Goal: Information Seeking & Learning: Learn about a topic

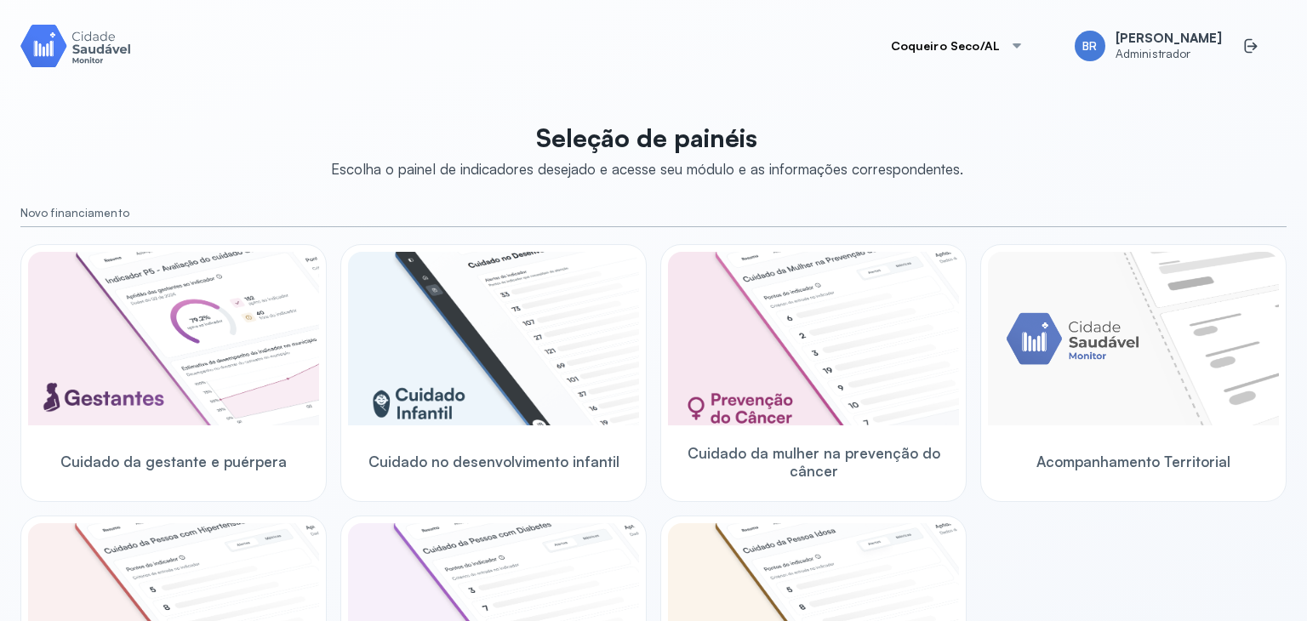
click at [985, 49] on button "Coqueiro Seco/AL" at bounding box center [958, 46] width 174 height 34
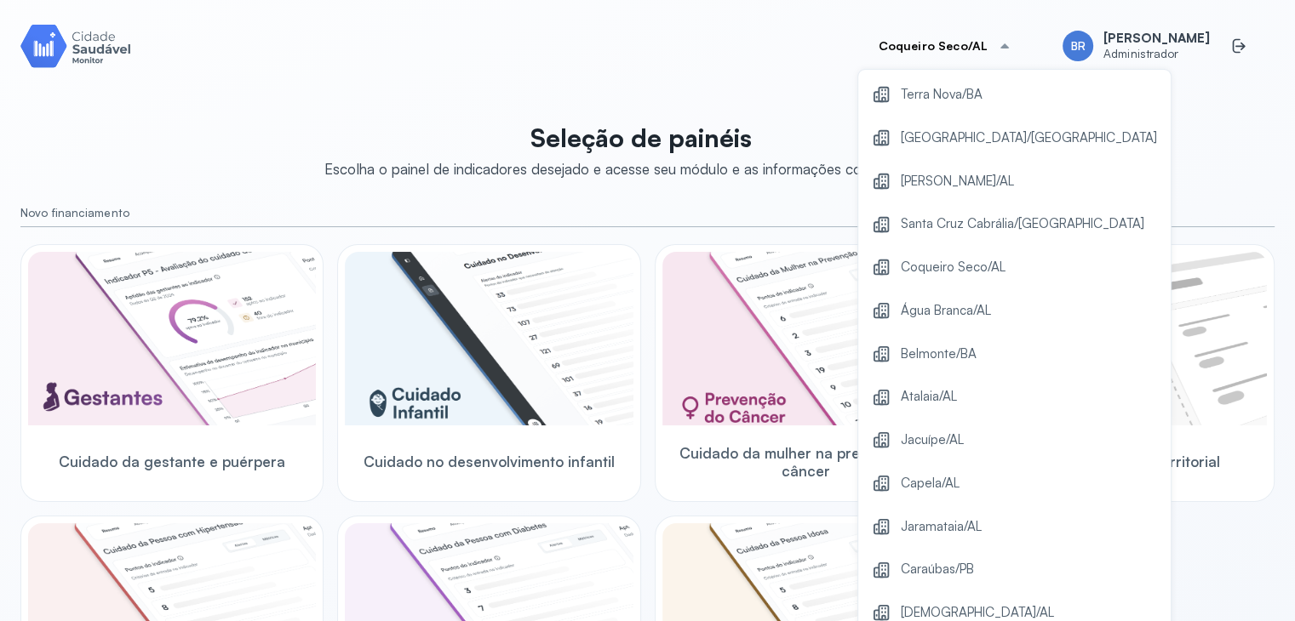
scroll to position [232, 0]
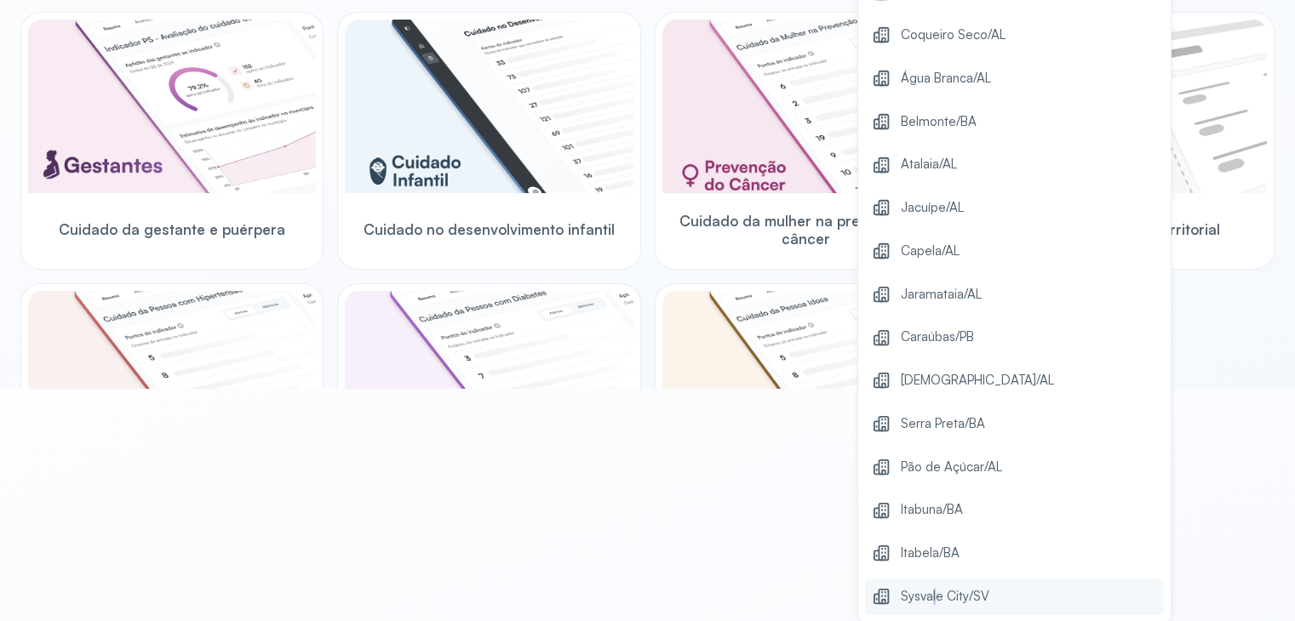
click at [932, 591] on span "Sysvale City/SV" at bounding box center [945, 597] width 89 height 23
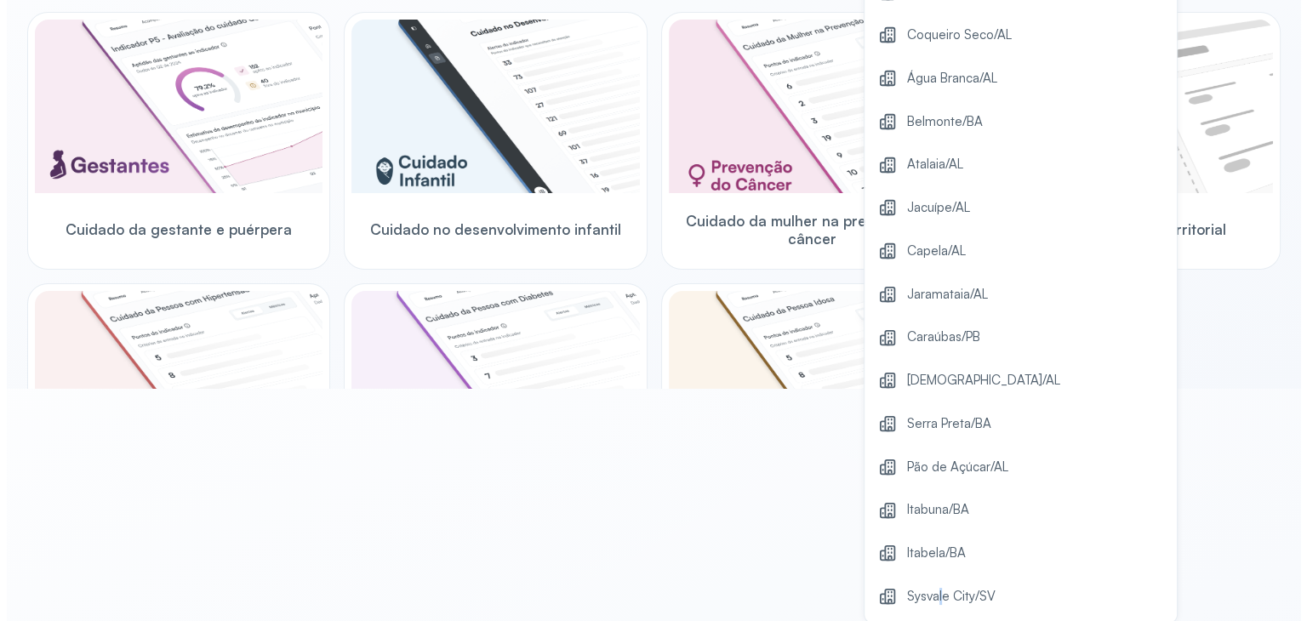
scroll to position [477, 0]
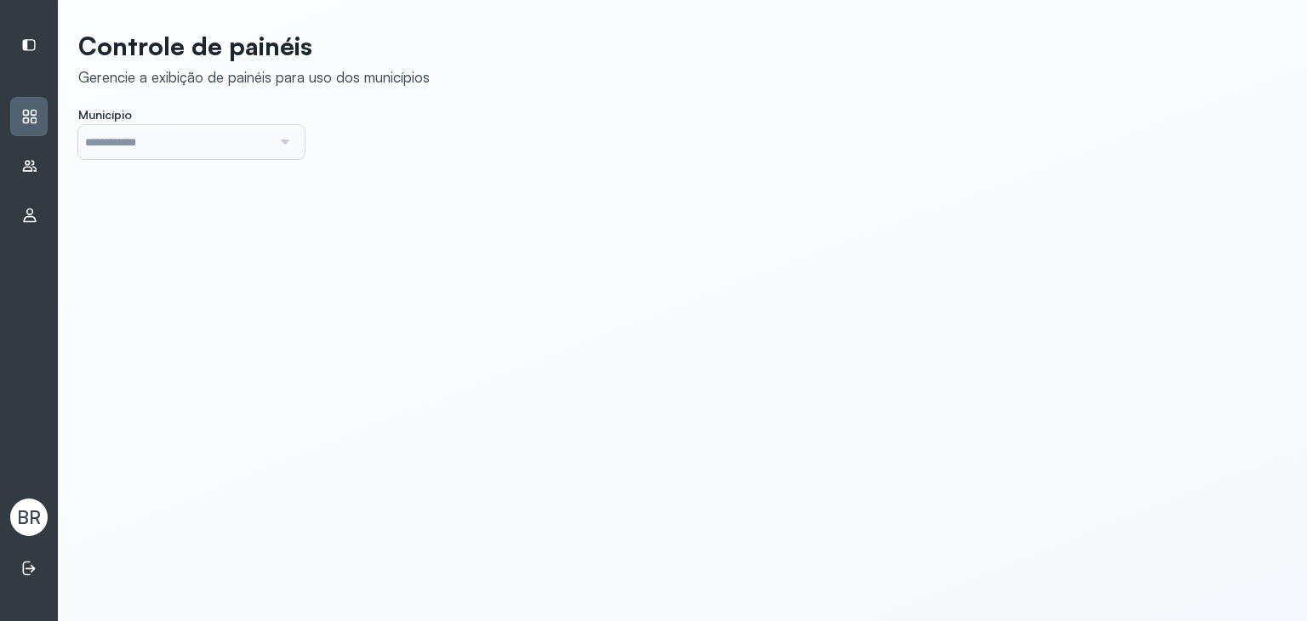
type input "*******"
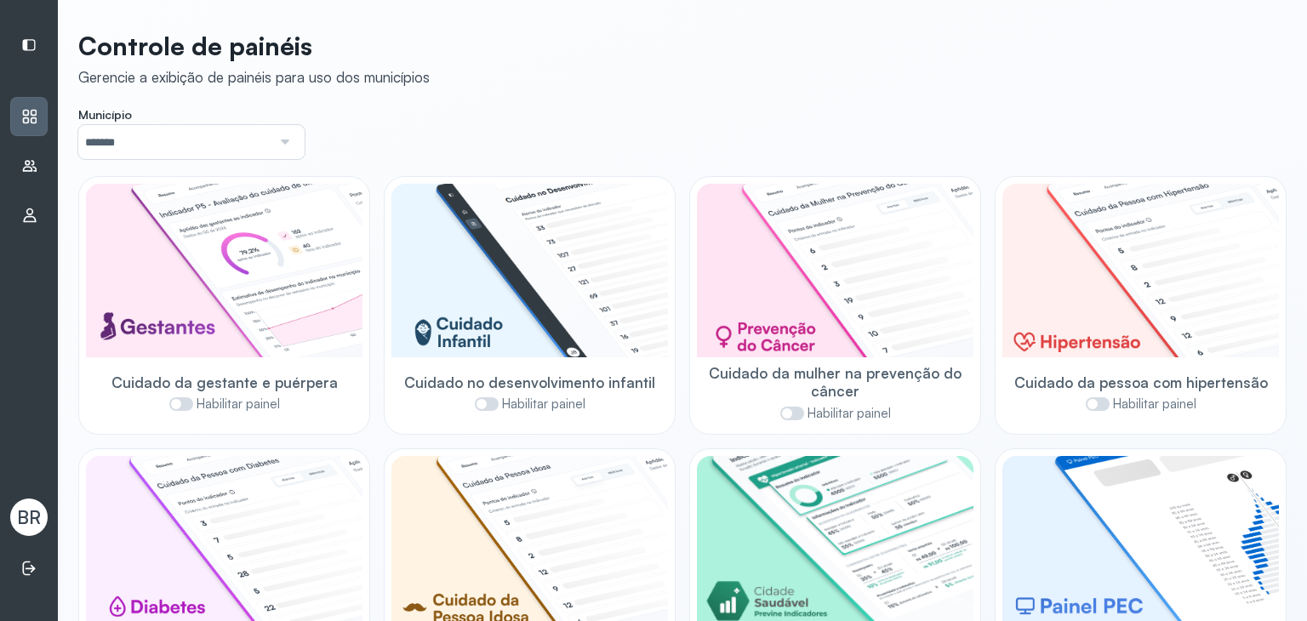
click at [238, 140] on input "*******" at bounding box center [174, 142] width 193 height 34
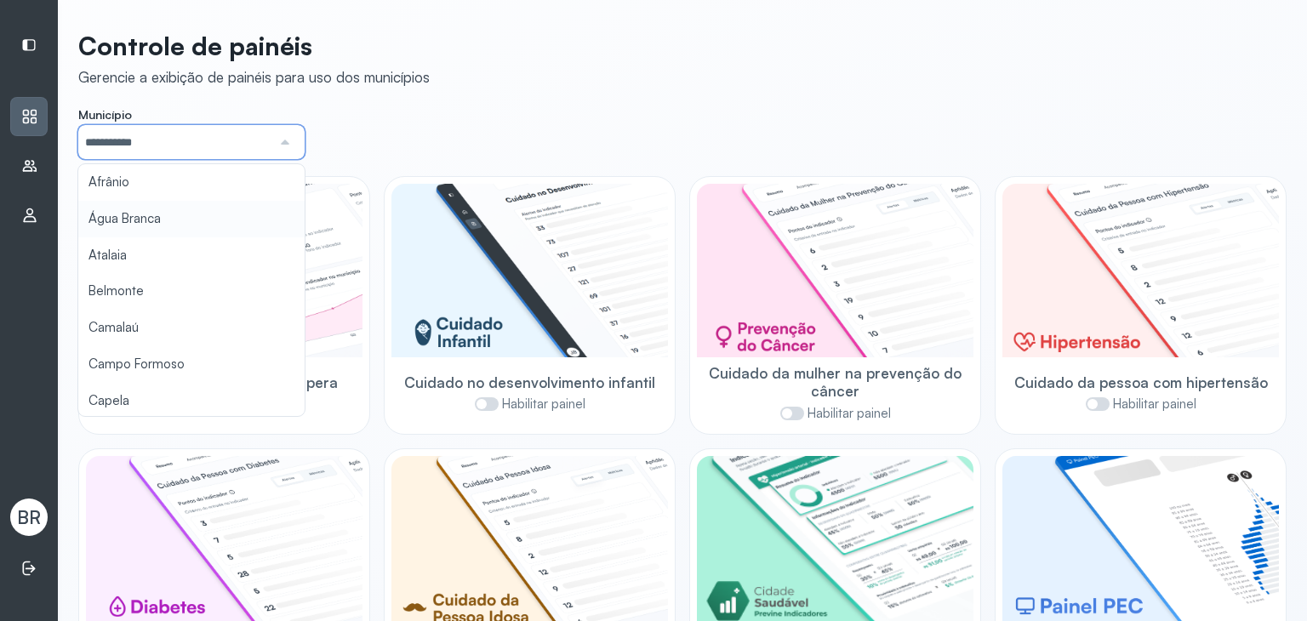
click at [194, 224] on div "**********" at bounding box center [683, 363] width 1250 height 727
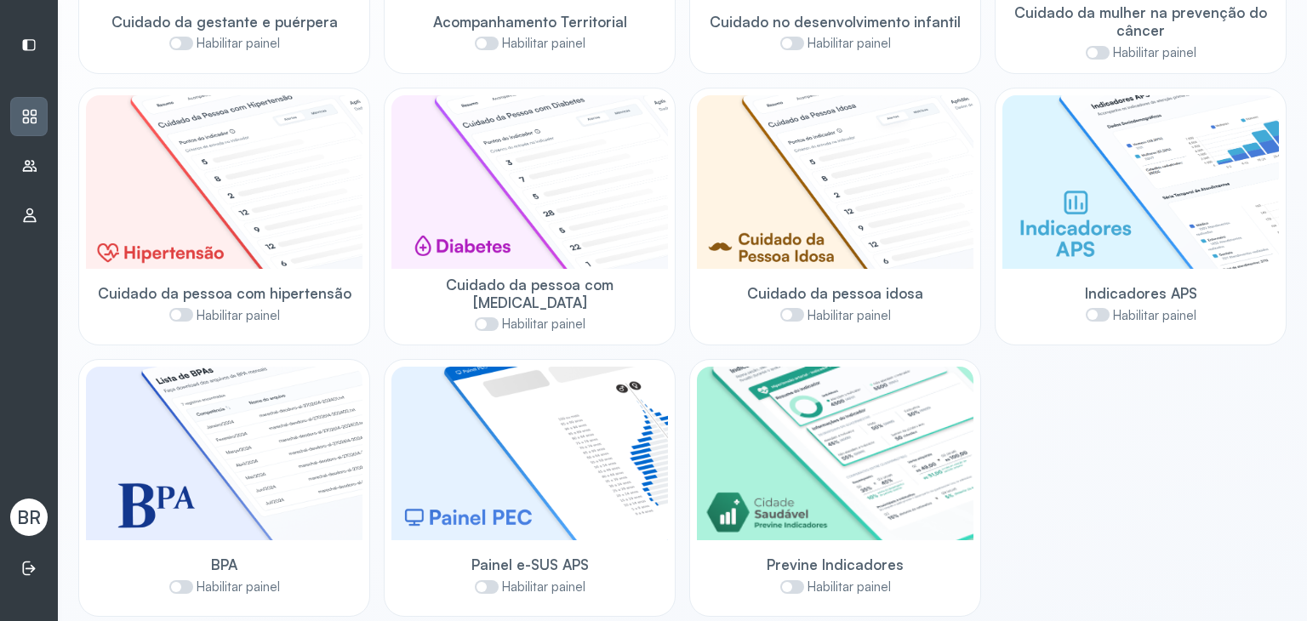
scroll to position [376, 0]
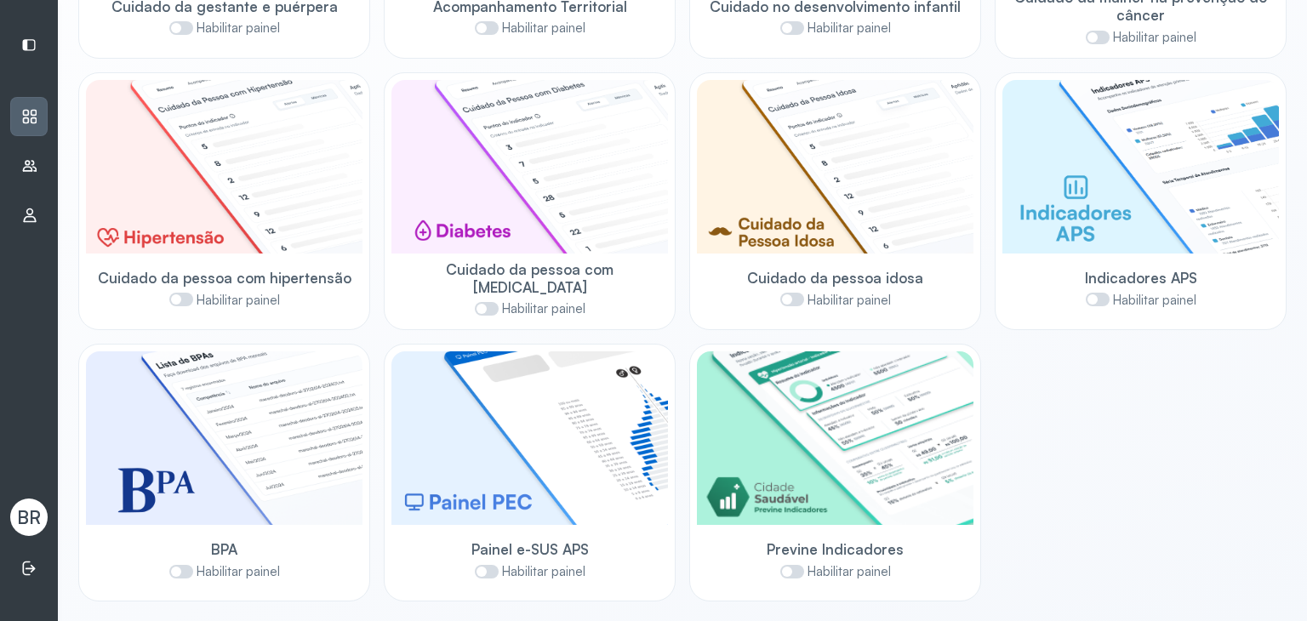
click at [785, 573] on span at bounding box center [793, 572] width 24 height 14
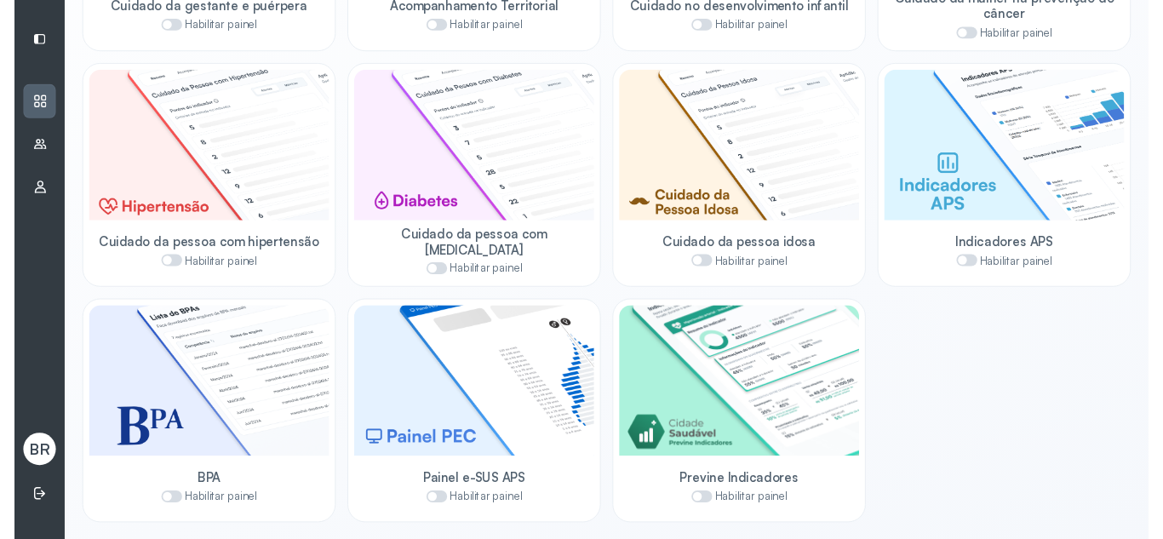
scroll to position [0, 0]
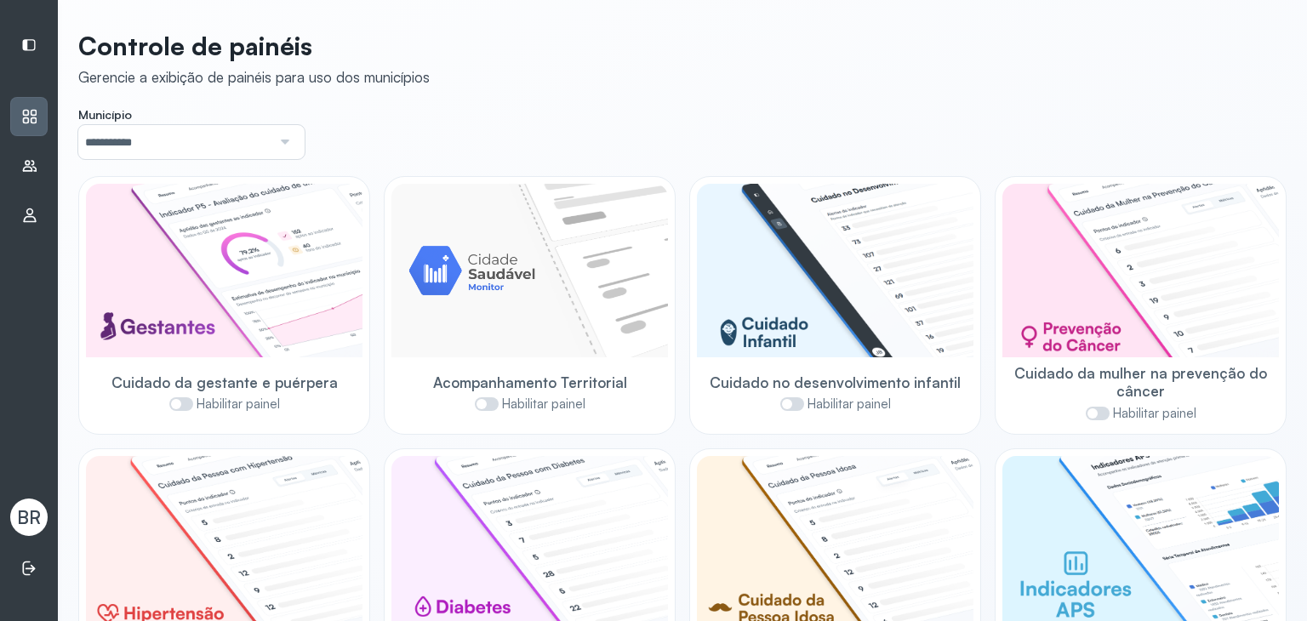
click at [41, 161] on div "Usuários" at bounding box center [28, 165] width 37 height 39
click at [27, 47] on icon at bounding box center [28, 44] width 15 height 15
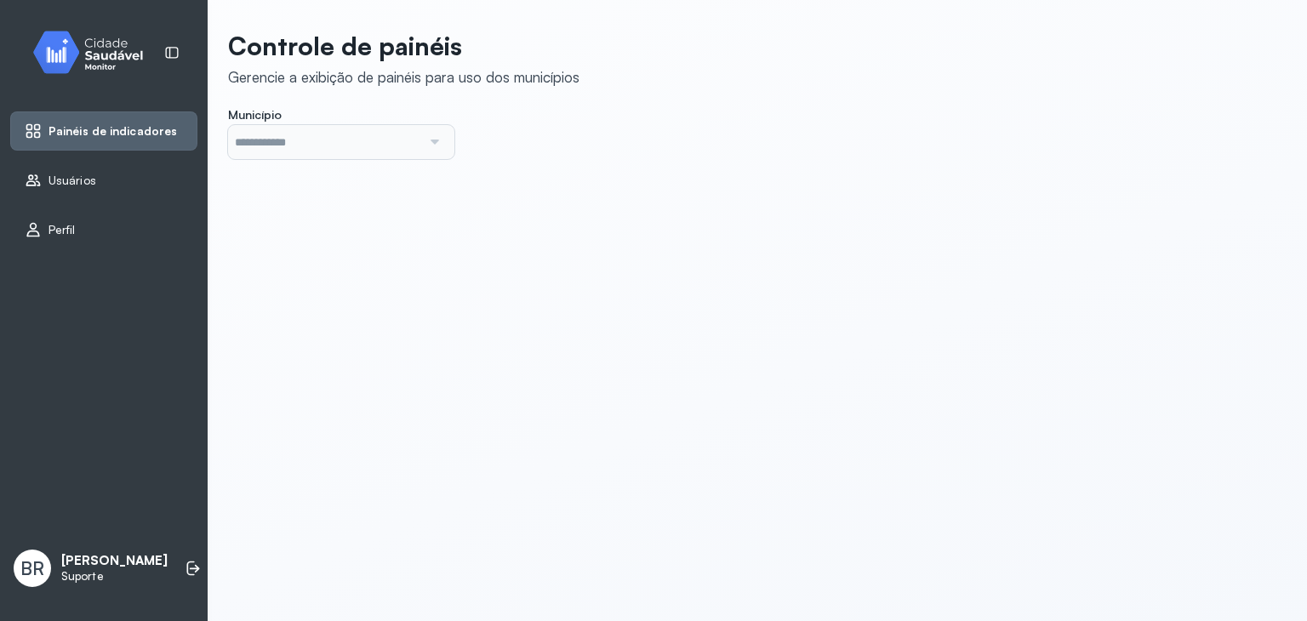
type input "*******"
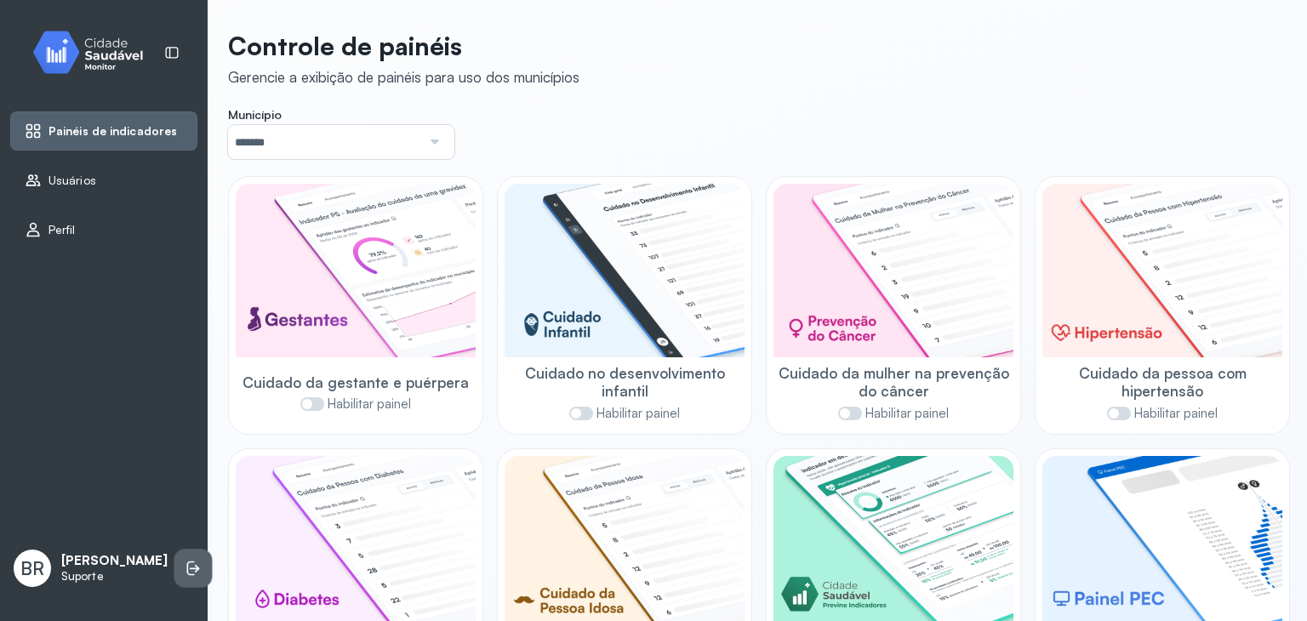
click at [182, 575] on li at bounding box center [192, 568] width 37 height 37
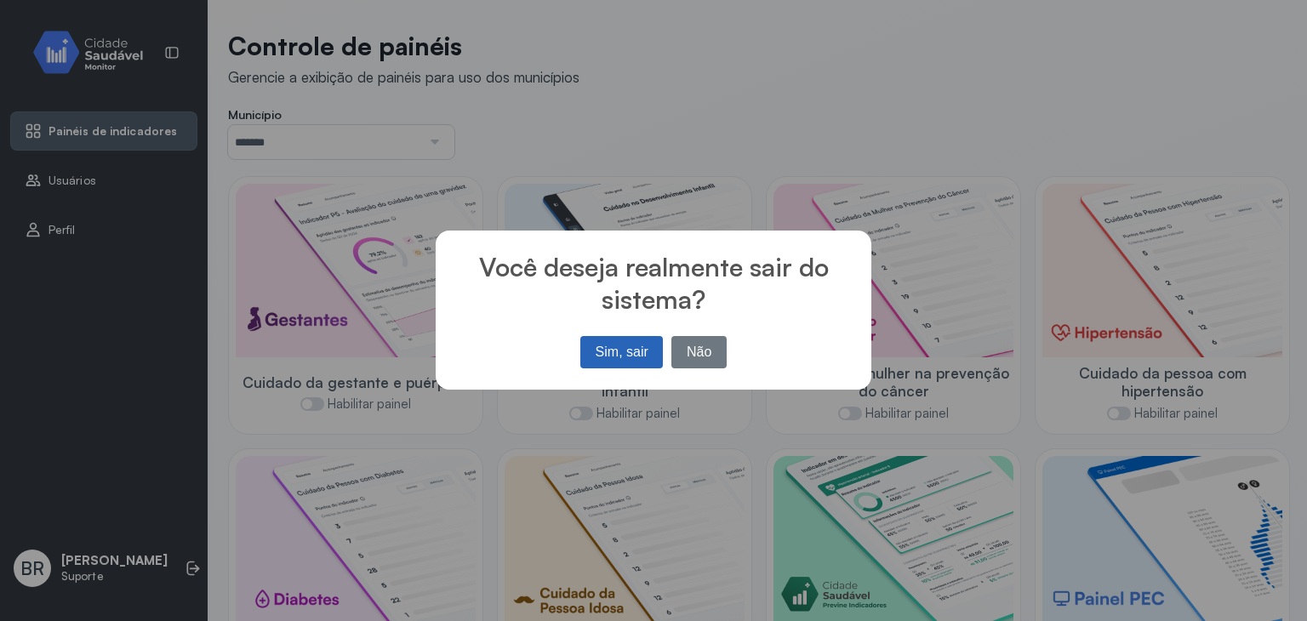
click at [644, 346] on button "Sim, sair" at bounding box center [622, 352] width 83 height 32
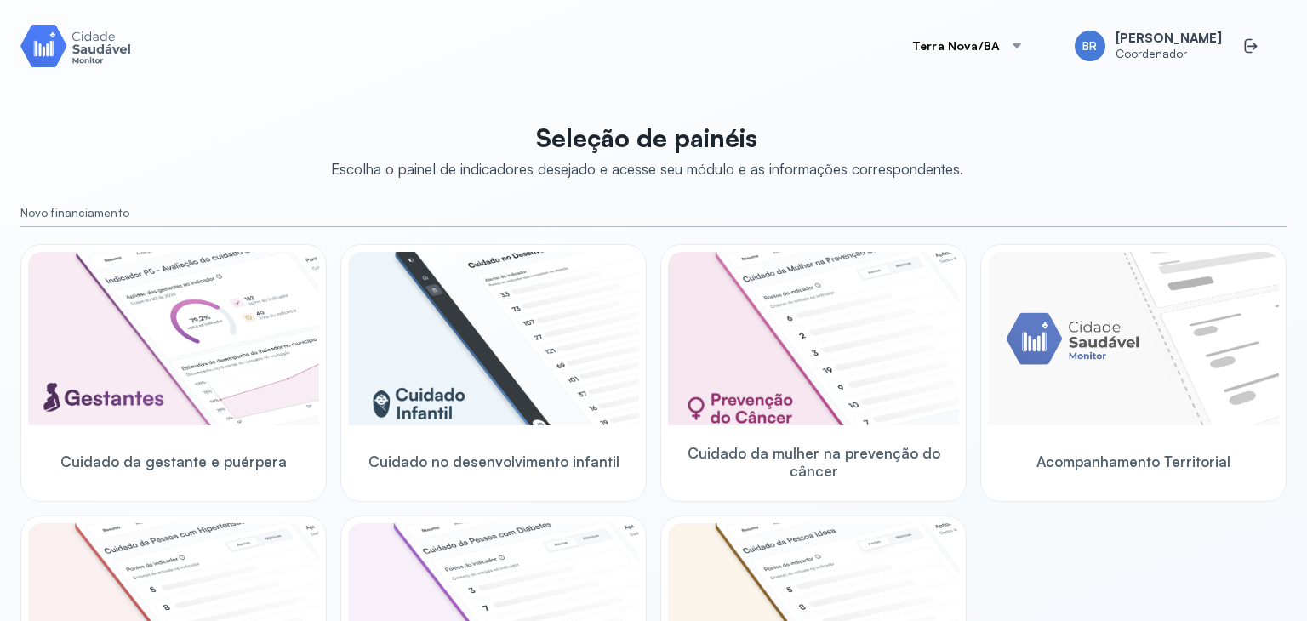
click at [988, 37] on button "Terra Nova/BA" at bounding box center [968, 46] width 152 height 34
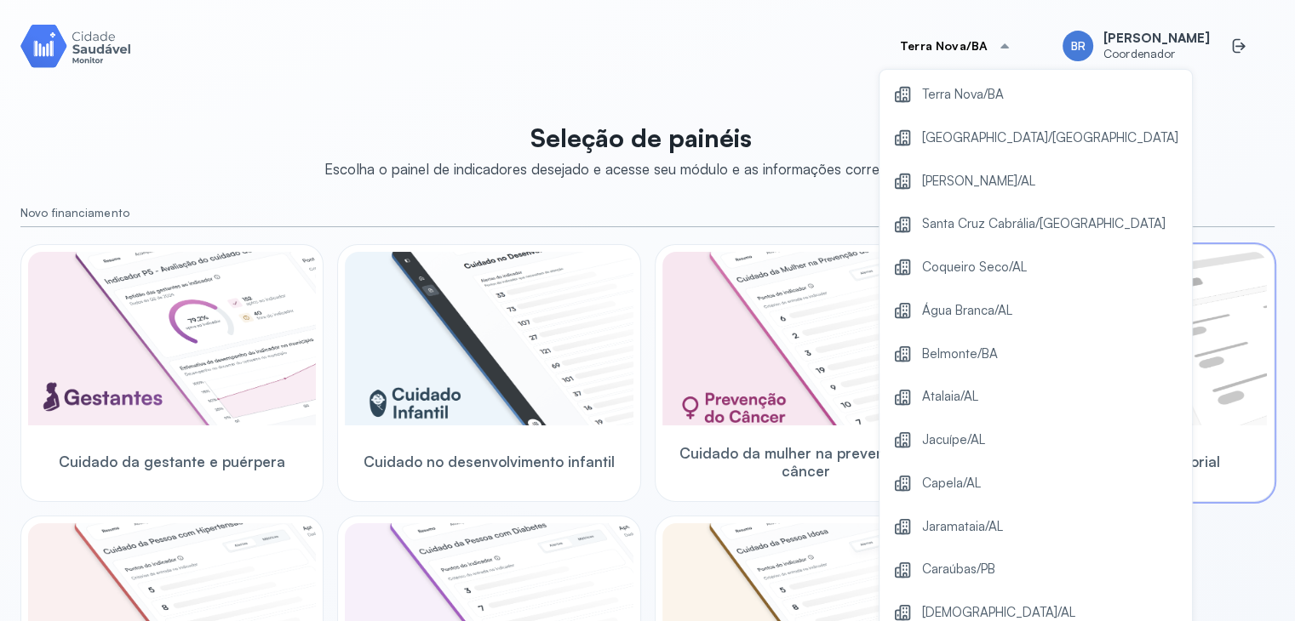
click at [1012, 260] on span "Coqueiro Seco/AL" at bounding box center [974, 267] width 105 height 23
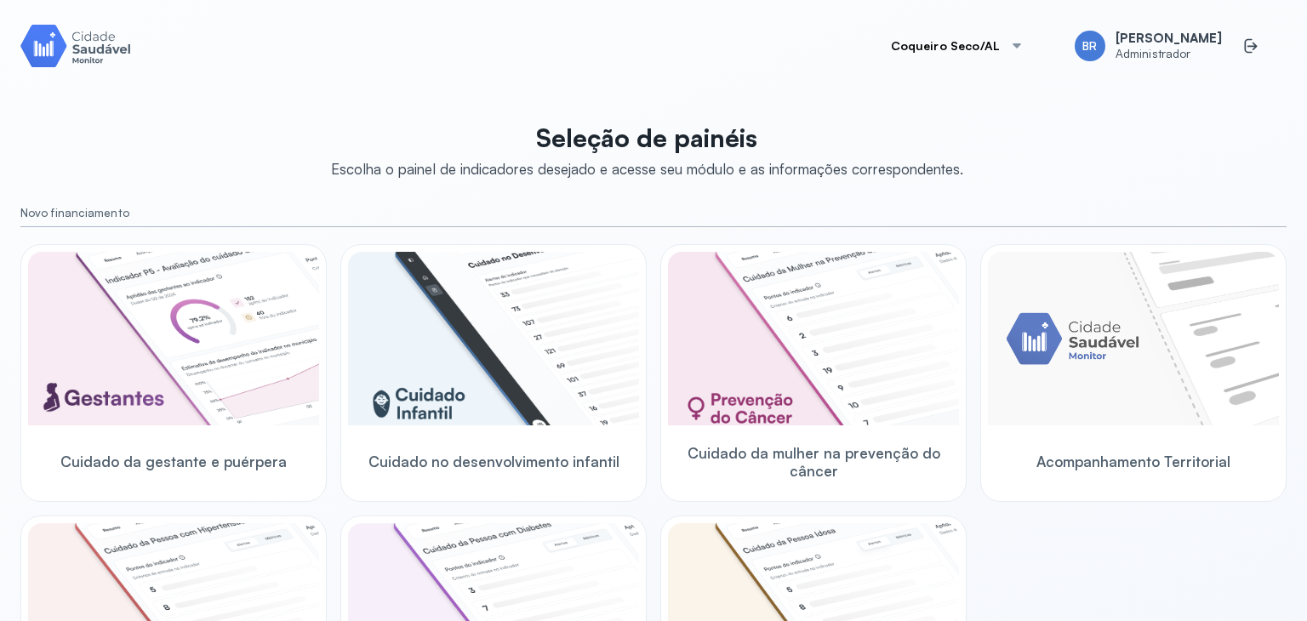
click at [971, 49] on button "Coqueiro Seco/AL" at bounding box center [958, 46] width 174 height 34
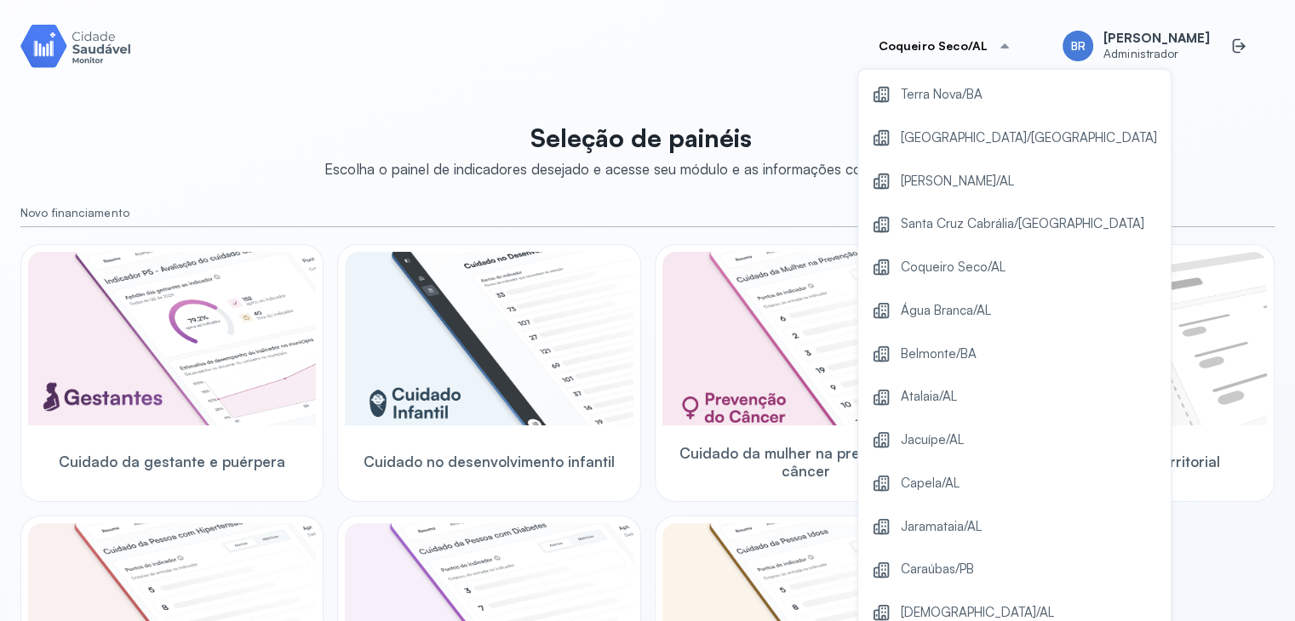
scroll to position [232, 0]
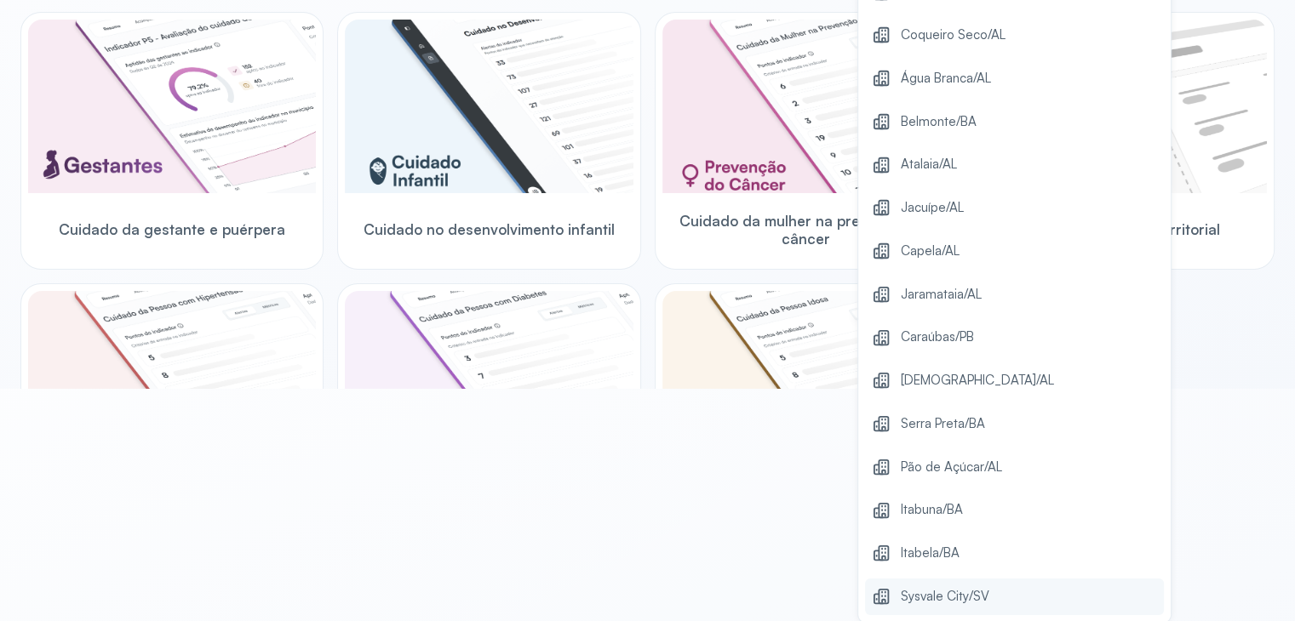
click at [922, 590] on span "Sysvale City/SV" at bounding box center [945, 597] width 89 height 23
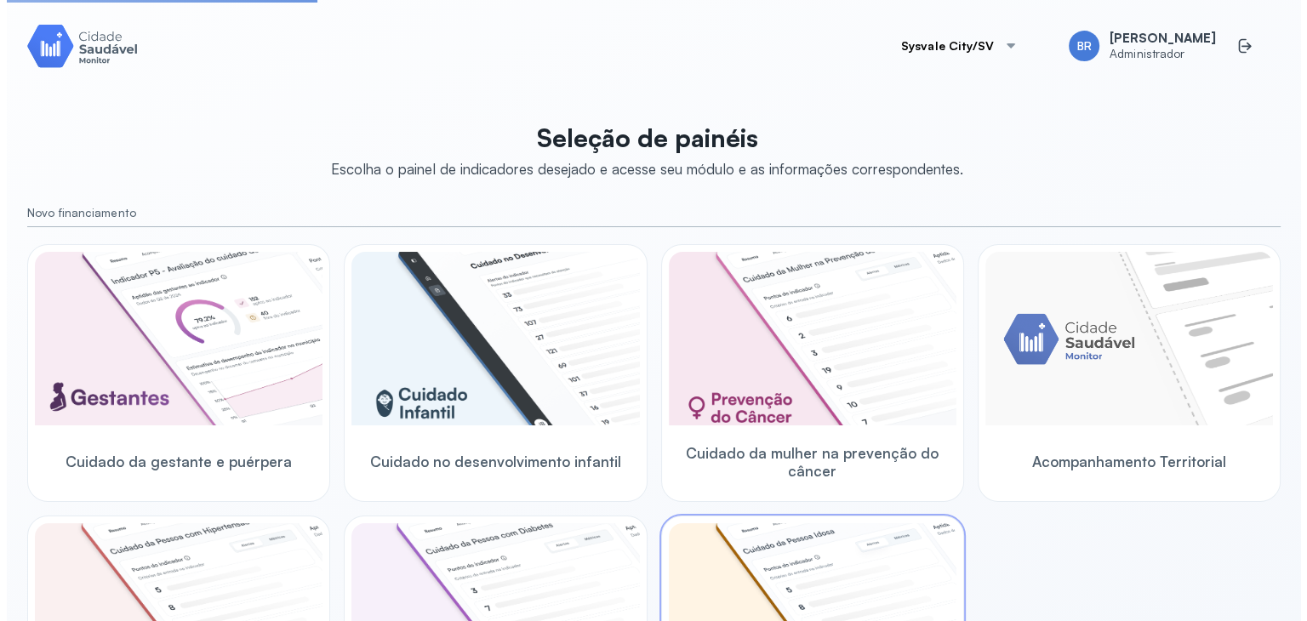
scroll to position [0, 0]
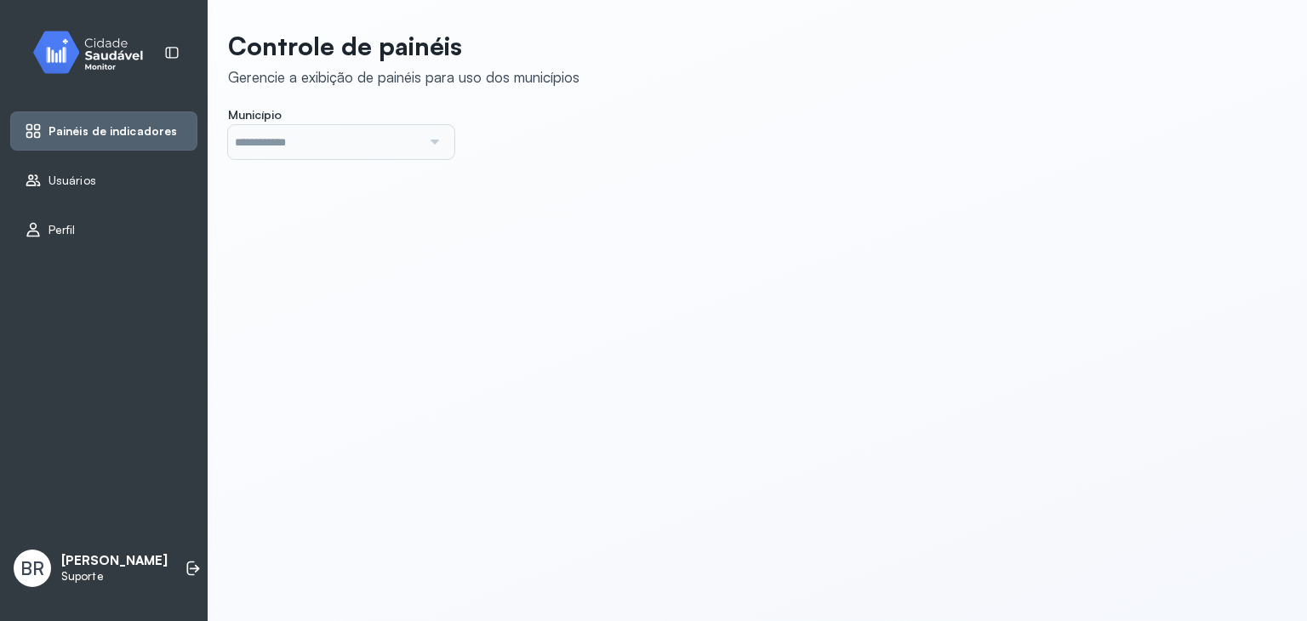
type input "*******"
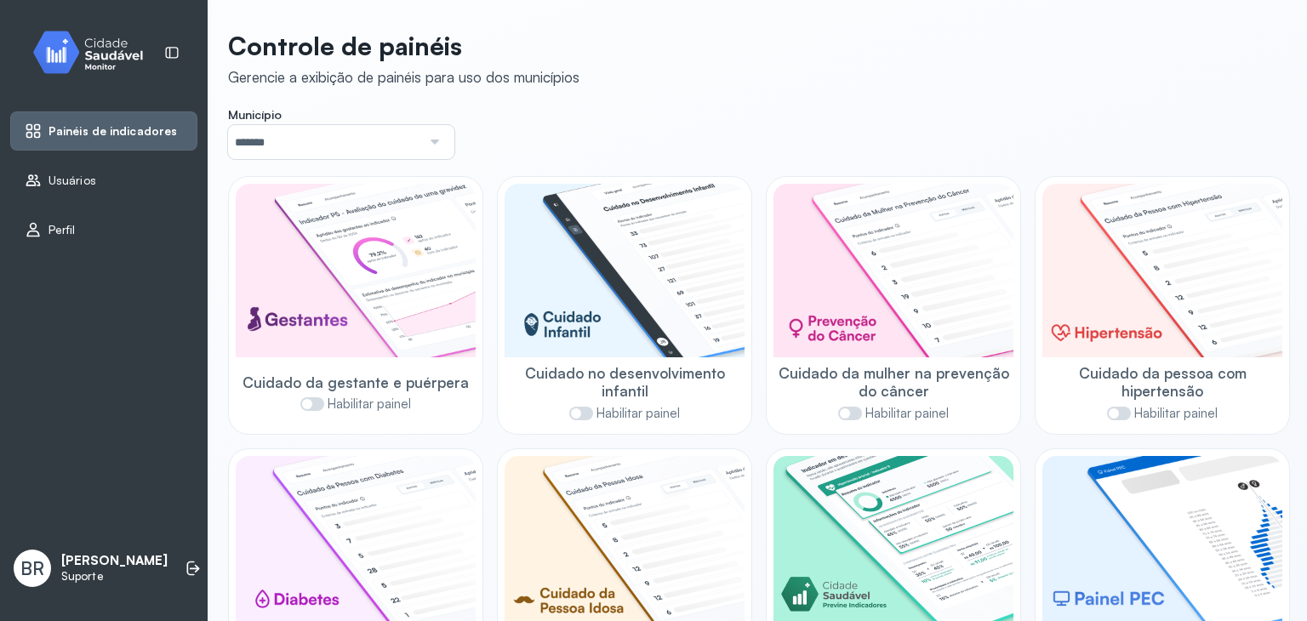
click at [289, 149] on input "*******" at bounding box center [324, 142] width 193 height 34
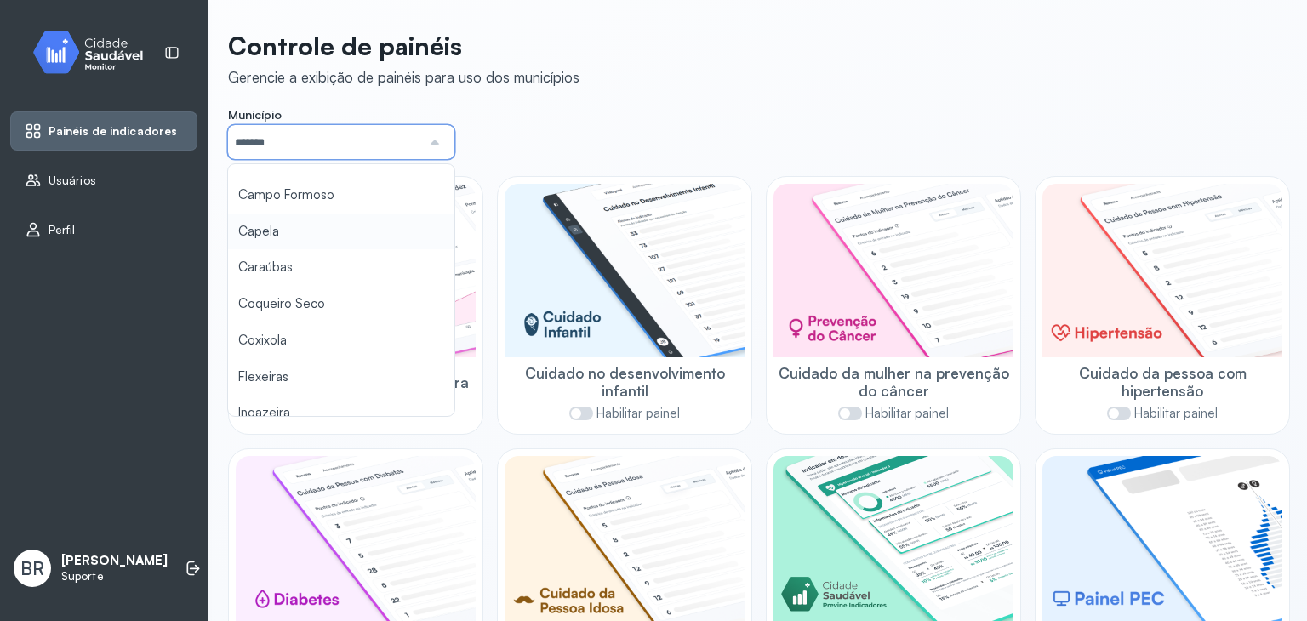
scroll to position [170, 0]
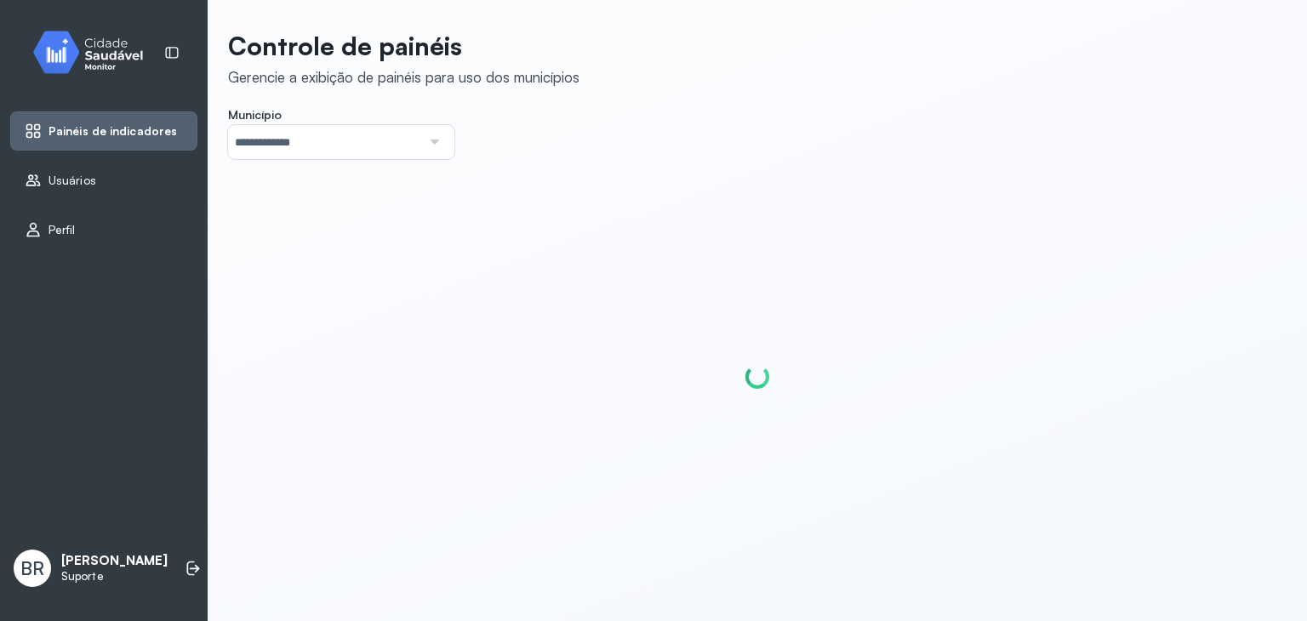
click at [323, 306] on div "**********" at bounding box center [758, 307] width 1100 height 615
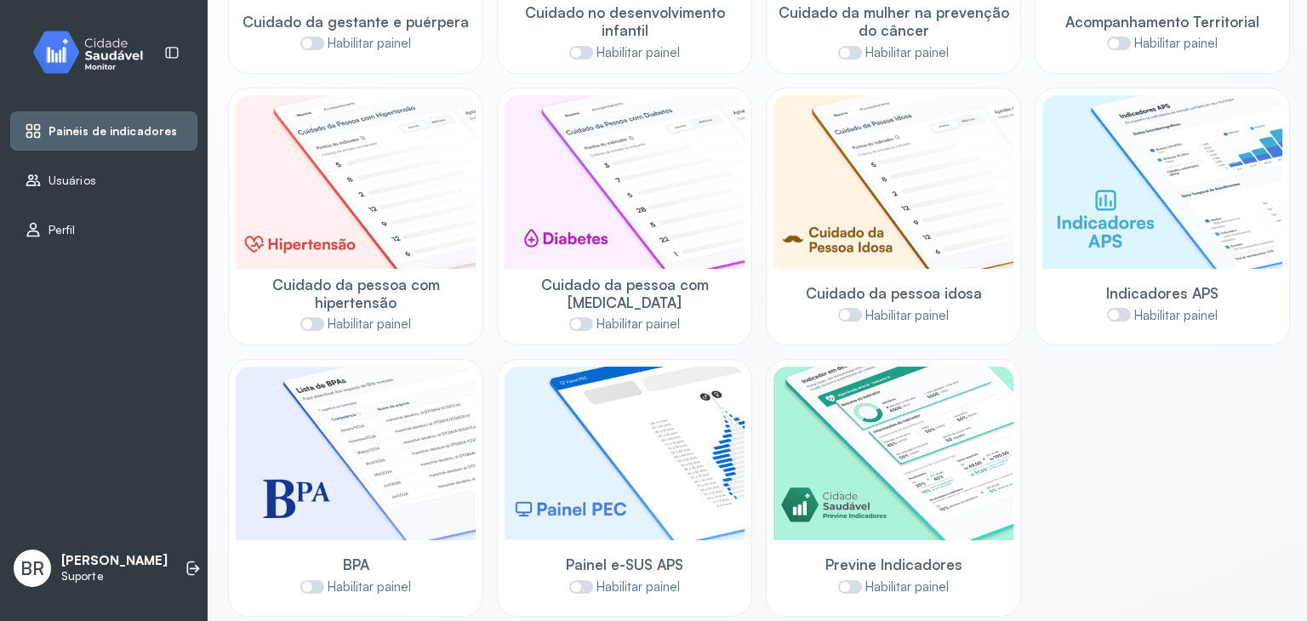
scroll to position [376, 0]
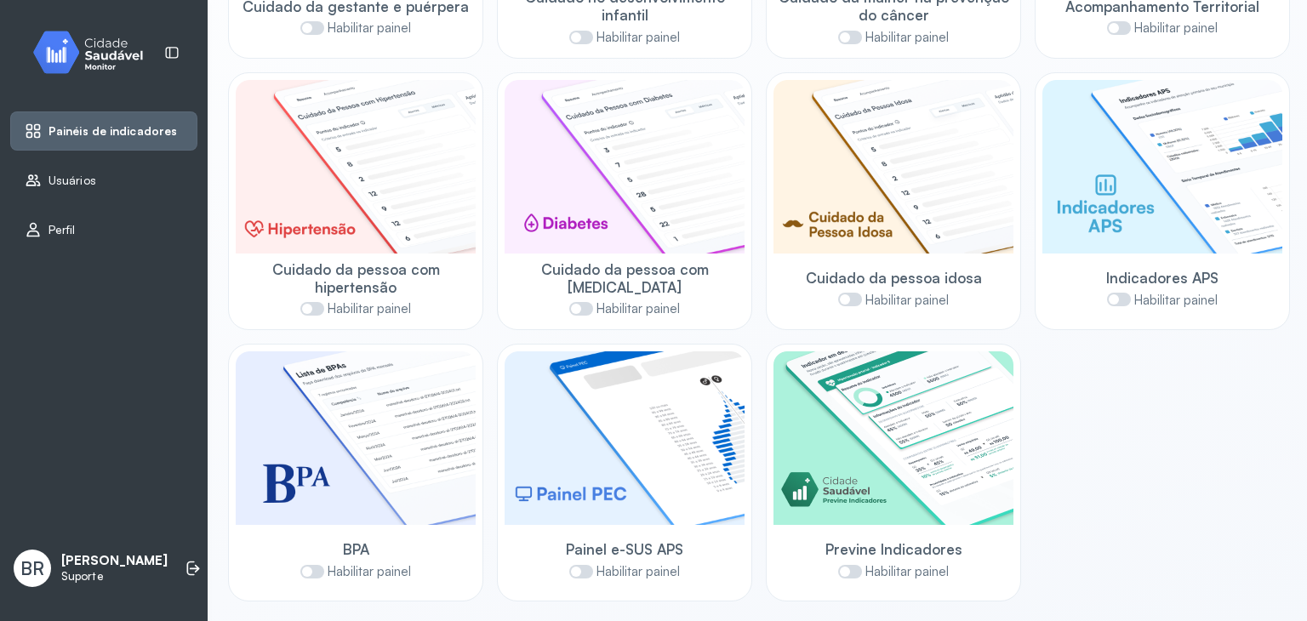
click at [861, 572] on span at bounding box center [850, 572] width 24 height 14
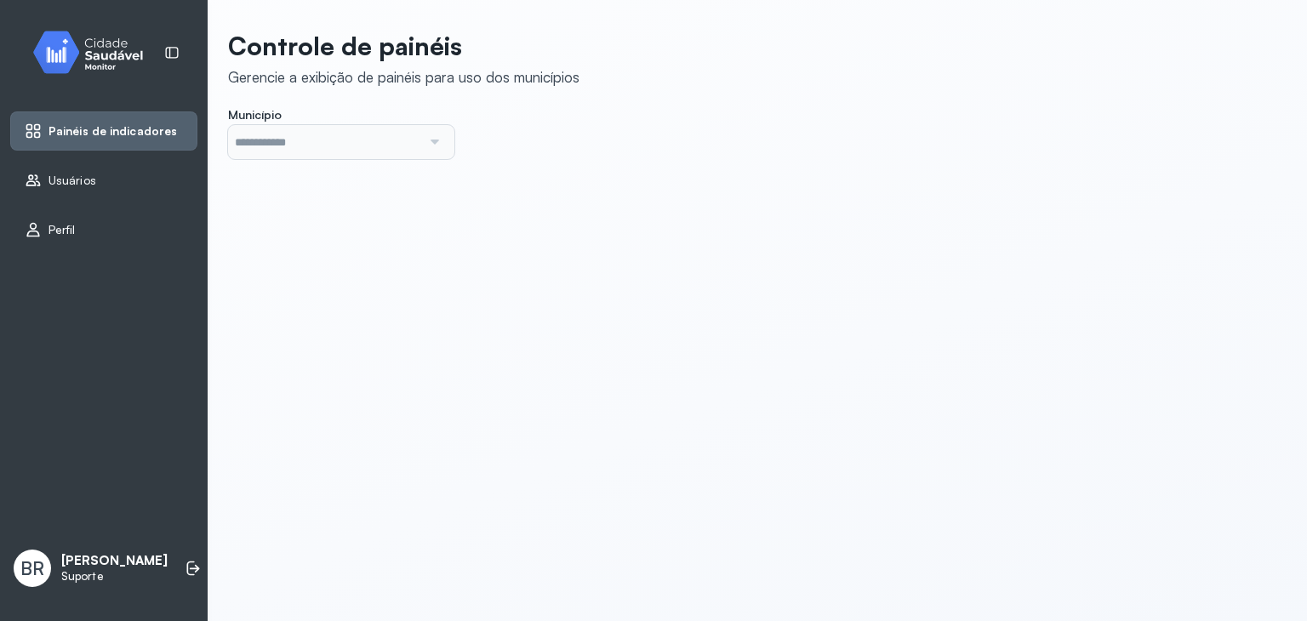
type input "*******"
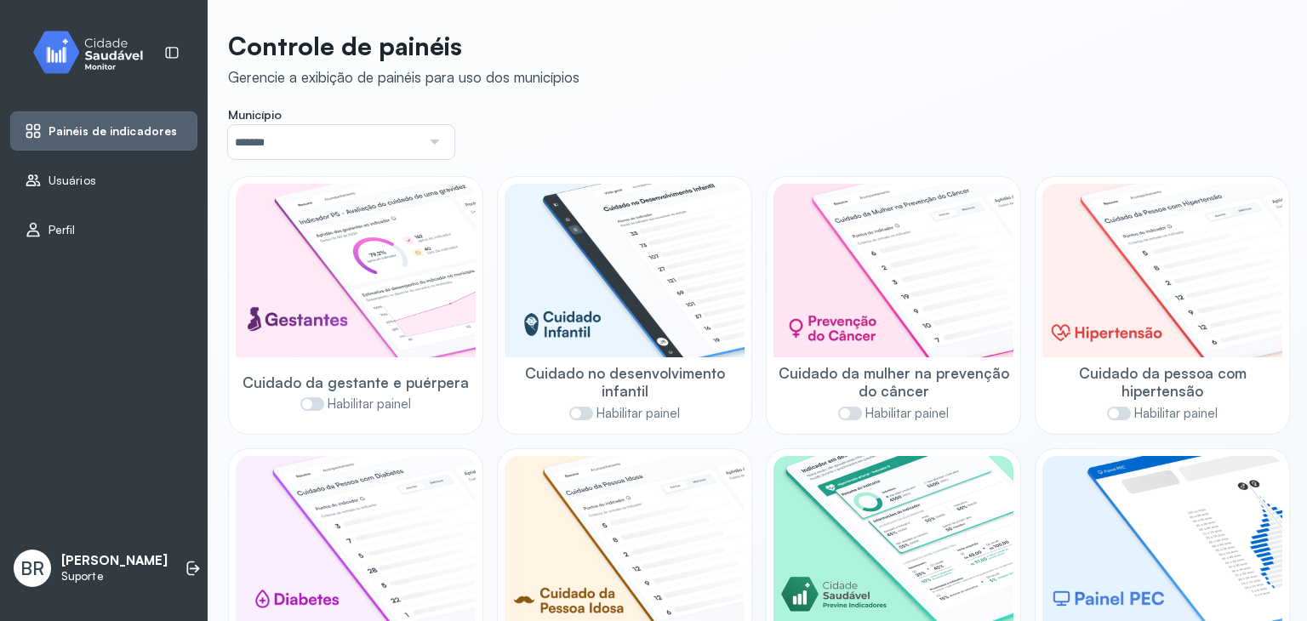
click at [350, 145] on input "*******" at bounding box center [324, 142] width 193 height 34
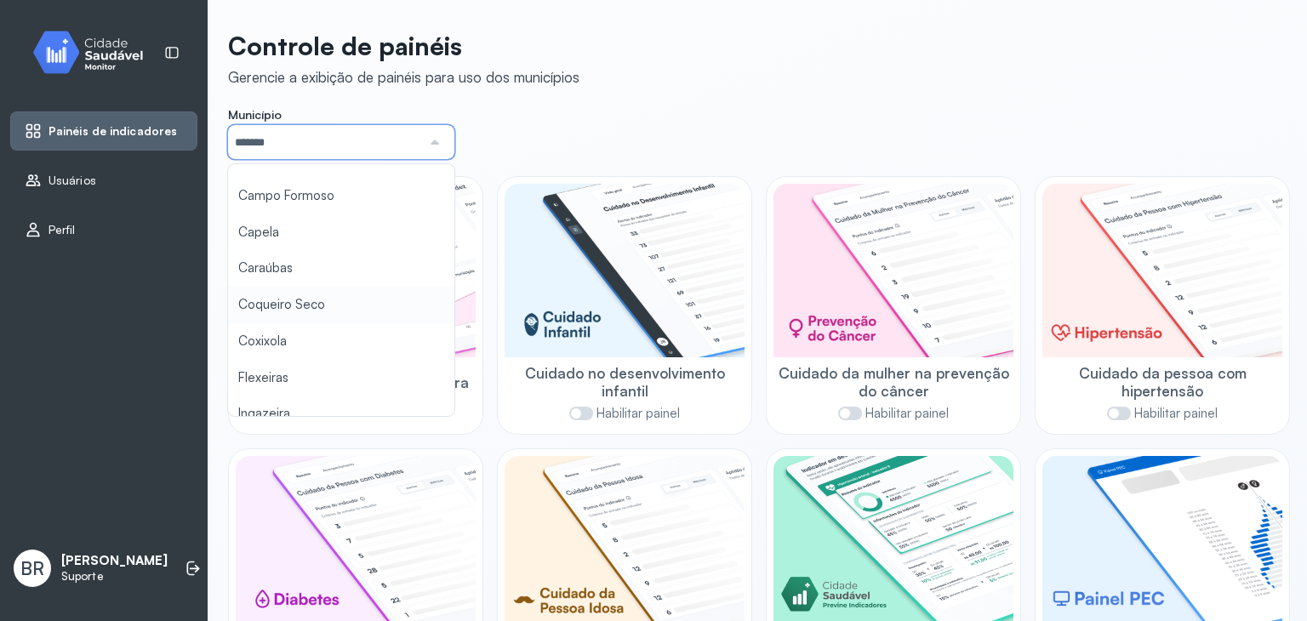
scroll to position [170, 0]
click at [286, 295] on div "**********" at bounding box center [758, 363] width 1100 height 727
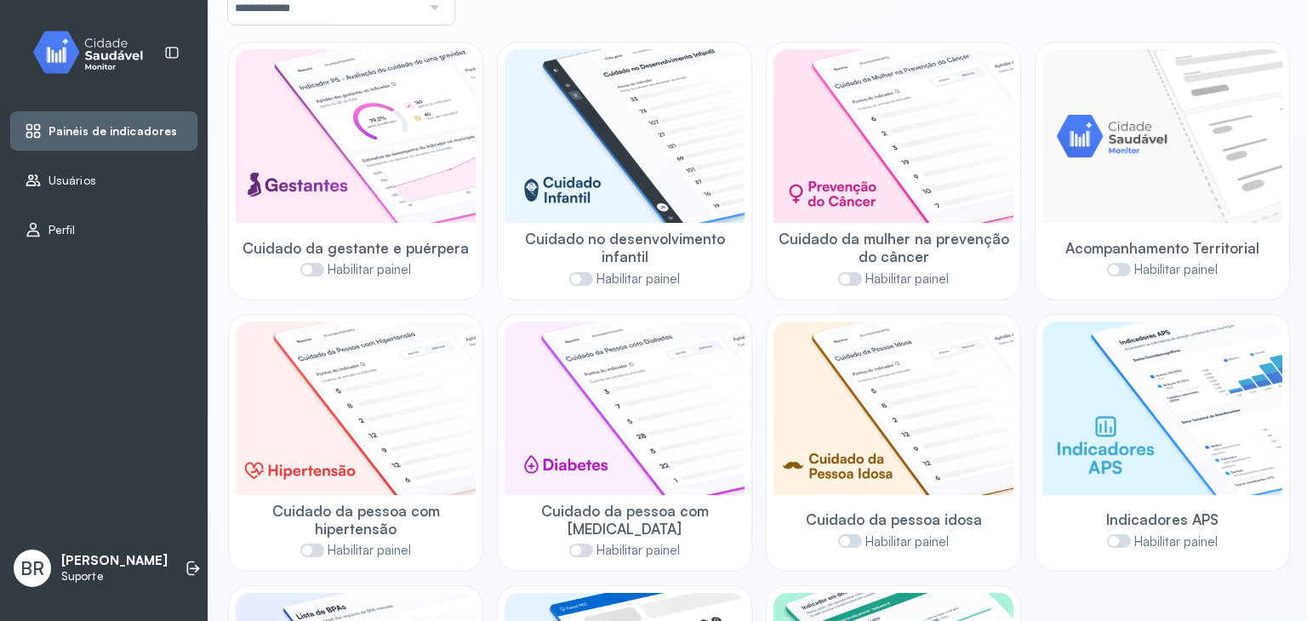
scroll to position [376, 0]
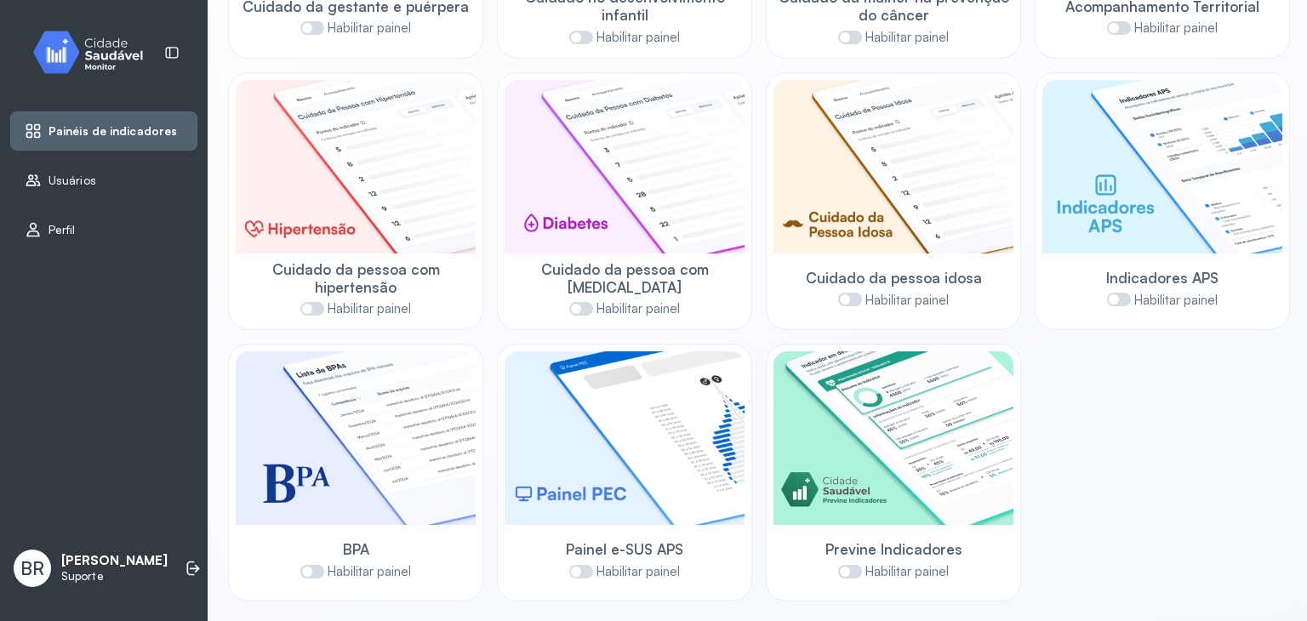
click at [855, 569] on span at bounding box center [850, 572] width 24 height 14
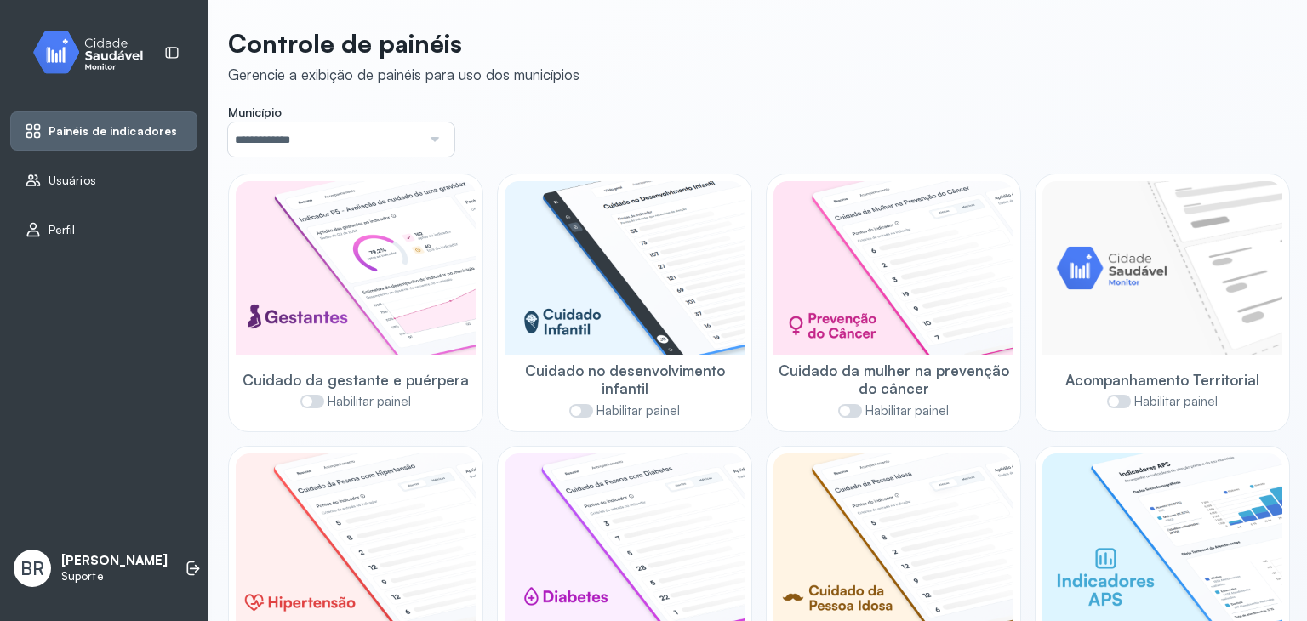
scroll to position [0, 0]
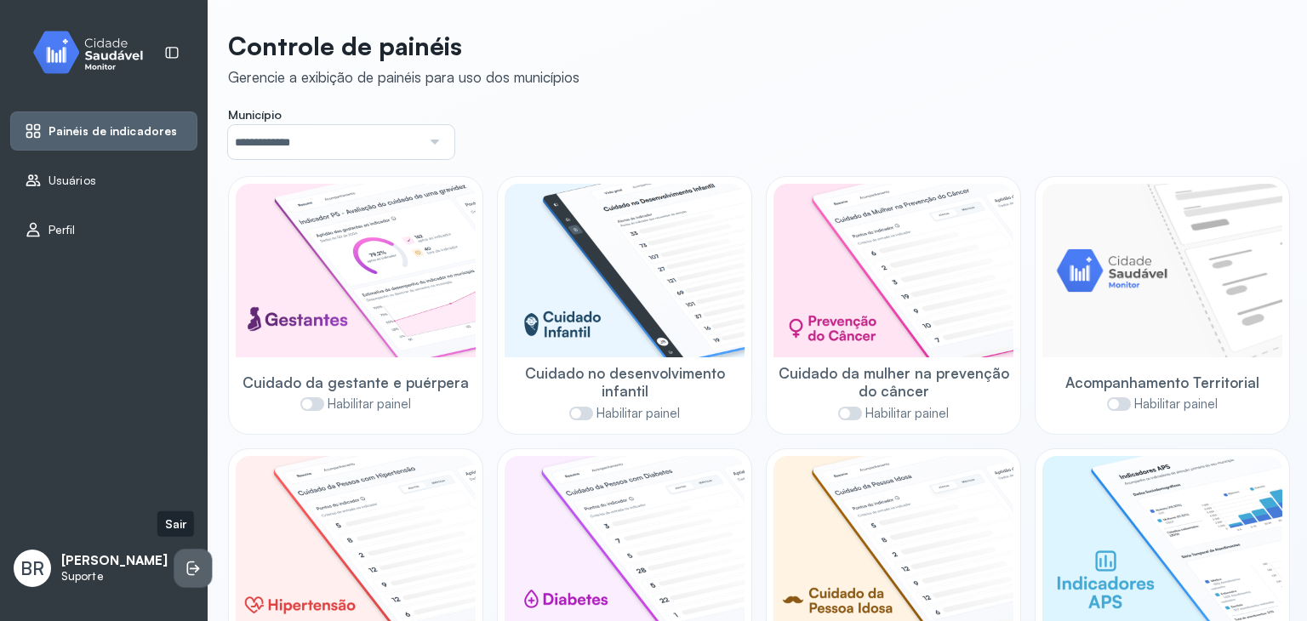
click at [185, 563] on icon at bounding box center [193, 568] width 17 height 17
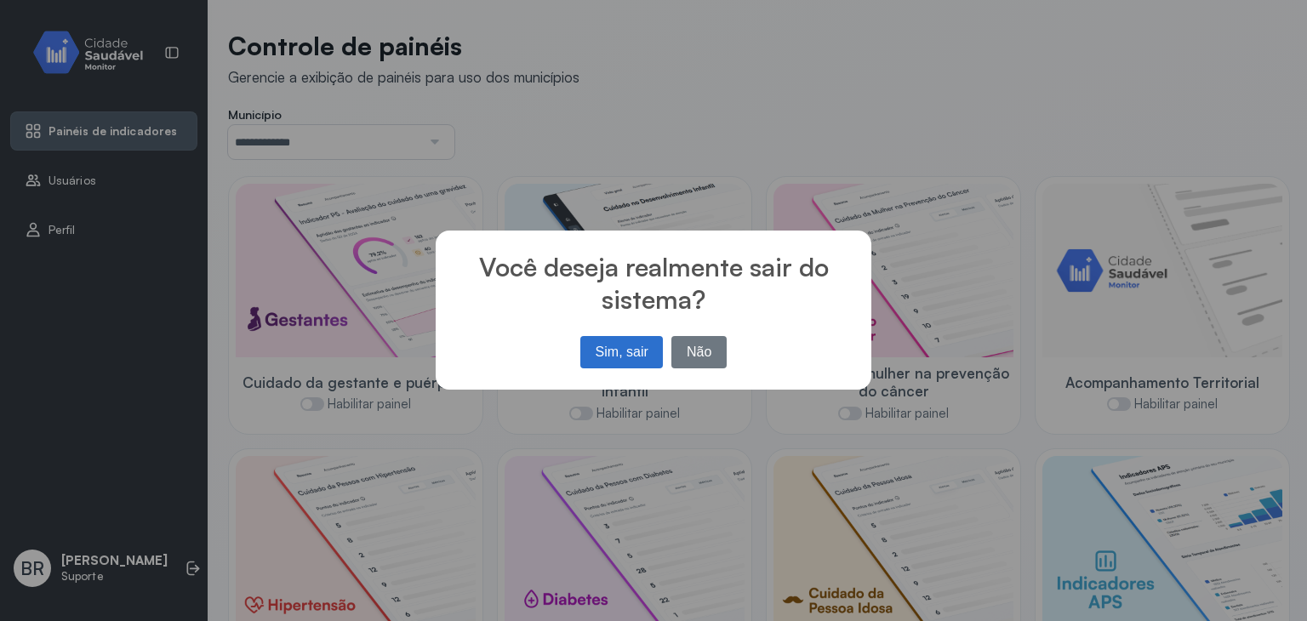
click at [624, 334] on div "Sim, sair No Não" at bounding box center [653, 352] width 155 height 41
click at [627, 346] on button "Sim, sair" at bounding box center [622, 352] width 83 height 32
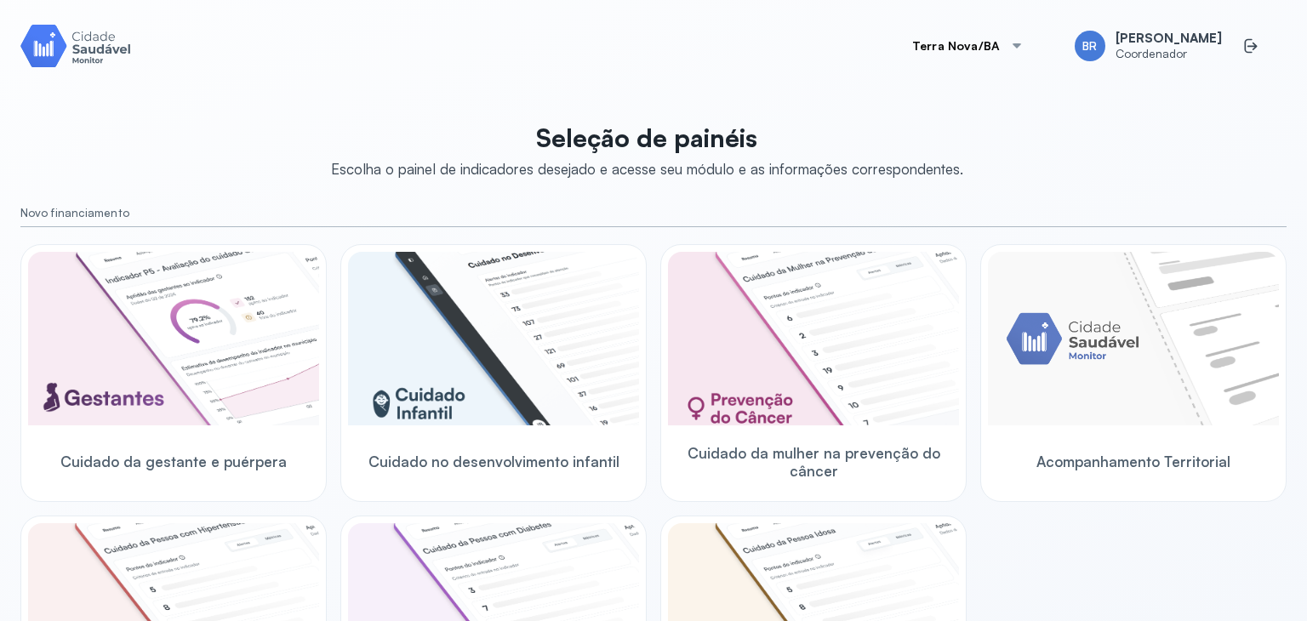
click at [933, 48] on button "Terra Nova/BA" at bounding box center [968, 46] width 152 height 34
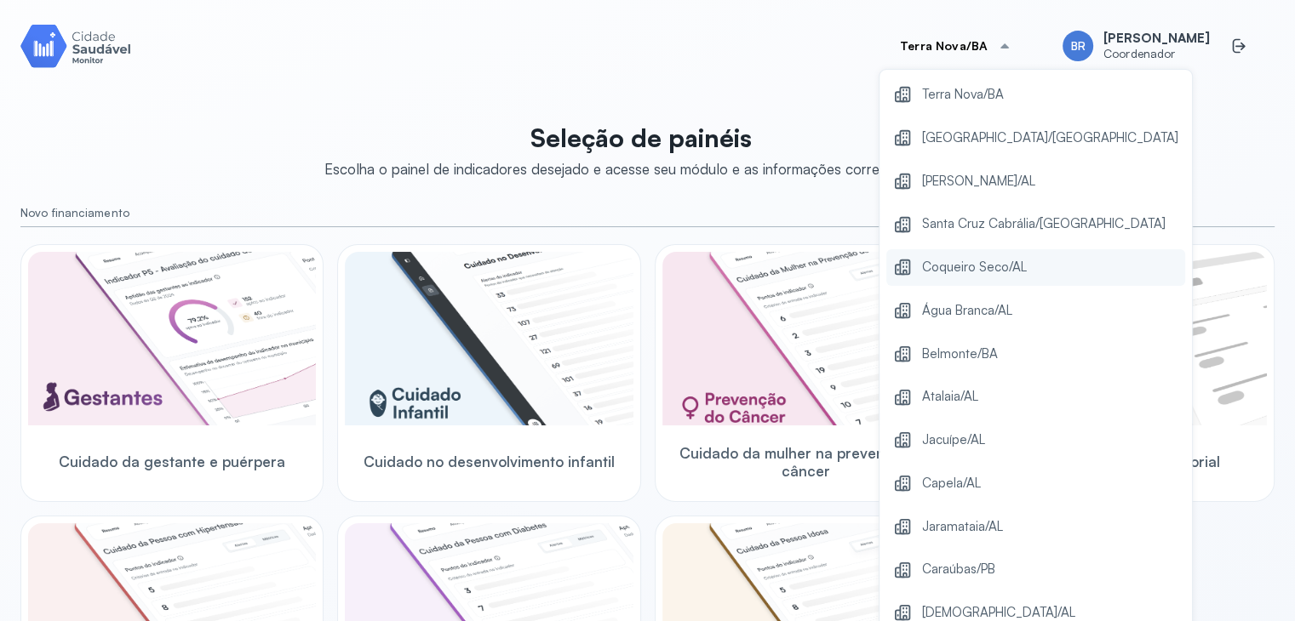
click at [1004, 276] on span "Coqueiro Seco/AL" at bounding box center [974, 267] width 105 height 23
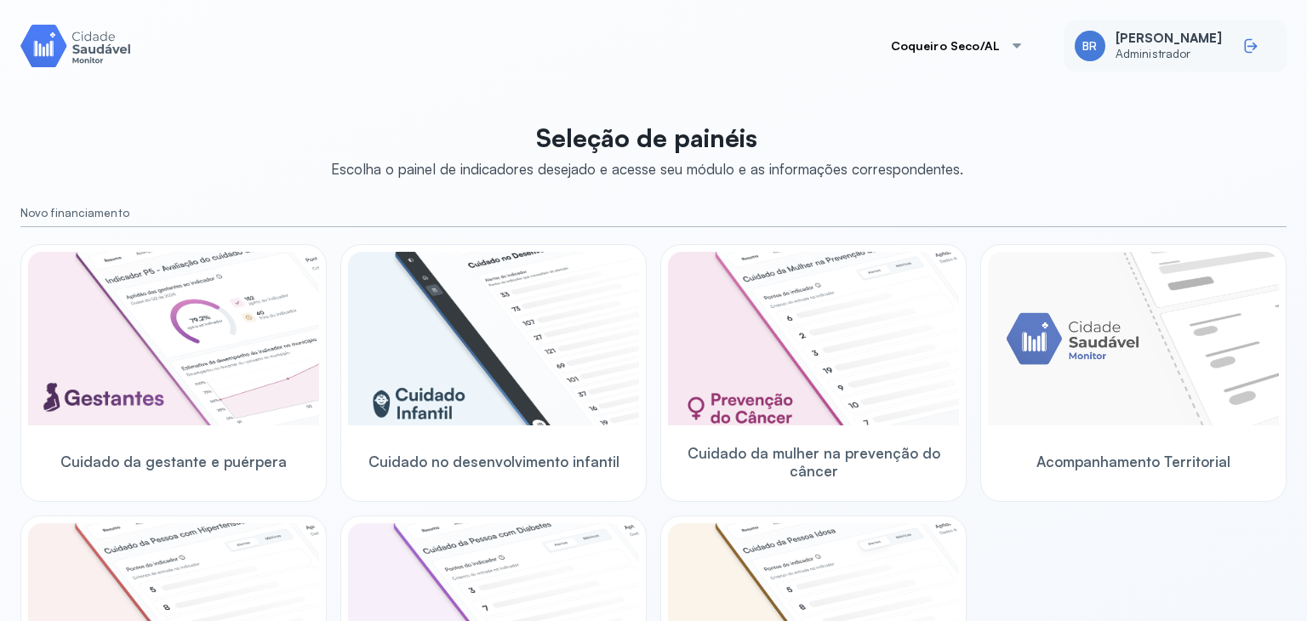
click at [1243, 38] on icon at bounding box center [1251, 45] width 17 height 17
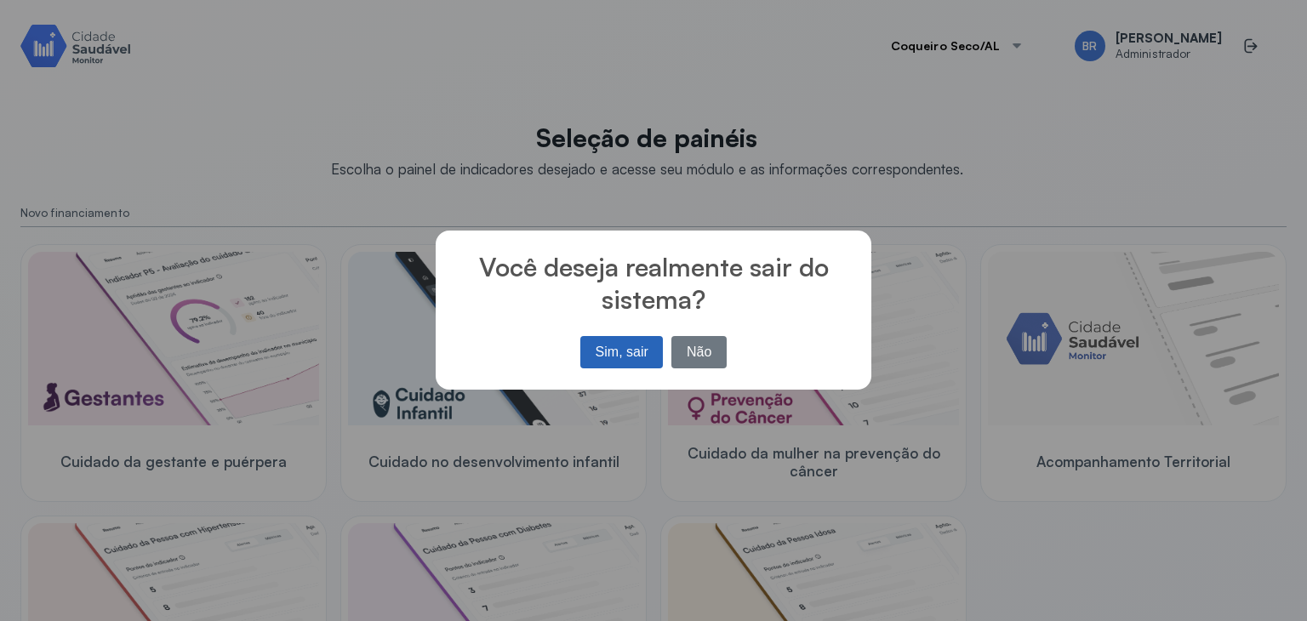
click at [642, 337] on button "Sim, sair" at bounding box center [622, 352] width 83 height 32
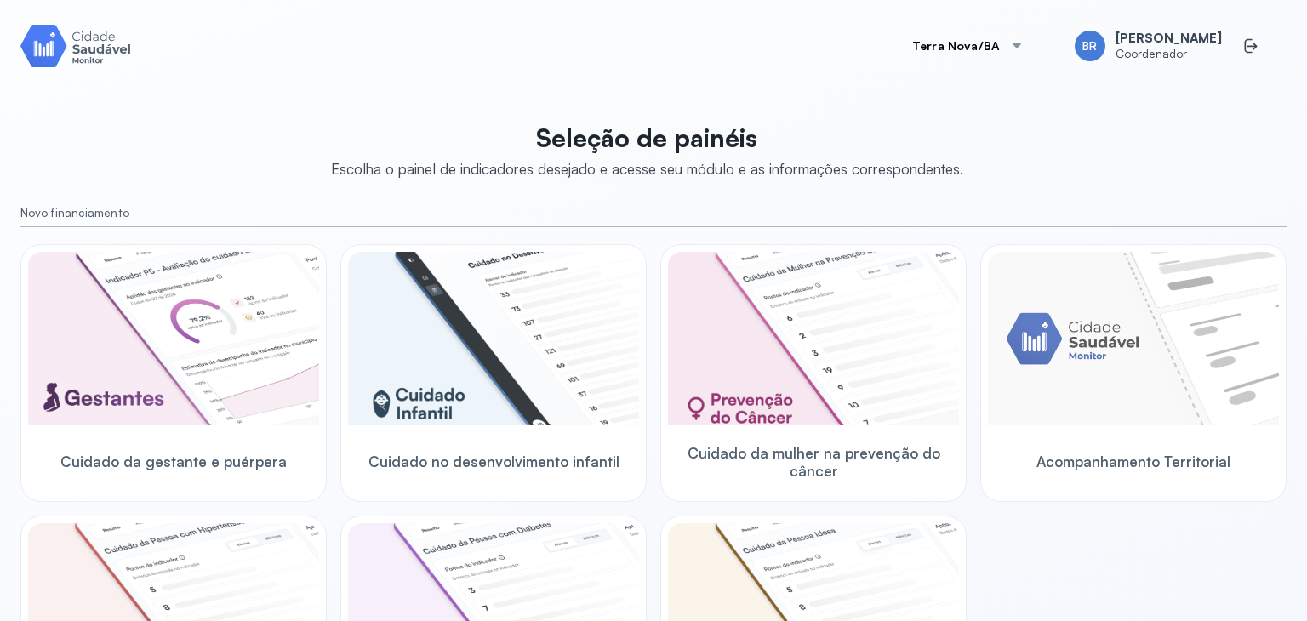
click at [951, 39] on button "Terra Nova/BA" at bounding box center [968, 46] width 152 height 34
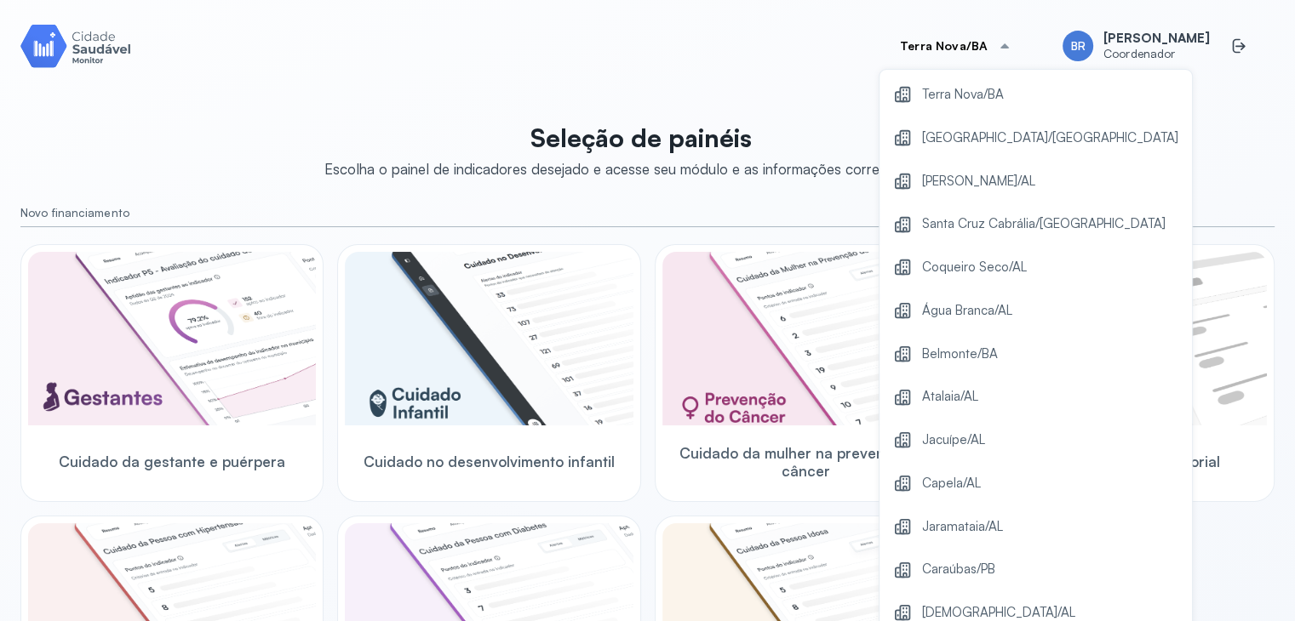
click at [958, 265] on span "Coqueiro Seco/AL" at bounding box center [974, 267] width 105 height 23
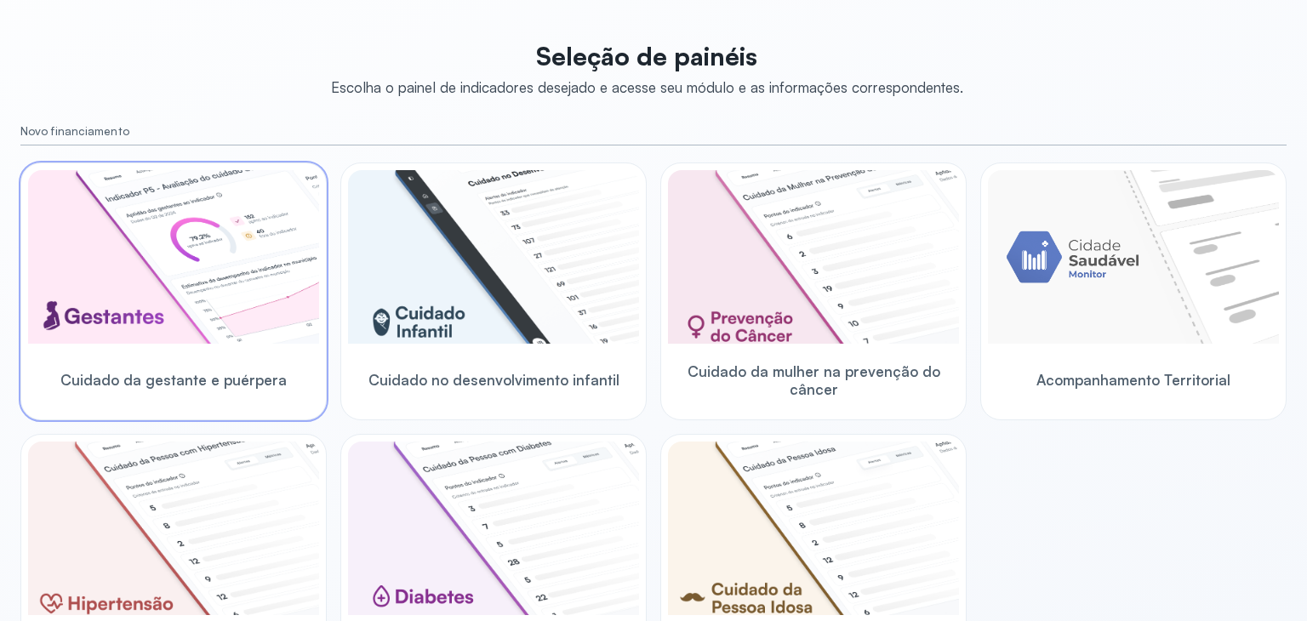
scroll to position [83, 0]
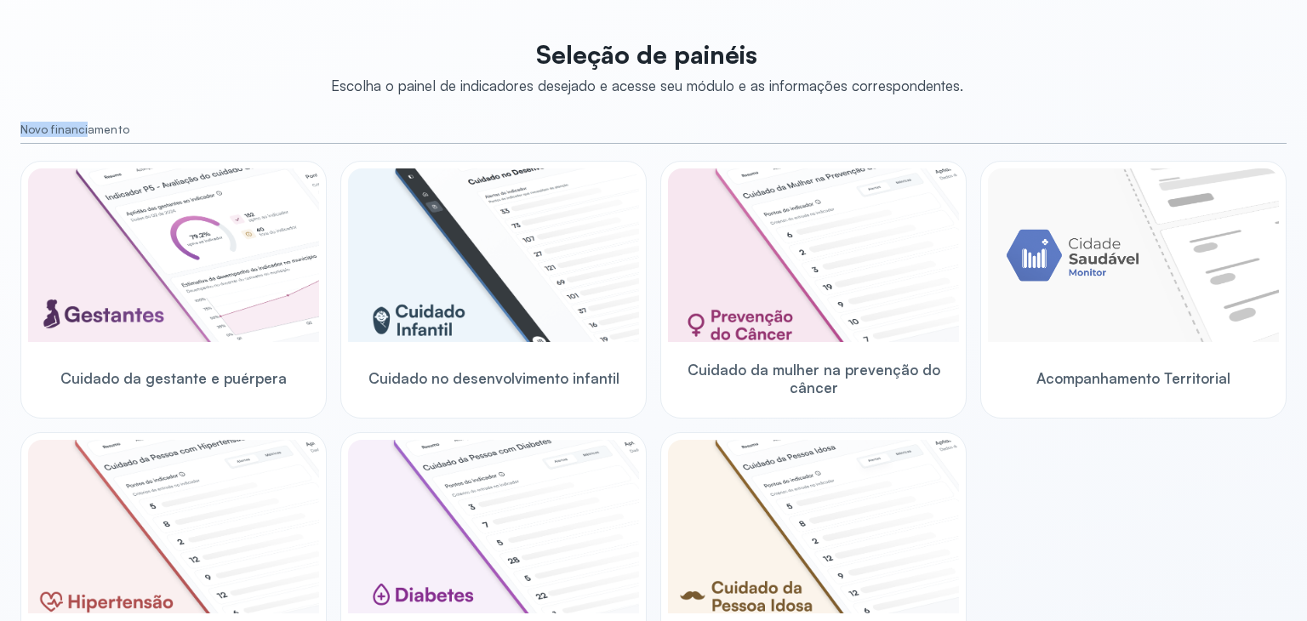
drag, startPoint x: 20, startPoint y: 127, endPoint x: 88, endPoint y: 137, distance: 68.0
click at [88, 137] on div "Novo financiamento" at bounding box center [653, 134] width 1267 height 22
click at [63, 130] on small "Novo financiamento" at bounding box center [653, 130] width 1267 height 14
drag, startPoint x: 21, startPoint y: 131, endPoint x: 78, endPoint y: 131, distance: 57.0
click at [75, 131] on small "Novo financiamento" at bounding box center [653, 130] width 1267 height 14
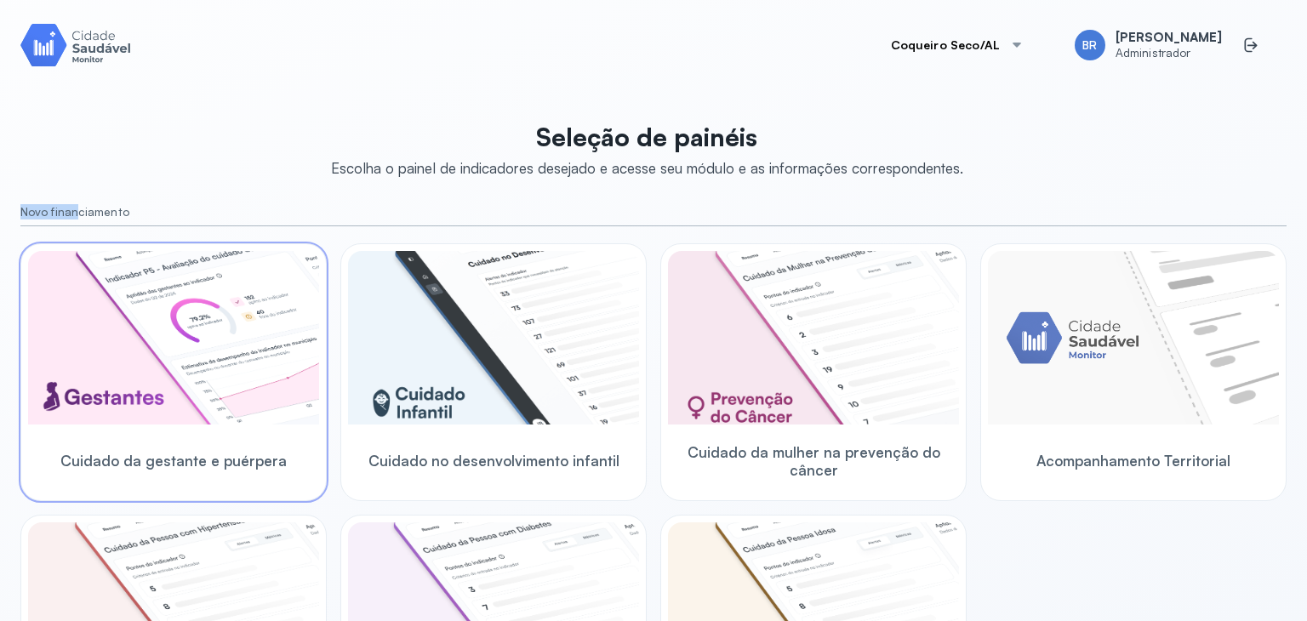
scroll to position [0, 0]
click at [170, 379] on img at bounding box center [173, 339] width 291 height 174
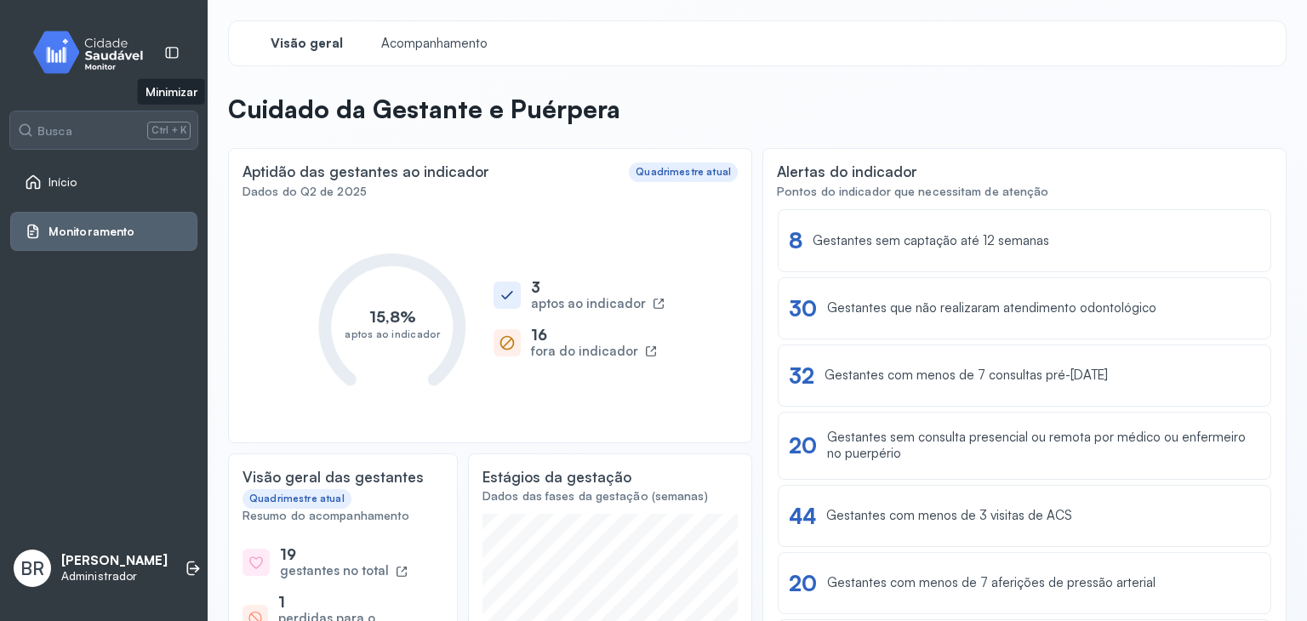
click at [164, 55] on icon at bounding box center [171, 52] width 15 height 15
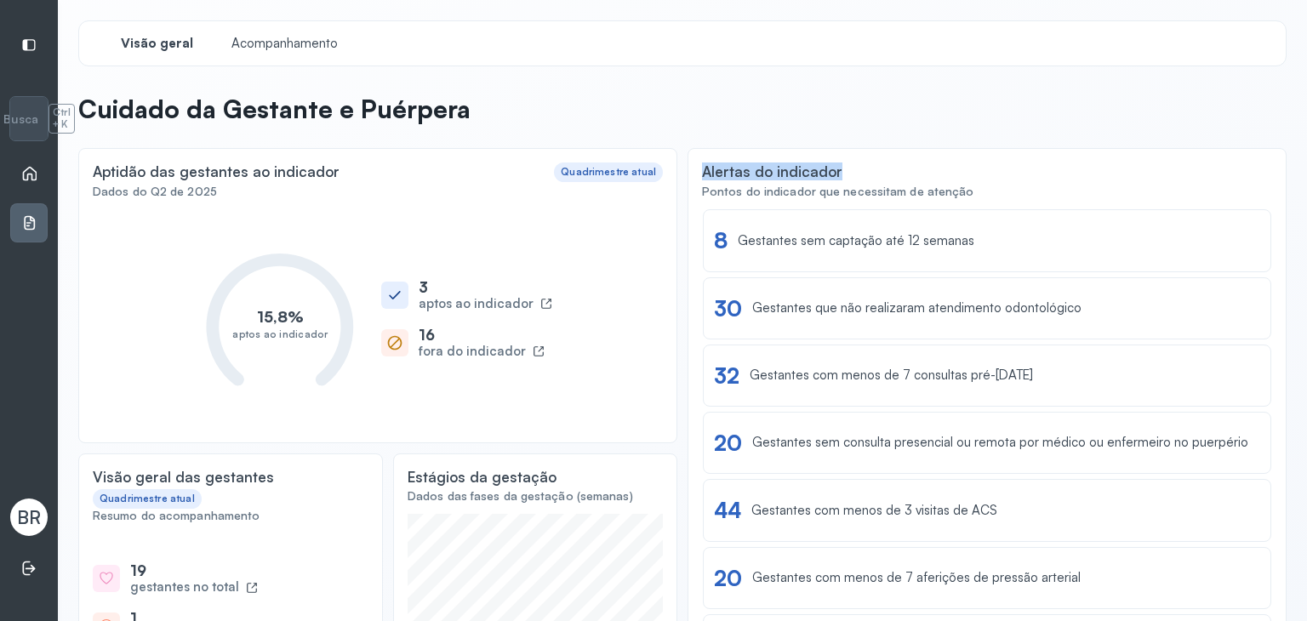
drag, startPoint x: 691, startPoint y: 168, endPoint x: 895, endPoint y: 178, distance: 203.7
click at [893, 178] on div "Alertas do indicador Pontos do indicador que necessitam de atenção Ver lista 8 …" at bounding box center [987, 441] width 599 height 586
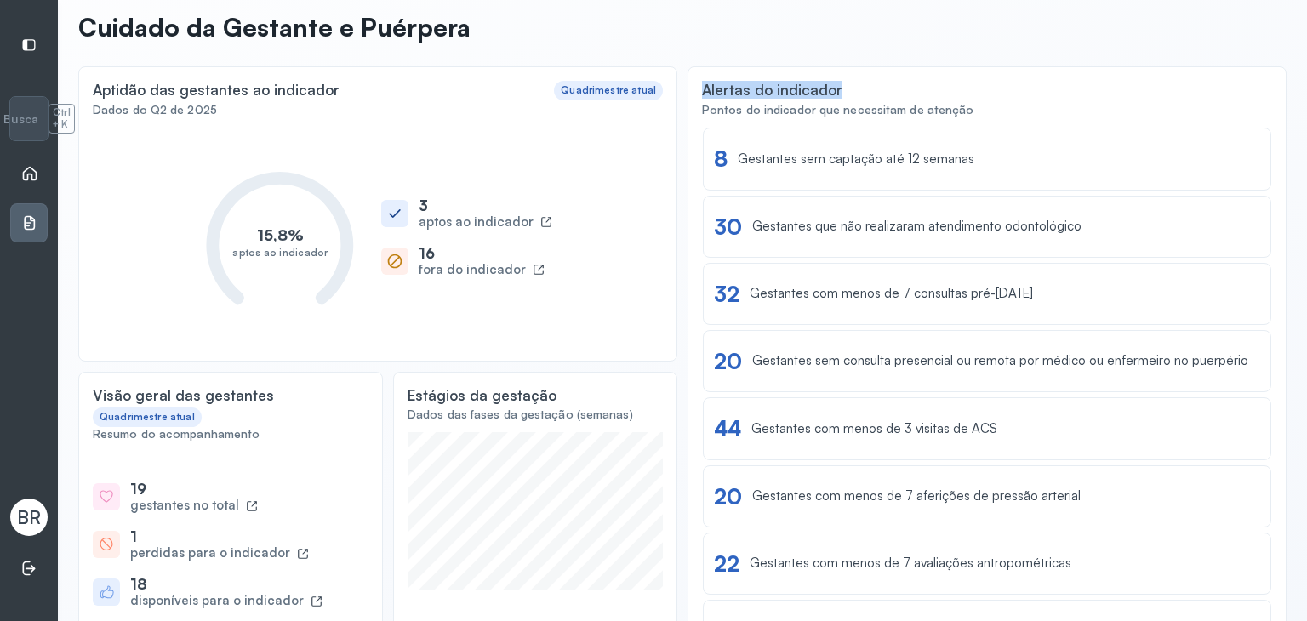
scroll to position [83, 0]
click at [790, 92] on div "Alertas do indicador" at bounding box center [772, 88] width 140 height 18
click at [721, 93] on div "Alertas do indicador" at bounding box center [772, 88] width 140 height 18
click at [820, 100] on div "Alertas do indicador" at bounding box center [772, 89] width 140 height 21
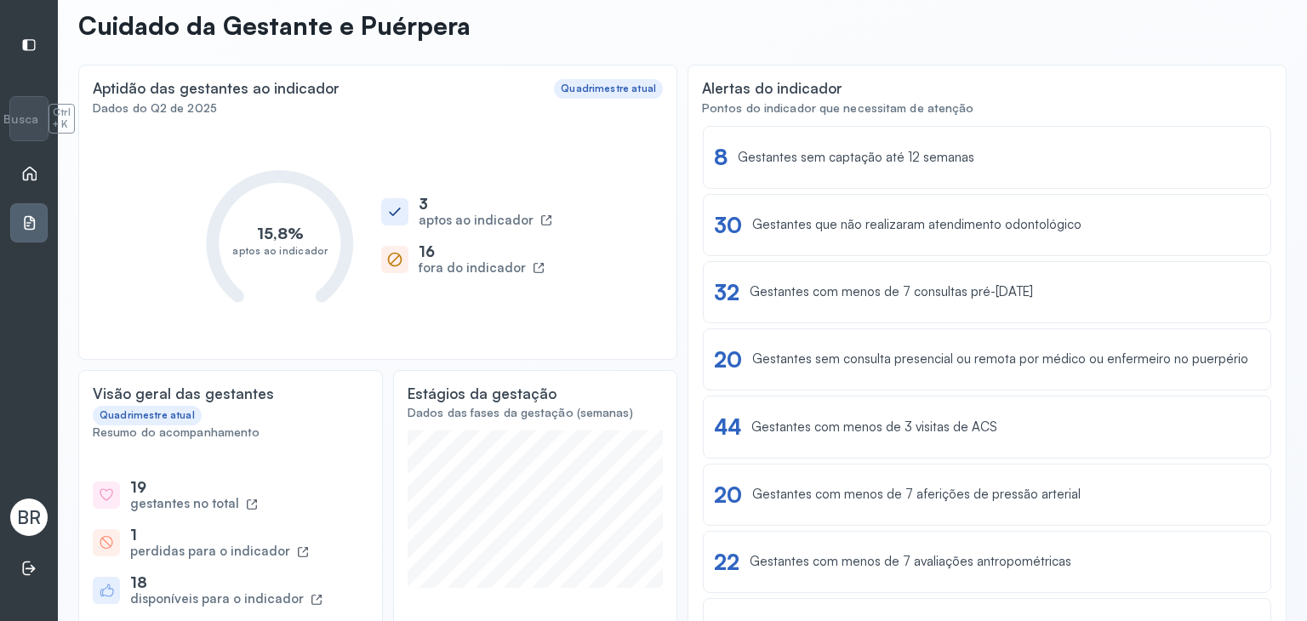
click at [965, 116] on div "Alertas do indicador Pontos do indicador que necessitam de atenção Ver lista 8 …" at bounding box center [987, 358] width 599 height 586
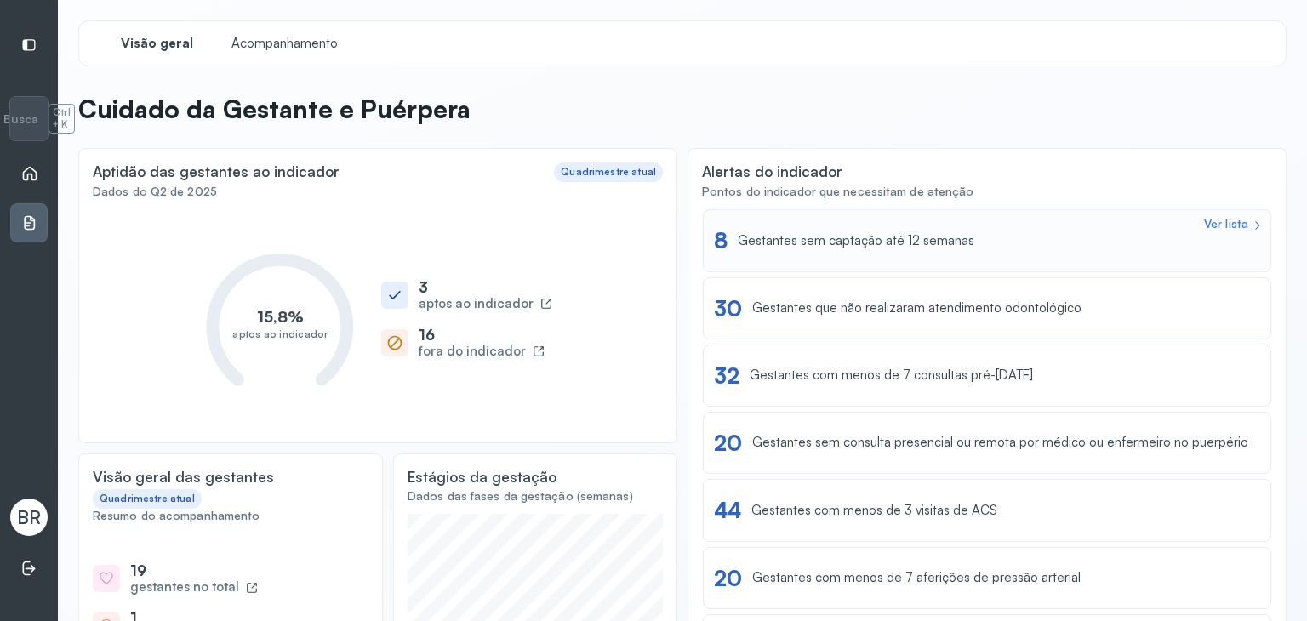
scroll to position [0, 0]
click at [1204, 294] on div "Ver lista" at bounding box center [1226, 292] width 44 height 14
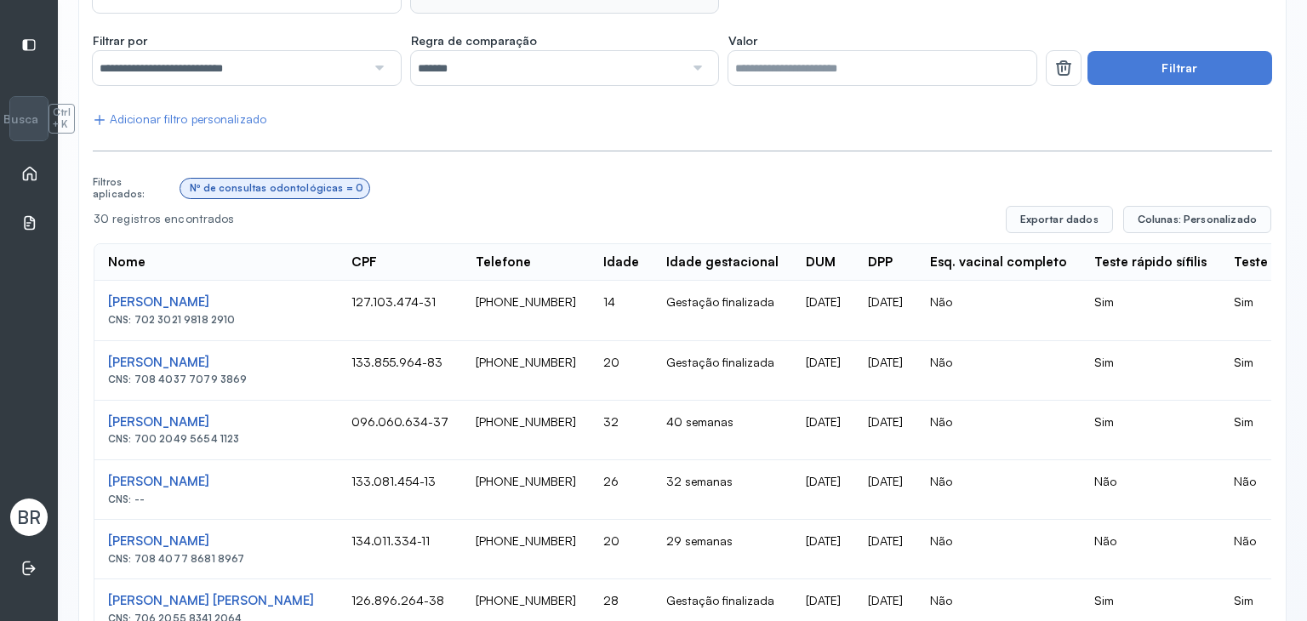
scroll to position [249, 0]
drag, startPoint x: 106, startPoint y: 226, endPoint x: 262, endPoint y: 220, distance: 156.7
click at [262, 220] on div "30 registros encontrados" at bounding box center [543, 219] width 899 height 14
click at [262, 221] on div "30 registros encontrados" at bounding box center [543, 219] width 899 height 14
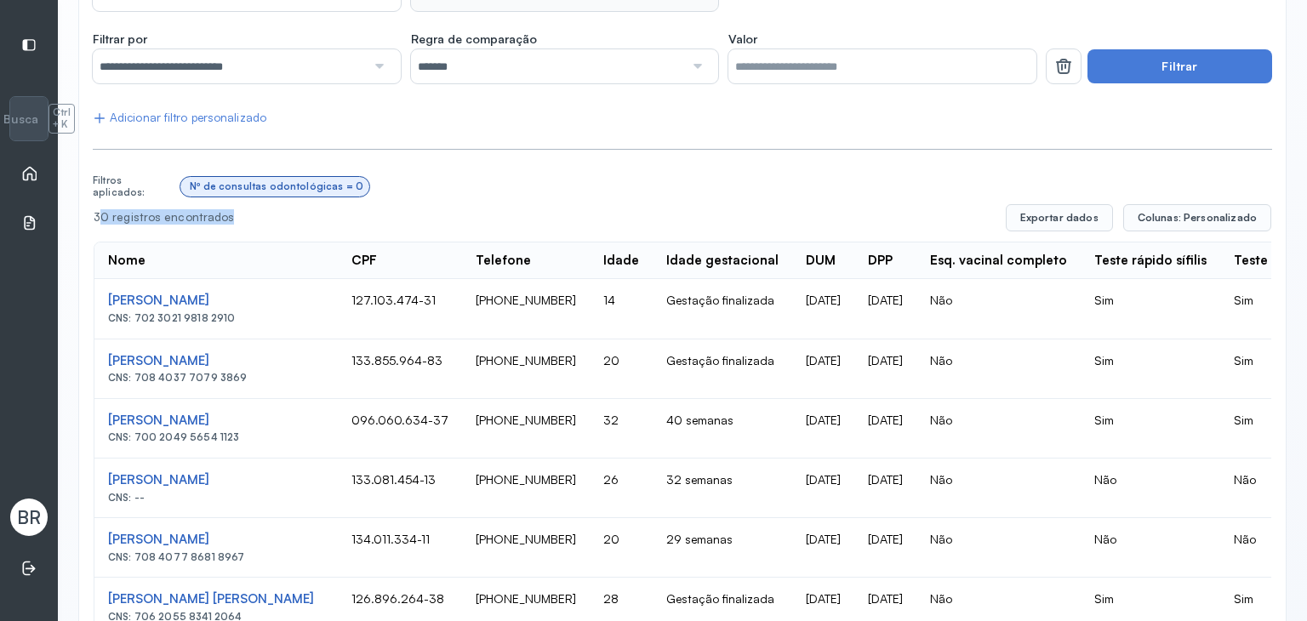
scroll to position [249, 0]
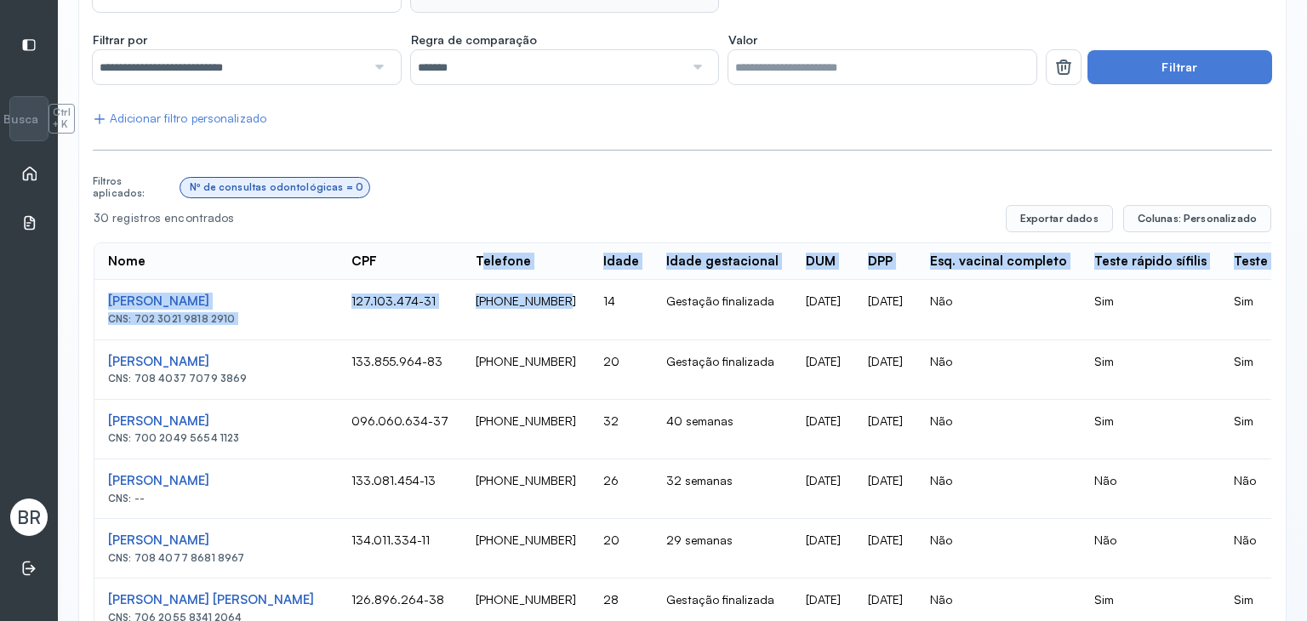
drag, startPoint x: 492, startPoint y: 250, endPoint x: 541, endPoint y: 300, distance: 70.4
click at [425, 294] on td "127.103.474-31" at bounding box center [400, 310] width 124 height 60
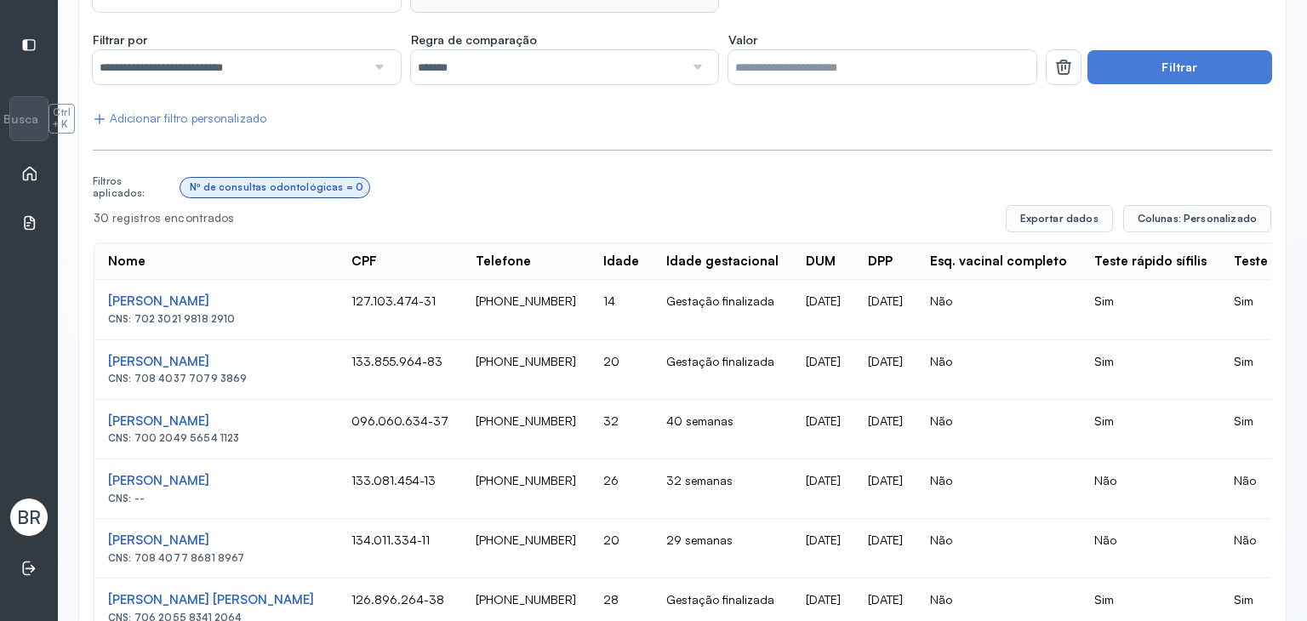
click at [436, 300] on td "127.103.474-31" at bounding box center [400, 310] width 124 height 60
drag, startPoint x: 487, startPoint y: 294, endPoint x: 569, endPoint y: 301, distance: 82.1
click at [569, 301] on td "[PHONE_NUMBER]" at bounding box center [526, 310] width 128 height 60
click at [367, 303] on td "127.103.474-31" at bounding box center [400, 310] width 124 height 60
drag, startPoint x: 486, startPoint y: 295, endPoint x: 579, endPoint y: 300, distance: 92.9
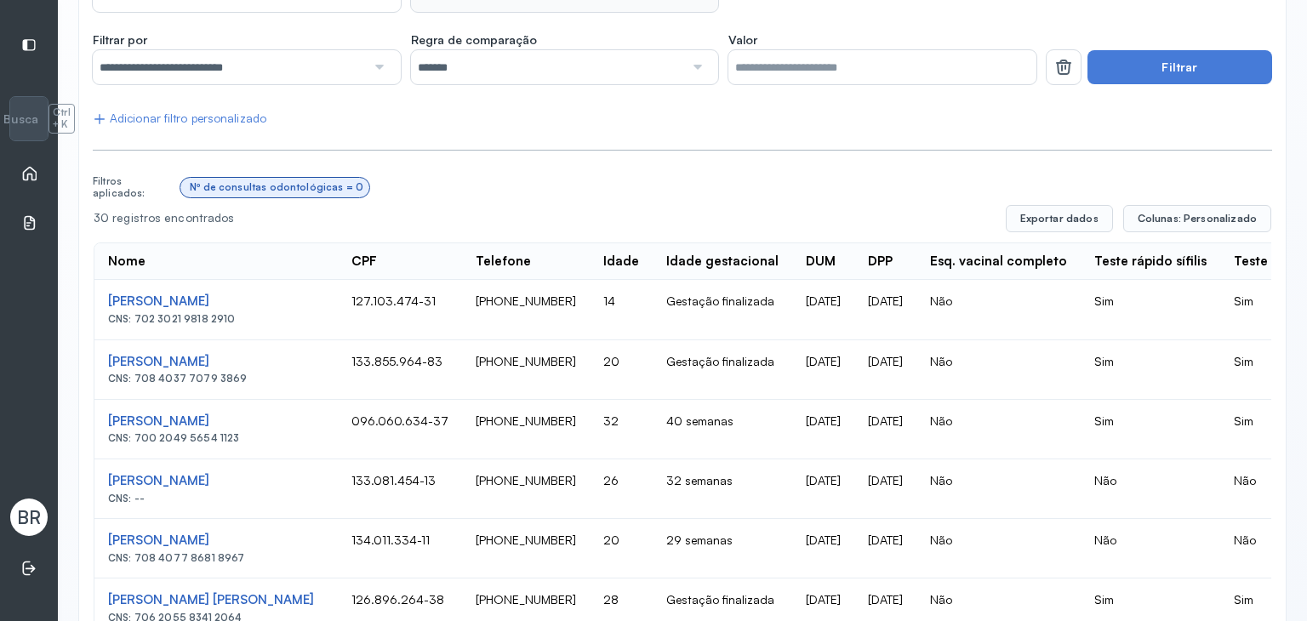
click at [579, 300] on td "[PHONE_NUMBER]" at bounding box center [526, 310] width 128 height 60
drag, startPoint x: 586, startPoint y: 160, endPoint x: 531, endPoint y: 151, distance: 55.3
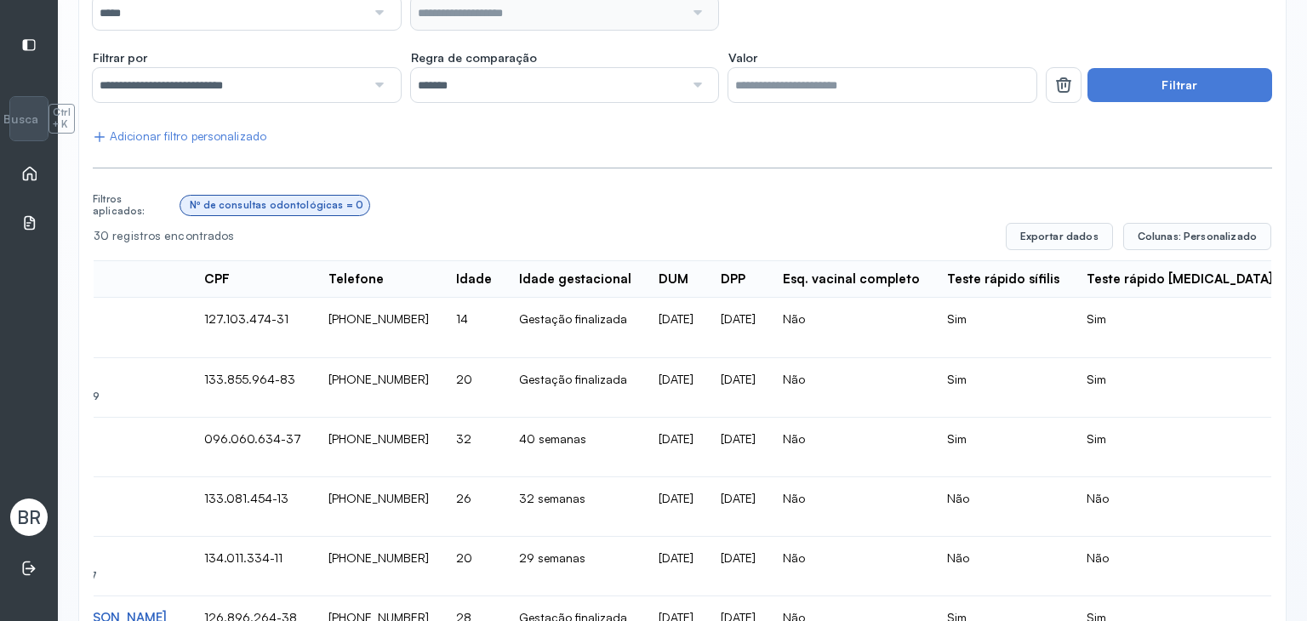
scroll to position [231, 0]
drag, startPoint x: 851, startPoint y: 283, endPoint x: 926, endPoint y: 275, distance: 75.3
click at [910, 279] on div "Esq. vacinal completo" at bounding box center [851, 280] width 137 height 16
click at [998, 280] on th "Teste rápido sífilis" at bounding box center [1004, 280] width 140 height 37
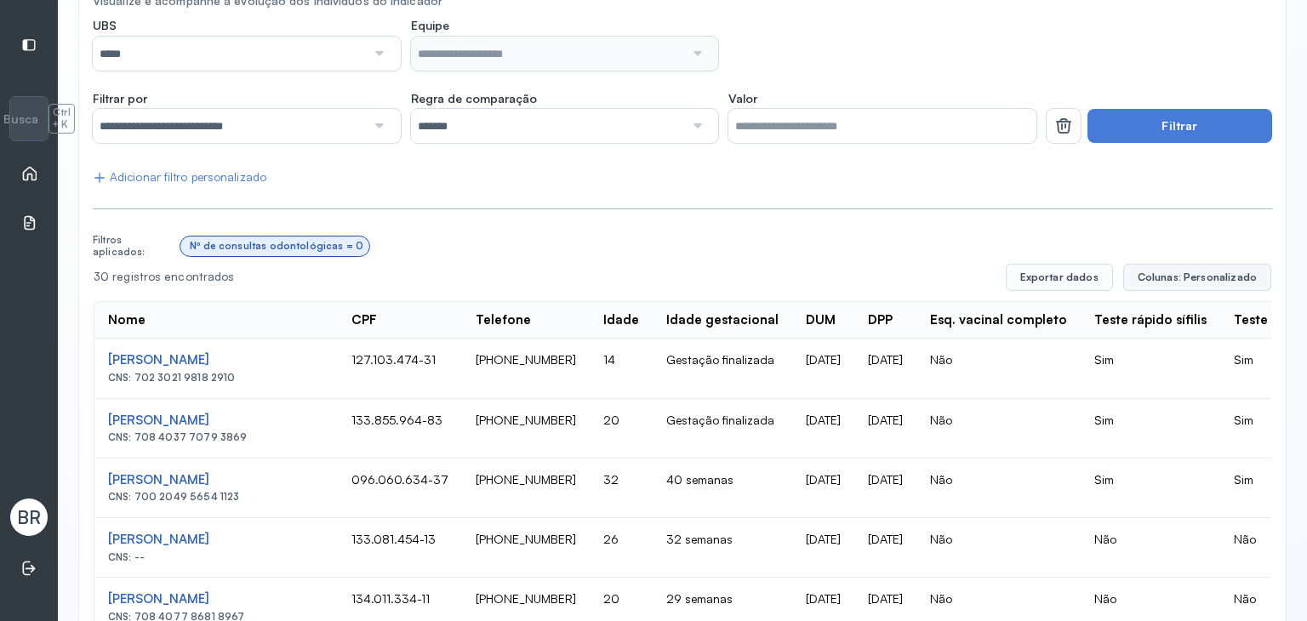
scroll to position [190, 0]
click at [1152, 278] on span "Colunas: Personalizado" at bounding box center [1197, 279] width 119 height 14
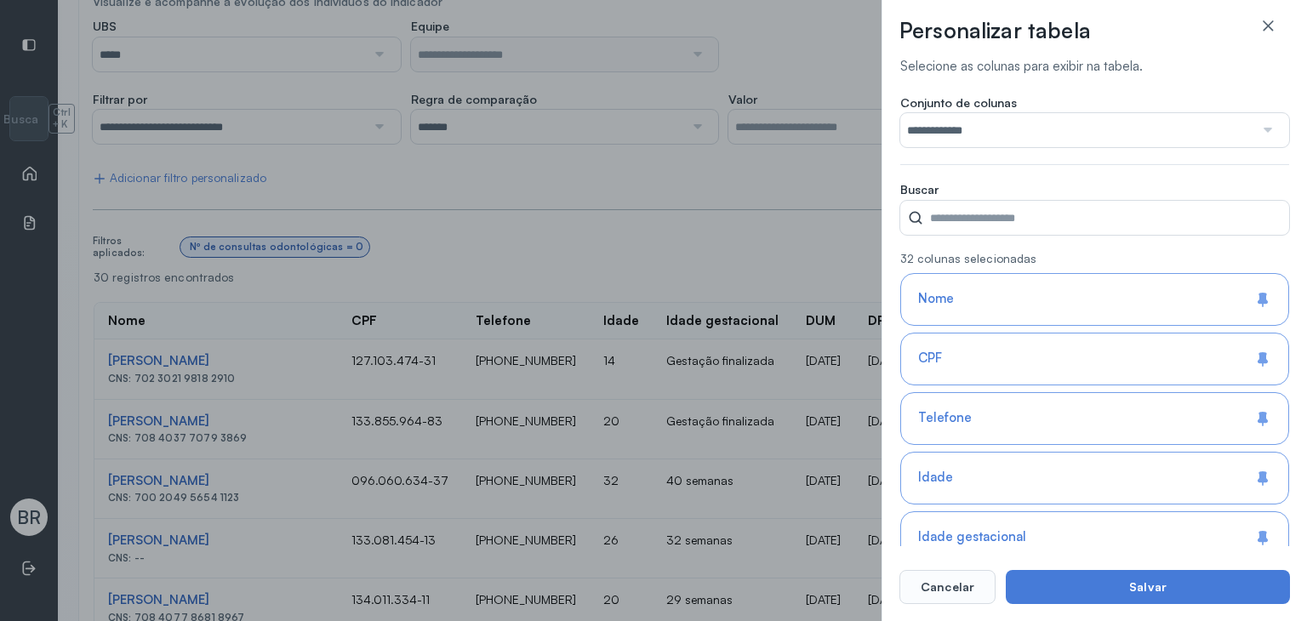
click at [1046, 123] on input "**********" at bounding box center [1078, 130] width 354 height 34
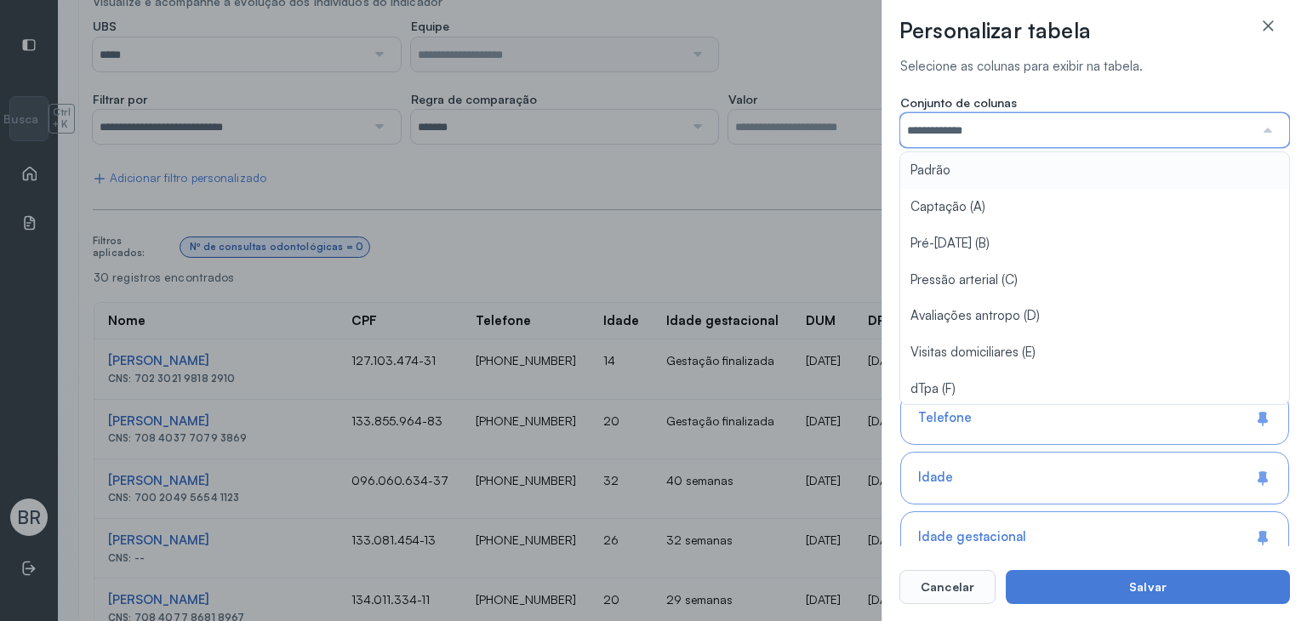
click at [1046, 123] on input "**********" at bounding box center [1078, 130] width 354 height 34
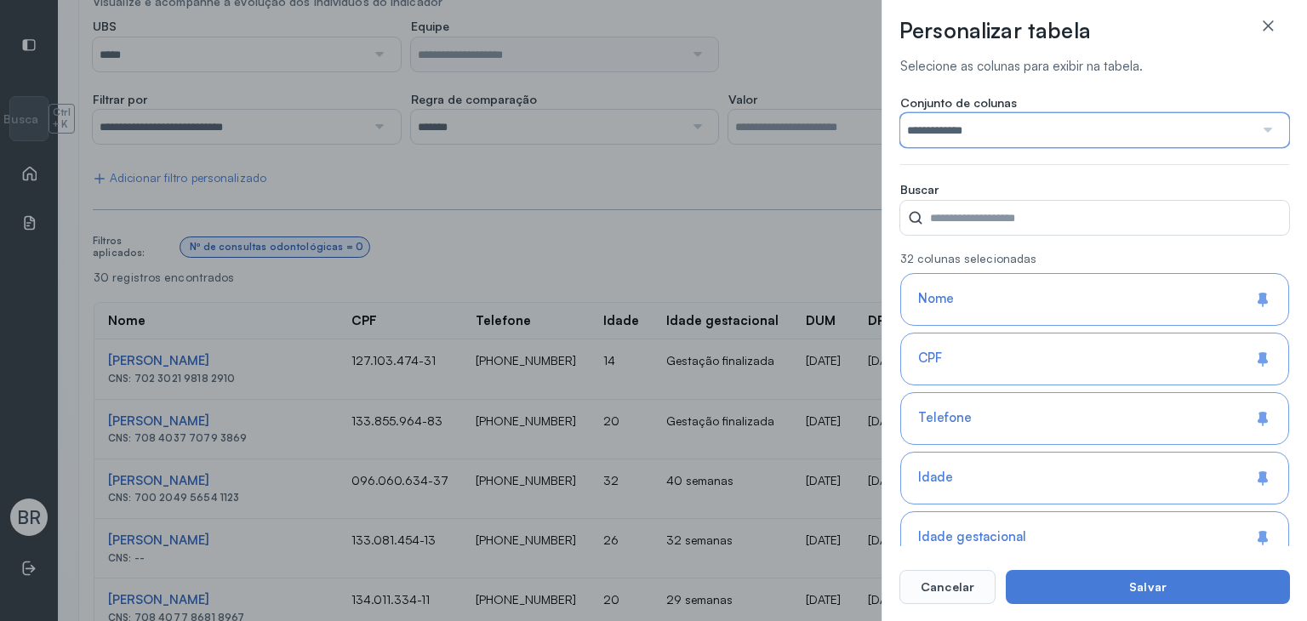
click at [981, 133] on input "**********" at bounding box center [1078, 130] width 354 height 34
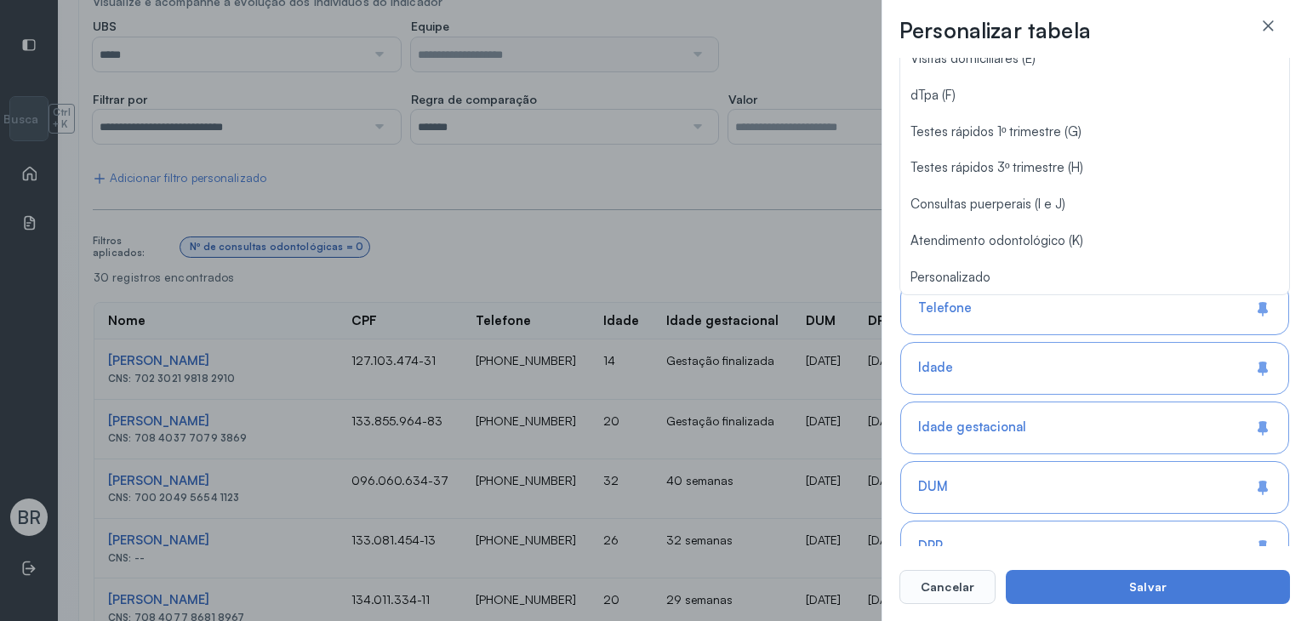
scroll to position [111, 0]
click at [889, 215] on div "**********" at bounding box center [1095, 310] width 426 height 621
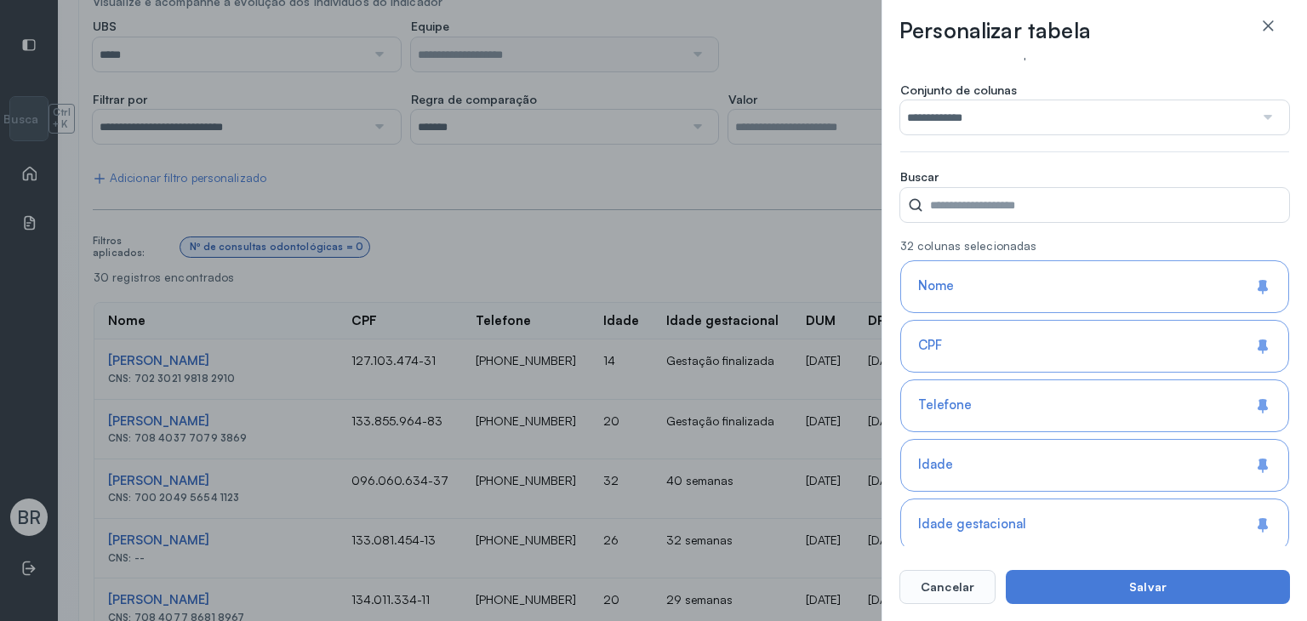
scroll to position [0, 0]
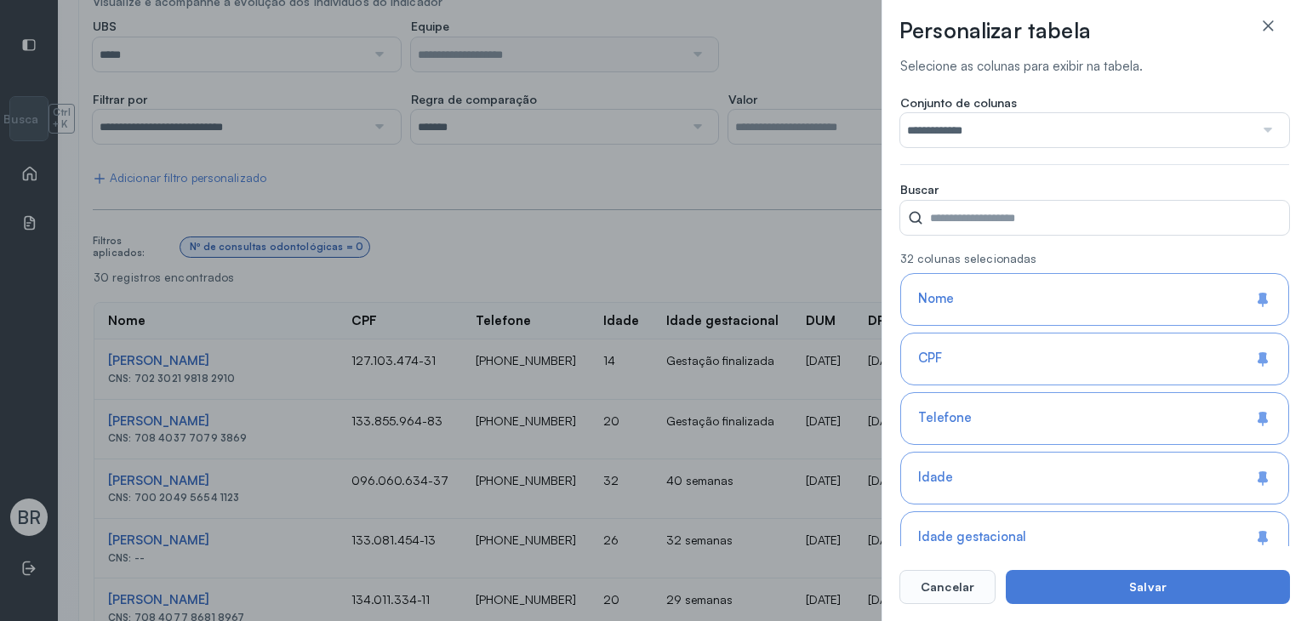
click at [1006, 122] on input "**********" at bounding box center [1078, 130] width 354 height 34
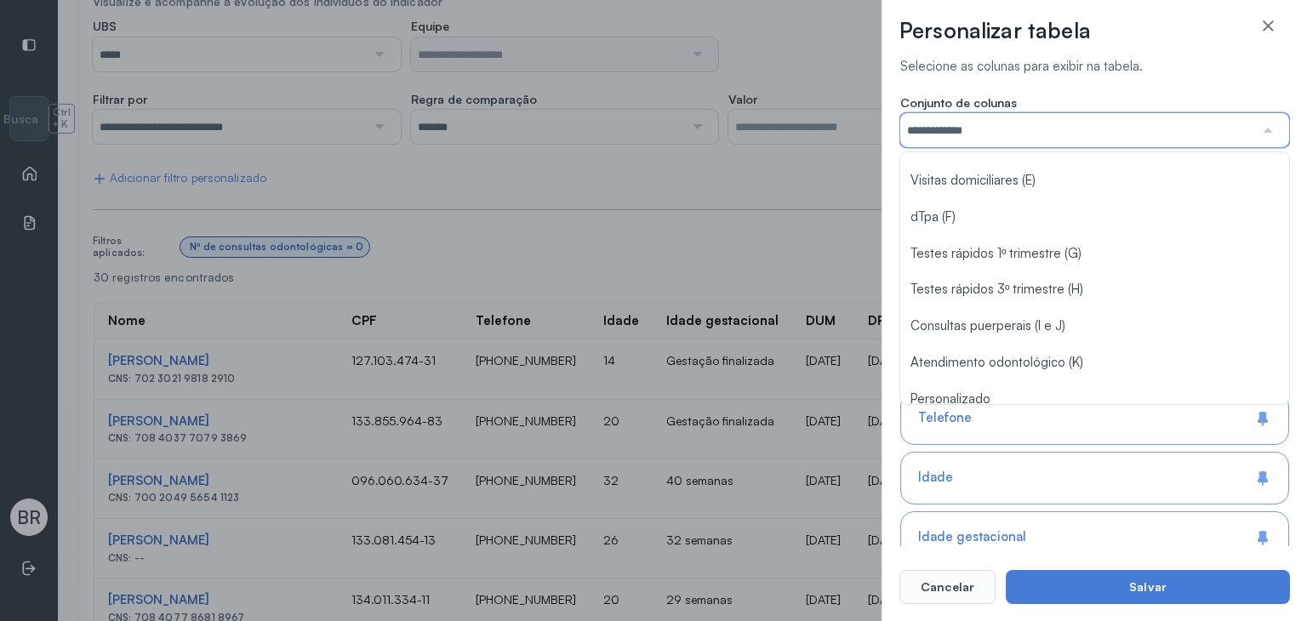
scroll to position [170, 0]
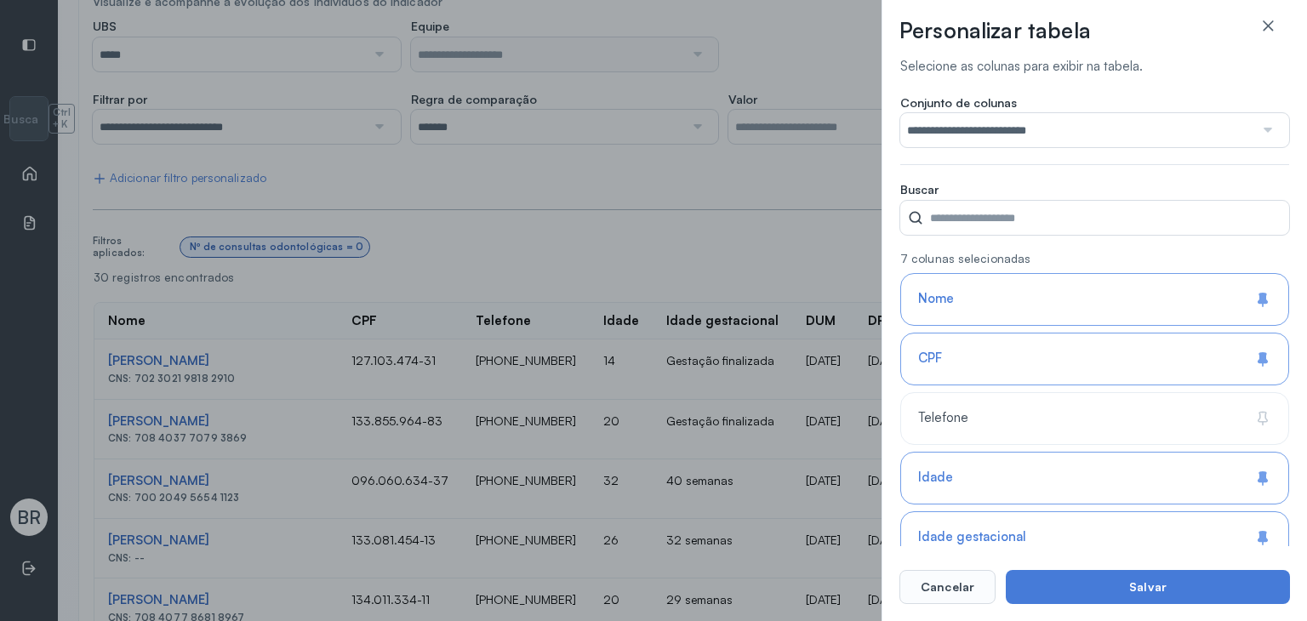
click at [1027, 134] on input "**********" at bounding box center [1078, 130] width 354 height 34
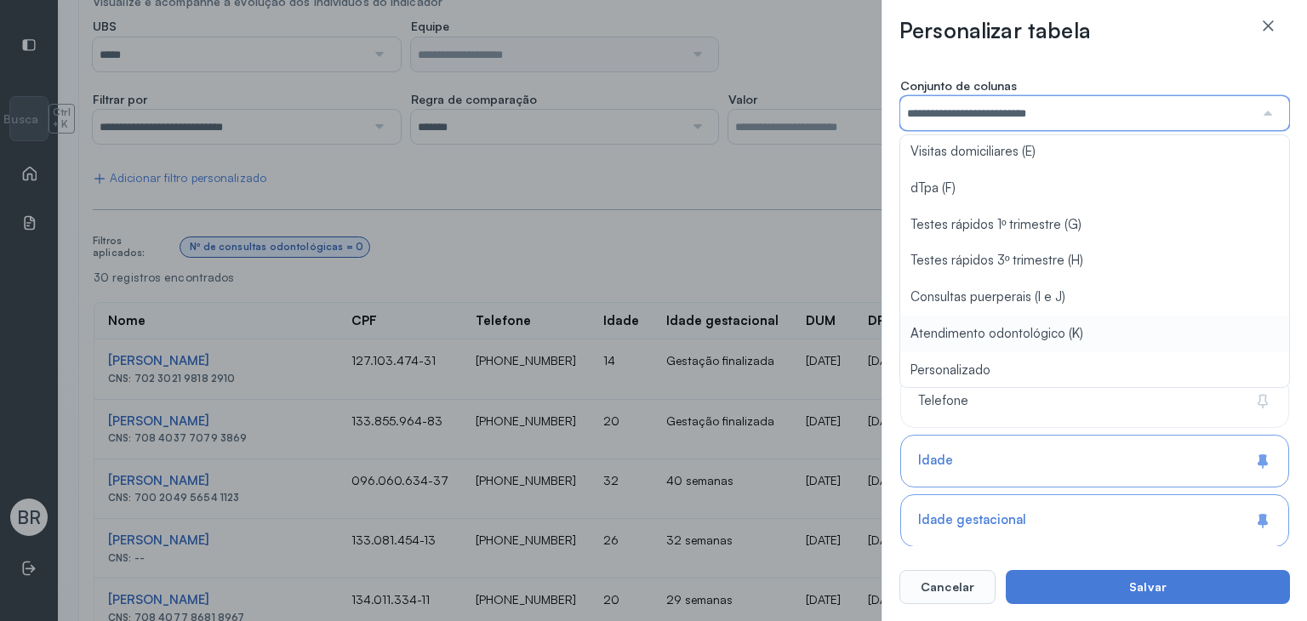
scroll to position [18, 0]
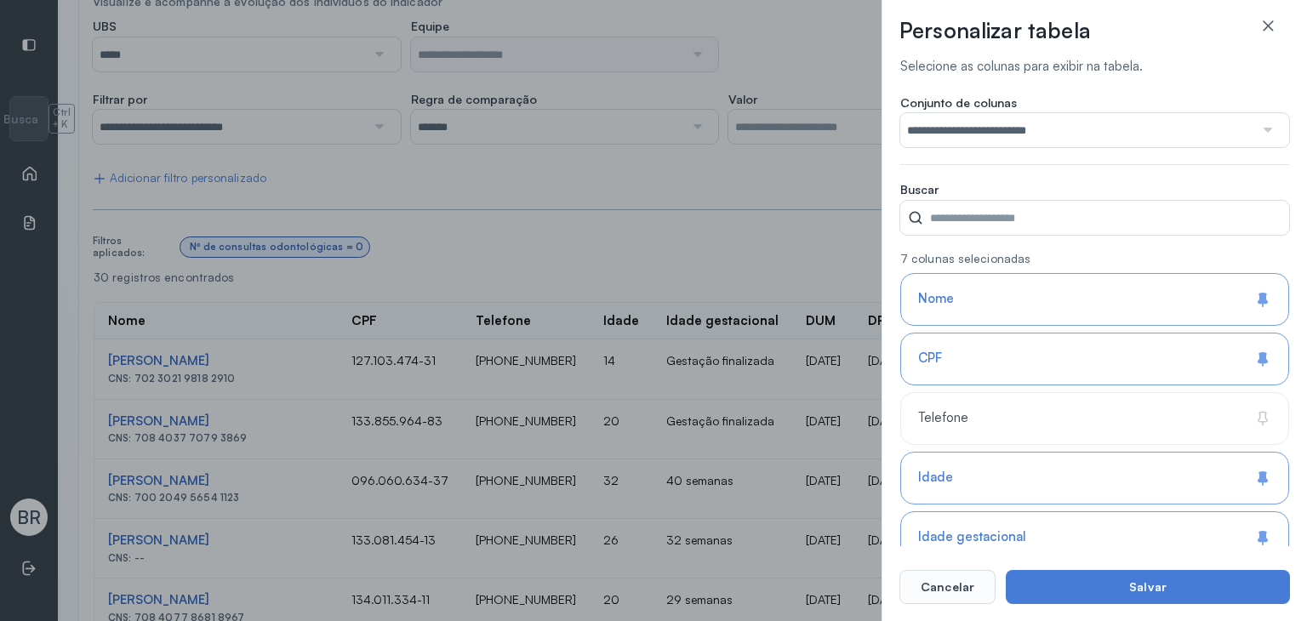
scroll to position [0, 0]
click at [973, 138] on input "**********" at bounding box center [1078, 130] width 354 height 34
click at [887, 205] on div "**********" at bounding box center [1095, 310] width 426 height 621
click at [951, 145] on input "**********" at bounding box center [1078, 130] width 354 height 34
click at [889, 167] on div "**********" at bounding box center [1095, 310] width 426 height 621
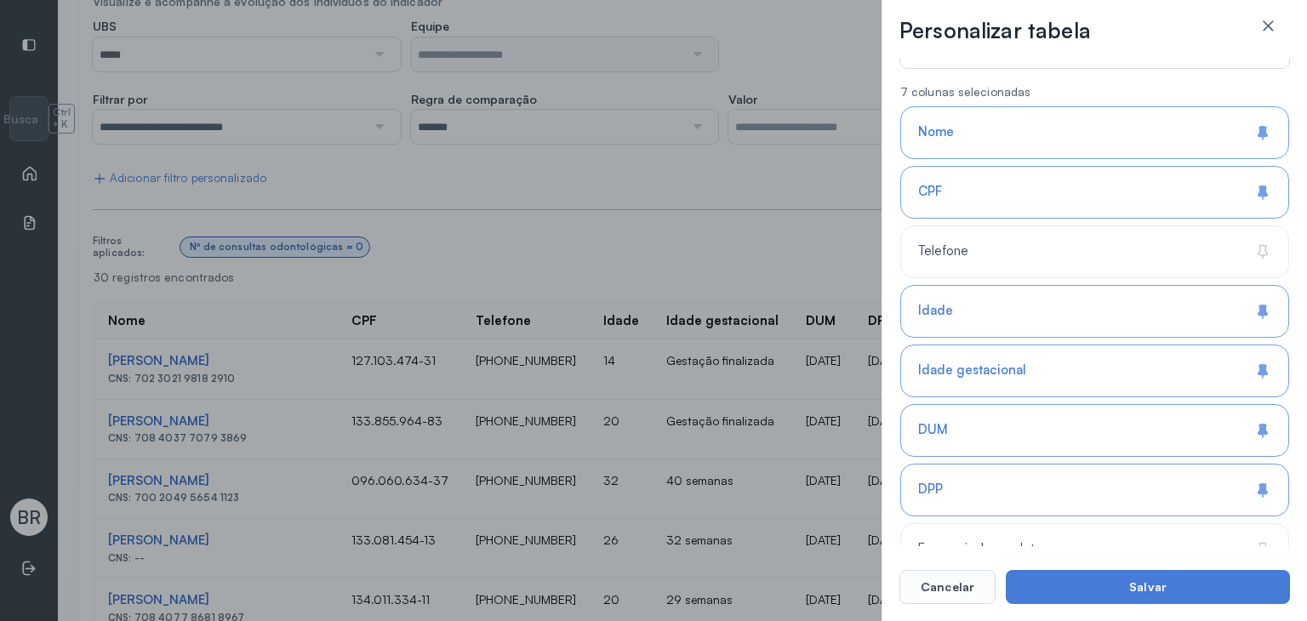
scroll to position [168, 0]
click at [932, 249] on span "Telefone" at bounding box center [943, 251] width 50 height 16
type input "**********"
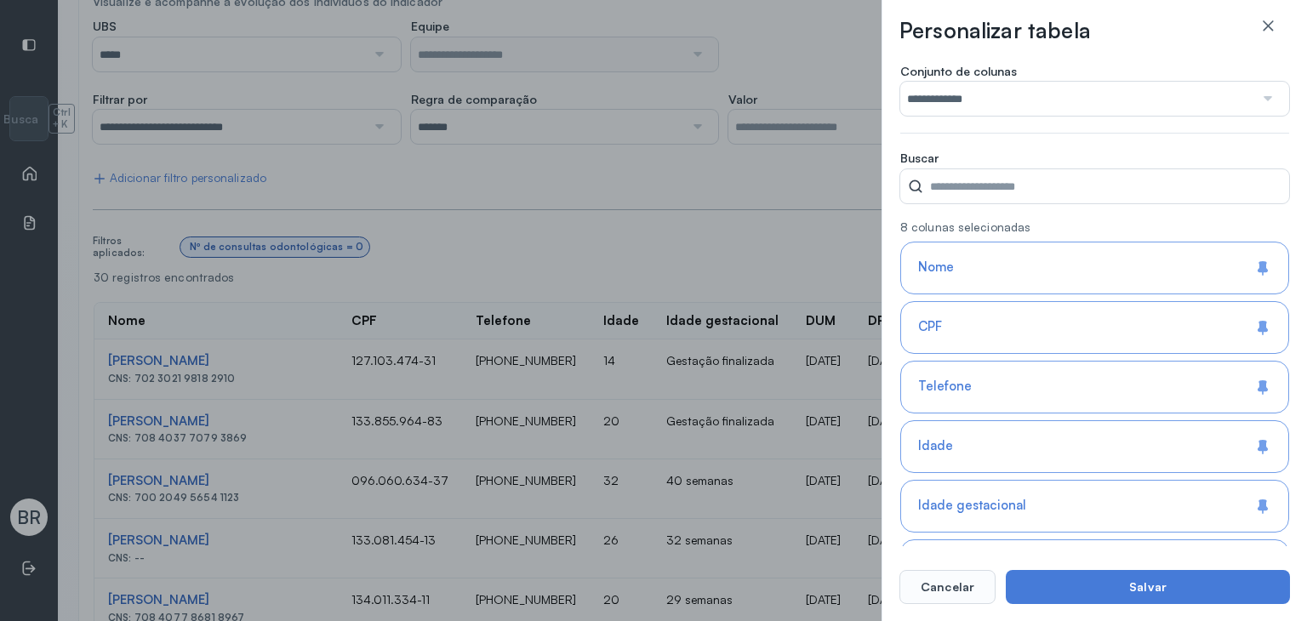
scroll to position [0, 0]
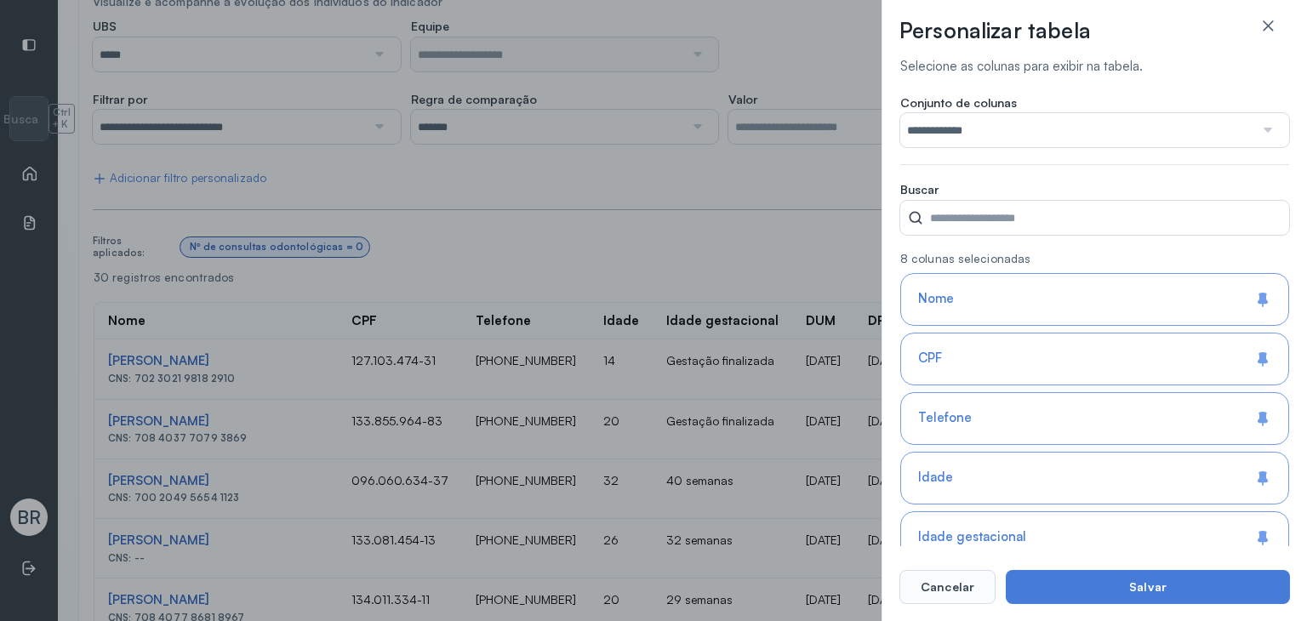
click at [1091, 591] on button "Salvar" at bounding box center [1148, 587] width 284 height 34
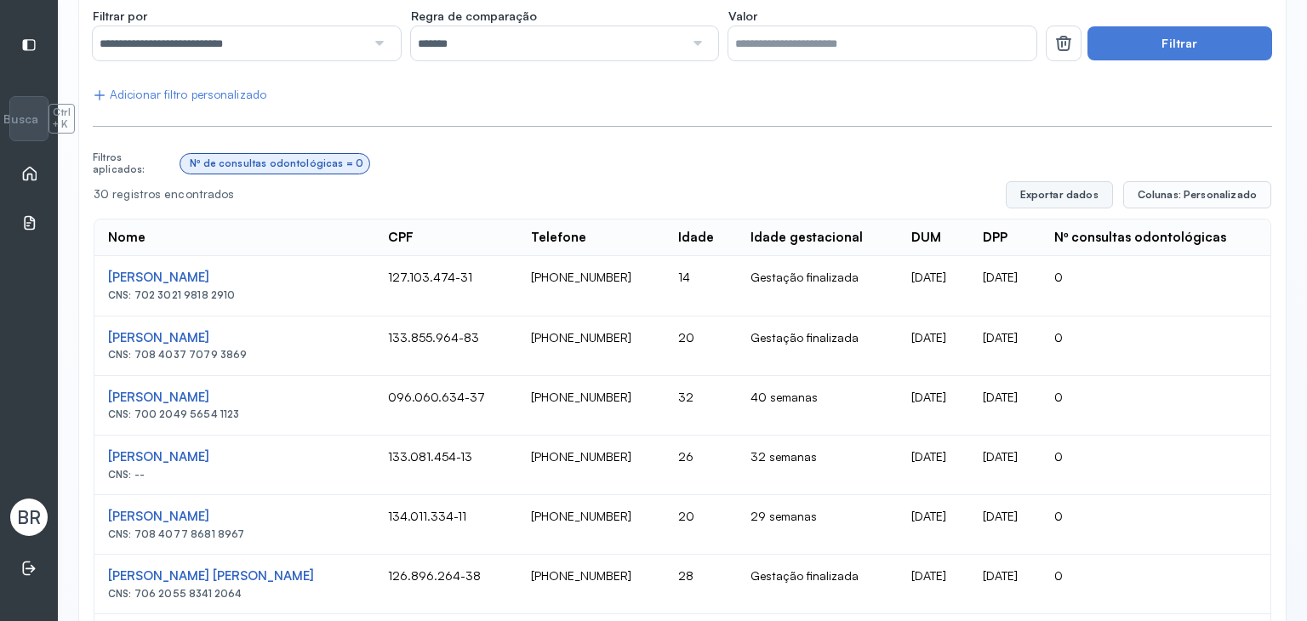
scroll to position [274, 0]
click at [111, 232] on div "Nome" at bounding box center [126, 237] width 37 height 16
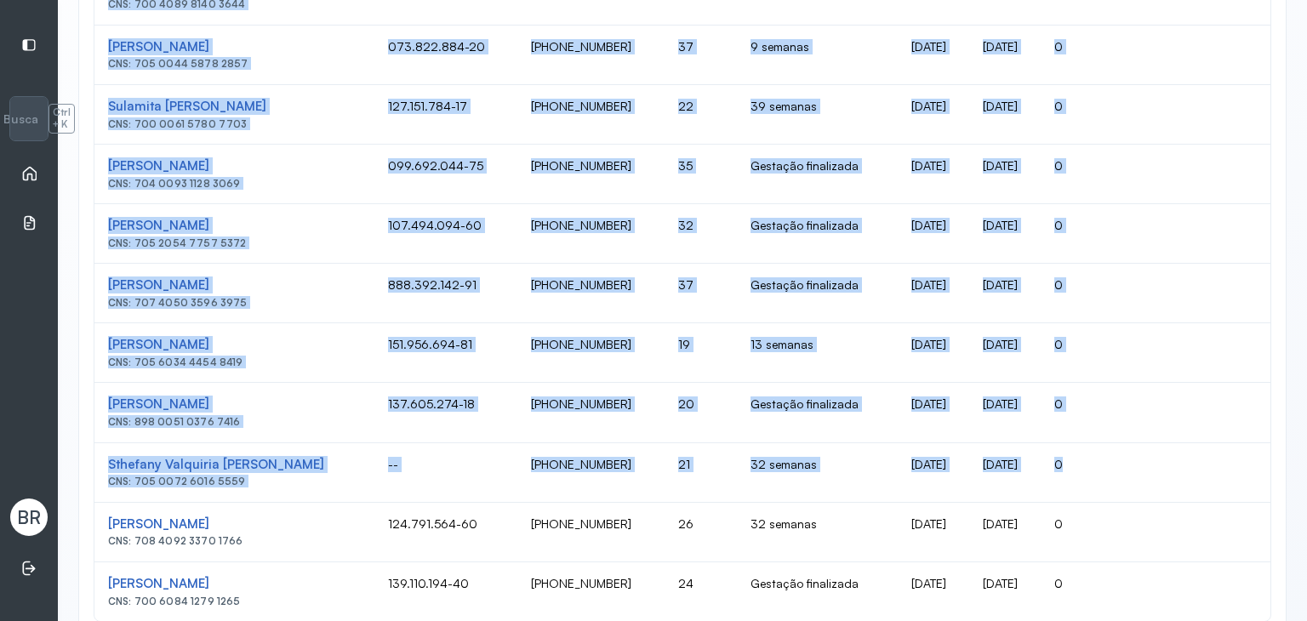
scroll to position [1183, 0]
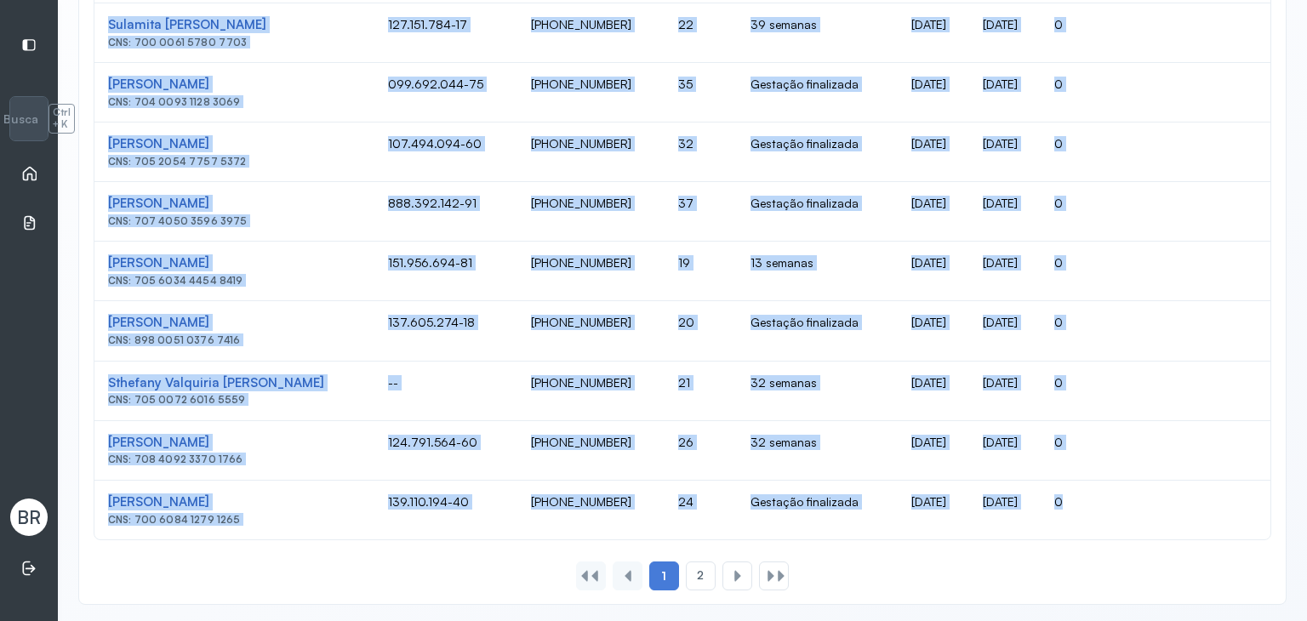
drag, startPoint x: 105, startPoint y: 233, endPoint x: 1093, endPoint y: 511, distance: 1026.5
click at [1146, 236] on td "0" at bounding box center [1156, 212] width 230 height 60
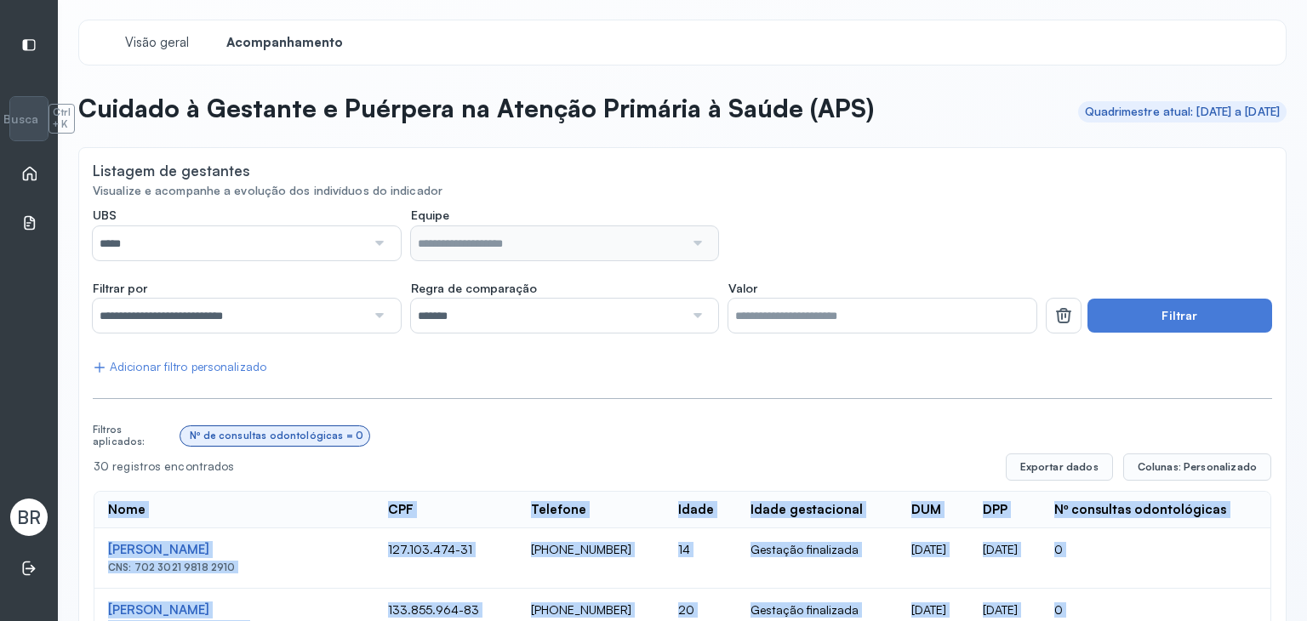
scroll to position [0, 0]
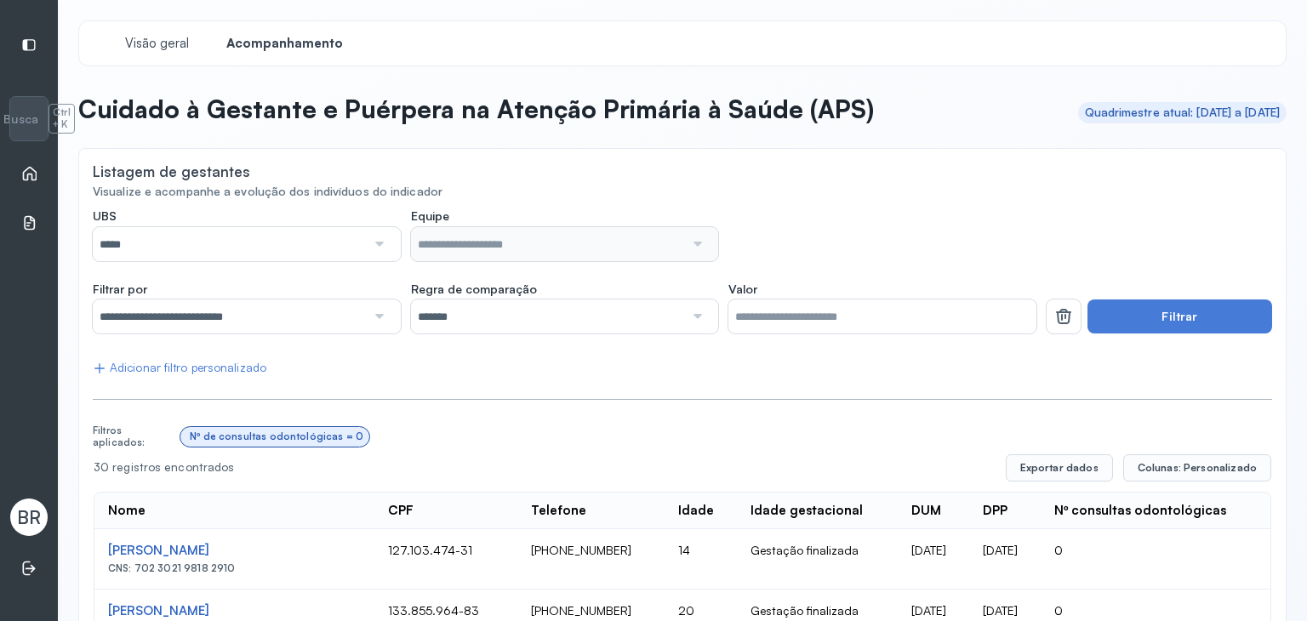
click at [972, 448] on div "Nº de consultas odontológicas = 0" at bounding box center [726, 436] width 1092 height 32
click at [1038, 466] on button "Exportar dados" at bounding box center [1059, 468] width 107 height 27
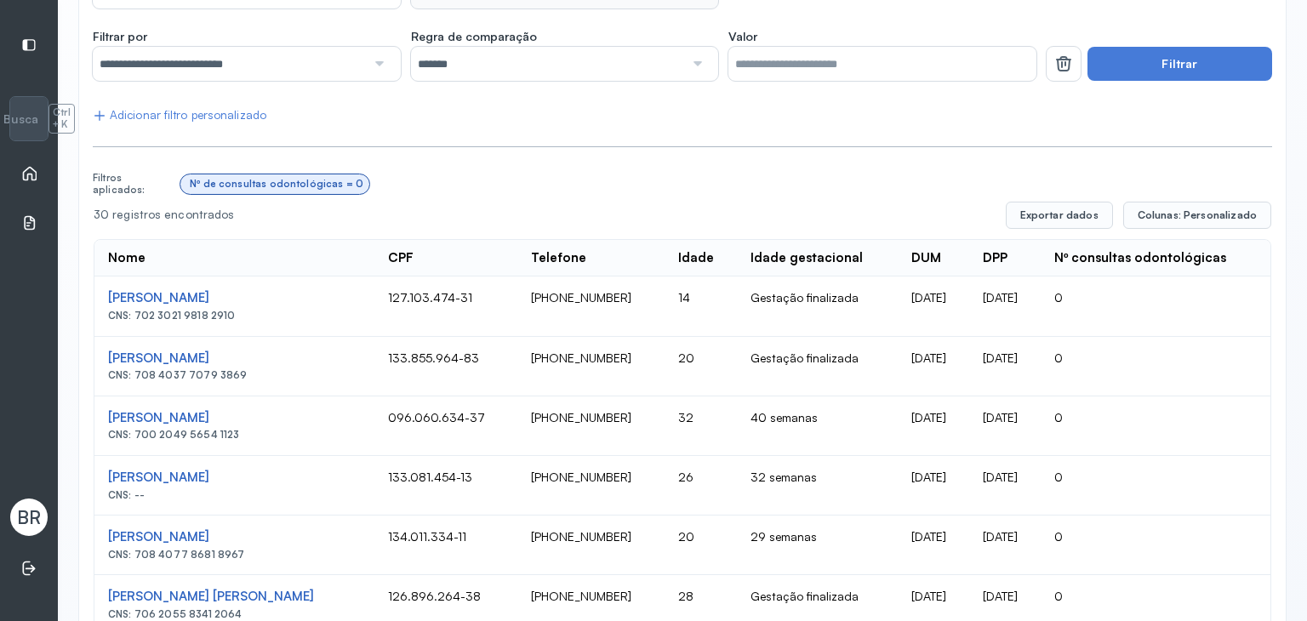
scroll to position [254, 0]
drag, startPoint x: 117, startPoint y: 255, endPoint x: 243, endPoint y: 261, distance: 125.3
click at [233, 266] on th "Nome" at bounding box center [234, 257] width 280 height 37
click at [306, 253] on div "Nome" at bounding box center [234, 257] width 253 height 16
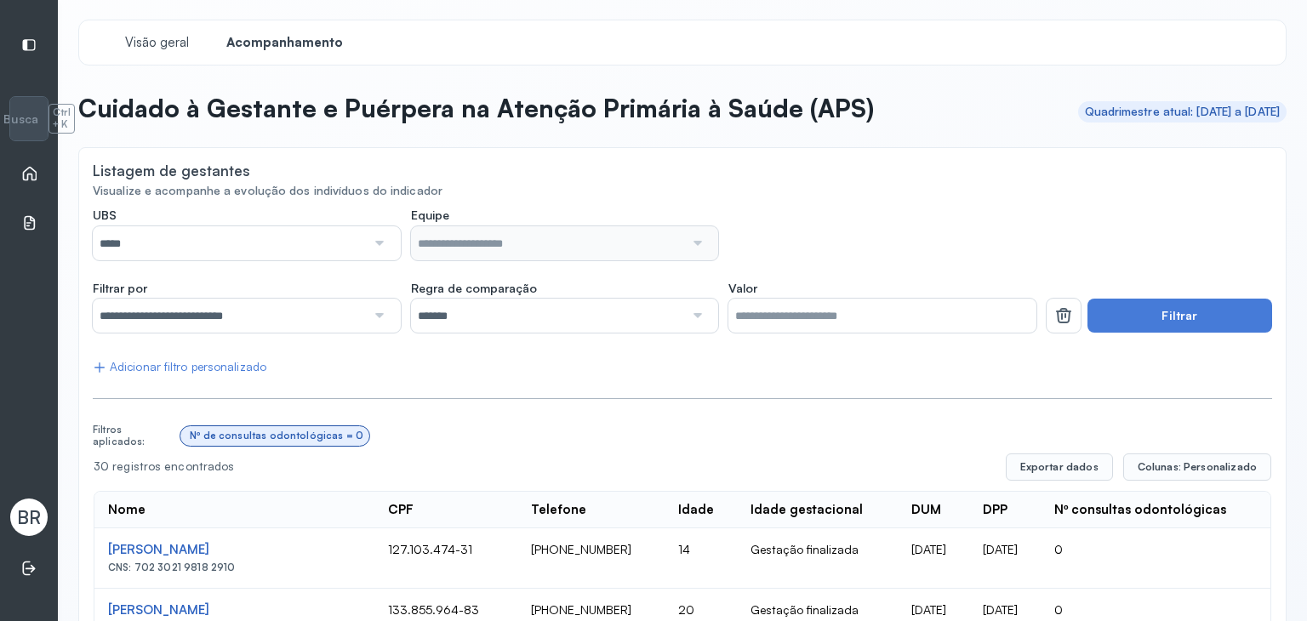
scroll to position [0, 0]
click at [126, 37] on span "Visão geral" at bounding box center [157, 44] width 72 height 16
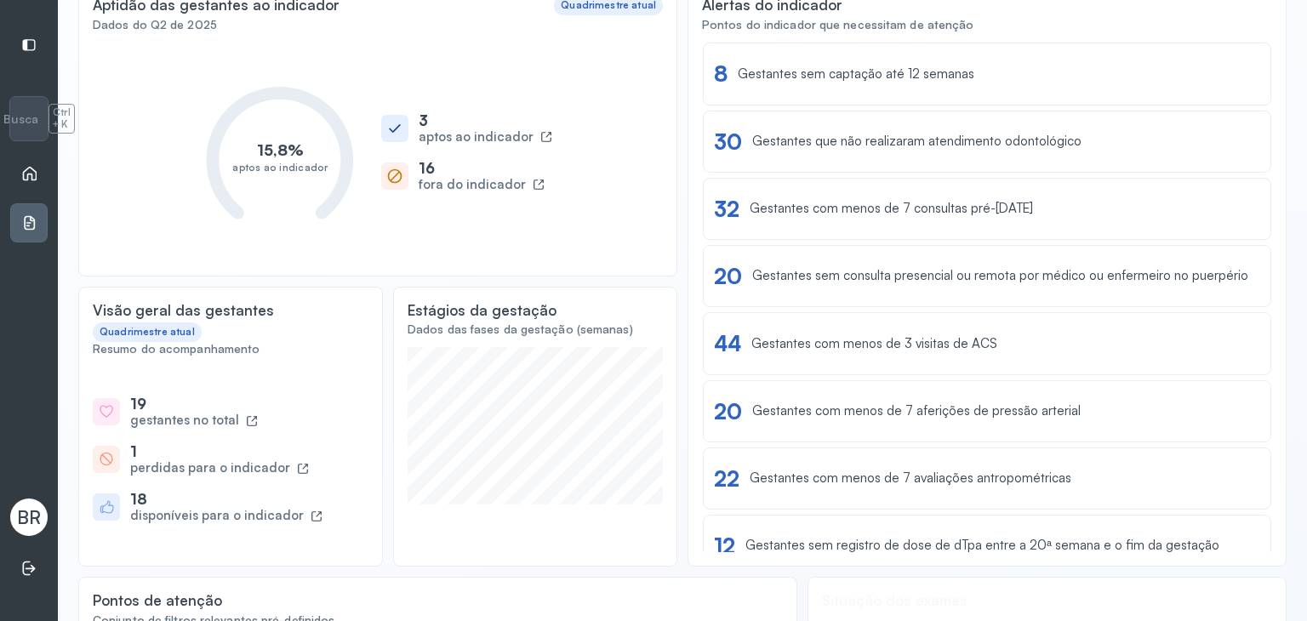
scroll to position [169, 0]
click at [248, 418] on icon at bounding box center [252, 420] width 12 height 12
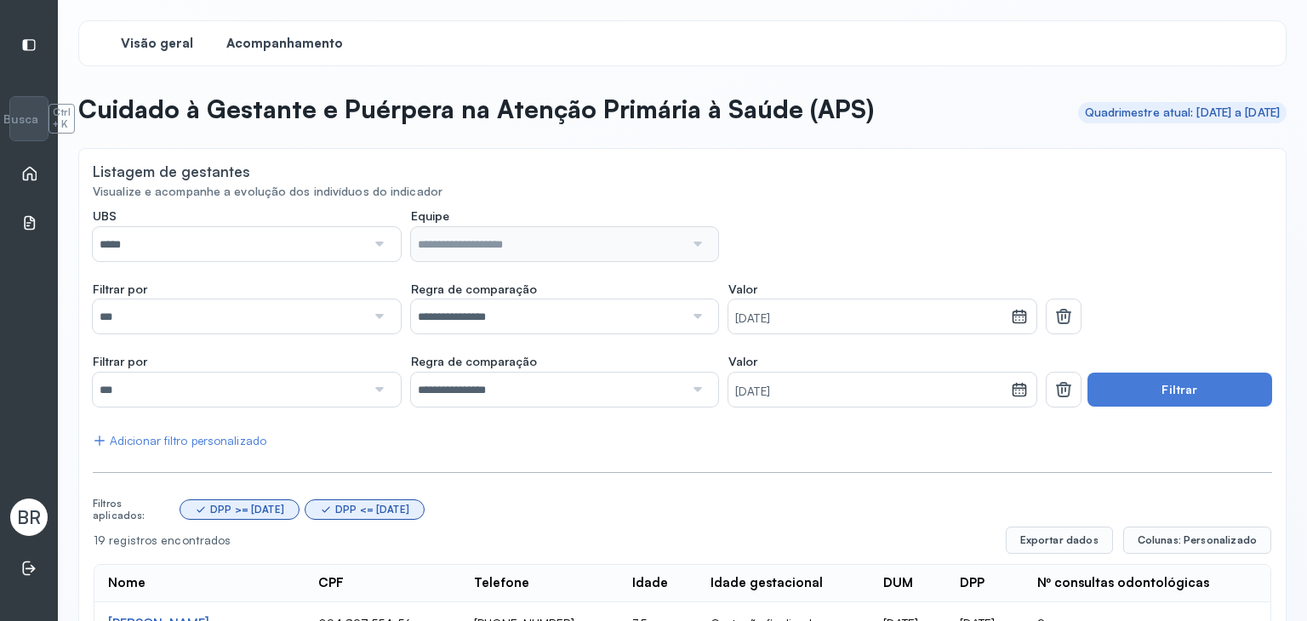
click at [157, 41] on span "Visão geral" at bounding box center [157, 44] width 72 height 16
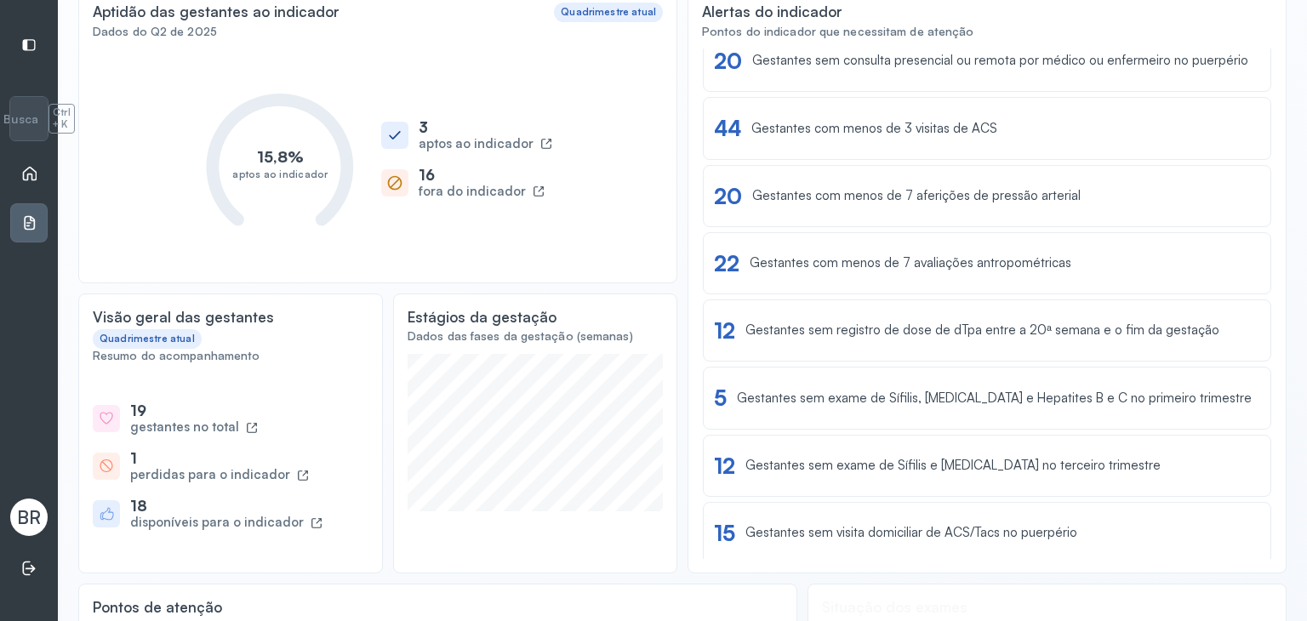
scroll to position [161, 0]
click at [163, 423] on div "gestantes no total" at bounding box center [184, 427] width 109 height 16
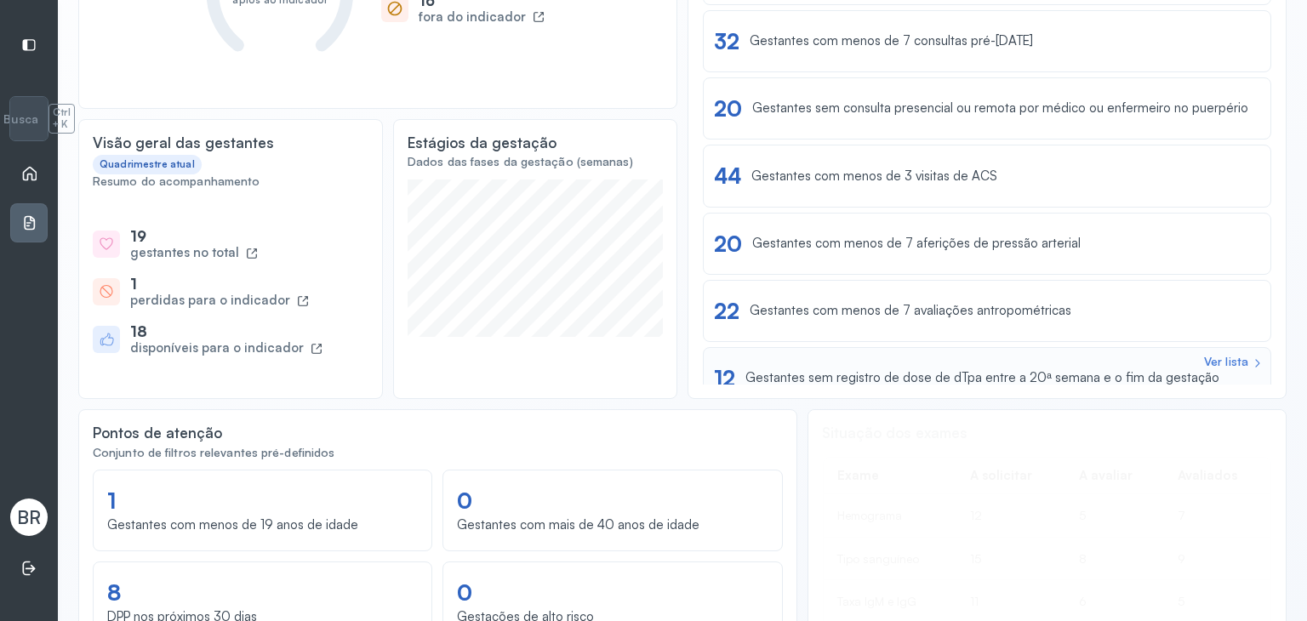
scroll to position [334, 0]
drag, startPoint x: 185, startPoint y: 253, endPoint x: 88, endPoint y: 388, distance: 166.5
click at [87, 387] on div "Visão geral das gestantes Quadrimestre atual Resumo do acompanhamento 19 gestan…" at bounding box center [230, 260] width 305 height 280
click at [181, 239] on div "19" at bounding box center [194, 237] width 128 height 18
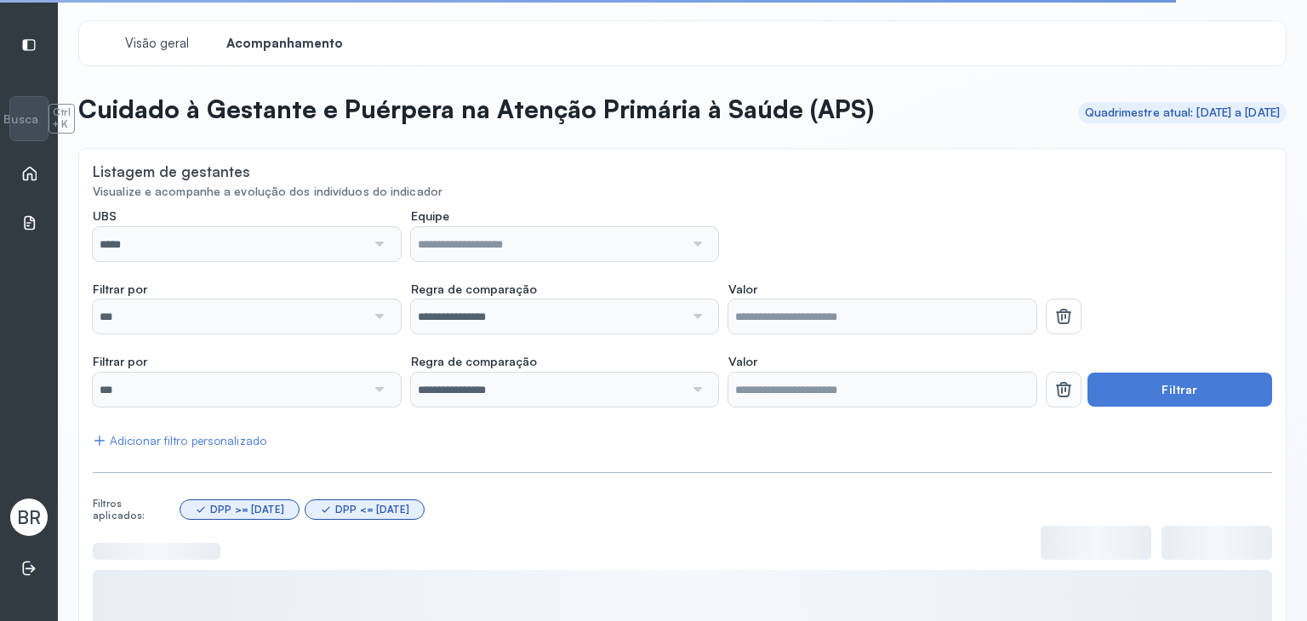
drag, startPoint x: 1055, startPoint y: 314, endPoint x: 1057, endPoint y: 323, distance: 8.7
click at [1055, 314] on icon at bounding box center [1064, 316] width 20 height 20
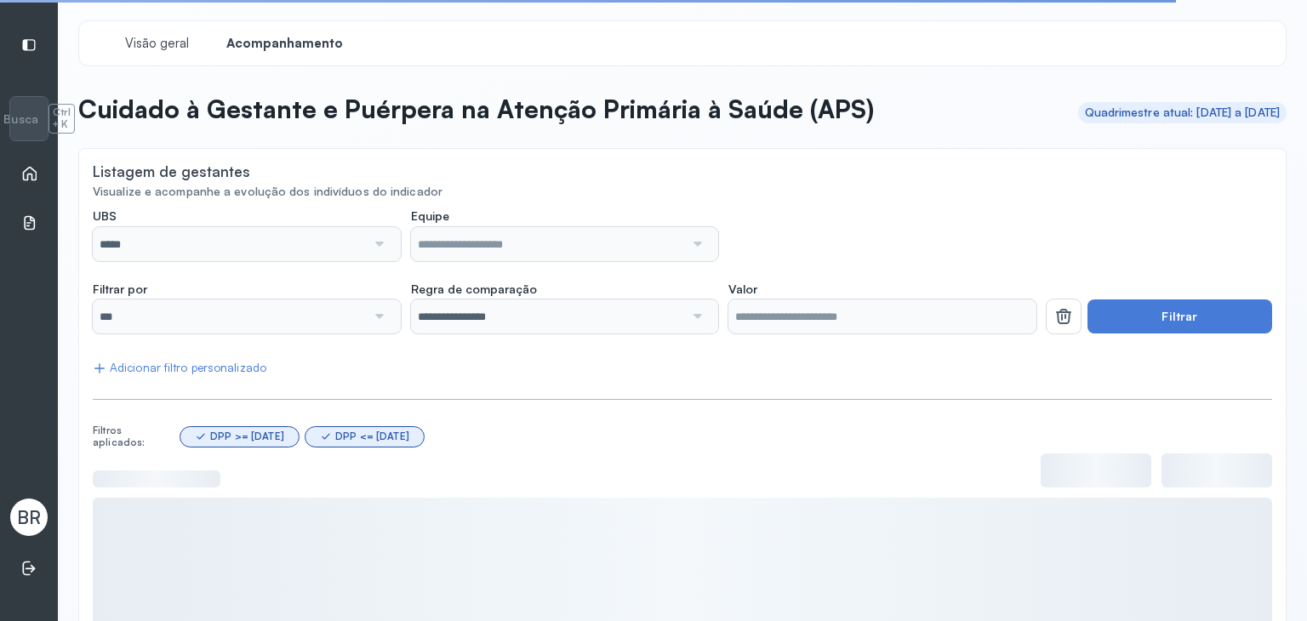
click at [1054, 313] on icon at bounding box center [1064, 316] width 20 height 20
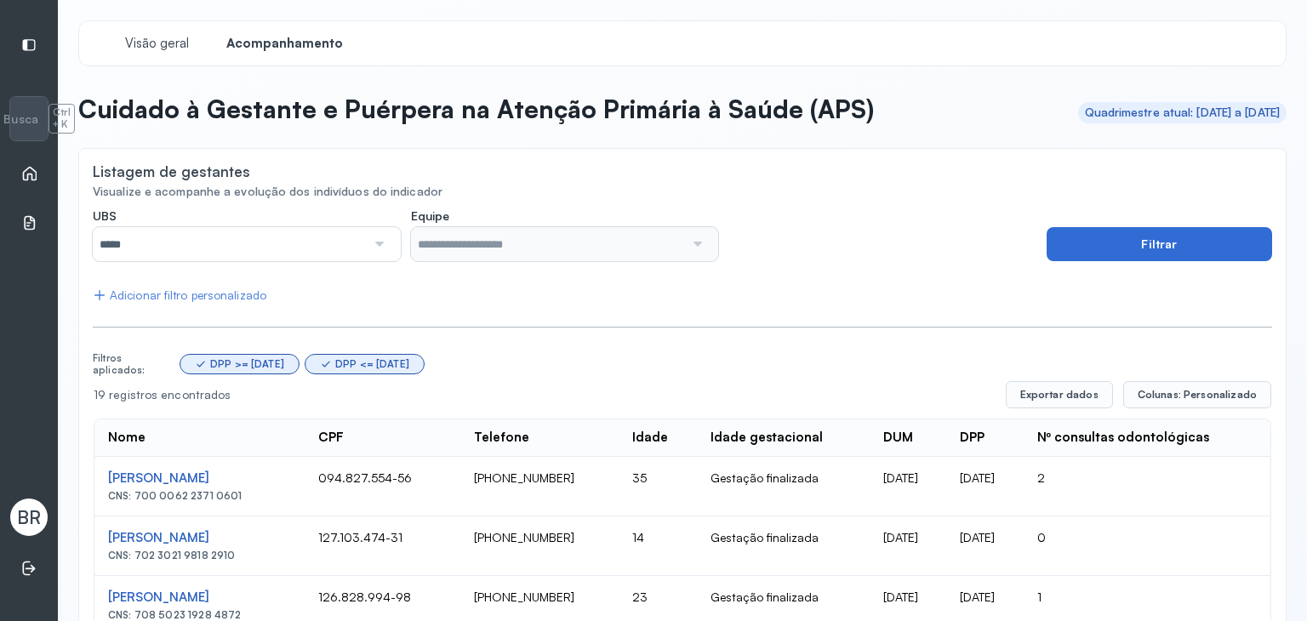
click at [1071, 246] on button "Filtrar" at bounding box center [1160, 244] width 226 height 34
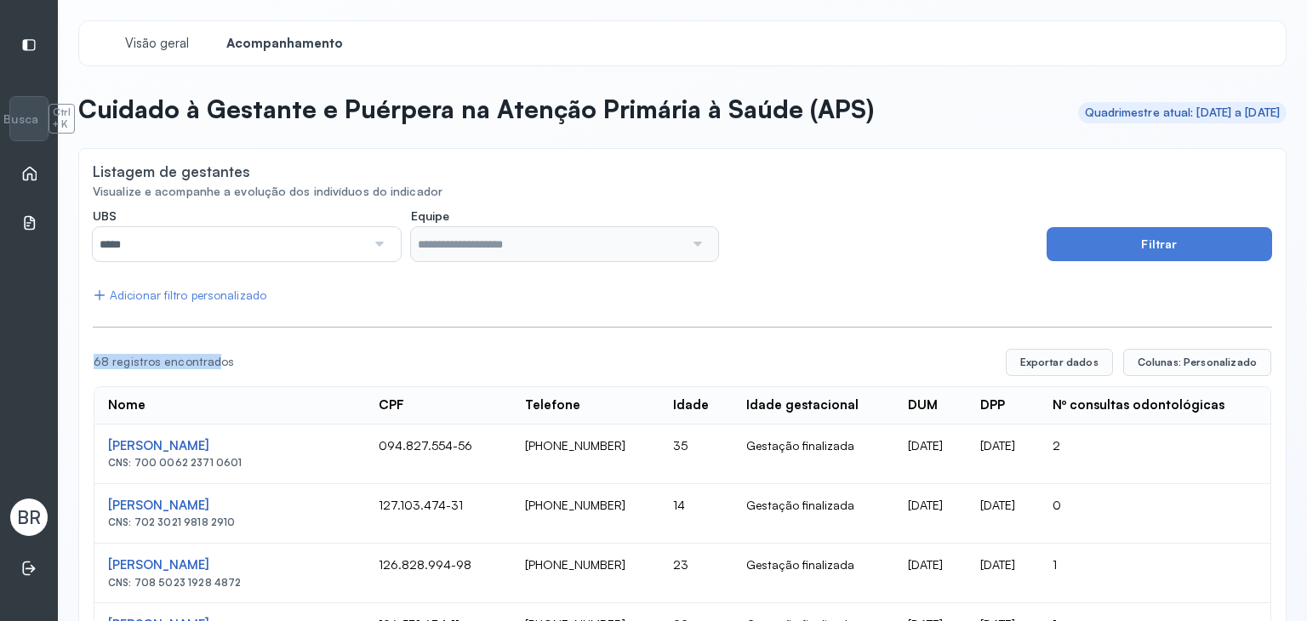
drag, startPoint x: 86, startPoint y: 358, endPoint x: 213, endPoint y: 352, distance: 127.0
click at [97, 355] on div "68 registros encontrados" at bounding box center [543, 362] width 899 height 14
drag, startPoint x: 86, startPoint y: 358, endPoint x: 235, endPoint y: 345, distance: 149.6
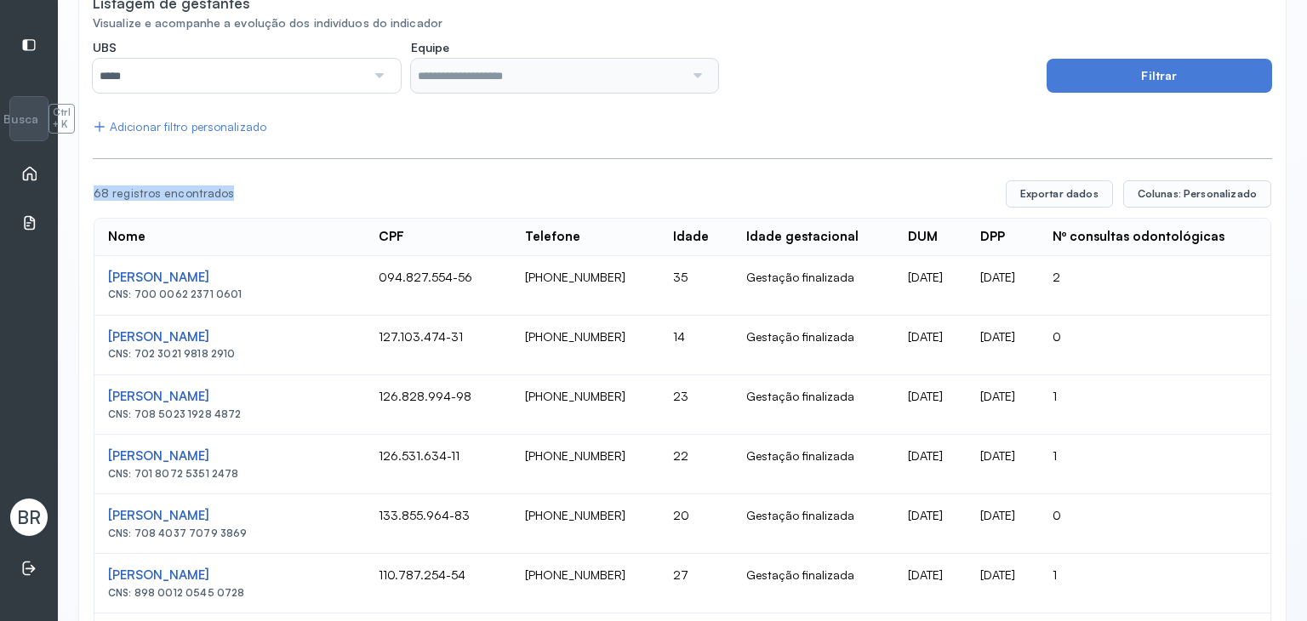
scroll to position [169, 0]
click at [409, 188] on div "68 registros encontrados" at bounding box center [543, 193] width 899 height 14
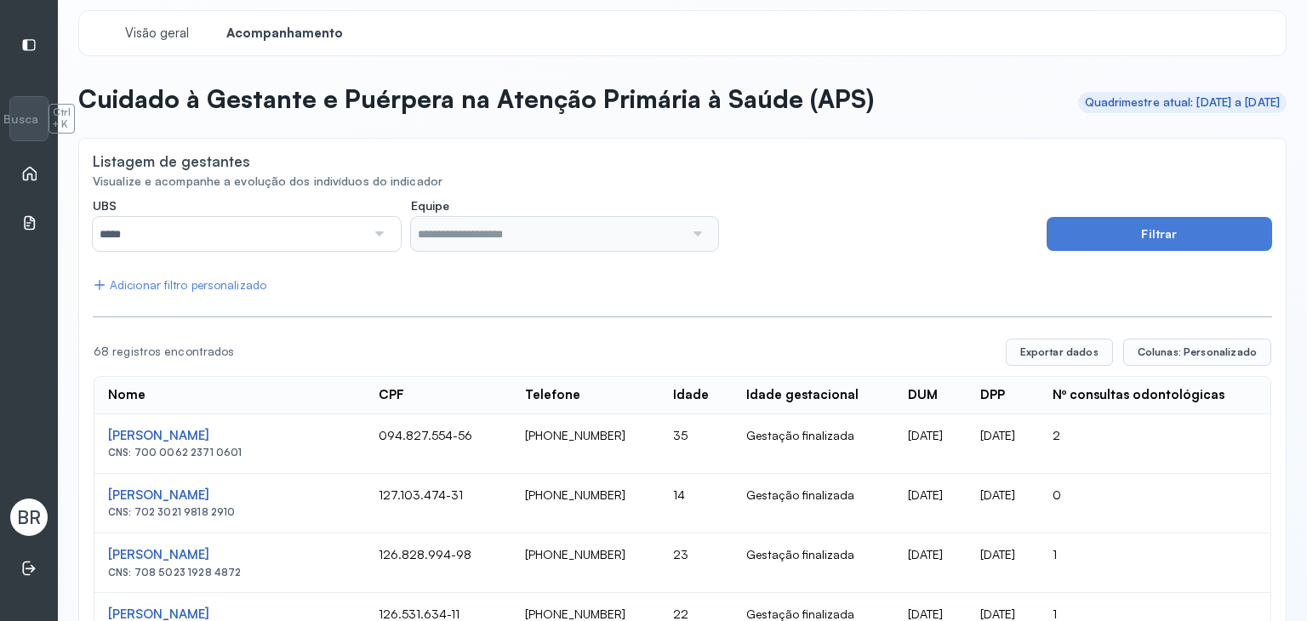
scroll to position [0, 0]
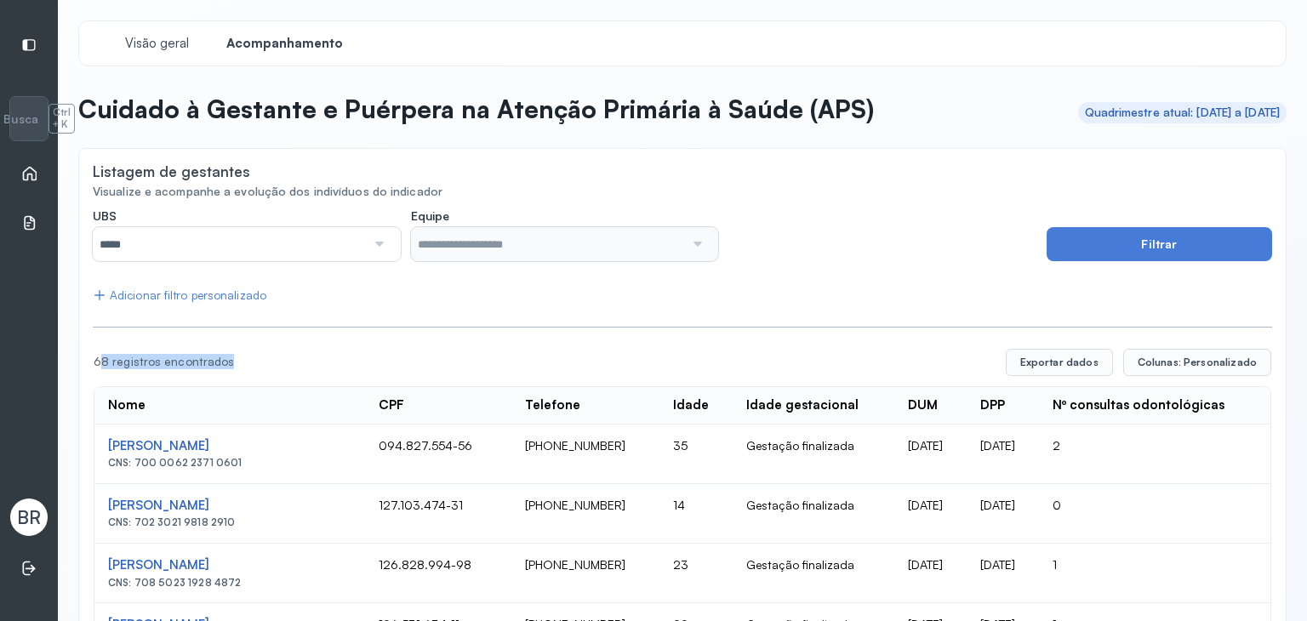
drag, startPoint x: 100, startPoint y: 361, endPoint x: 227, endPoint y: 357, distance: 126.9
click at [227, 357] on div "68 registros encontrados" at bounding box center [543, 362] width 899 height 14
click at [226, 356] on div "68 registros encontrados" at bounding box center [543, 362] width 899 height 14
click at [118, 363] on div "68 registros encontrados" at bounding box center [543, 362] width 899 height 14
click at [248, 358] on div "68 registros encontrados" at bounding box center [543, 362] width 899 height 14
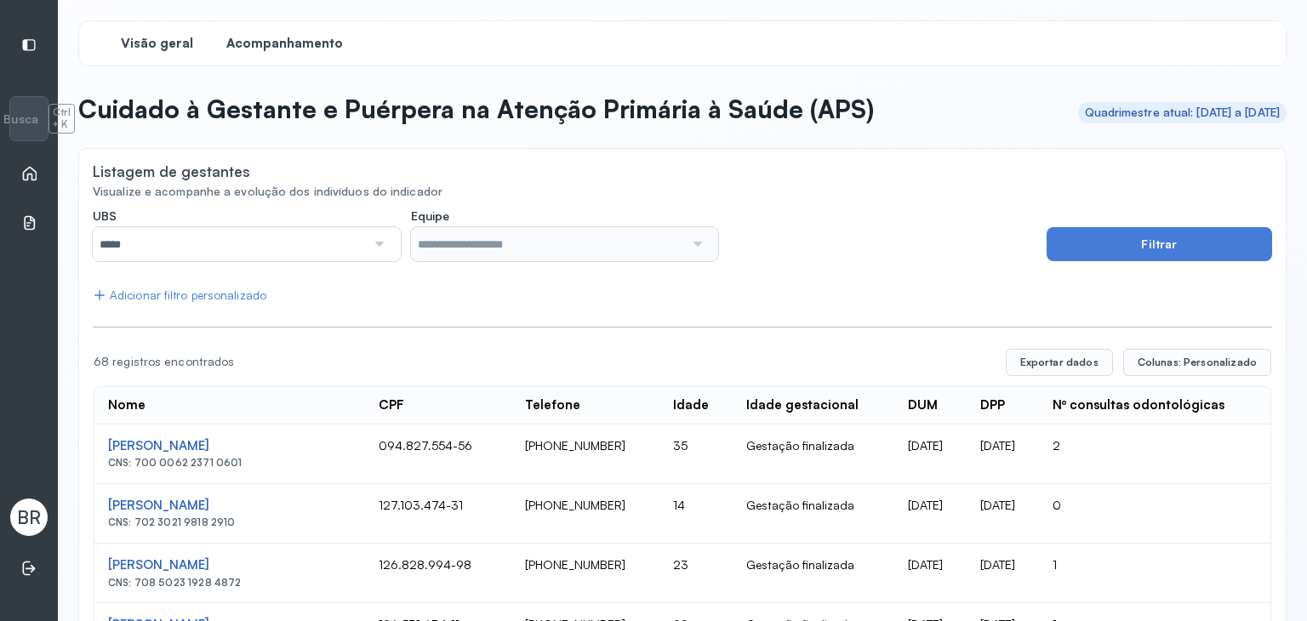
click at [149, 43] on span "Visão geral" at bounding box center [157, 44] width 72 height 16
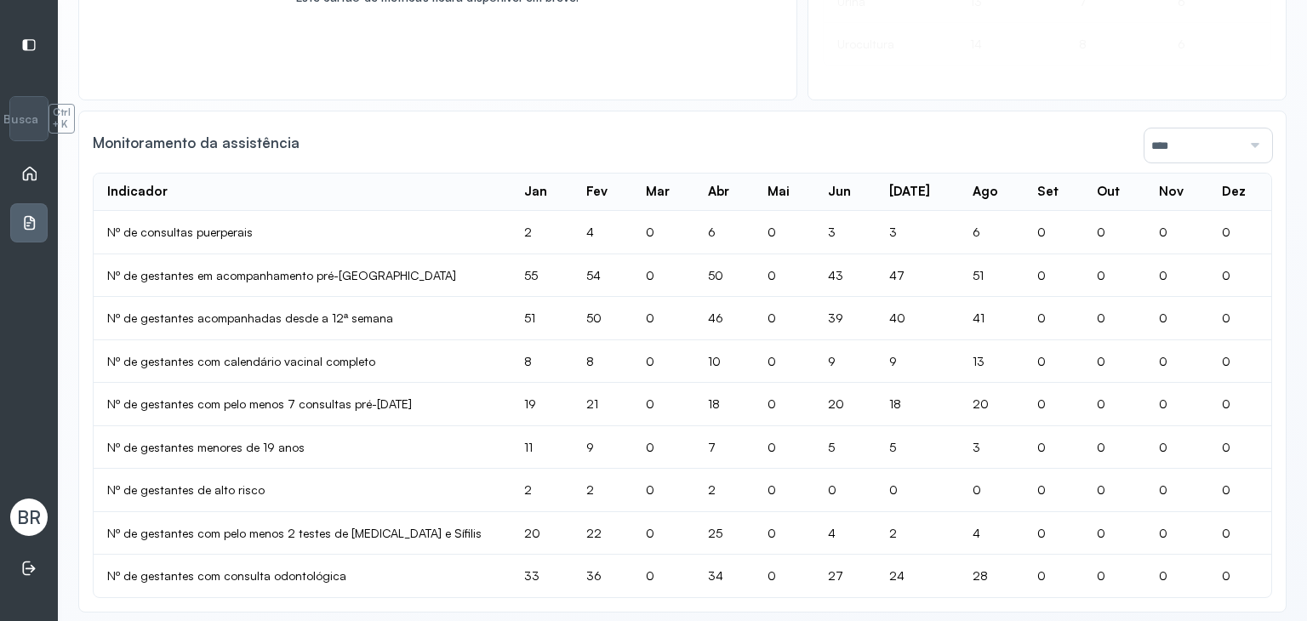
scroll to position [1159, 0]
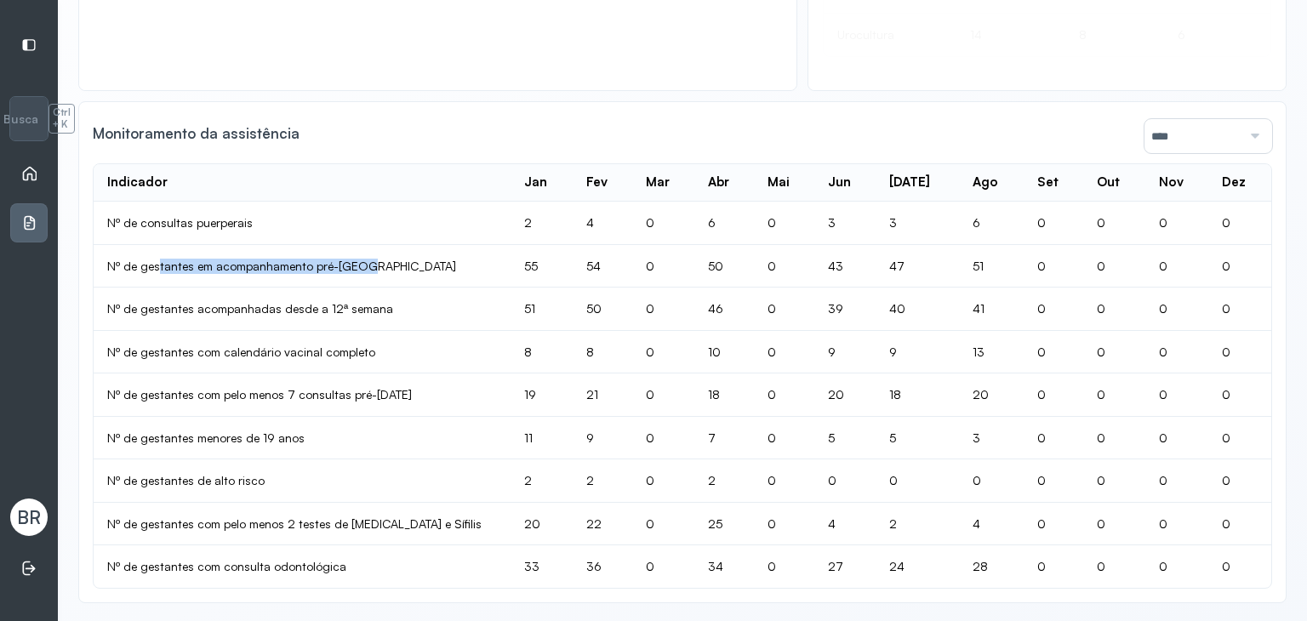
drag, startPoint x: 157, startPoint y: 260, endPoint x: 580, endPoint y: 295, distance: 424.4
click at [398, 266] on td "Nº de gestantes em acompanhamento pré-natal" at bounding box center [302, 266] width 417 height 43
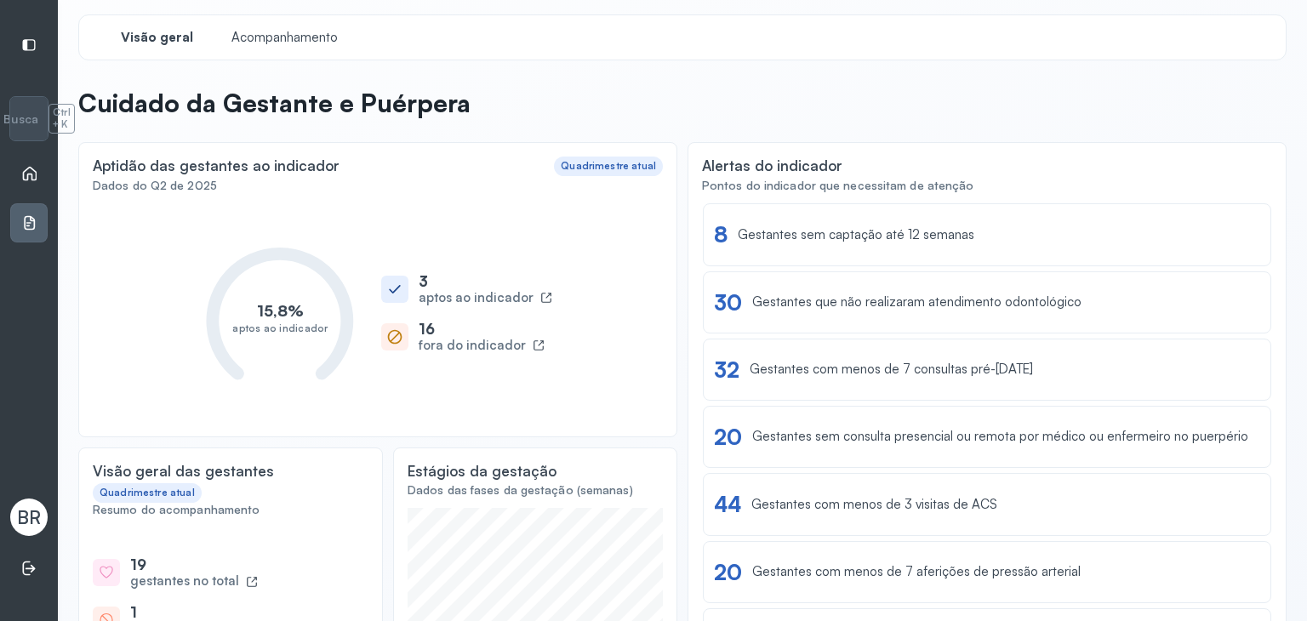
scroll to position [0, 0]
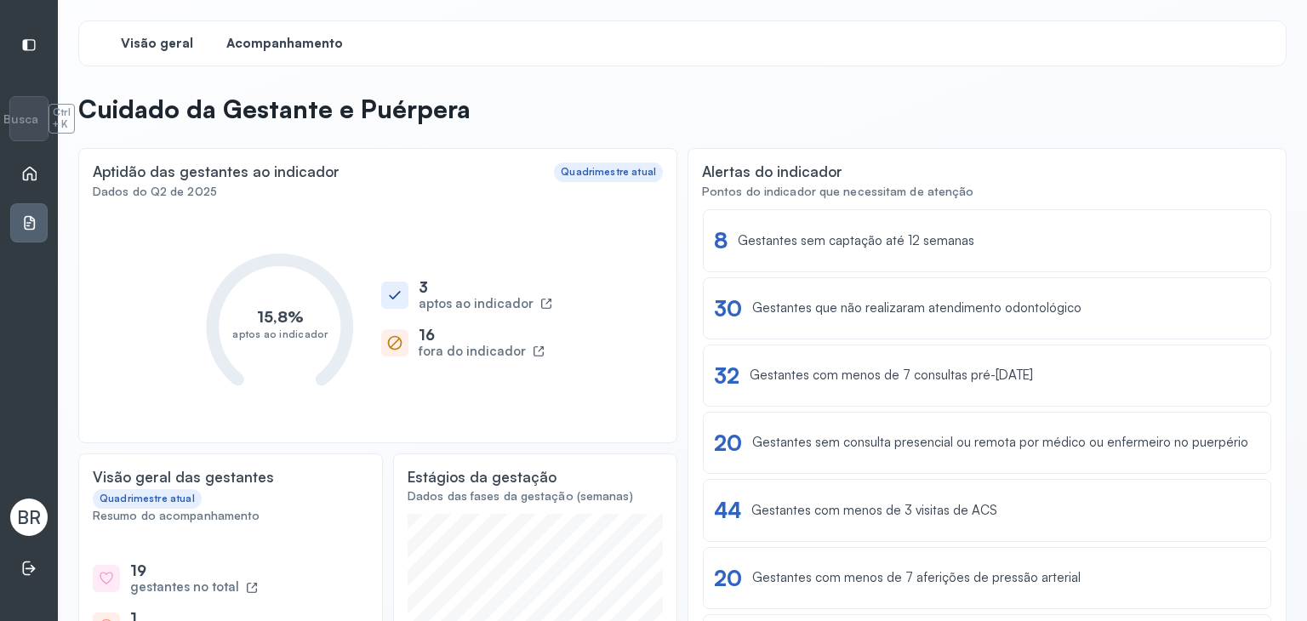
click at [275, 45] on span "Acompanhamento" at bounding box center [284, 44] width 117 height 16
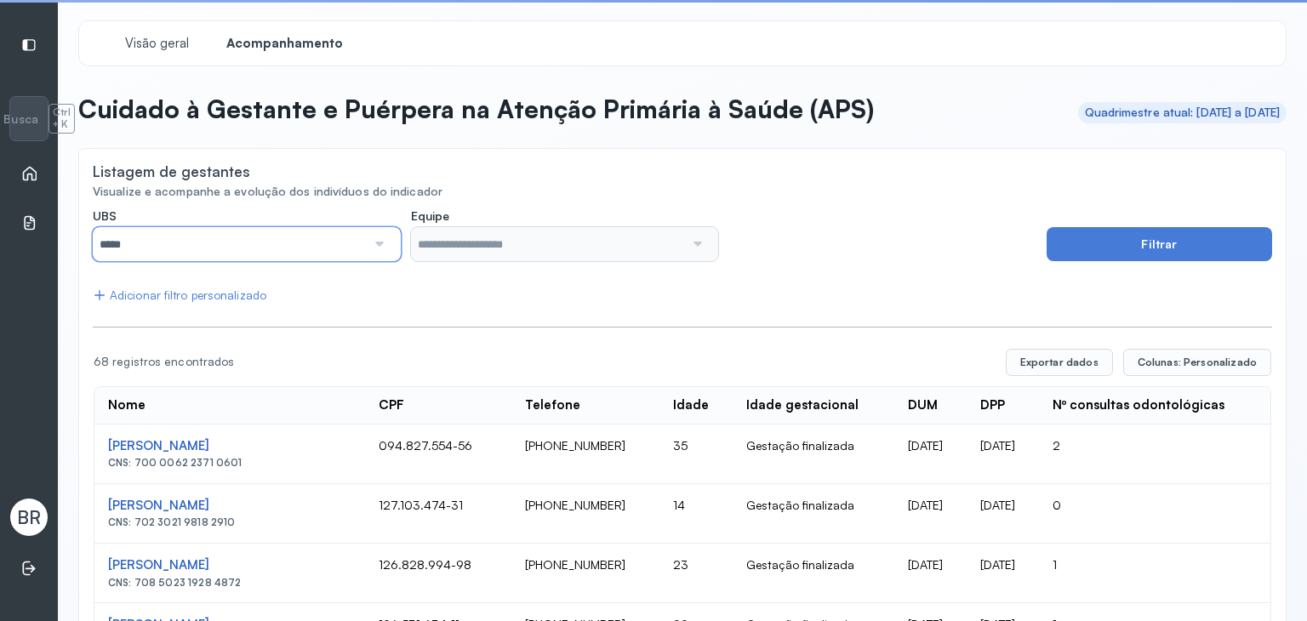
click at [221, 236] on input "*****" at bounding box center [229, 244] width 273 height 34
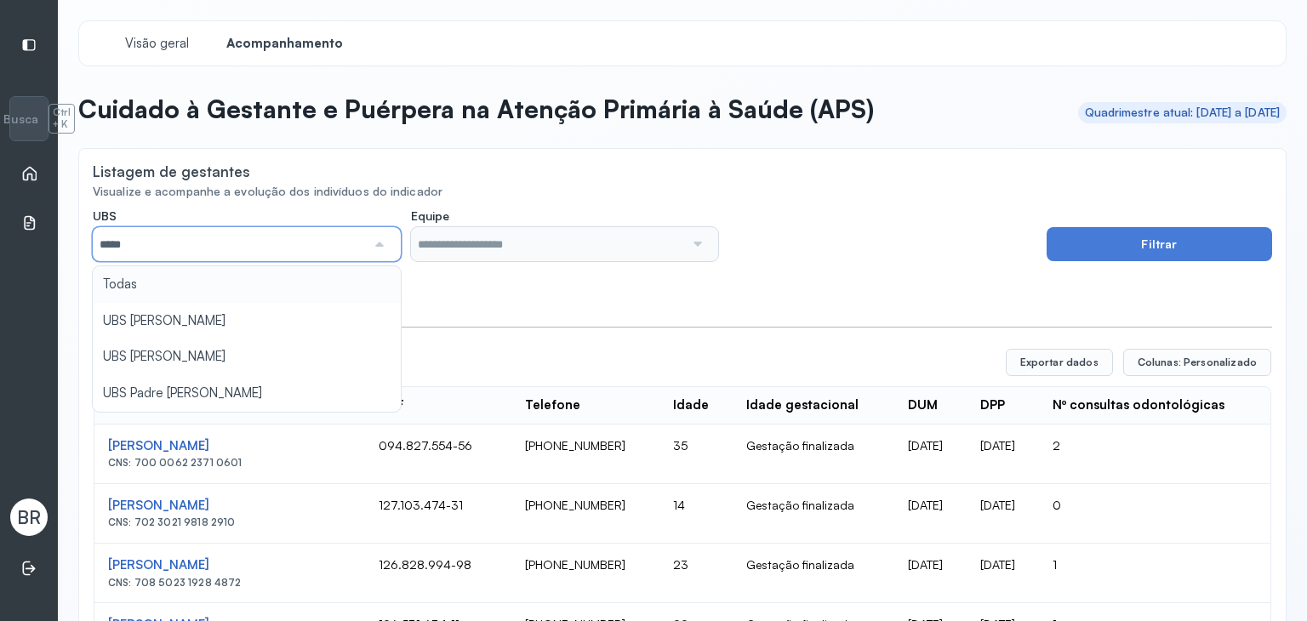
type input "*****"
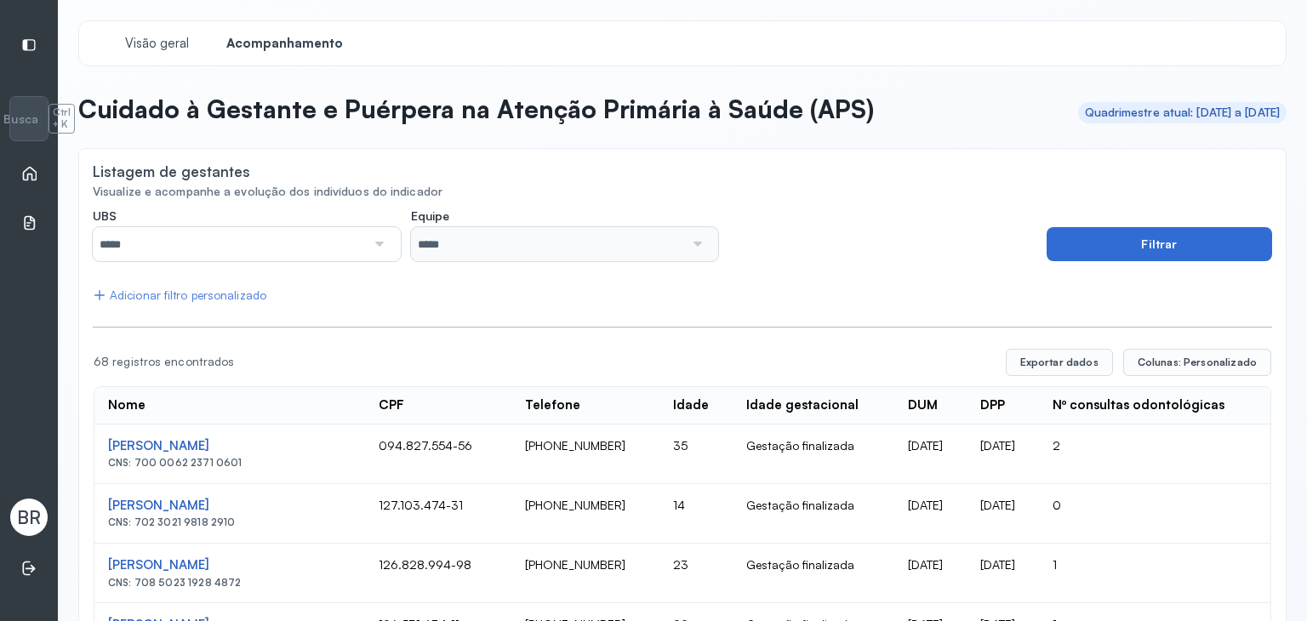
click at [1204, 232] on button "Filtrar" at bounding box center [1160, 244] width 226 height 34
drag, startPoint x: 124, startPoint y: 359, endPoint x: 253, endPoint y: 348, distance: 129.0
click at [200, 389] on th "Nome" at bounding box center [229, 405] width 271 height 37
drag, startPoint x: 90, startPoint y: 358, endPoint x: 232, endPoint y: 358, distance: 142.2
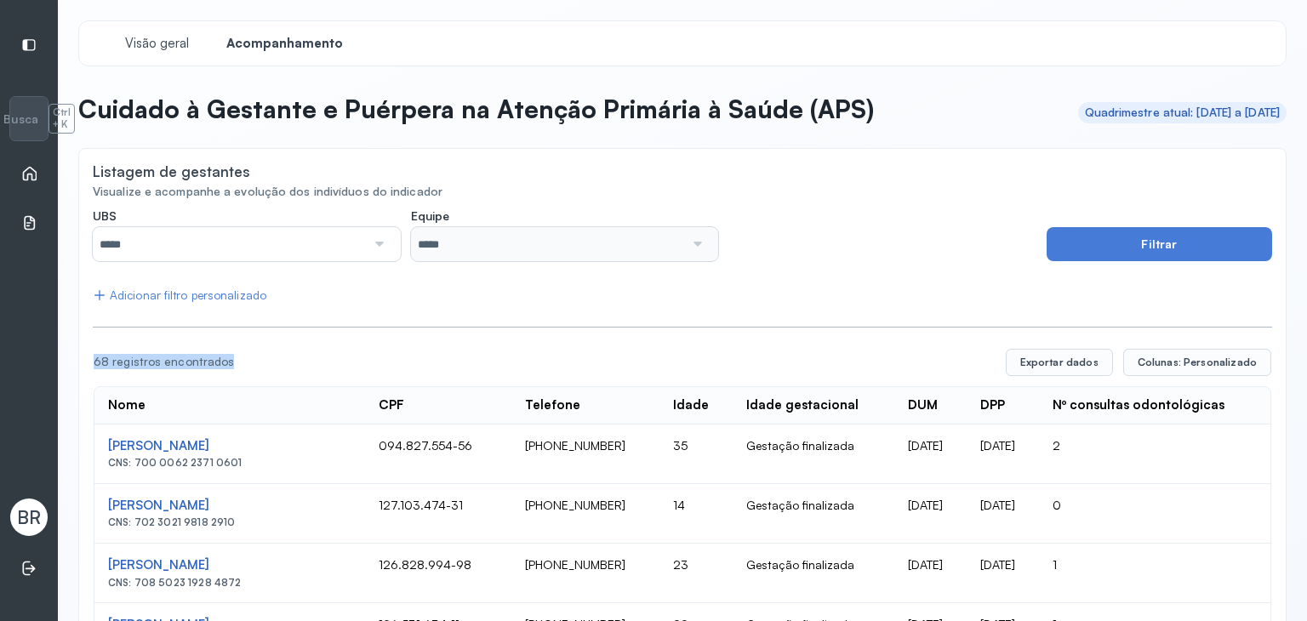
click at [151, 36] on span "Visão geral" at bounding box center [157, 44] width 72 height 16
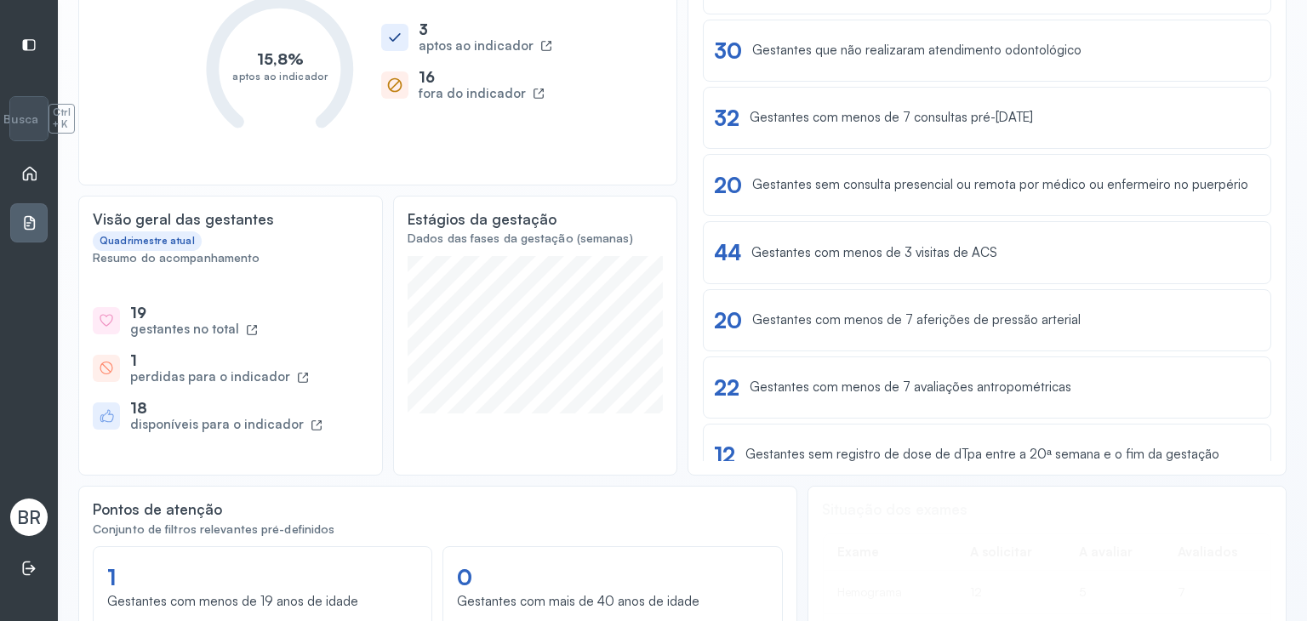
scroll to position [255, 0]
drag, startPoint x: 94, startPoint y: 220, endPoint x: 340, endPoint y: 439, distance: 330.4
click at [340, 439] on div "Visão geral das gestantes Quadrimestre atual Resumo do acompanhamento 19 gestan…" at bounding box center [230, 338] width 305 height 280
click at [177, 225] on div "Visão geral das gestantes" at bounding box center [183, 222] width 181 height 18
click at [161, 237] on div "Quadrimestre atual" at bounding box center [147, 243] width 95 height 12
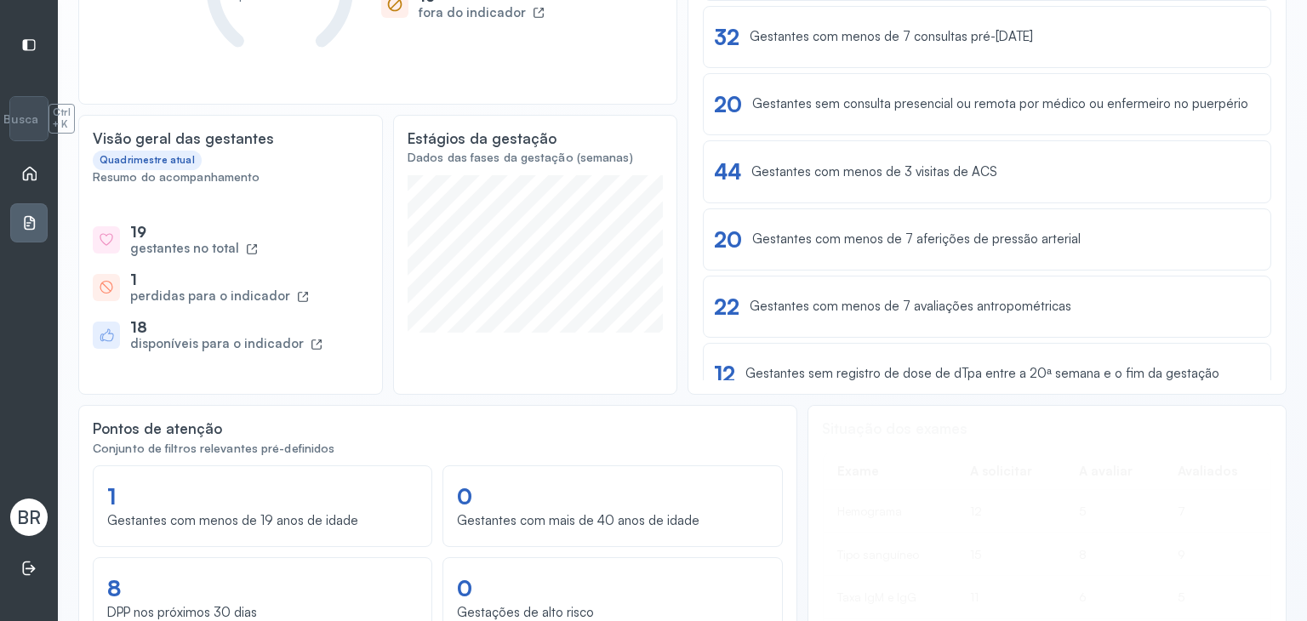
scroll to position [340, 0]
drag, startPoint x: 94, startPoint y: 132, endPoint x: 348, endPoint y: 341, distance: 329.6
click at [348, 341] on div "Visão geral das gestantes Quadrimestre atual Resumo do acompanhamento 19 gestan…" at bounding box center [230, 254] width 305 height 280
click at [126, 137] on div "Visão geral das gestantes" at bounding box center [183, 138] width 181 height 18
drag, startPoint x: 886, startPoint y: 512, endPoint x: 877, endPoint y: 487, distance: 27.2
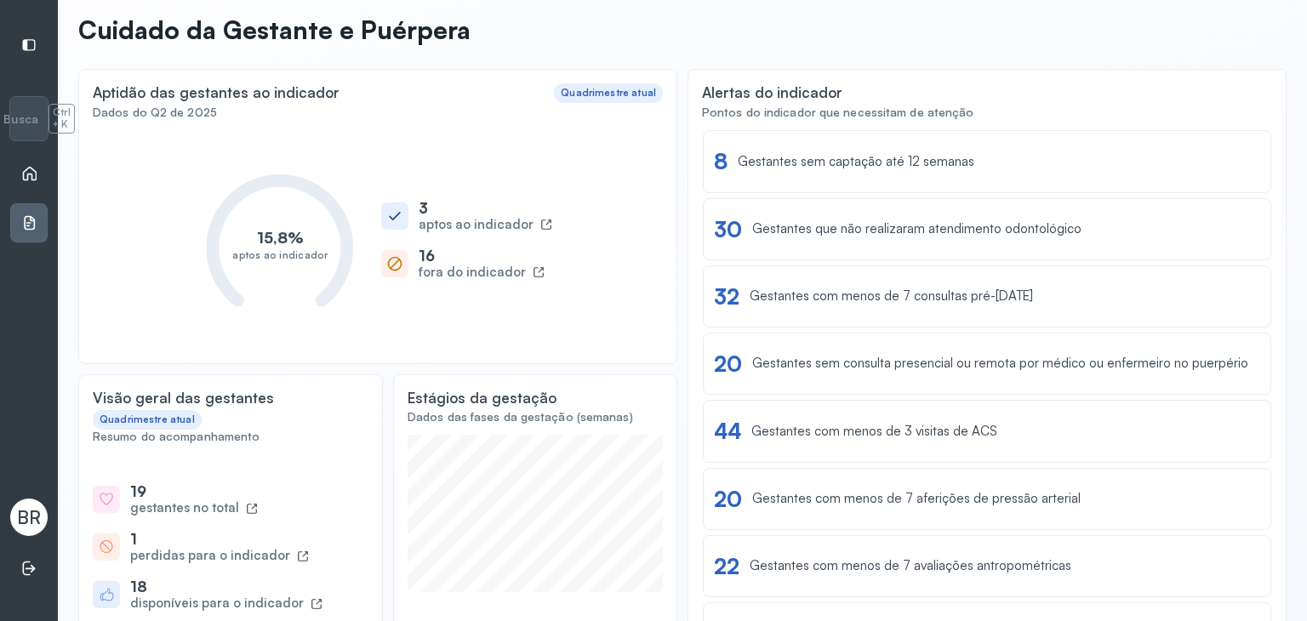
scroll to position [0, 0]
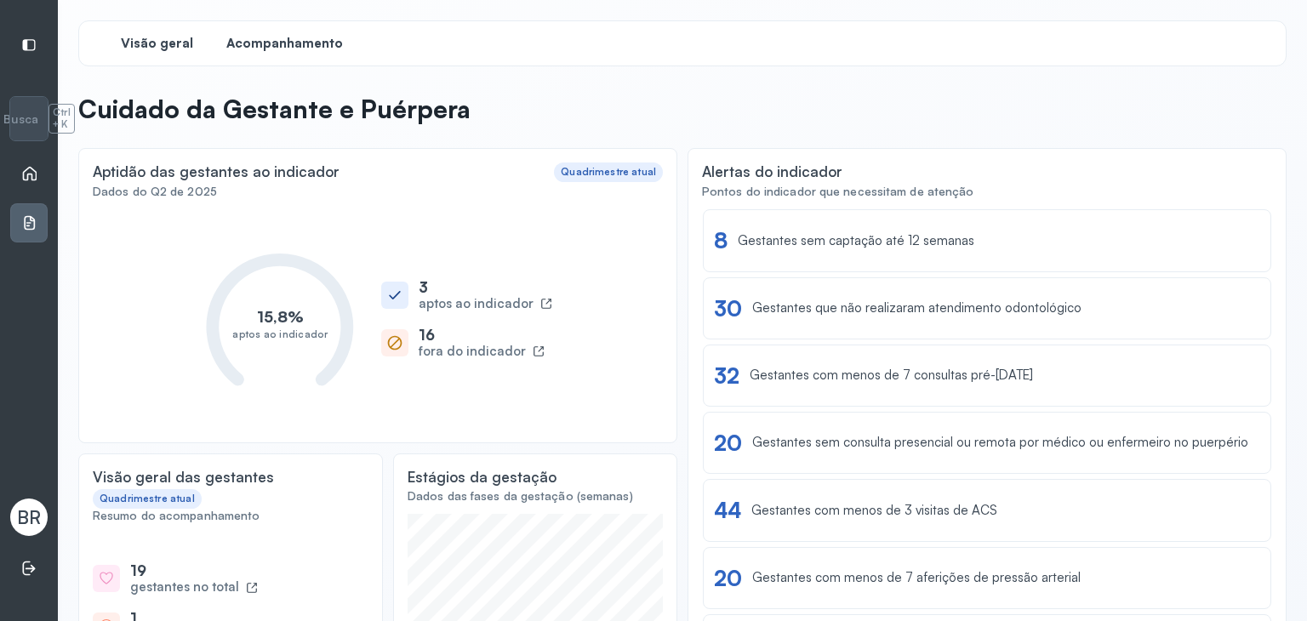
click at [289, 28] on div "Acompanhamento" at bounding box center [284, 43] width 128 height 31
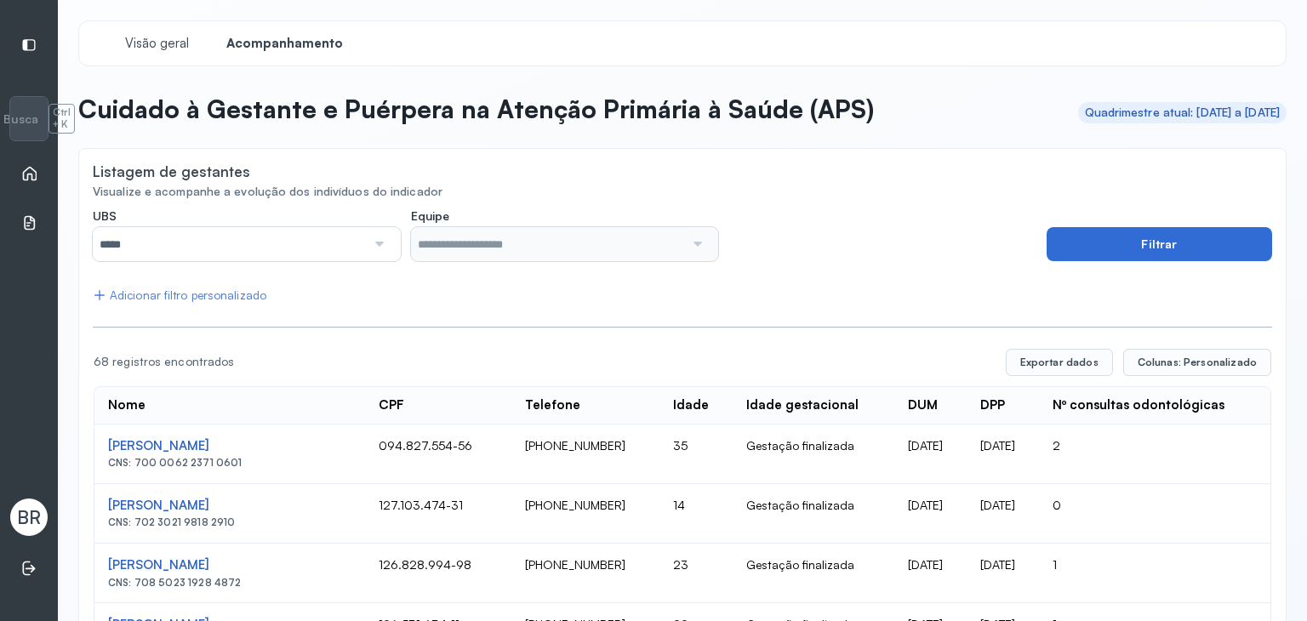
click at [1108, 244] on button "Filtrar" at bounding box center [1160, 244] width 226 height 34
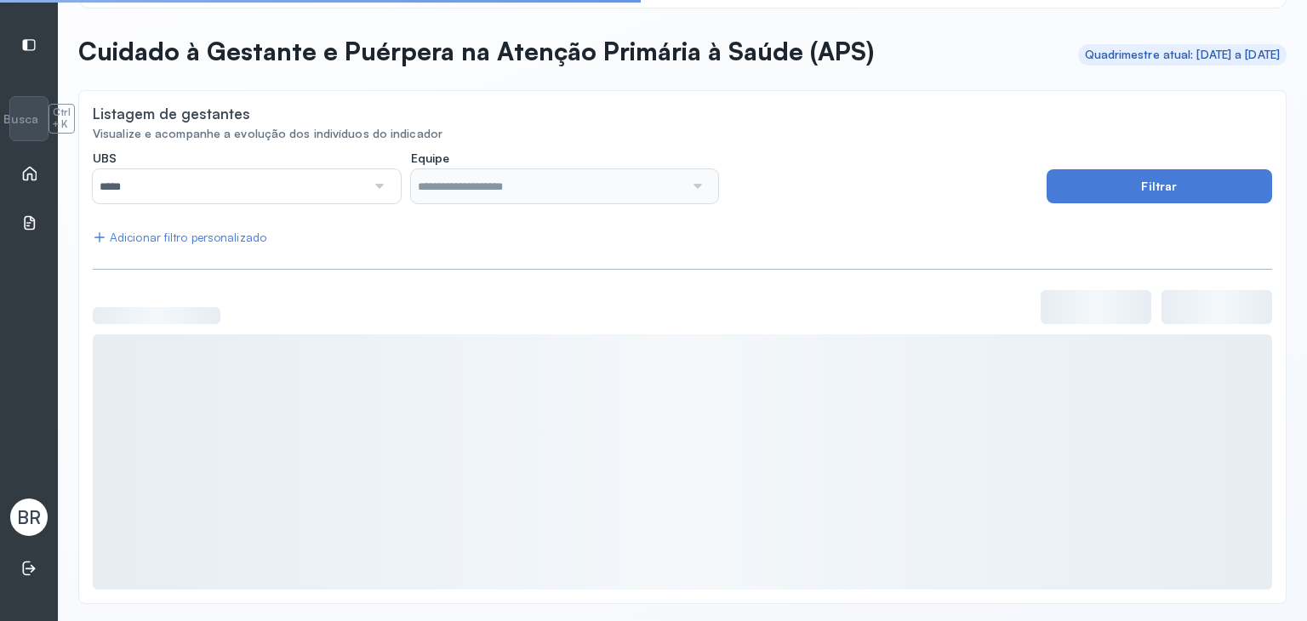
scroll to position [61, 0]
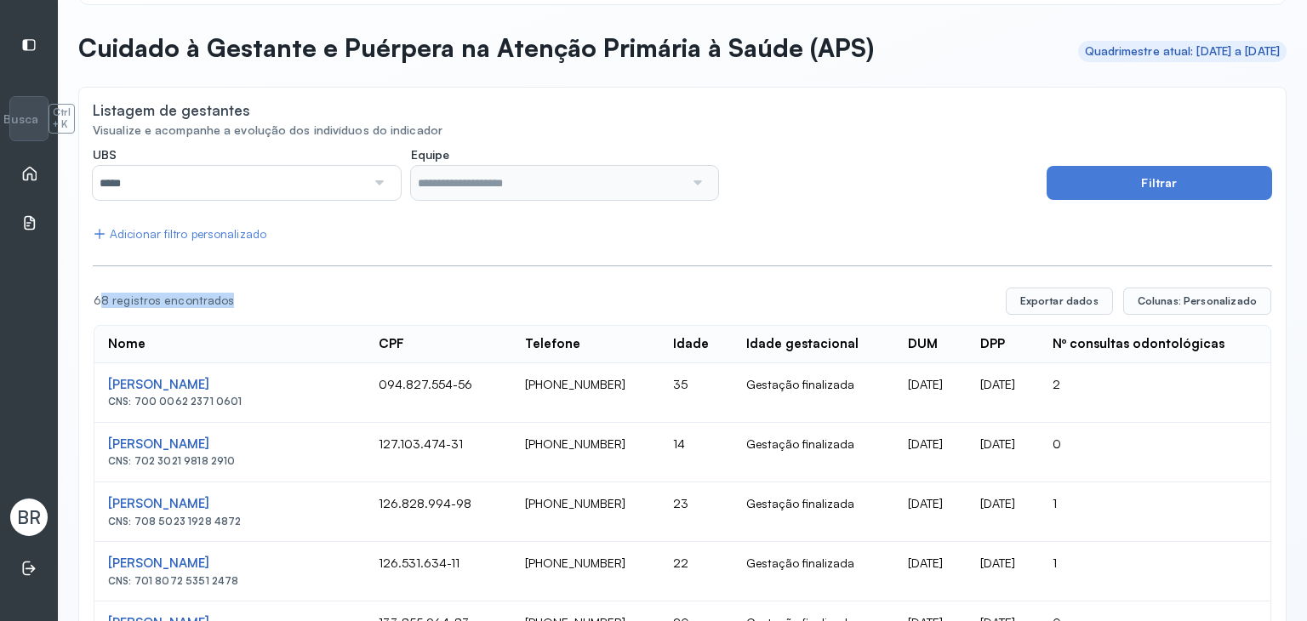
drag, startPoint x: 98, startPoint y: 295, endPoint x: 246, endPoint y: 290, distance: 148.2
click at [226, 288] on div "68 registros encontrados Exportar dados Colunas: Personalizado" at bounding box center [683, 301] width 1178 height 27
click at [1064, 294] on button "Exportar dados" at bounding box center [1059, 301] width 107 height 27
click at [733, 380] on td "Gestação finalizada" at bounding box center [814, 393] width 162 height 60
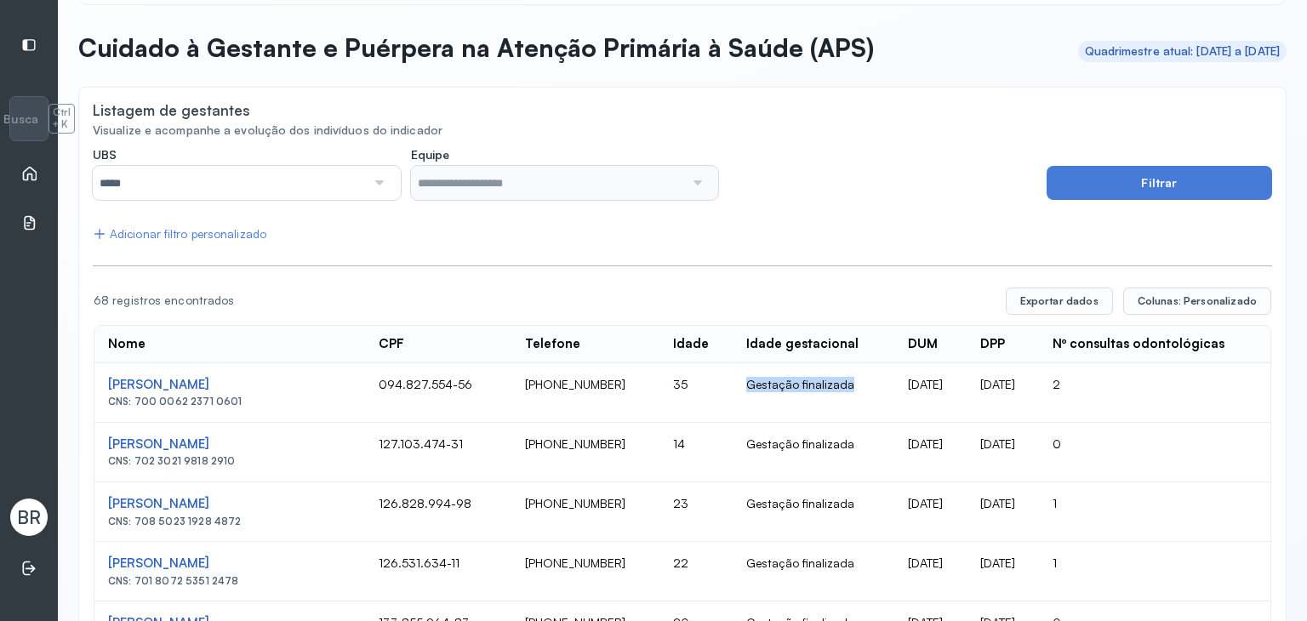
drag, startPoint x: 722, startPoint y: 385, endPoint x: 841, endPoint y: 388, distance: 119.2
click at [841, 388] on td "Gestação finalizada" at bounding box center [814, 393] width 162 height 60
click at [733, 369] on td "Gestação finalizada" at bounding box center [814, 393] width 162 height 60
click at [733, 386] on td "Gestação finalizada" at bounding box center [814, 393] width 162 height 60
drag, startPoint x: 860, startPoint y: 335, endPoint x: 906, endPoint y: 398, distance: 78.0
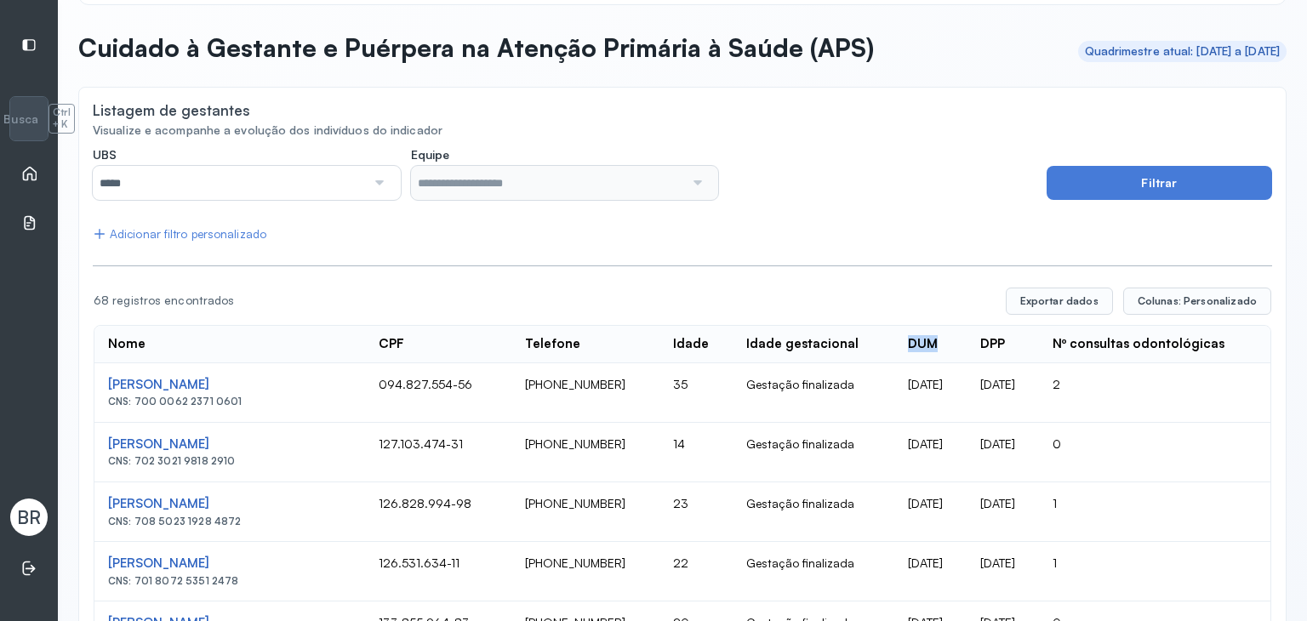
click at [895, 340] on th "DUM" at bounding box center [931, 344] width 72 height 37
click at [906, 404] on td "[DATE]" at bounding box center [931, 393] width 72 height 60
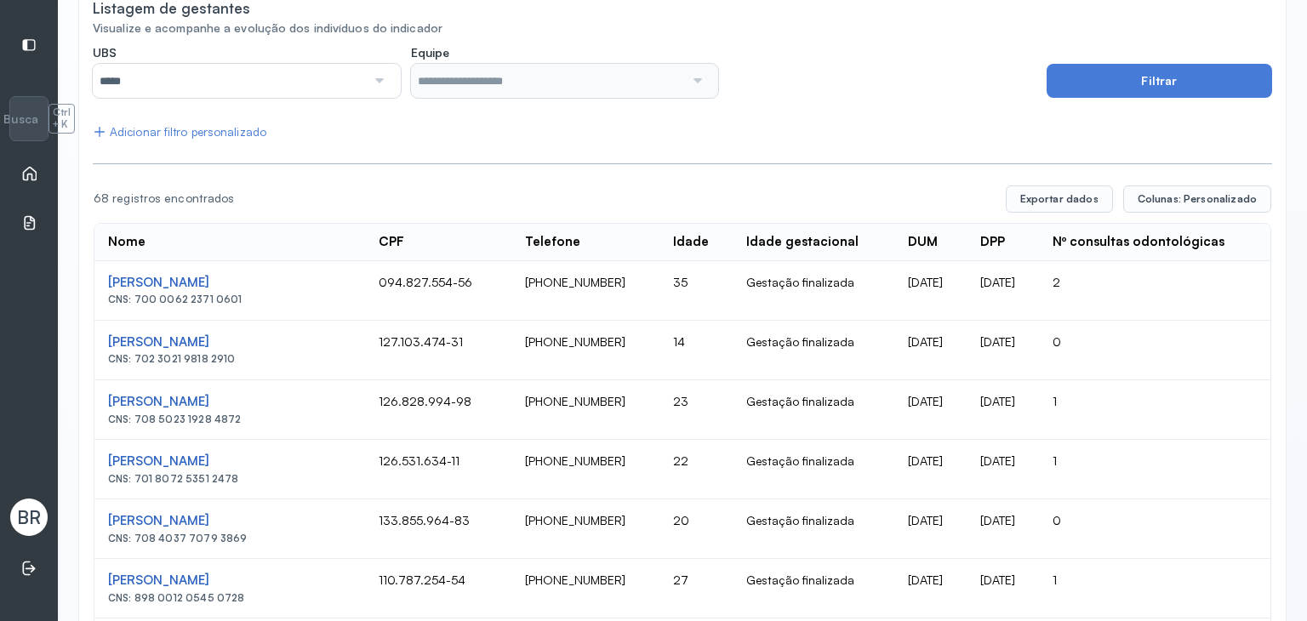
scroll to position [232, 0]
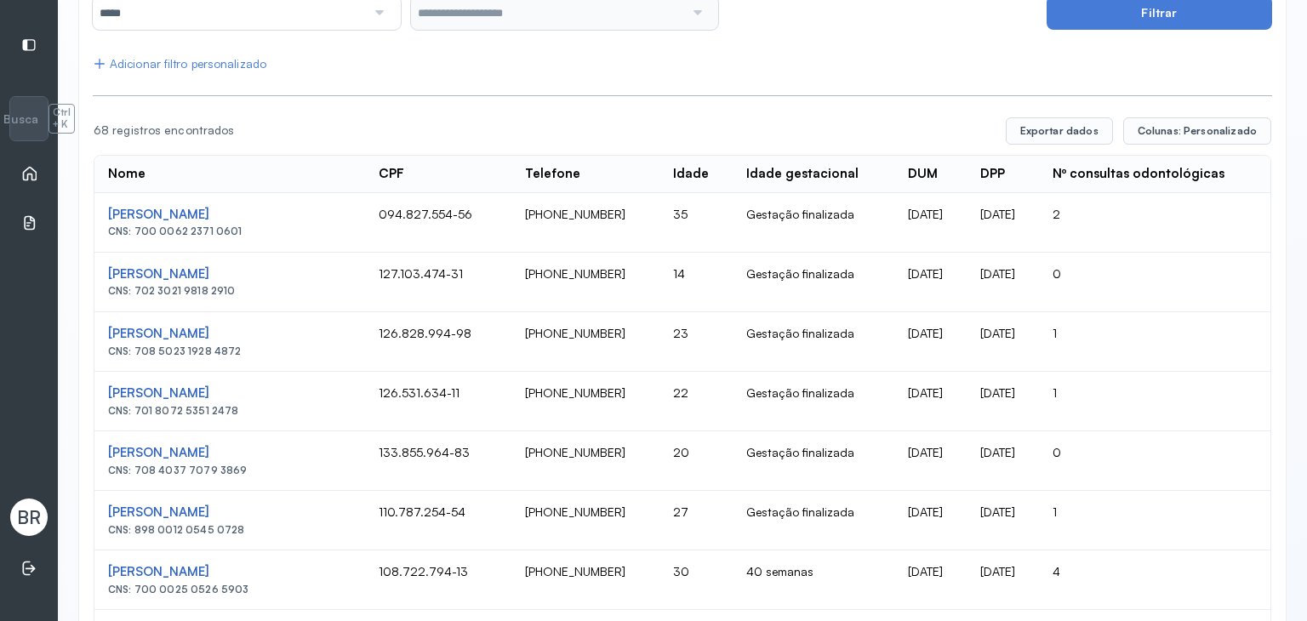
drag, startPoint x: 964, startPoint y: 209, endPoint x: 1039, endPoint y: 212, distance: 75.8
click at [1039, 211] on td "[DATE]" at bounding box center [1003, 223] width 72 height 60
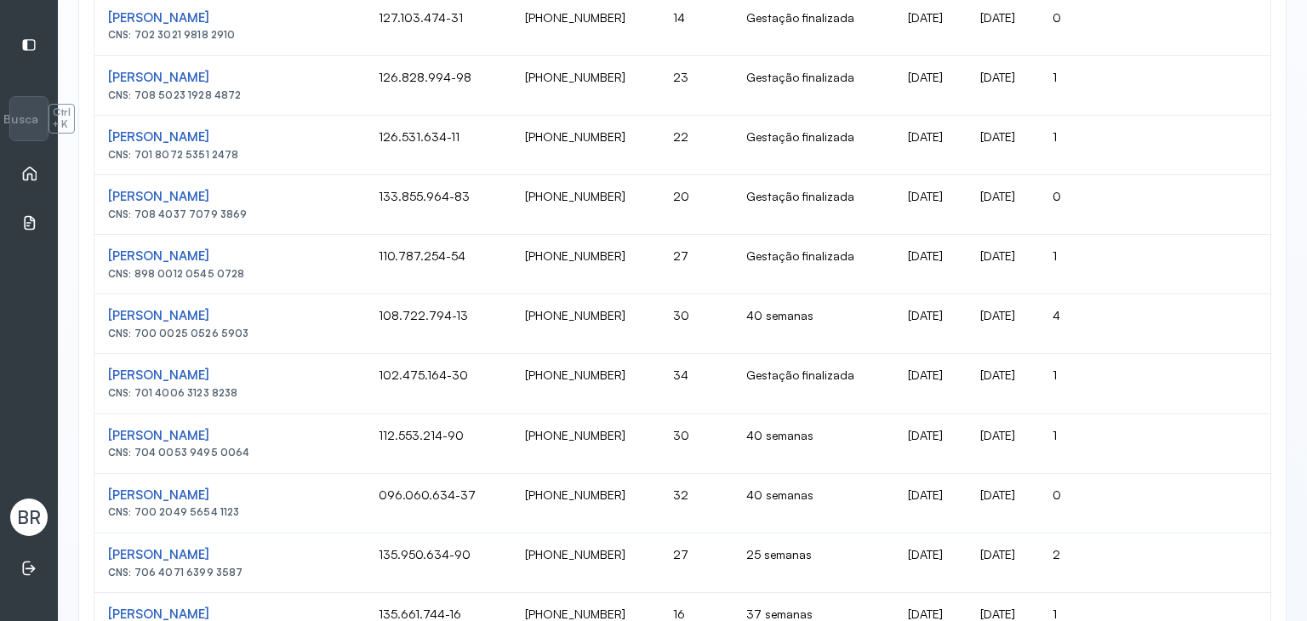
scroll to position [487, 0]
drag, startPoint x: 794, startPoint y: 311, endPoint x: 710, endPoint y: 319, distance: 84.7
click at [733, 319] on td "40 semanas" at bounding box center [814, 325] width 162 height 60
click at [733, 318] on td "40 semanas" at bounding box center [814, 325] width 162 height 60
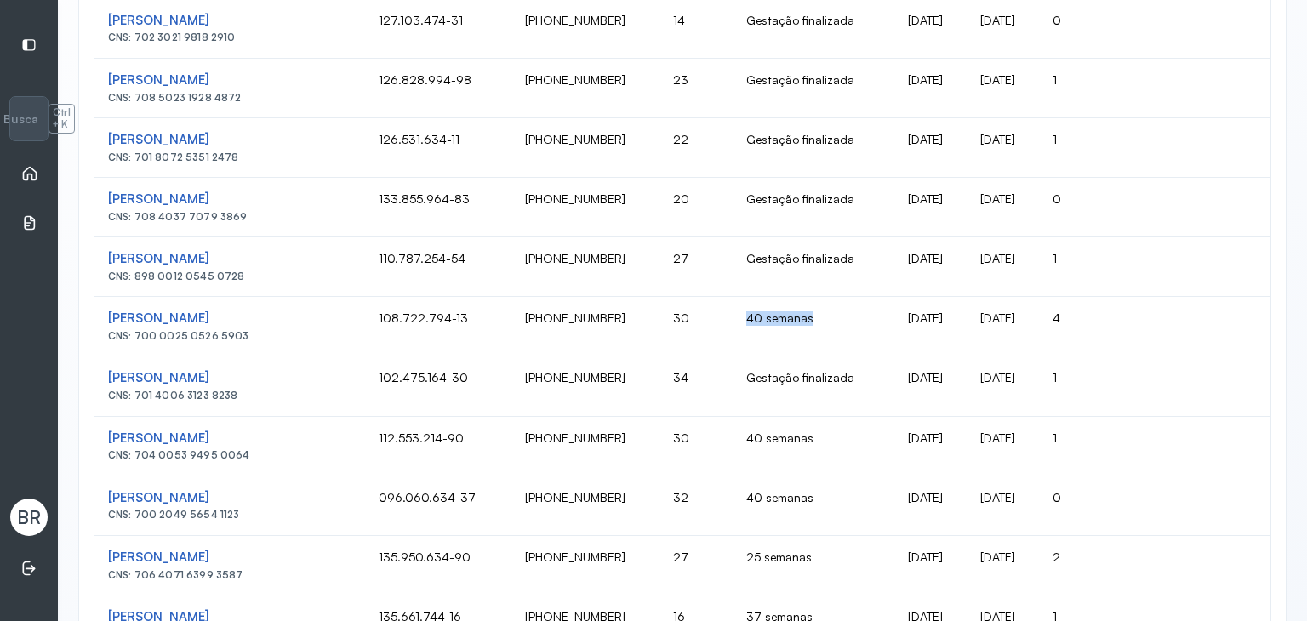
scroll to position [486, 0]
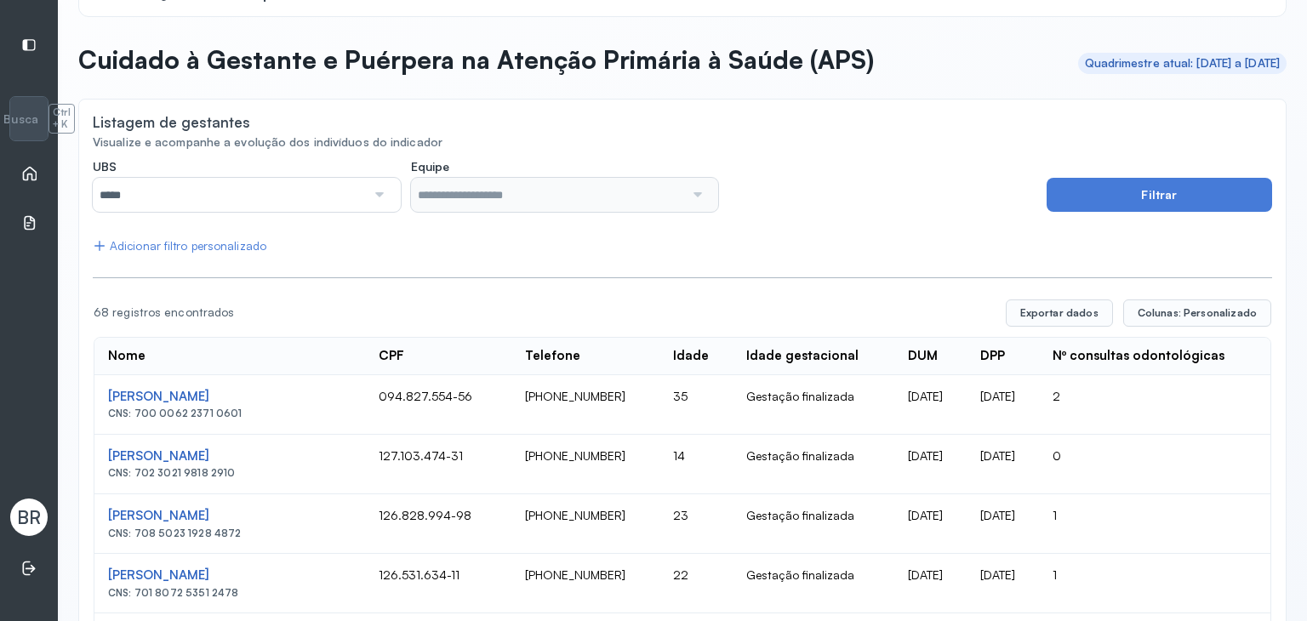
scroll to position [0, 0]
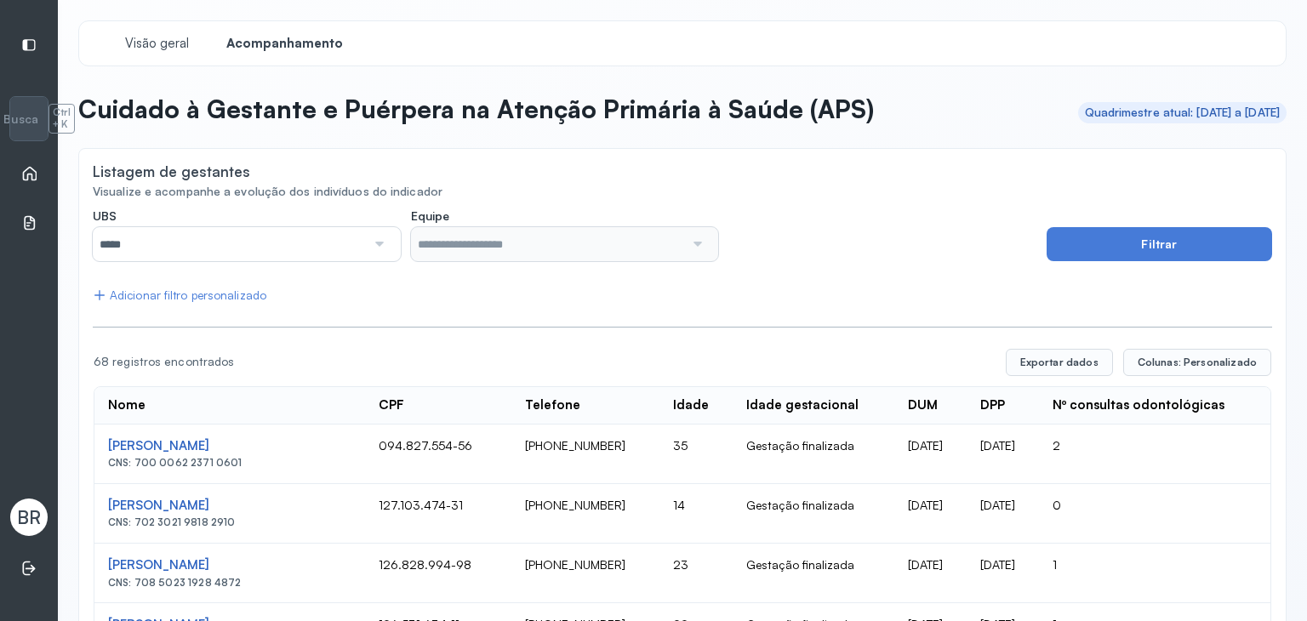
click at [751, 236] on div "UBS ***** Todas UBS Jose Gomes da Silva UBS Maria Jose de Oliveira da Silva Don…" at bounding box center [565, 235] width 944 height 53
click at [279, 245] on input "*****" at bounding box center [229, 244] width 273 height 34
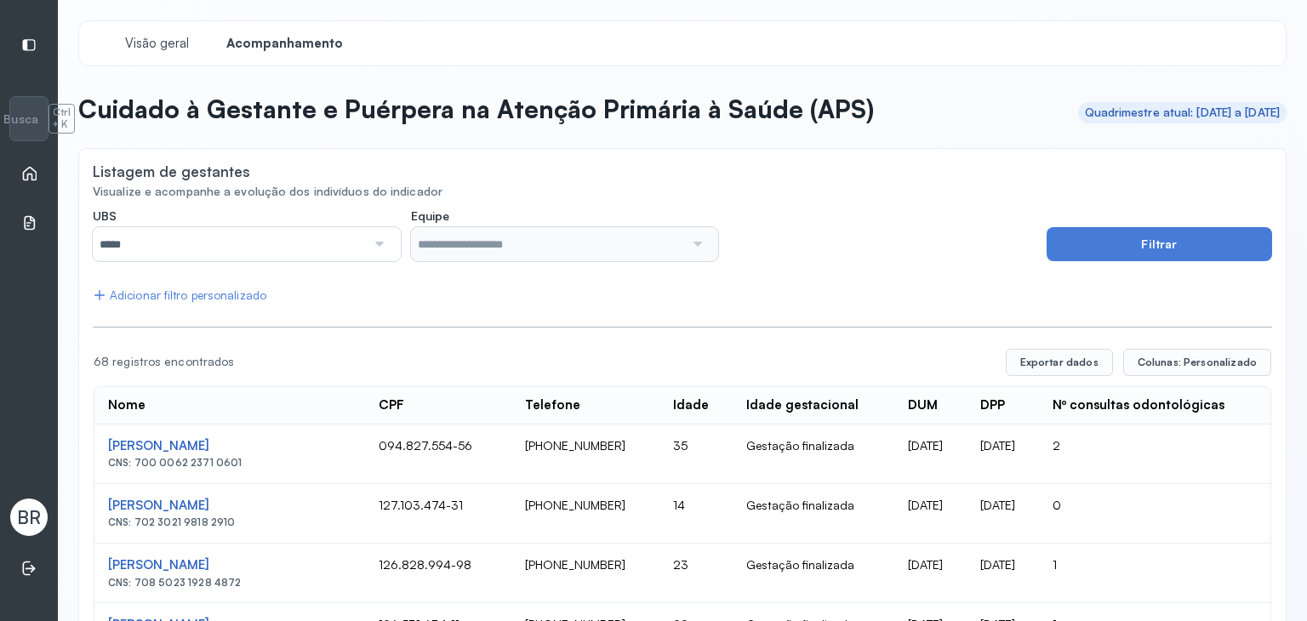
click at [191, 293] on div "Adicionar filtro personalizado" at bounding box center [180, 296] width 174 height 14
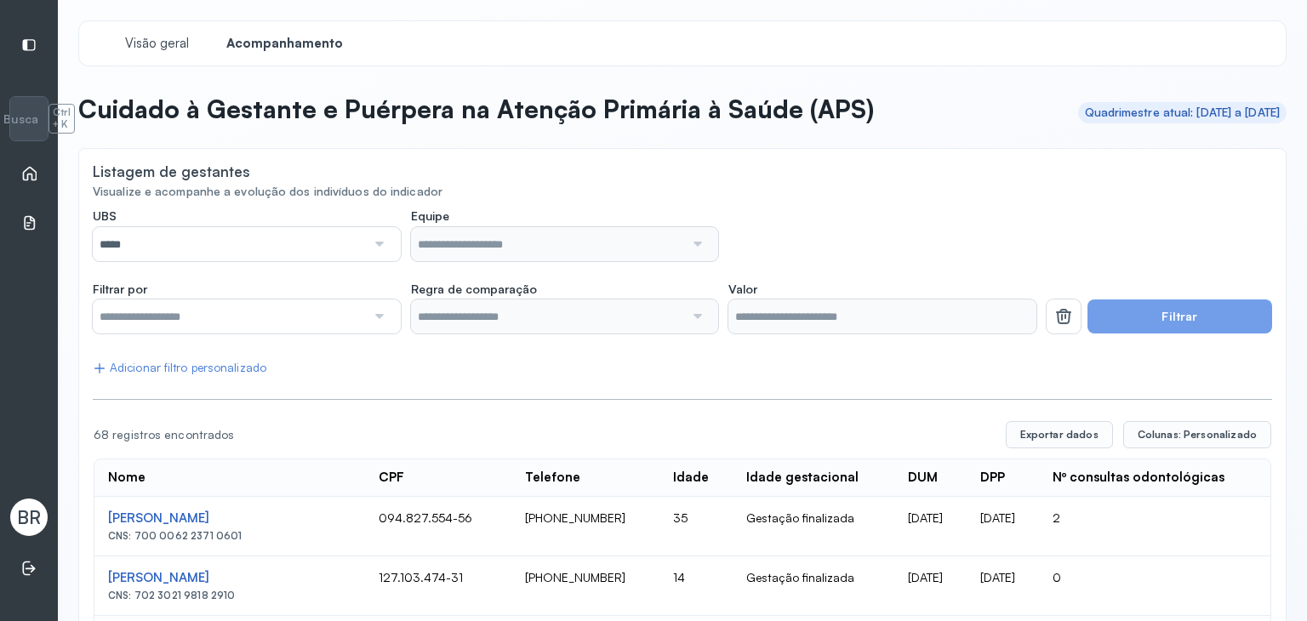
click at [342, 307] on input "text" at bounding box center [229, 317] width 273 height 34
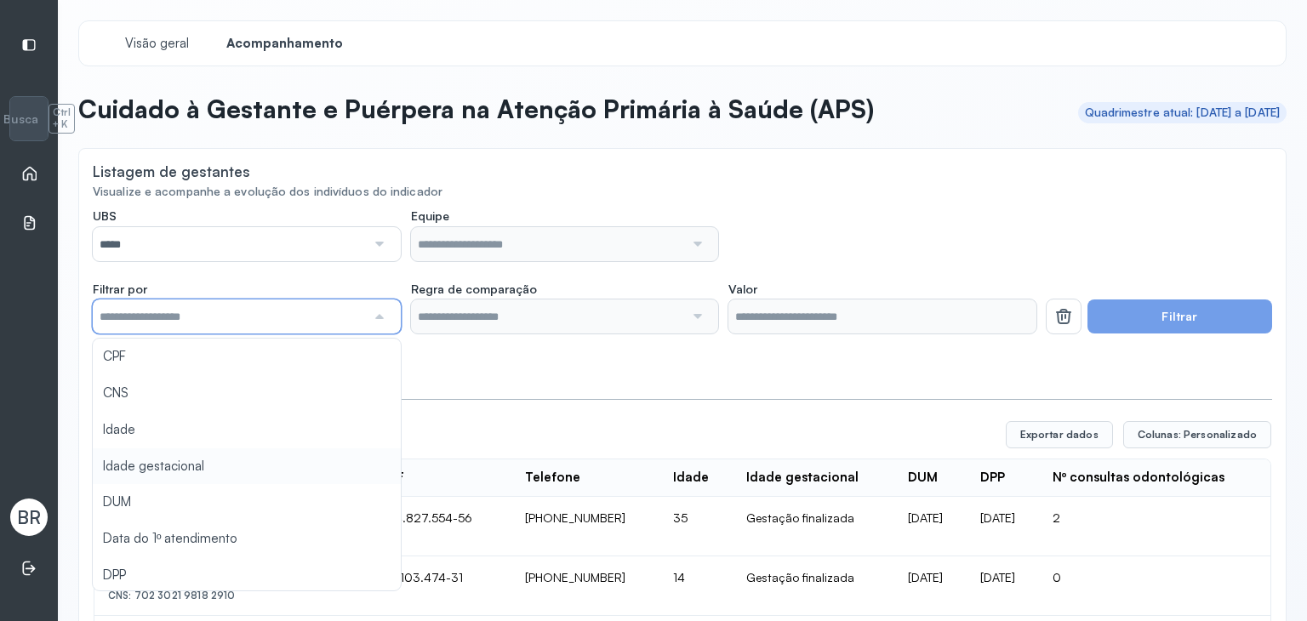
type input "*******"
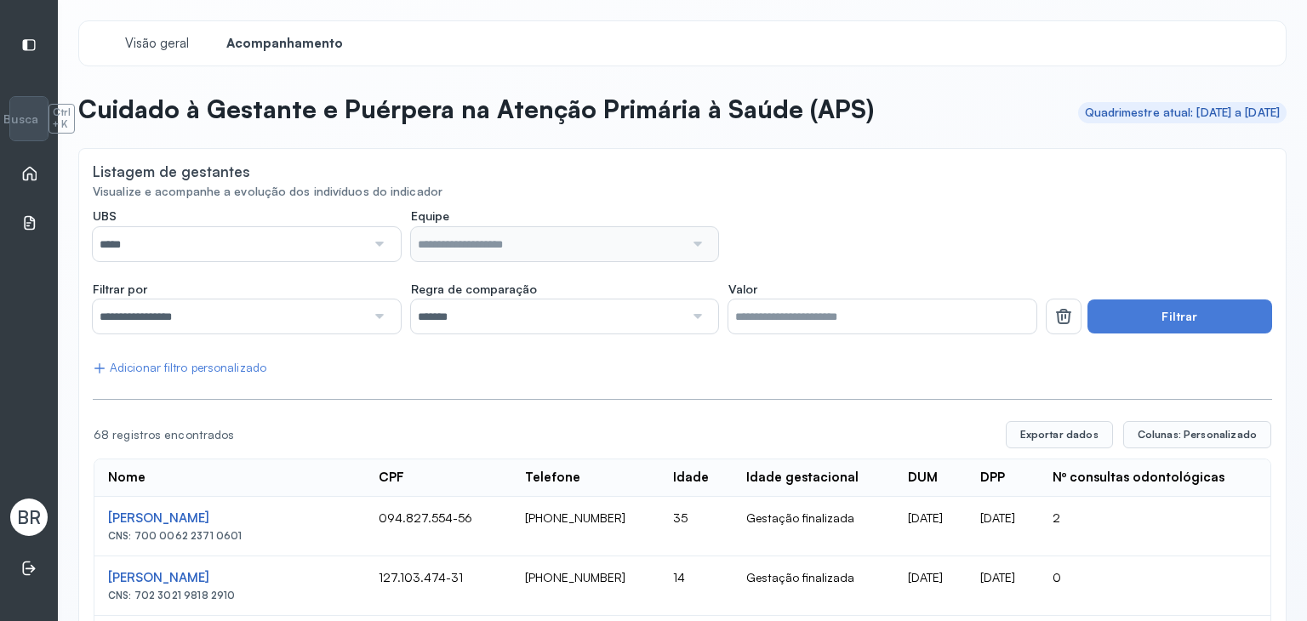
click at [621, 311] on input "*******" at bounding box center [547, 317] width 273 height 34
click at [279, 312] on input "**********" at bounding box center [229, 317] width 273 height 34
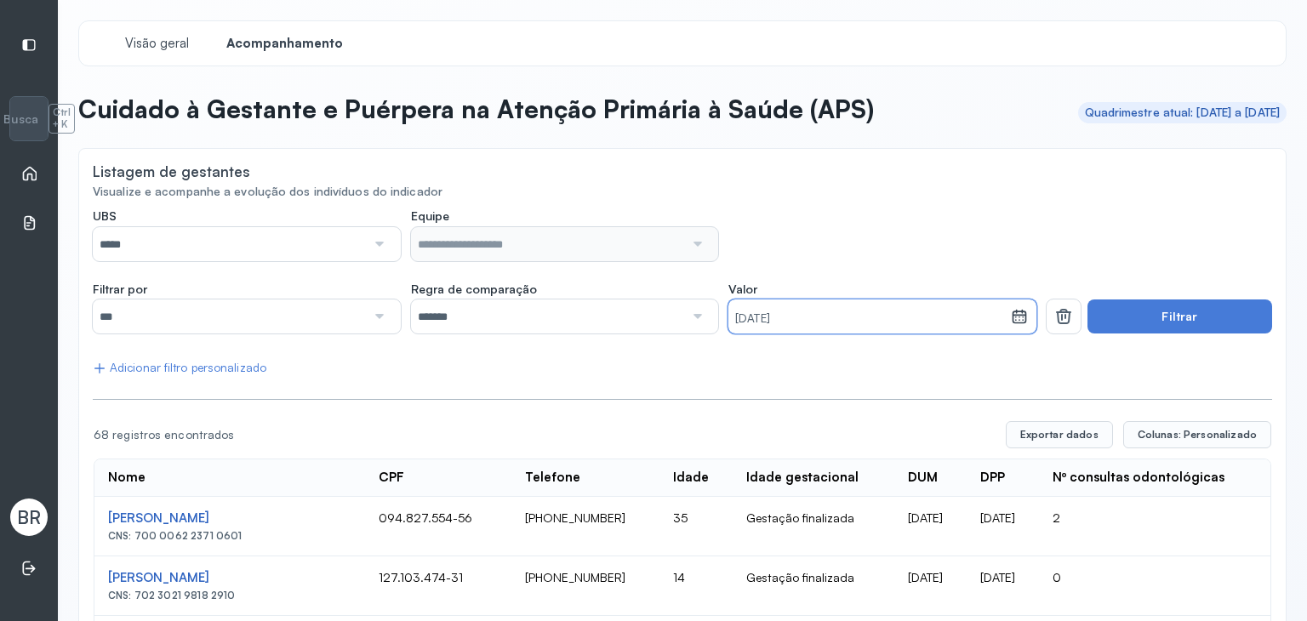
click at [759, 318] on small "27/08/2025" at bounding box center [869, 319] width 268 height 17
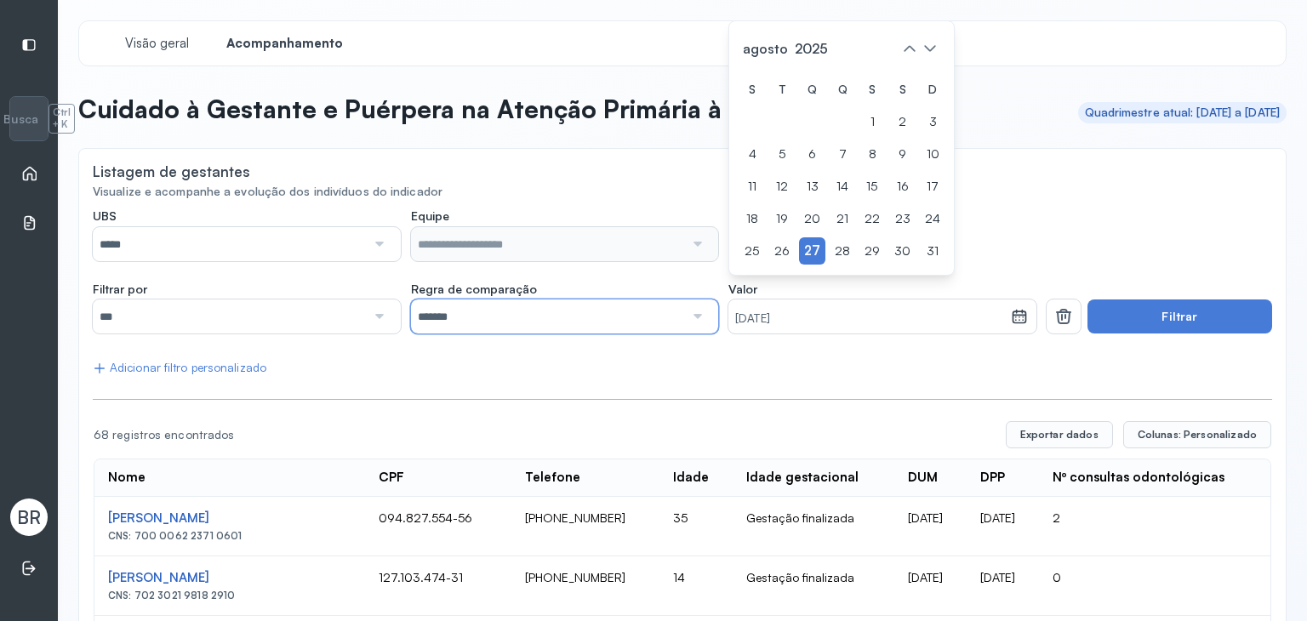
click at [500, 324] on input "*******" at bounding box center [547, 317] width 273 height 34
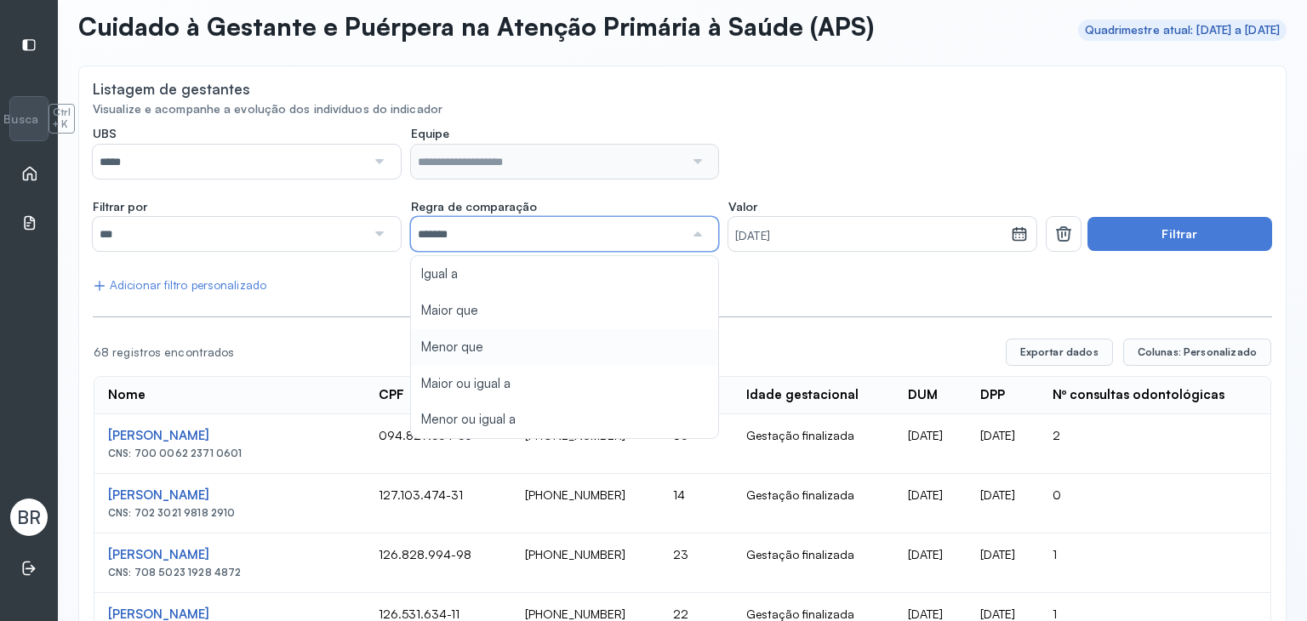
scroll to position [83, 0]
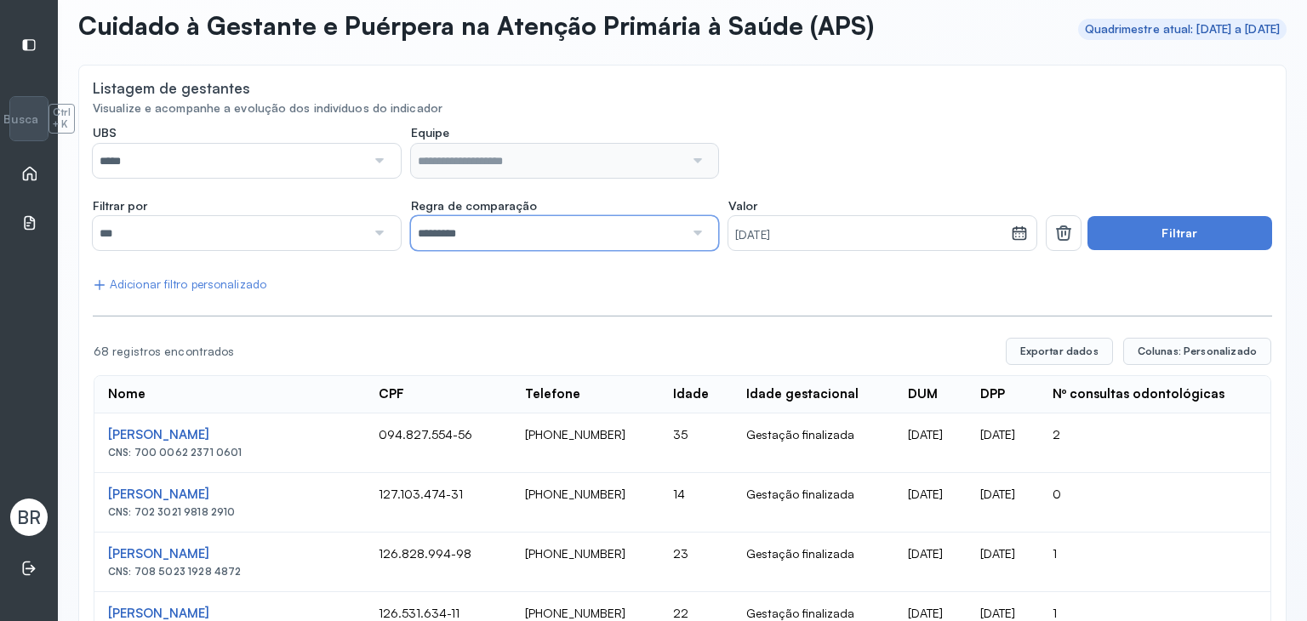
click at [610, 237] on input "*********" at bounding box center [547, 233] width 273 height 34
drag, startPoint x: 861, startPoint y: 231, endPoint x: 727, endPoint y: 232, distance: 134.5
click at [729, 232] on div "27/08/2025" at bounding box center [870, 233] width 282 height 34
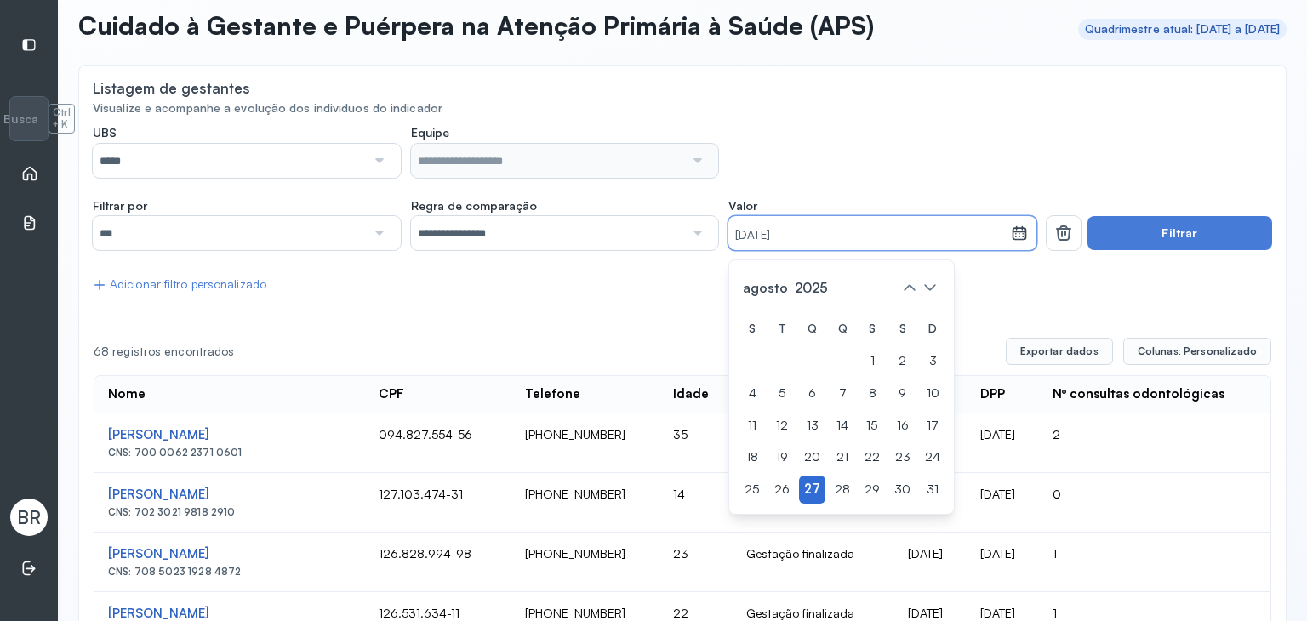
click at [799, 488] on div "27" at bounding box center [812, 490] width 26 height 28
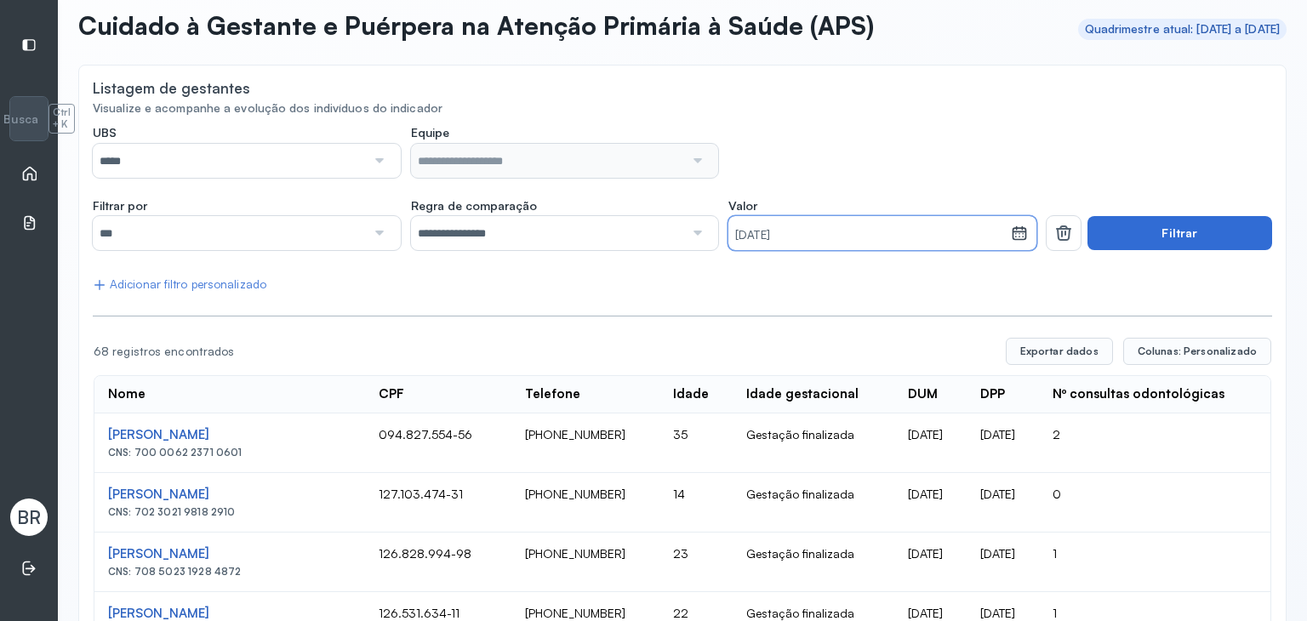
click at [1151, 235] on button "Filtrar" at bounding box center [1180, 233] width 185 height 34
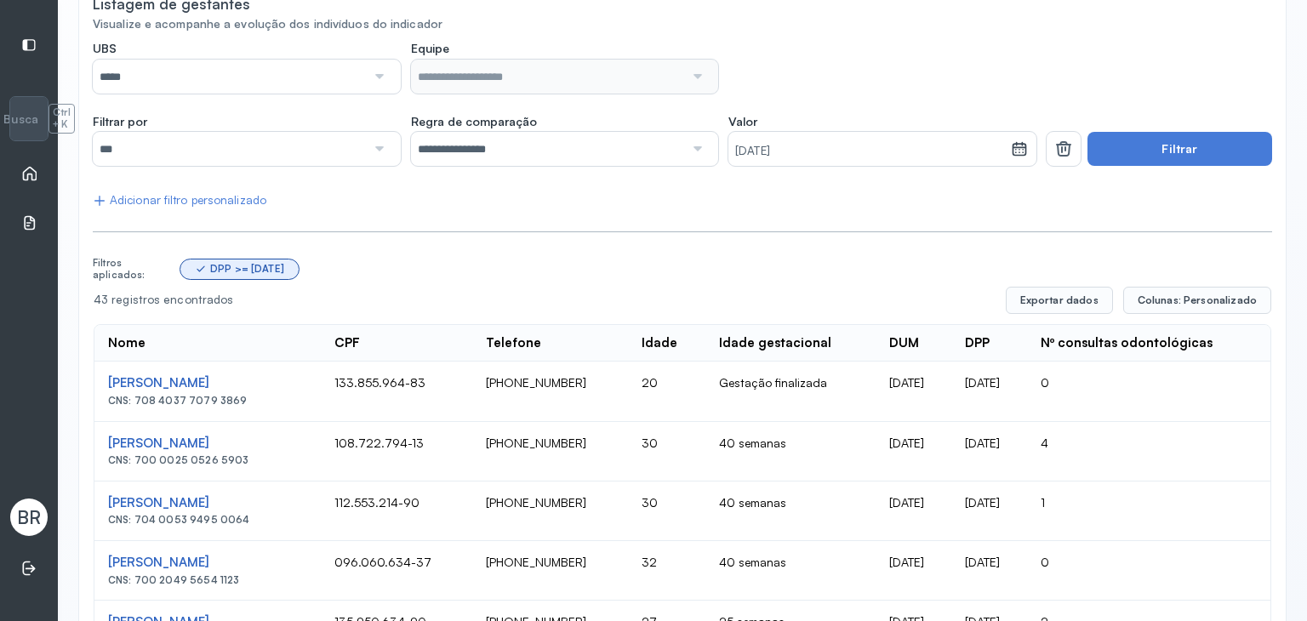
scroll to position [169, 0]
drag, startPoint x: 241, startPoint y: 398, endPoint x: 134, endPoint y: 403, distance: 107.4
click at [134, 403] on div "CNS: 708 4037 7079 3869" at bounding box center [207, 400] width 199 height 12
copy div "708 4037 7079 3869"
click at [205, 204] on div "Adicionar filtro personalizado" at bounding box center [180, 199] width 174 height 14
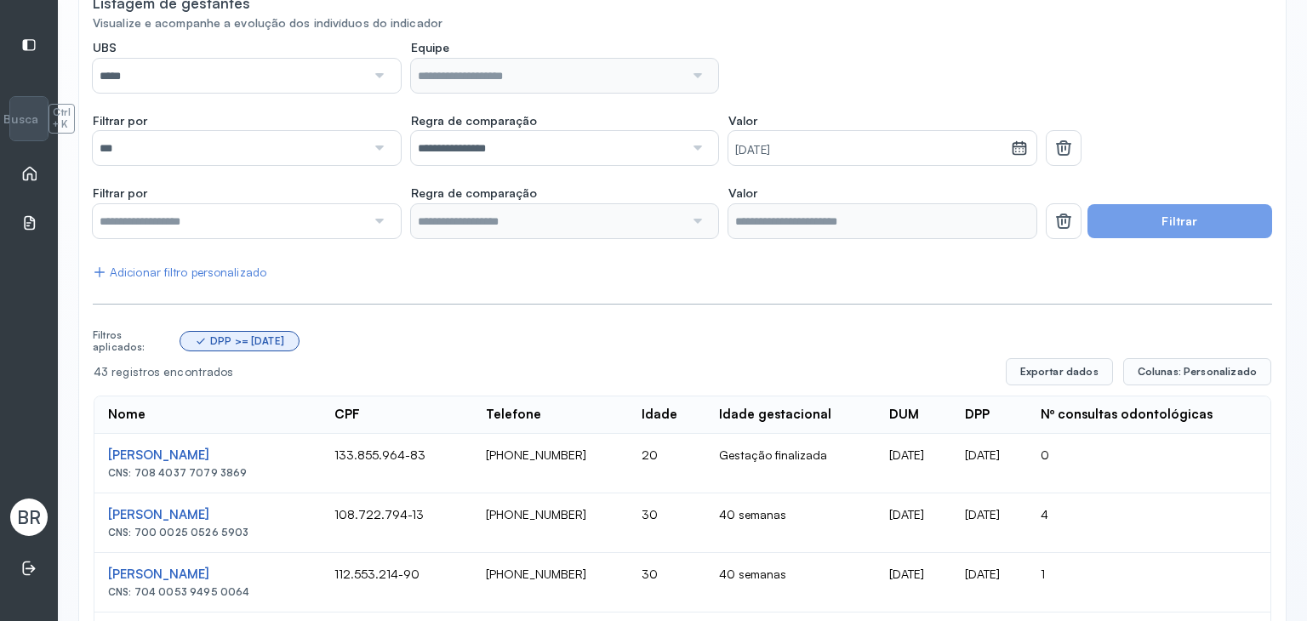
click at [230, 220] on input "text" at bounding box center [229, 221] width 273 height 34
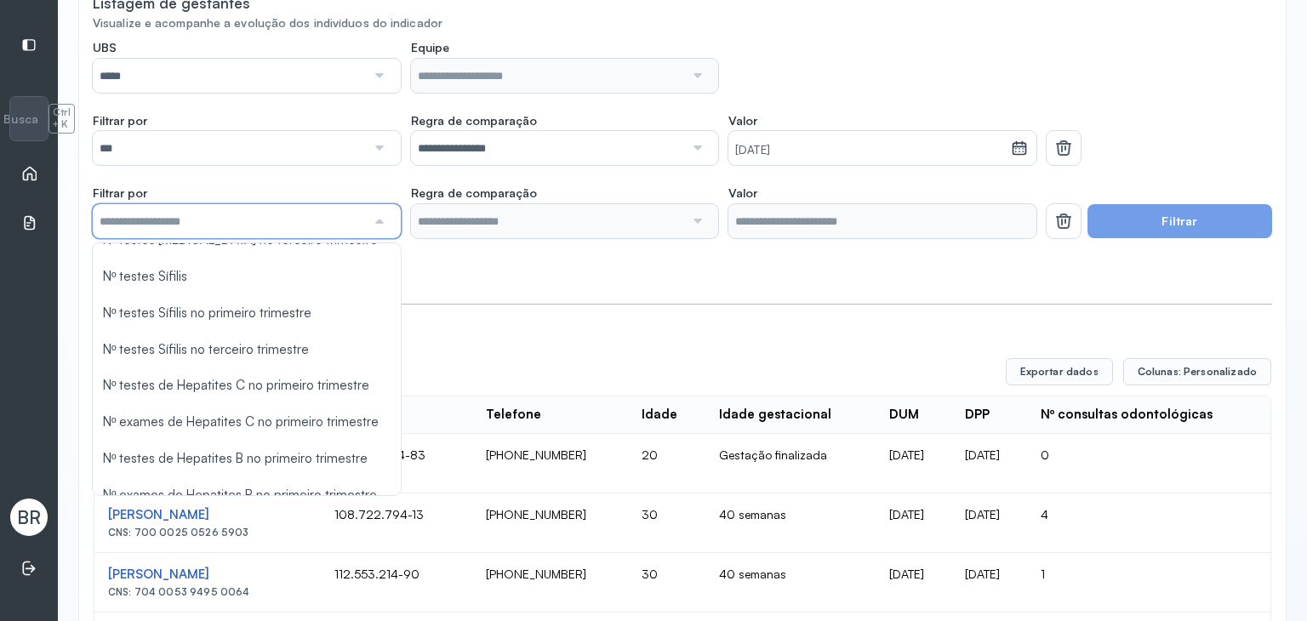
scroll to position [678, 0]
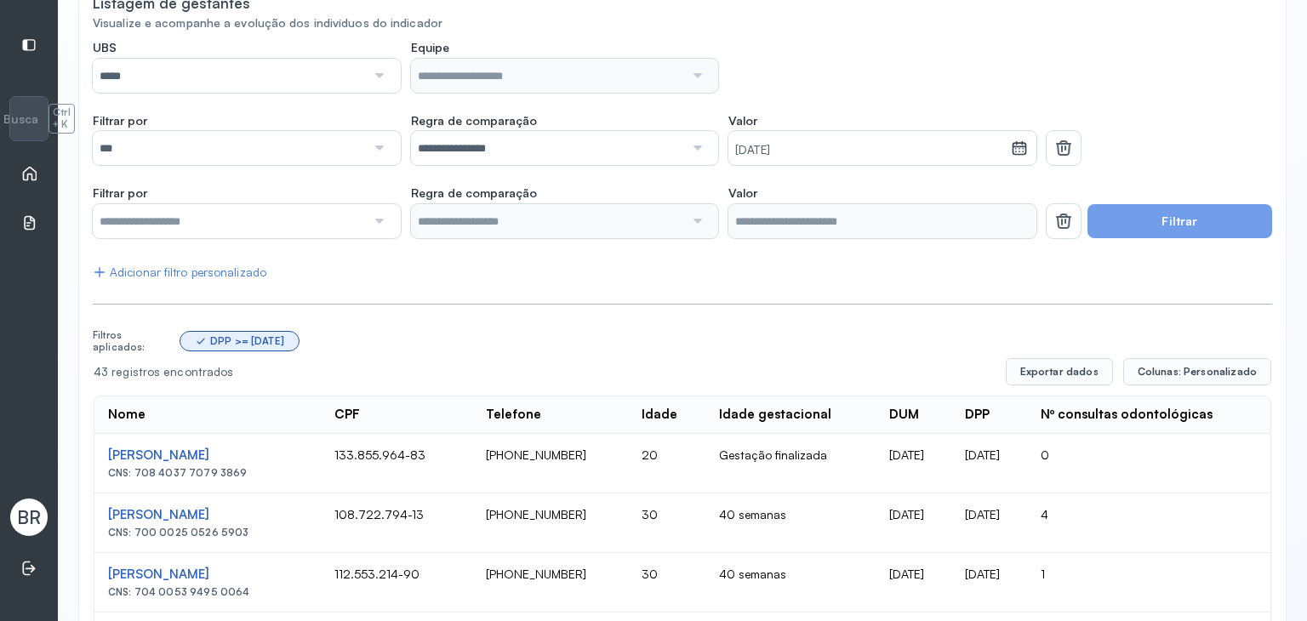
scroll to position [170, 0]
click at [887, 81] on div "UBS ***** Todas UBS Jose Gomes da Silva UBS Maria Jose de Oliveira da Silva Don…" at bounding box center [565, 64] width 944 height 53
click at [1082, 366] on button "Exportar dados" at bounding box center [1059, 370] width 107 height 27
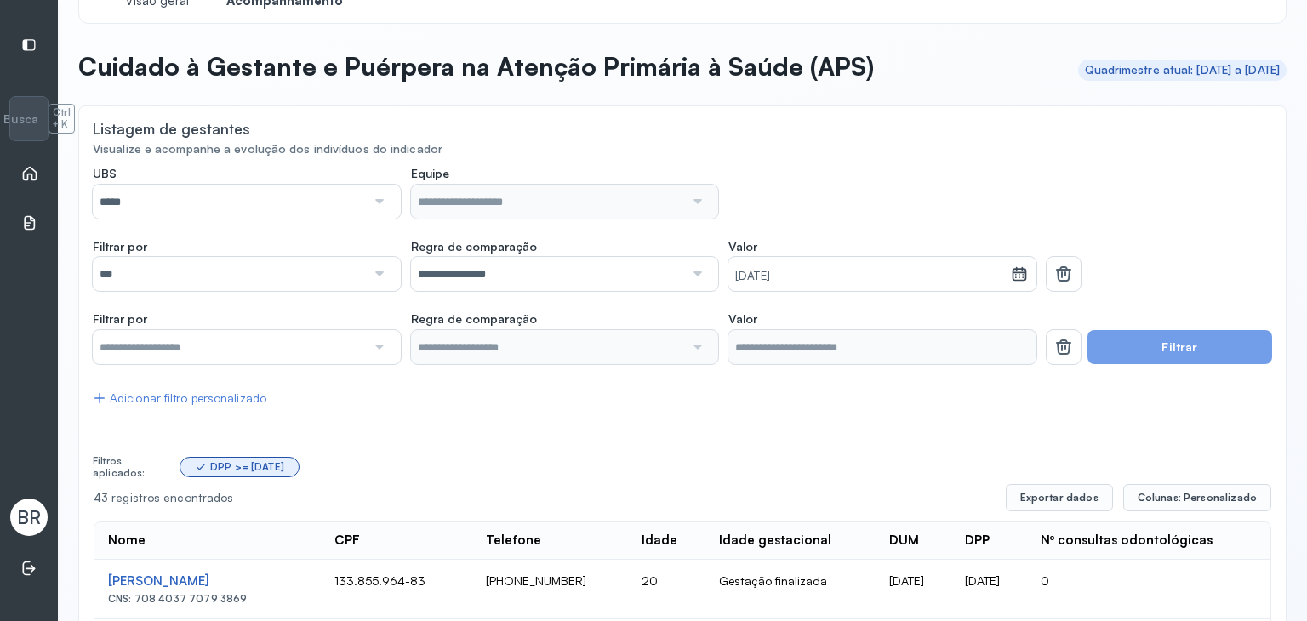
scroll to position [0, 0]
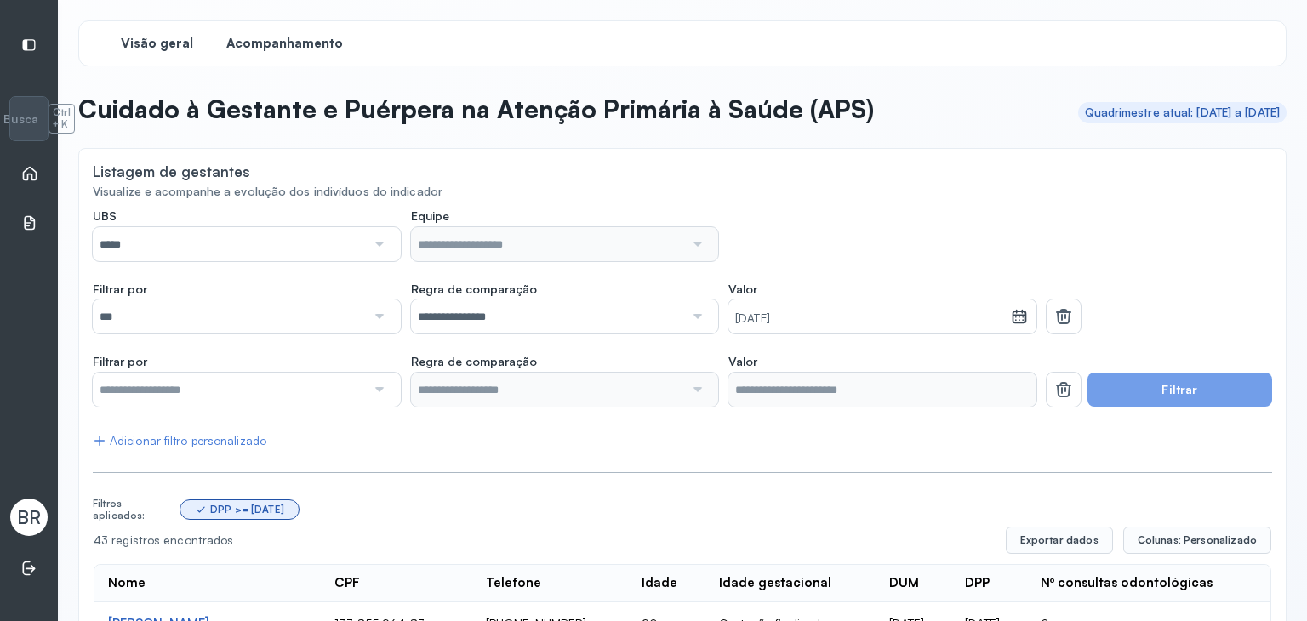
click at [149, 38] on span "Visão geral" at bounding box center [157, 44] width 72 height 16
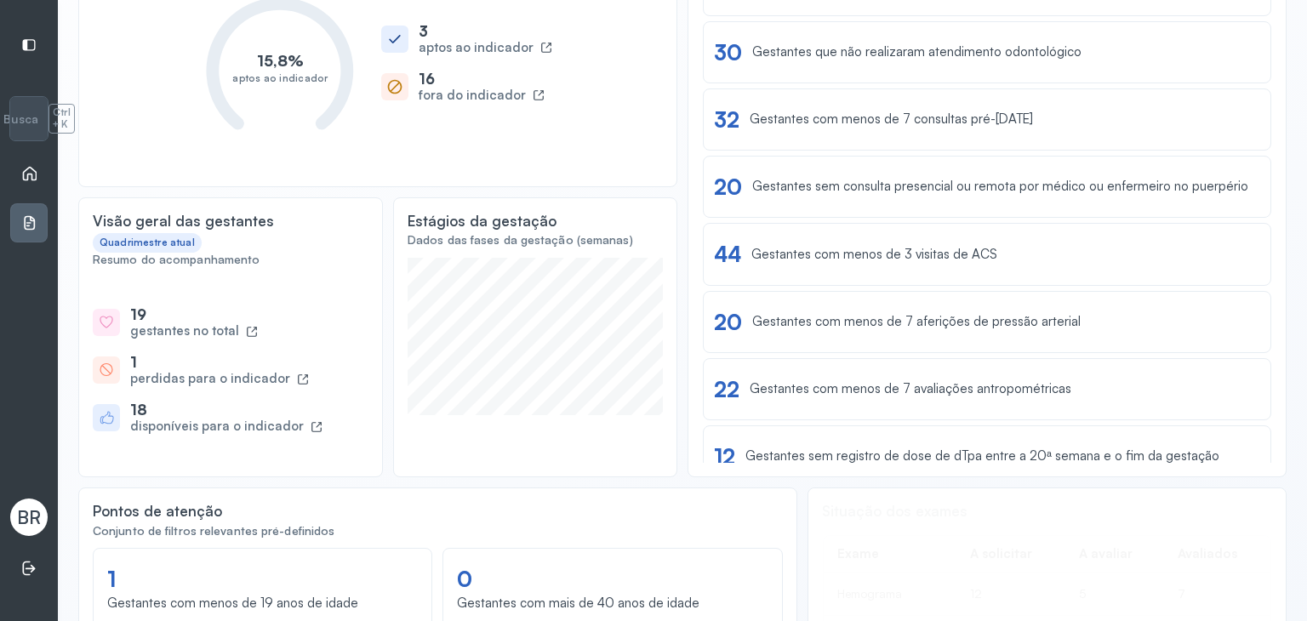
scroll to position [255, 0]
drag, startPoint x: 89, startPoint y: 215, endPoint x: 336, endPoint y: 433, distance: 329.9
click at [336, 433] on div "Visão geral das gestantes Quadrimestre atual Resumo do acompanhamento 19 gestan…" at bounding box center [230, 338] width 305 height 280
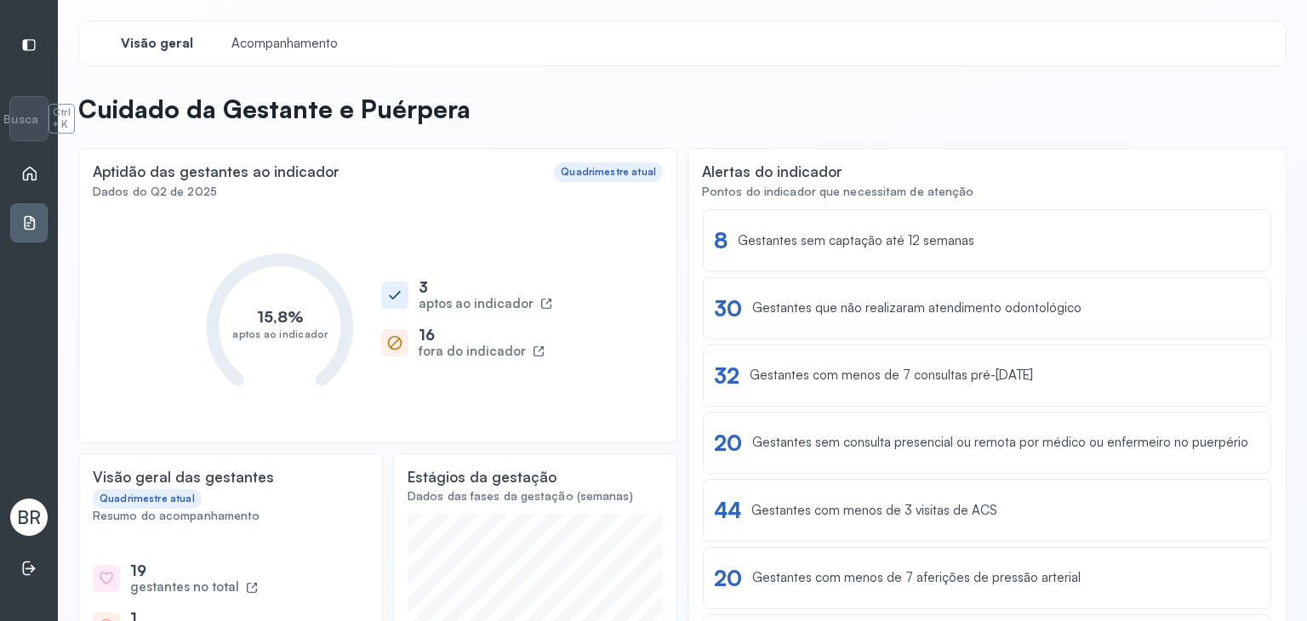
scroll to position [0, 0]
click at [665, 409] on div "Aptidão das gestantes ao indicador Quadrimestre atual Dados do Q2 de 2025 15,8%…" at bounding box center [377, 295] width 599 height 295
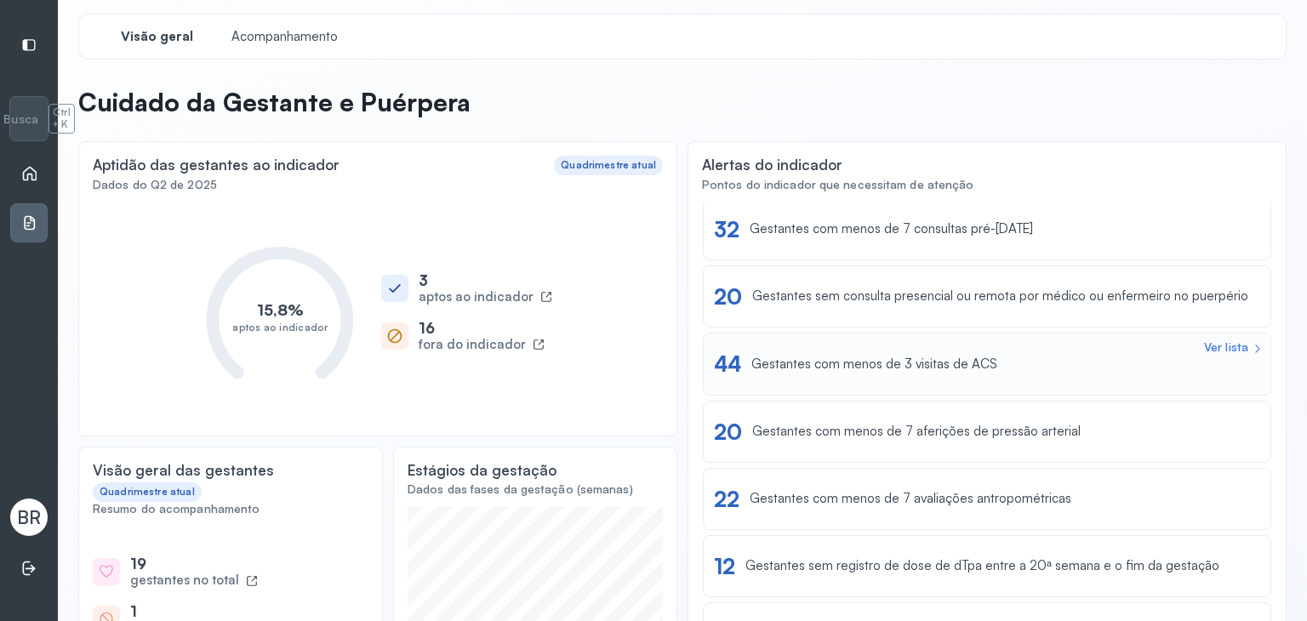
scroll to position [138, 0]
click at [882, 360] on div "Gestantes com menos de 3 visitas de ACS" at bounding box center [875, 366] width 246 height 16
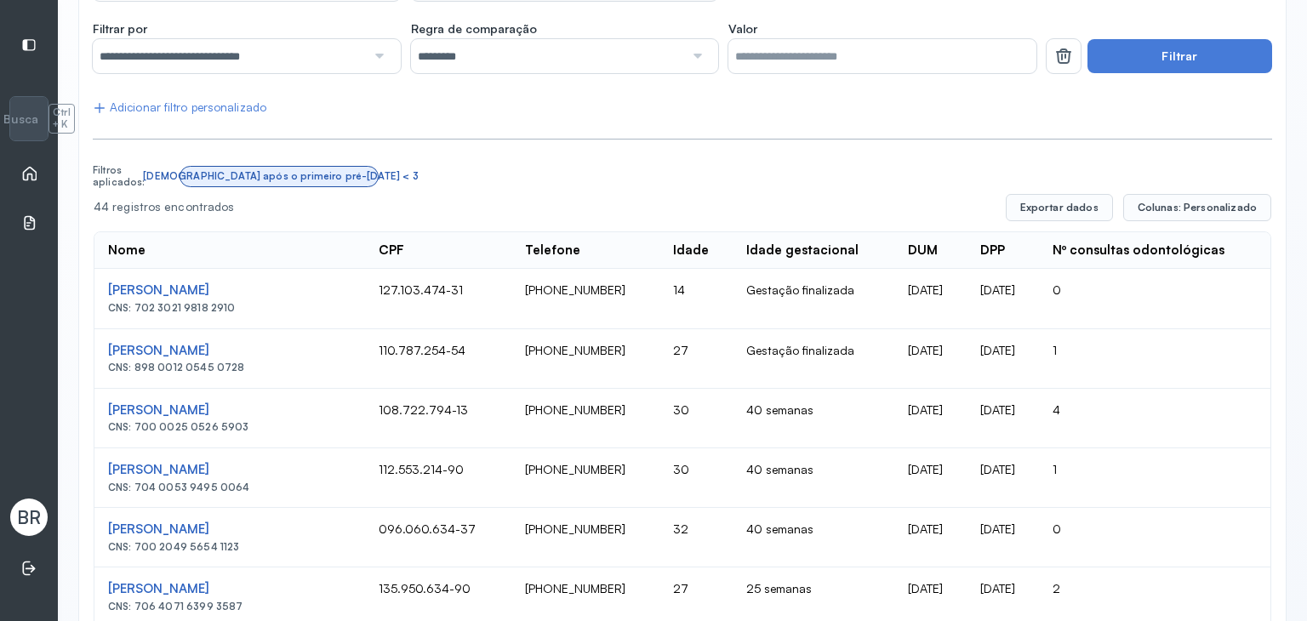
scroll to position [261, 0]
drag, startPoint x: 964, startPoint y: 286, endPoint x: 1029, endPoint y: 299, distance: 66.8
click at [1029, 298] on td "[DATE]" at bounding box center [1003, 298] width 72 height 60
click at [1003, 351] on td "[DATE]" at bounding box center [1003, 359] width 72 height 60
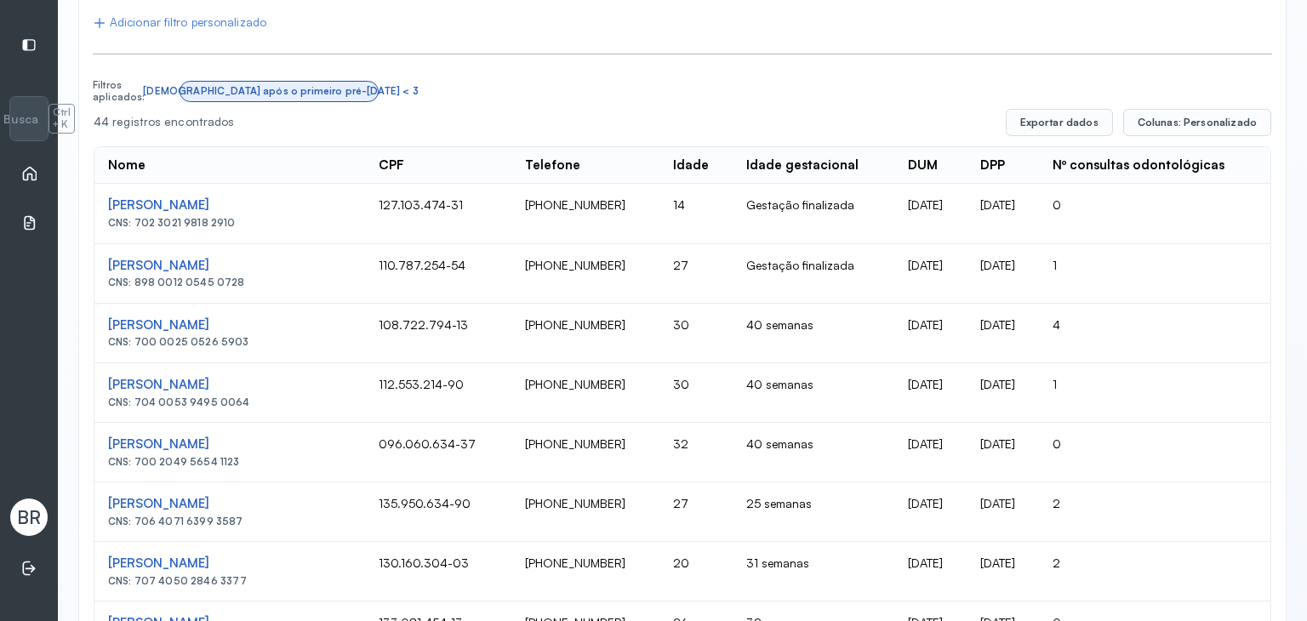
scroll to position [346, 0]
drag, startPoint x: 1055, startPoint y: 322, endPoint x: 984, endPoint y: 310, distance: 71.6
click at [984, 310] on tr "Flávia Gomes Felisdoro CNS: 700 0025 0526 5903 108.722.794-13 (82) 98848-8714 3…" at bounding box center [682, 333] width 1176 height 60
click at [940, 323] on td "[DATE]" at bounding box center [931, 333] width 72 height 60
drag, startPoint x: 964, startPoint y: 324, endPoint x: 963, endPoint y: 335, distance: 10.2
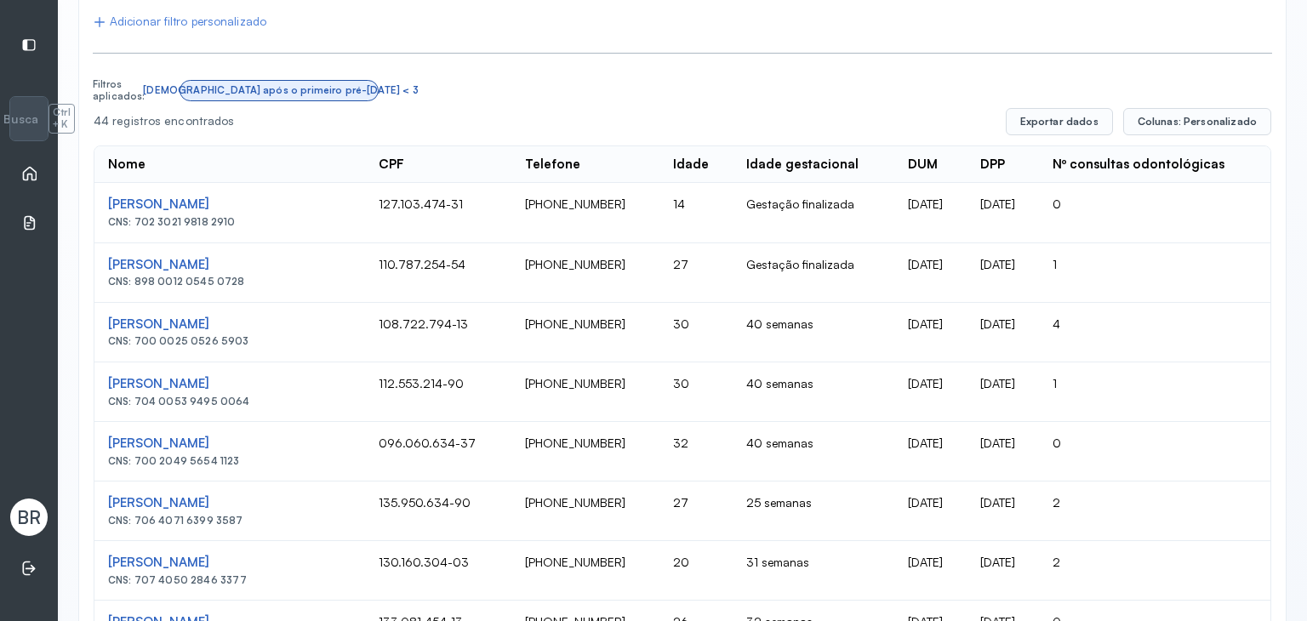
click at [1017, 334] on td "[DATE]" at bounding box center [1003, 333] width 72 height 60
click at [928, 338] on td "[DATE]" at bounding box center [931, 333] width 72 height 60
drag, startPoint x: 964, startPoint y: 328, endPoint x: 1029, endPoint y: 335, distance: 66.0
click at [1029, 335] on td "[DATE]" at bounding box center [1003, 333] width 72 height 60
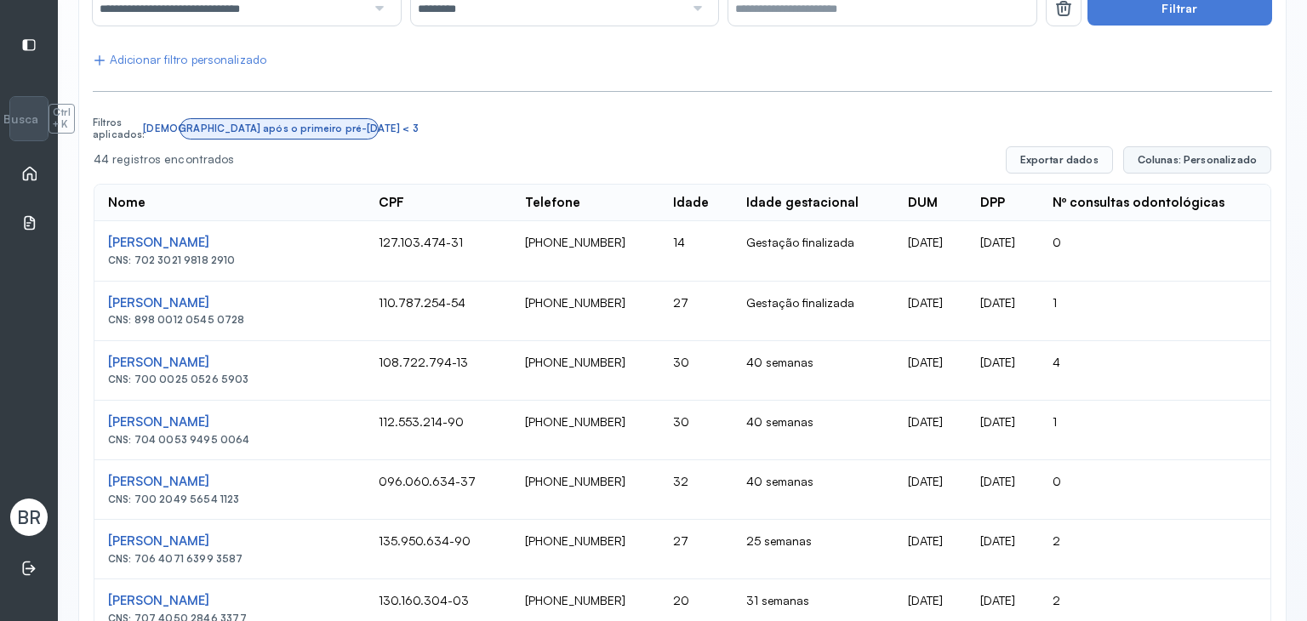
click at [1158, 157] on span "Colunas: Personalizado" at bounding box center [1197, 160] width 119 height 14
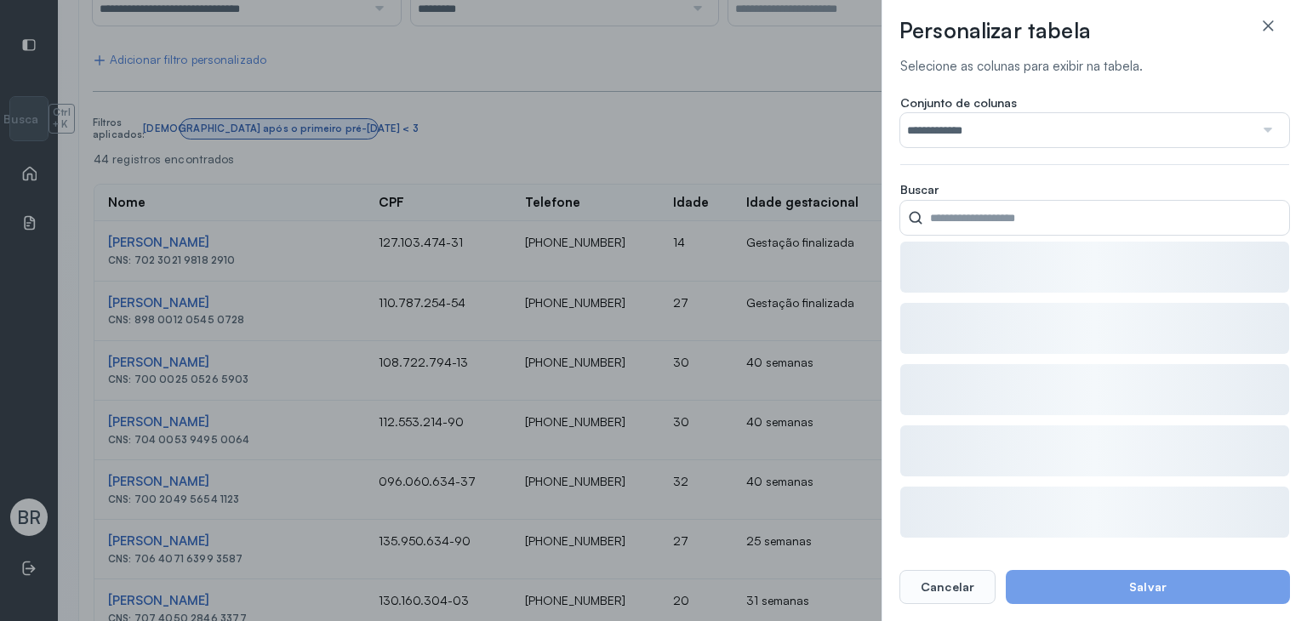
scroll to position [306, 0]
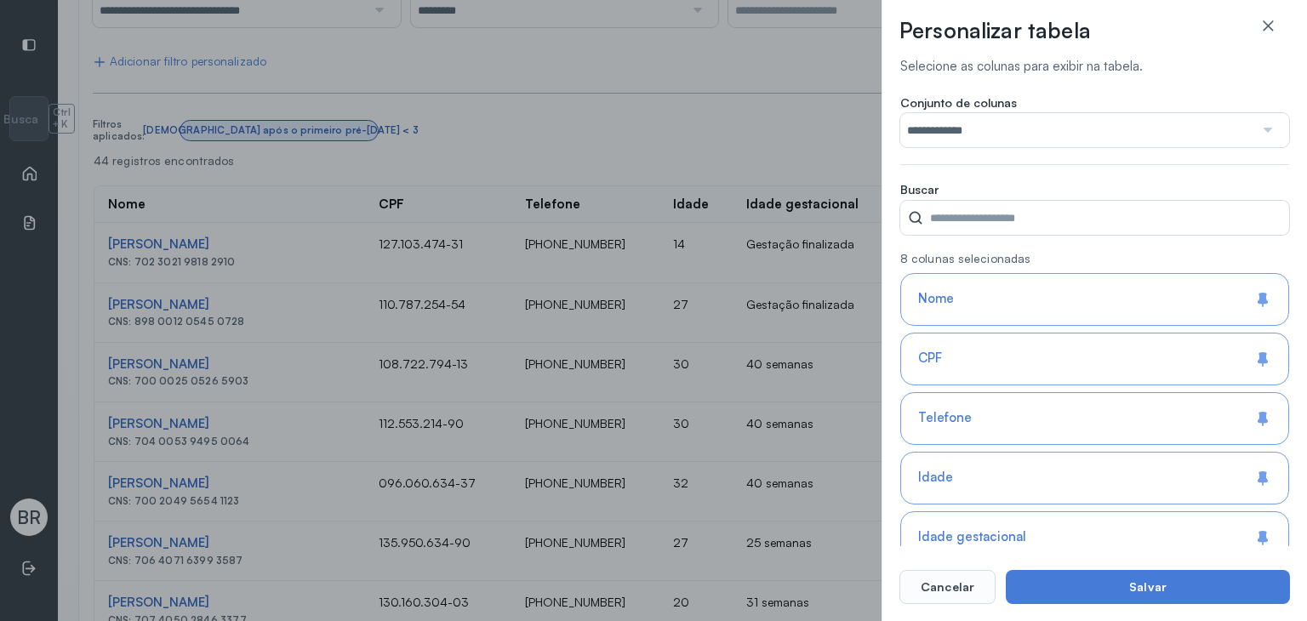
click at [1004, 123] on input "**********" at bounding box center [1078, 130] width 354 height 34
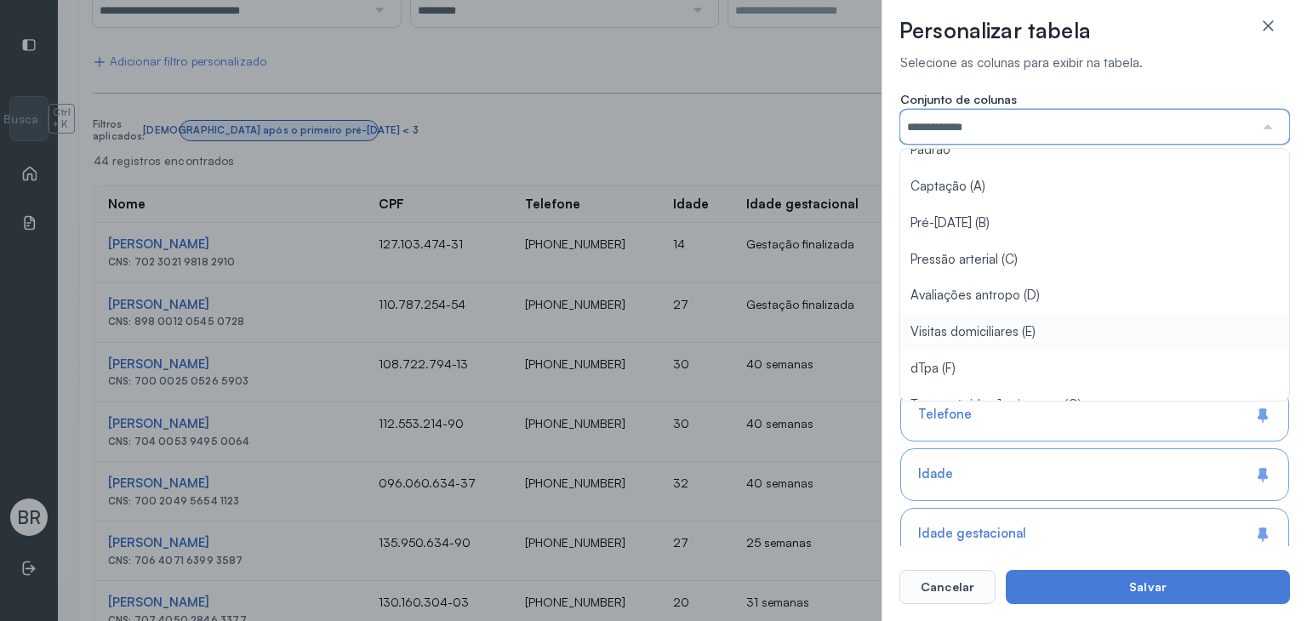
scroll to position [0, 0]
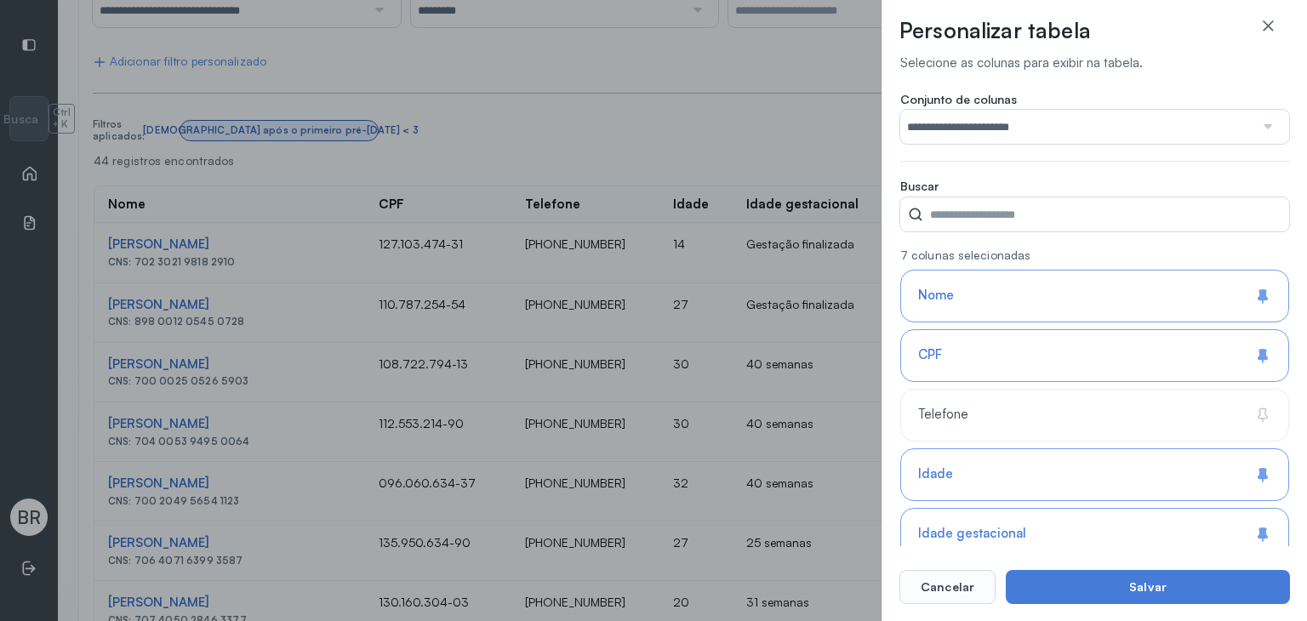
click at [1113, 593] on button "Salvar" at bounding box center [1148, 587] width 284 height 34
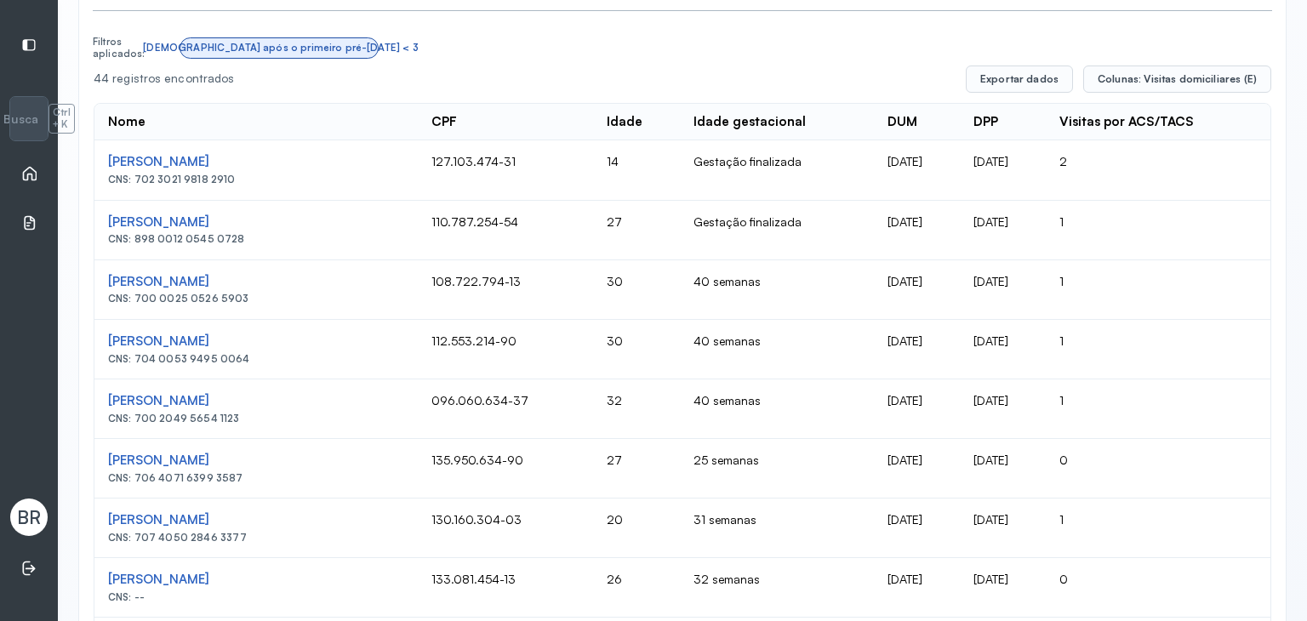
scroll to position [390, 0]
drag, startPoint x: 946, startPoint y: 278, endPoint x: 1026, endPoint y: 279, distance: 80.0
click at [1026, 279] on td "[DATE]" at bounding box center [1003, 290] width 86 height 60
drag, startPoint x: 981, startPoint y: 289, endPoint x: 1013, endPoint y: 287, distance: 31.6
click at [981, 290] on td "[DATE]" at bounding box center [1003, 290] width 86 height 60
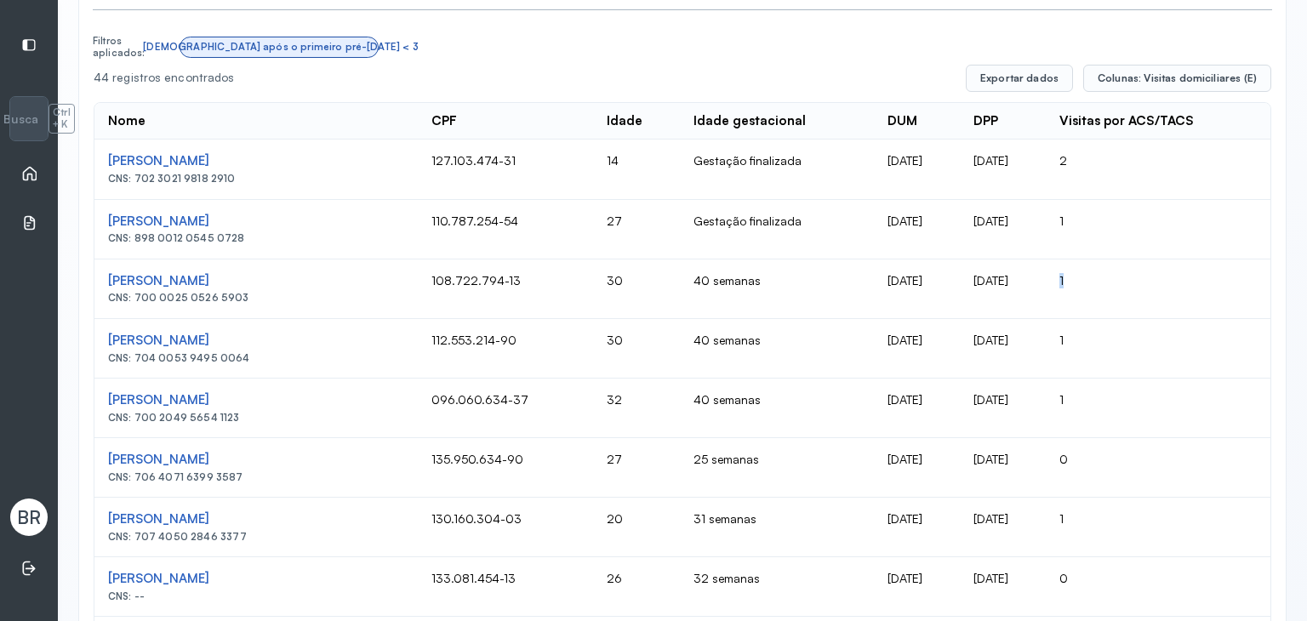
drag, startPoint x: 1086, startPoint y: 284, endPoint x: 1067, endPoint y: 281, distance: 19.0
click at [1067, 281] on td "1" at bounding box center [1158, 290] width 225 height 60
click at [1089, 269] on td "1" at bounding box center [1158, 290] width 225 height 60
click at [1092, 278] on td "1" at bounding box center [1158, 290] width 225 height 60
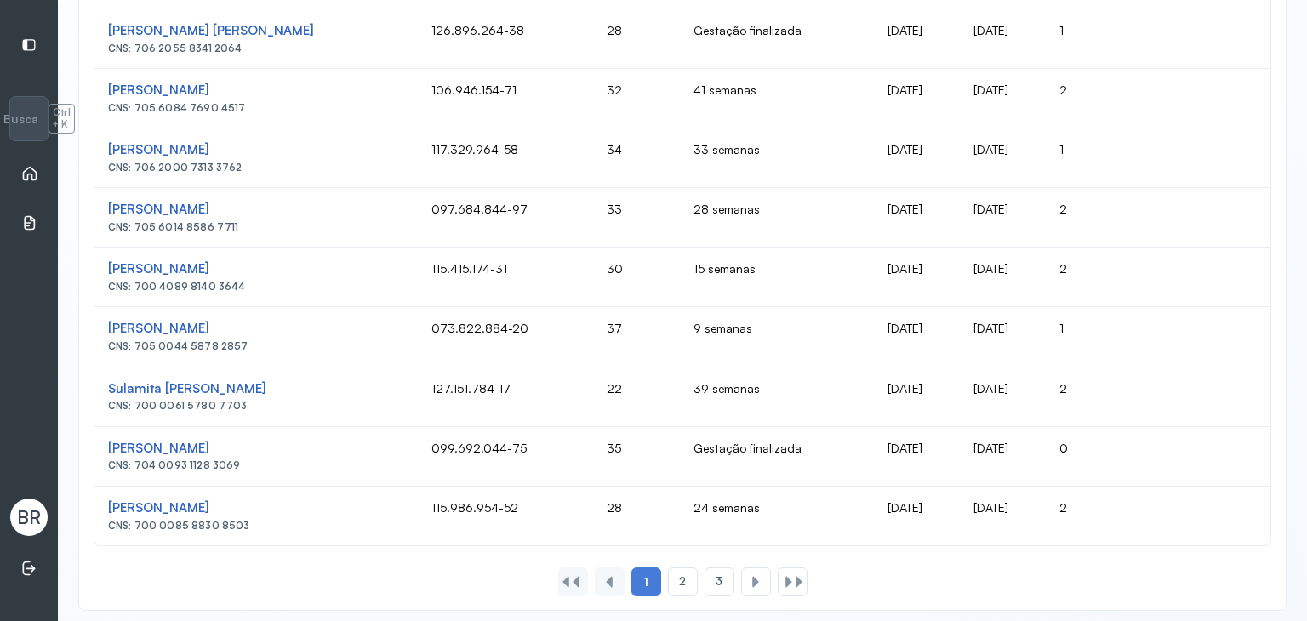
scroll to position [1183, 0]
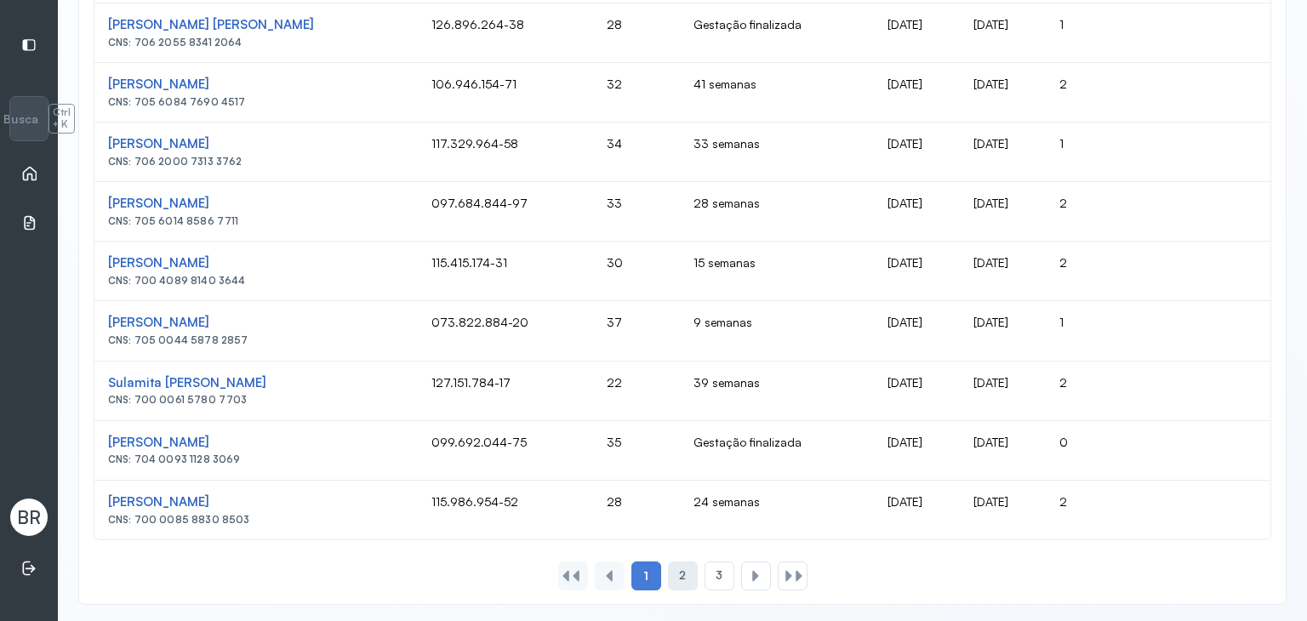
click at [679, 569] on span "2" at bounding box center [682, 576] width 7 height 14
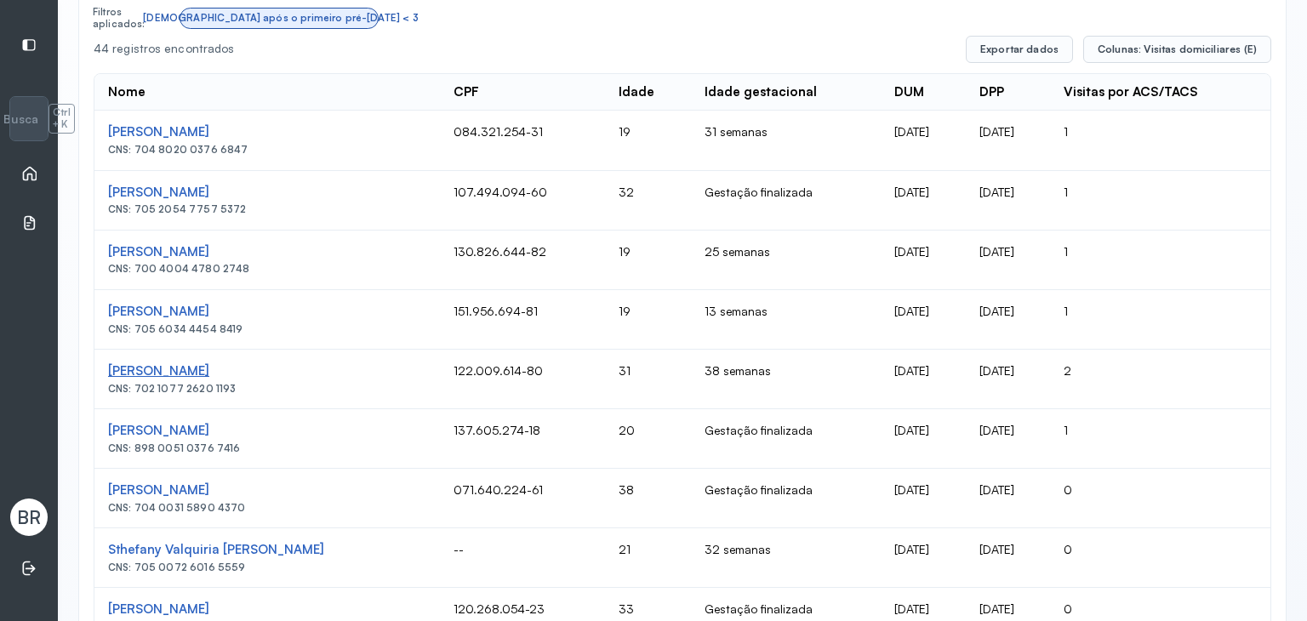
scroll to position [418, 0]
drag, startPoint x: 1099, startPoint y: 374, endPoint x: 1070, endPoint y: 362, distance: 31.3
click at [1070, 362] on td "2" at bounding box center [1160, 381] width 220 height 60
click at [1050, 370] on td "18/09/2025" at bounding box center [1008, 381] width 84 height 60
drag, startPoint x: 1038, startPoint y: 367, endPoint x: 964, endPoint y: 367, distance: 74.9
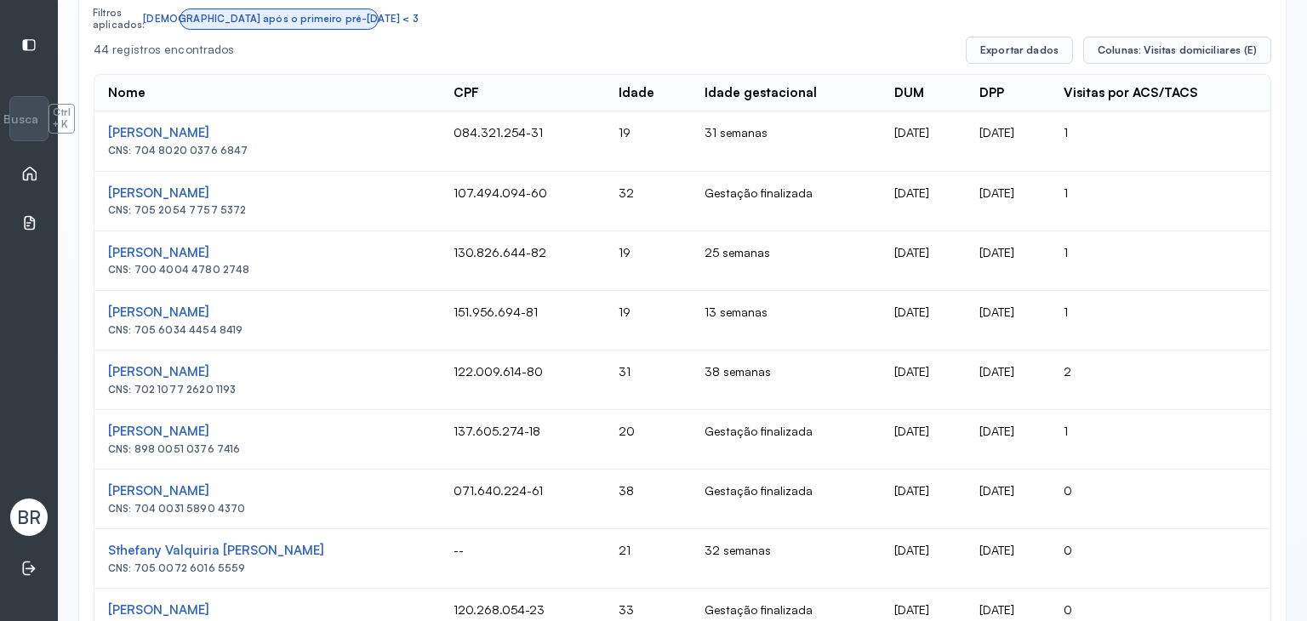
click at [966, 367] on td "18/09/2025" at bounding box center [1008, 381] width 84 height 60
click at [966, 381] on td "18/09/2025" at bounding box center [1008, 381] width 84 height 60
drag, startPoint x: 964, startPoint y: 369, endPoint x: 1028, endPoint y: 369, distance: 63.8
click at [1028, 369] on td "18/09/2025" at bounding box center [1008, 381] width 84 height 60
click at [990, 389] on td "18/09/2025" at bounding box center [1008, 381] width 84 height 60
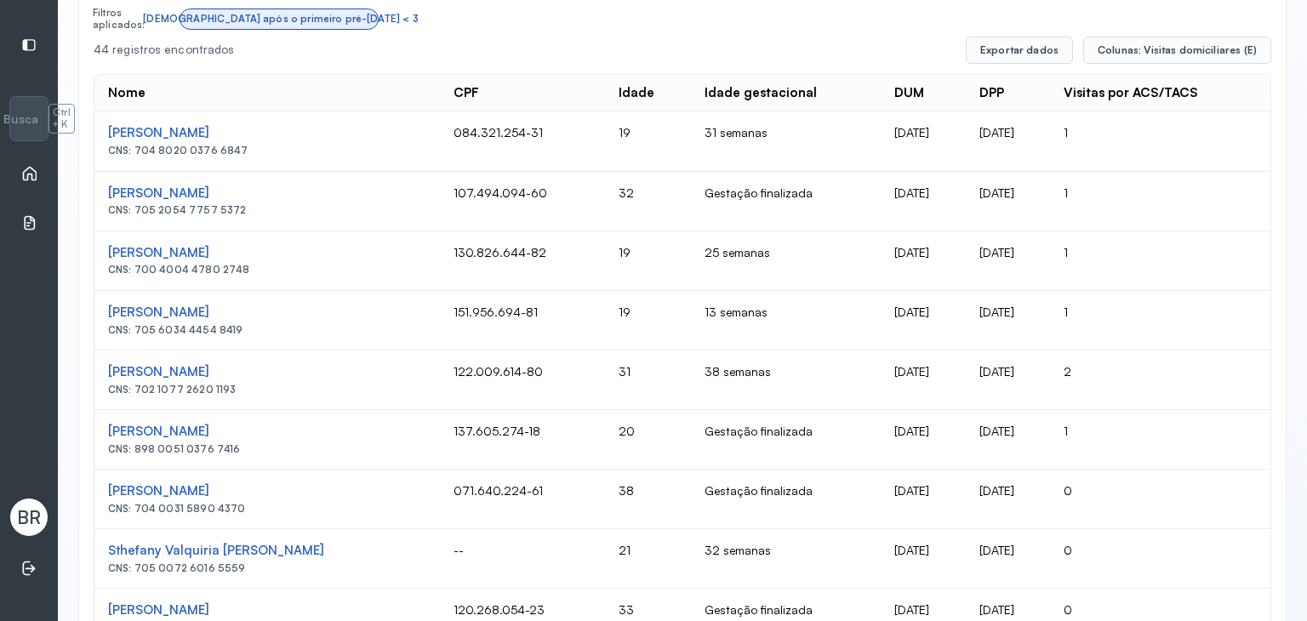
click at [966, 361] on td "18/09/2025" at bounding box center [1008, 381] width 84 height 60
drag, startPoint x: 965, startPoint y: 370, endPoint x: 1021, endPoint y: 369, distance: 56.2
click at [1021, 369] on td "18/09/2025" at bounding box center [1008, 381] width 84 height 60
drag, startPoint x: 1102, startPoint y: 365, endPoint x: 1069, endPoint y: 360, distance: 33.6
click at [1069, 360] on td "2" at bounding box center [1160, 381] width 220 height 60
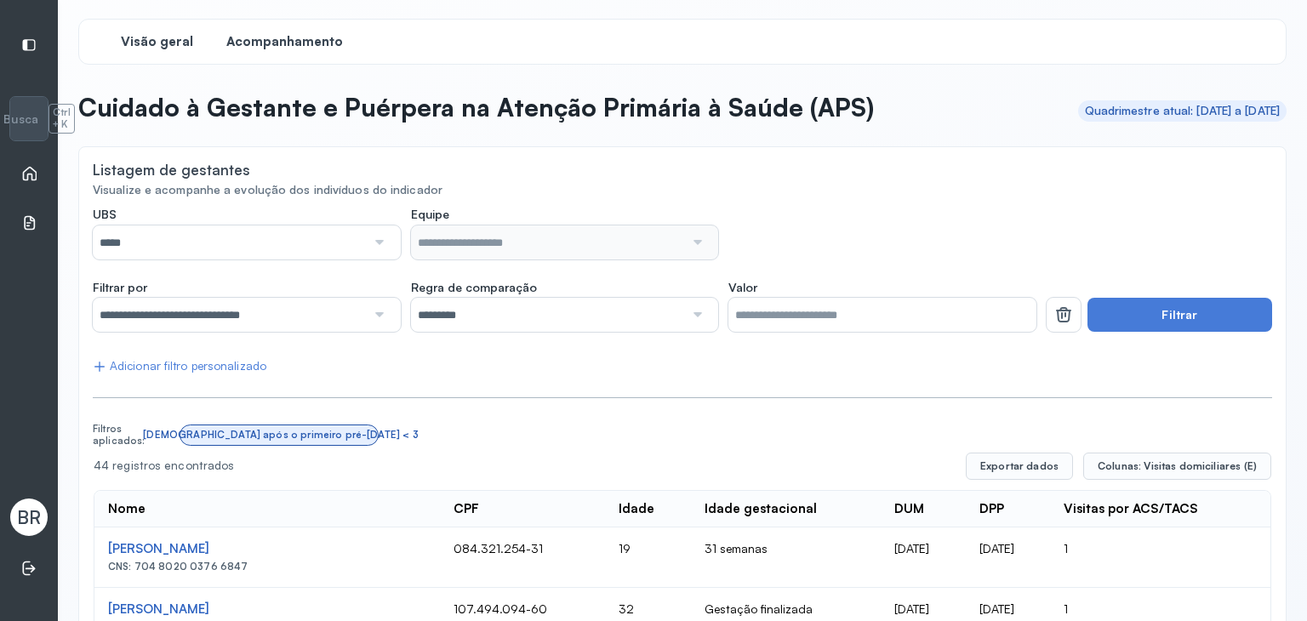
scroll to position [0, 0]
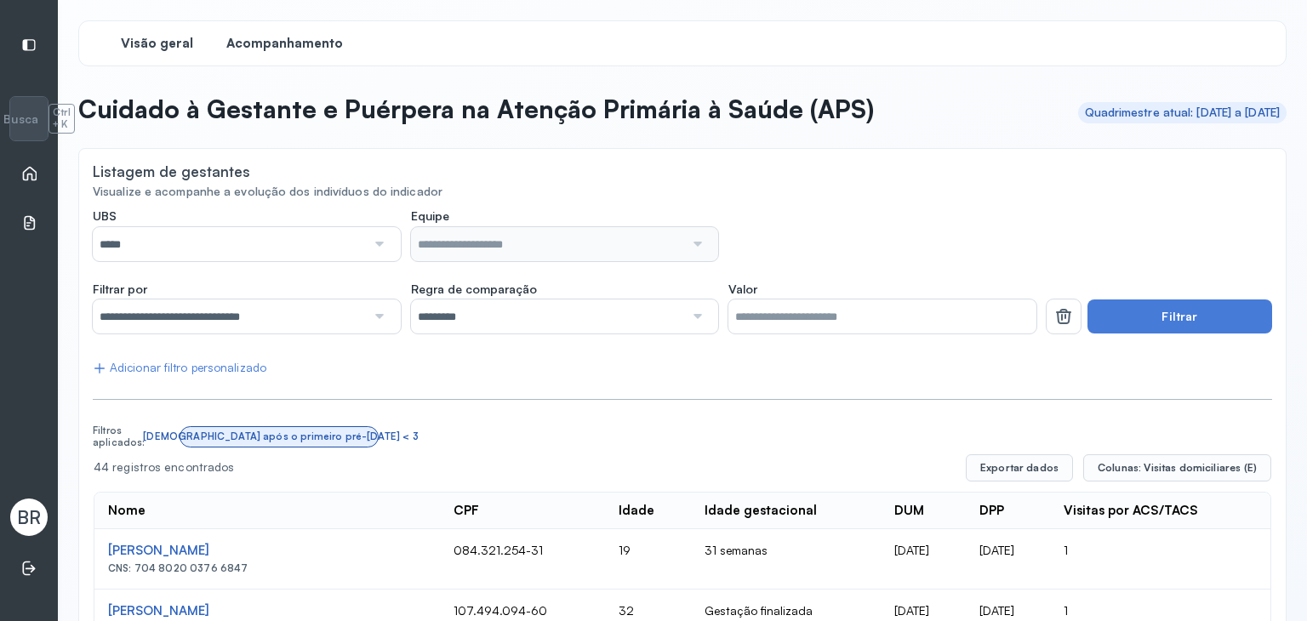
click at [146, 36] on span "Visão geral" at bounding box center [157, 44] width 72 height 16
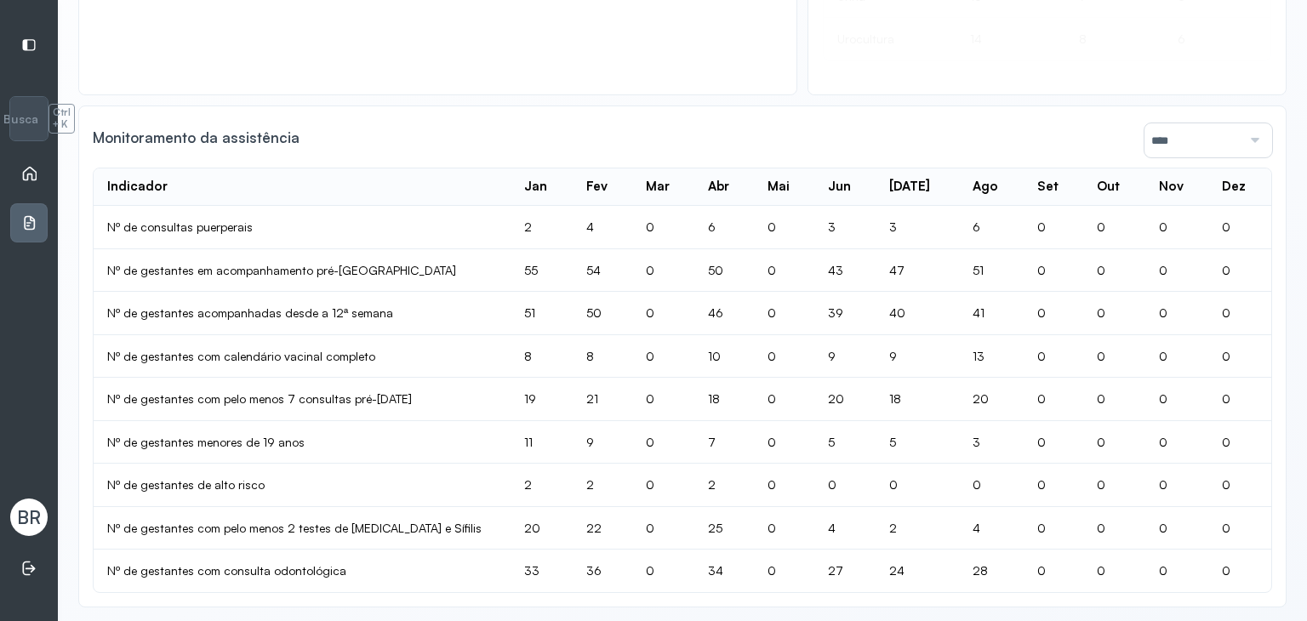
scroll to position [1159, 0]
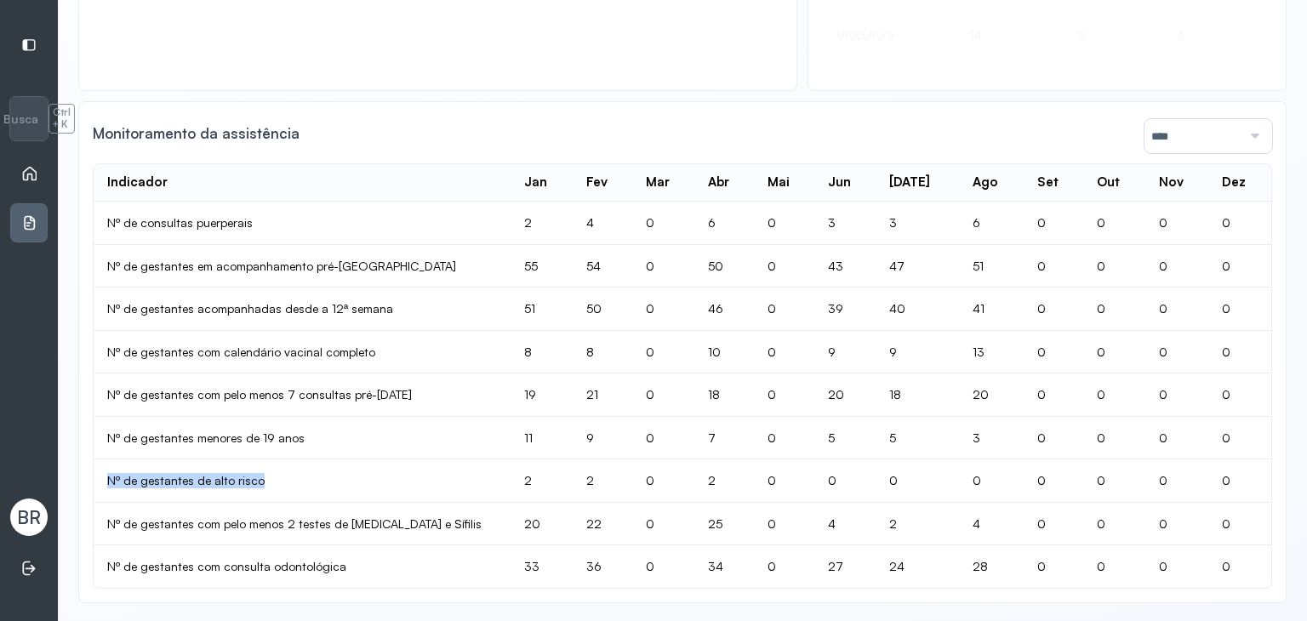
drag, startPoint x: 108, startPoint y: 468, endPoint x: 317, endPoint y: 448, distance: 210.4
click at [269, 465] on td "Nº de gestantes de alto risco" at bounding box center [302, 481] width 417 height 43
drag, startPoint x: 112, startPoint y: 262, endPoint x: 260, endPoint y: 260, distance: 147.3
click at [252, 263] on td "Nº de gestantes em acompanhamento pré-natal" at bounding box center [302, 266] width 417 height 43
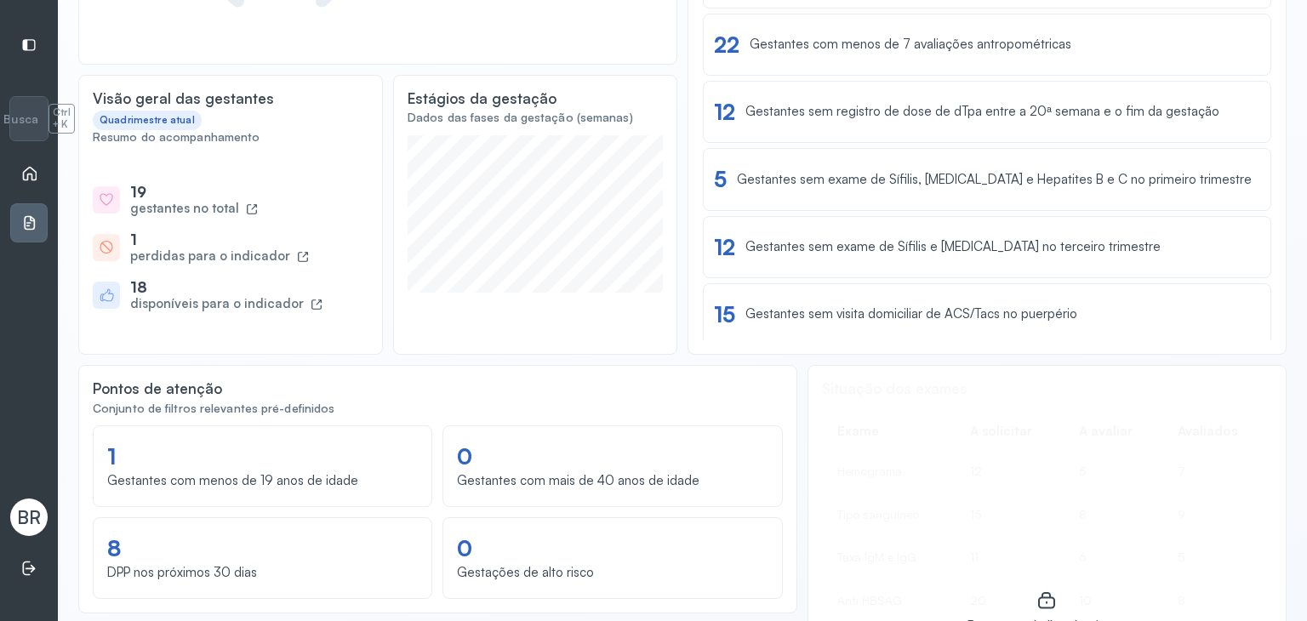
scroll to position [0, 0]
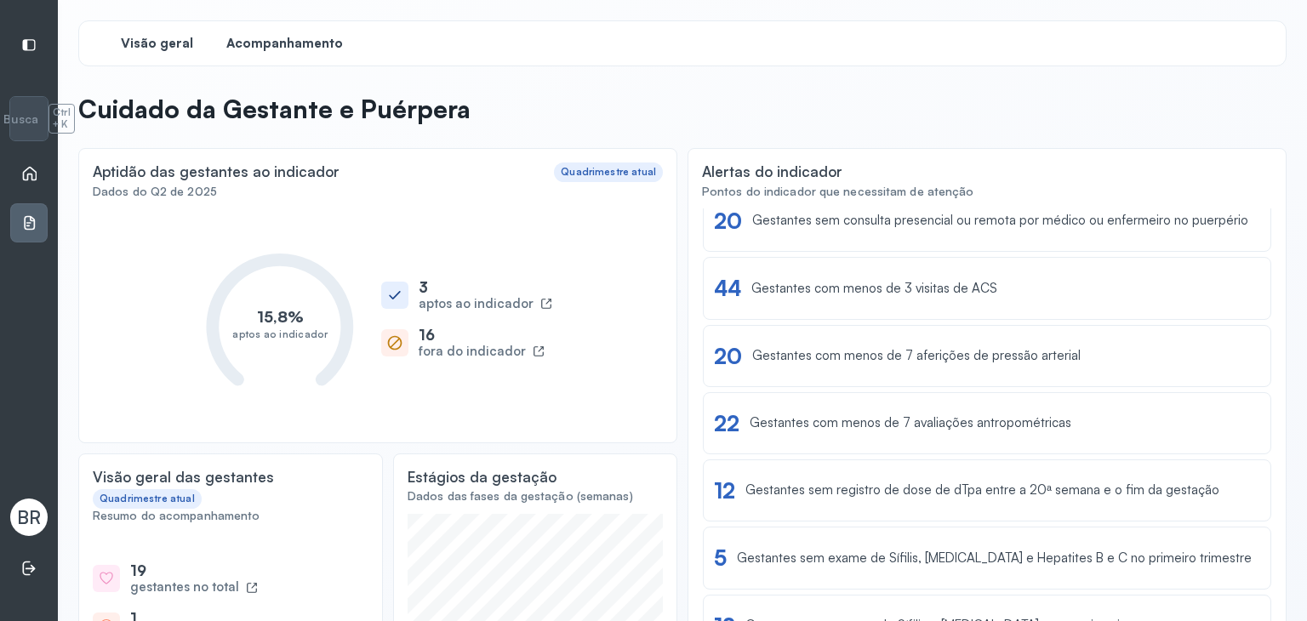
click at [280, 44] on span "Acompanhamento" at bounding box center [284, 44] width 117 height 16
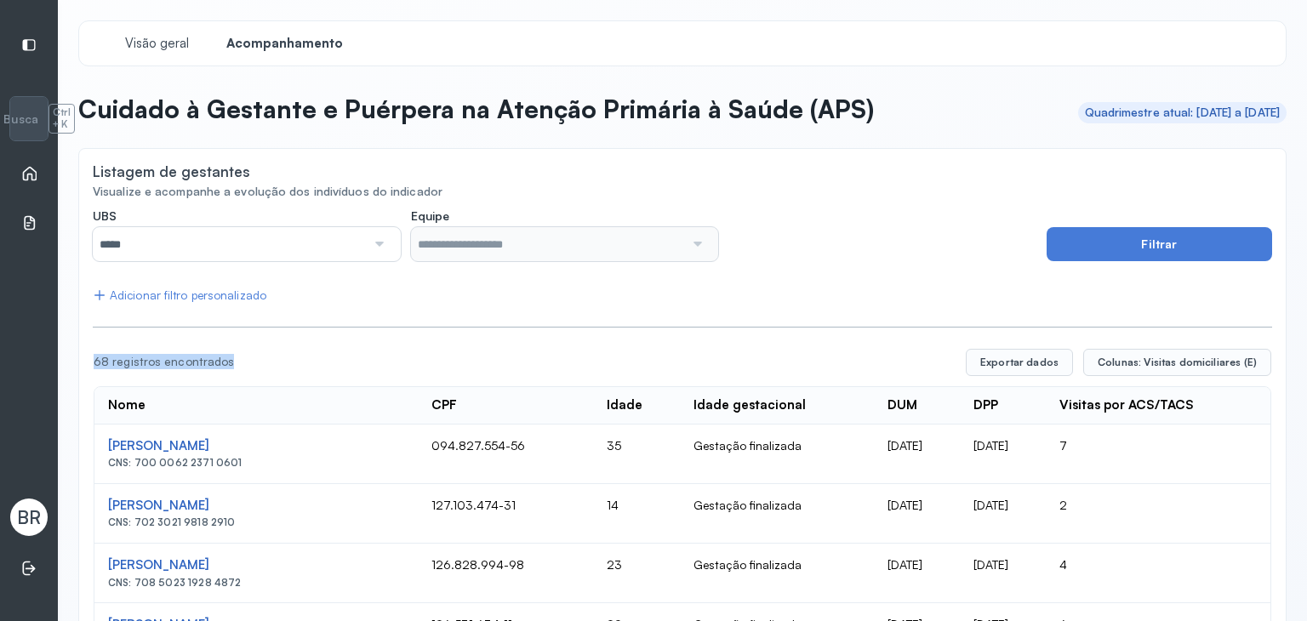
drag, startPoint x: 95, startPoint y: 359, endPoint x: 244, endPoint y: 360, distance: 149.0
click at [243, 360] on div "68 registros encontrados" at bounding box center [523, 362] width 859 height 14
click at [148, 370] on div "68 registros encontrados Exportar dados Colunas: Visitas domiciliares (E)" at bounding box center [683, 362] width 1178 height 27
click at [223, 249] on input "*****" at bounding box center [229, 244] width 273 height 34
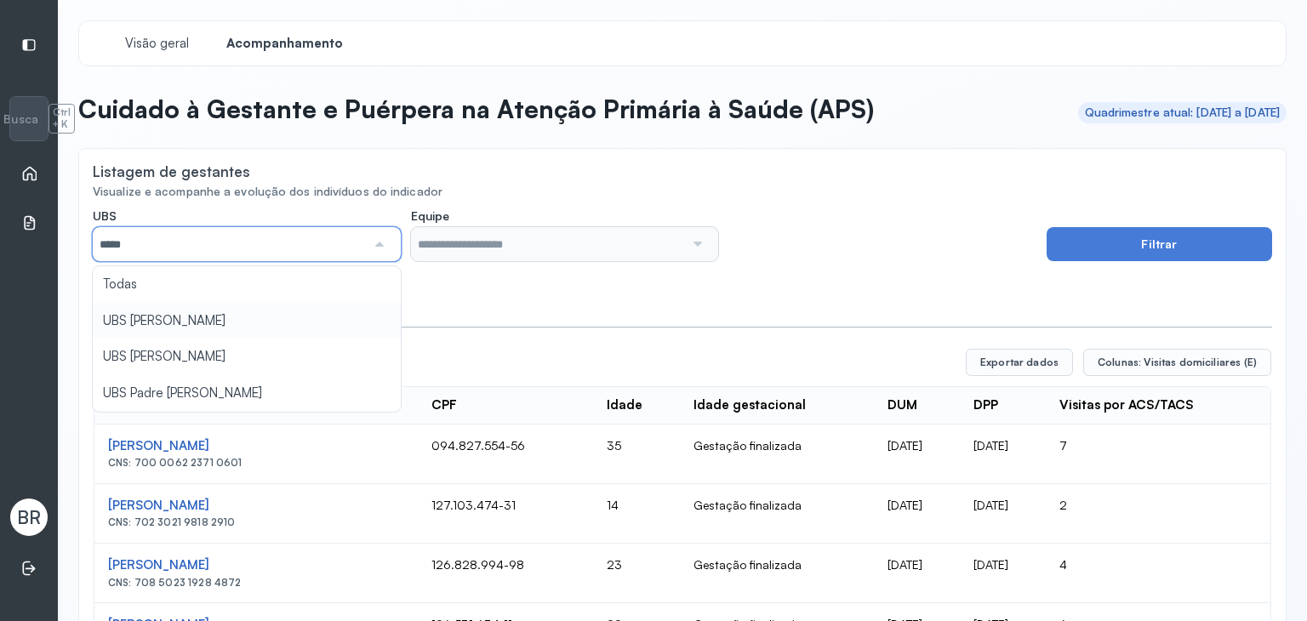
type input "*****"
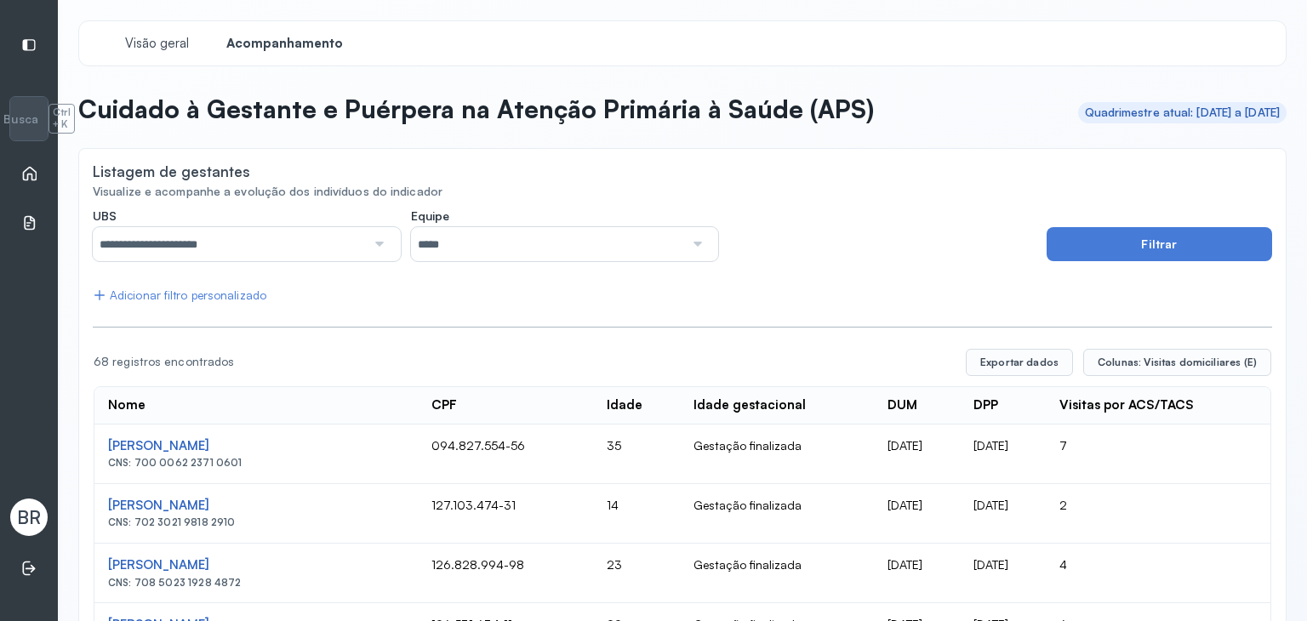
click at [497, 251] on input "*****" at bounding box center [547, 244] width 273 height 34
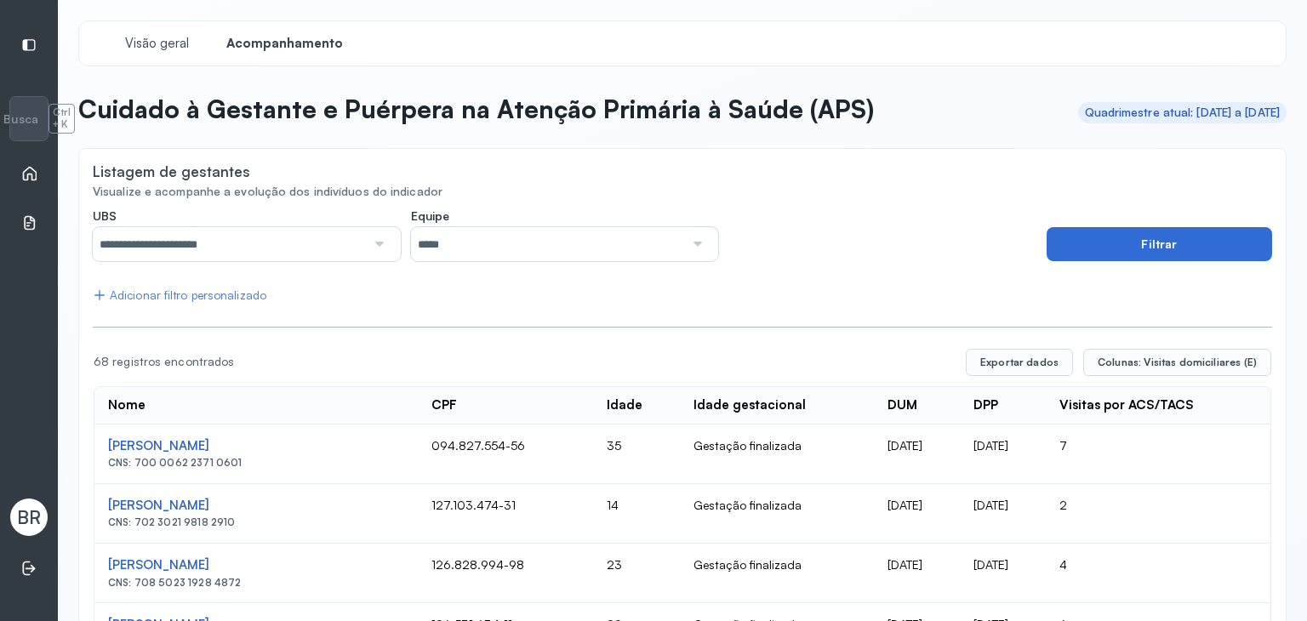
click at [1104, 241] on button "Filtrar" at bounding box center [1160, 244] width 226 height 34
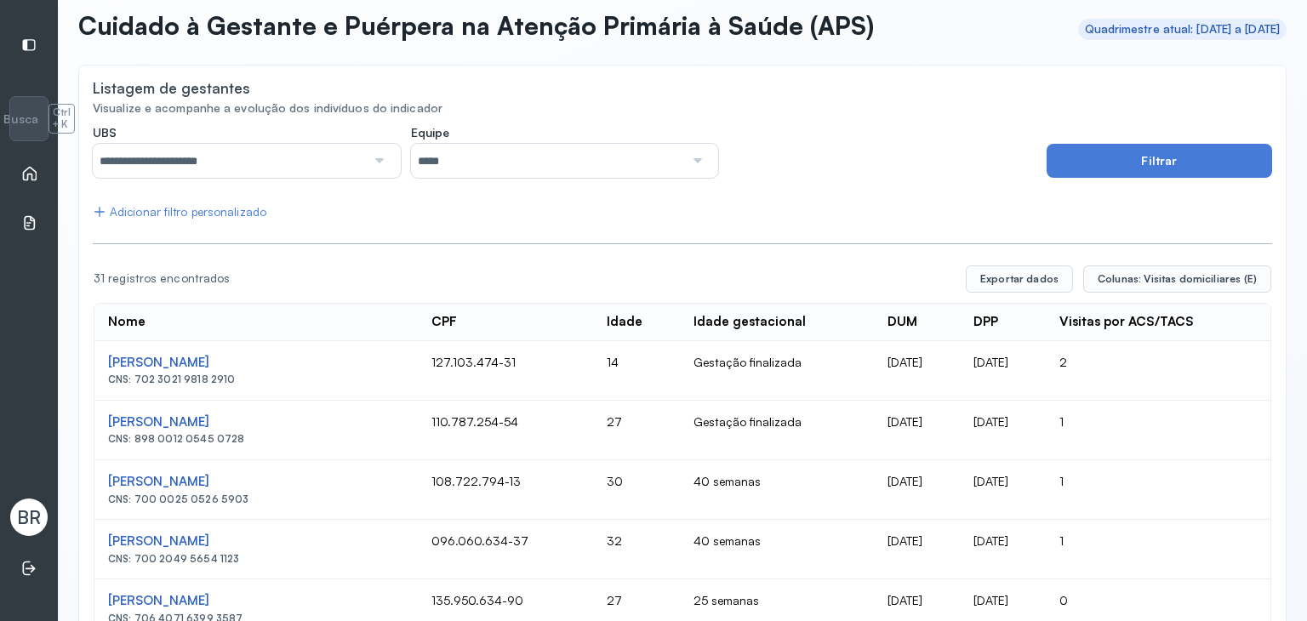
scroll to position [84, 0]
drag, startPoint x: 96, startPoint y: 283, endPoint x: 232, endPoint y: 281, distance: 135.4
click at [232, 281] on div "31 registros encontrados" at bounding box center [523, 278] width 859 height 14
click at [246, 266] on div "31 registros encontrados Exportar dados Colunas: Visitas domiciliares (E)" at bounding box center [683, 278] width 1178 height 27
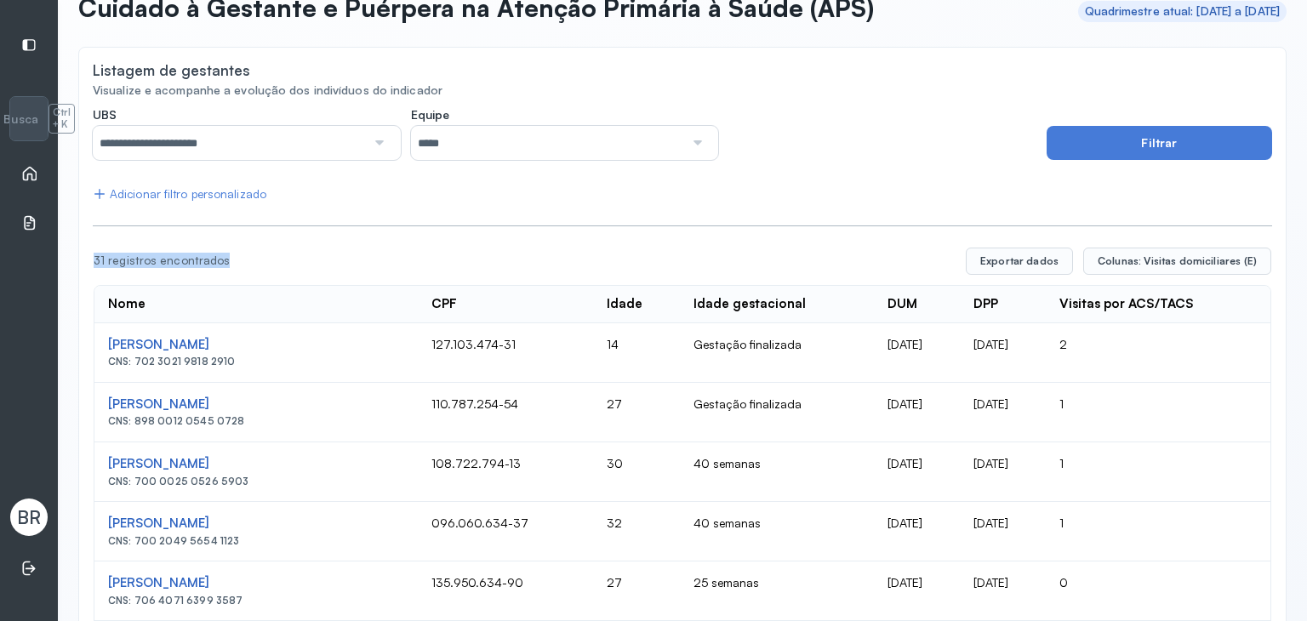
scroll to position [103, 0]
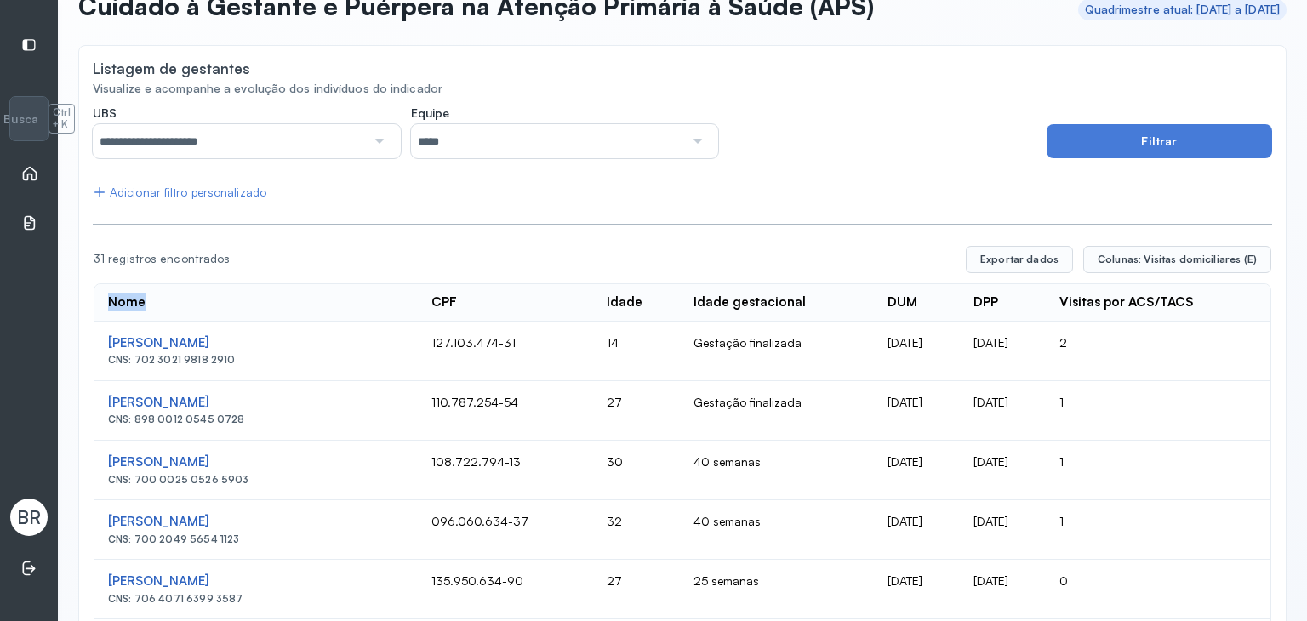
drag, startPoint x: 112, startPoint y: 296, endPoint x: 460, endPoint y: 299, distance: 348.1
click at [232, 290] on th "Nome" at bounding box center [255, 302] width 323 height 37
drag, startPoint x: 444, startPoint y: 287, endPoint x: 514, endPoint y: 296, distance: 70.4
click at [504, 296] on th "CPF" at bounding box center [505, 302] width 174 height 37
drag, startPoint x: 588, startPoint y: 305, endPoint x: 691, endPoint y: 317, distance: 103.8
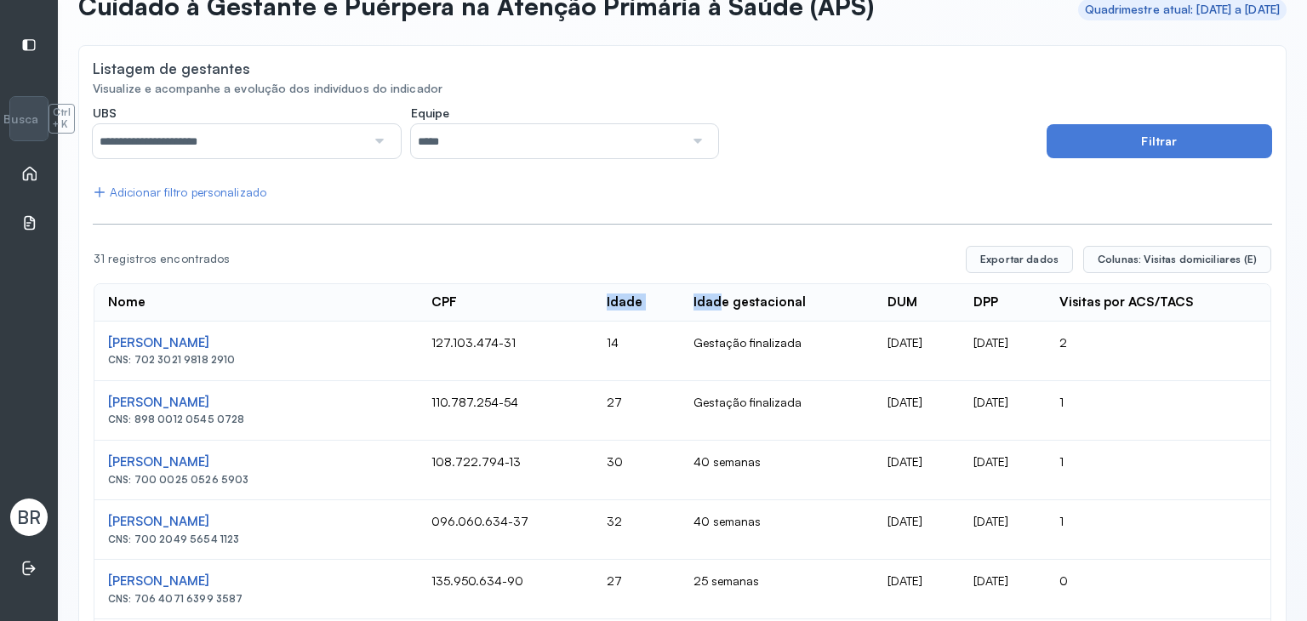
click at [690, 317] on tr "Nome CPF Idade Idade gestacional DUM DPP Visitas por ACS/TACS" at bounding box center [682, 302] width 1176 height 37
drag, startPoint x: 716, startPoint y: 289, endPoint x: 739, endPoint y: 280, distance: 24.5
click at [729, 284] on th "Idade gestacional" at bounding box center [777, 302] width 194 height 37
click at [888, 295] on div "DUM" at bounding box center [903, 303] width 30 height 16
click at [980, 305] on div "DPP" at bounding box center [1003, 303] width 59 height 16
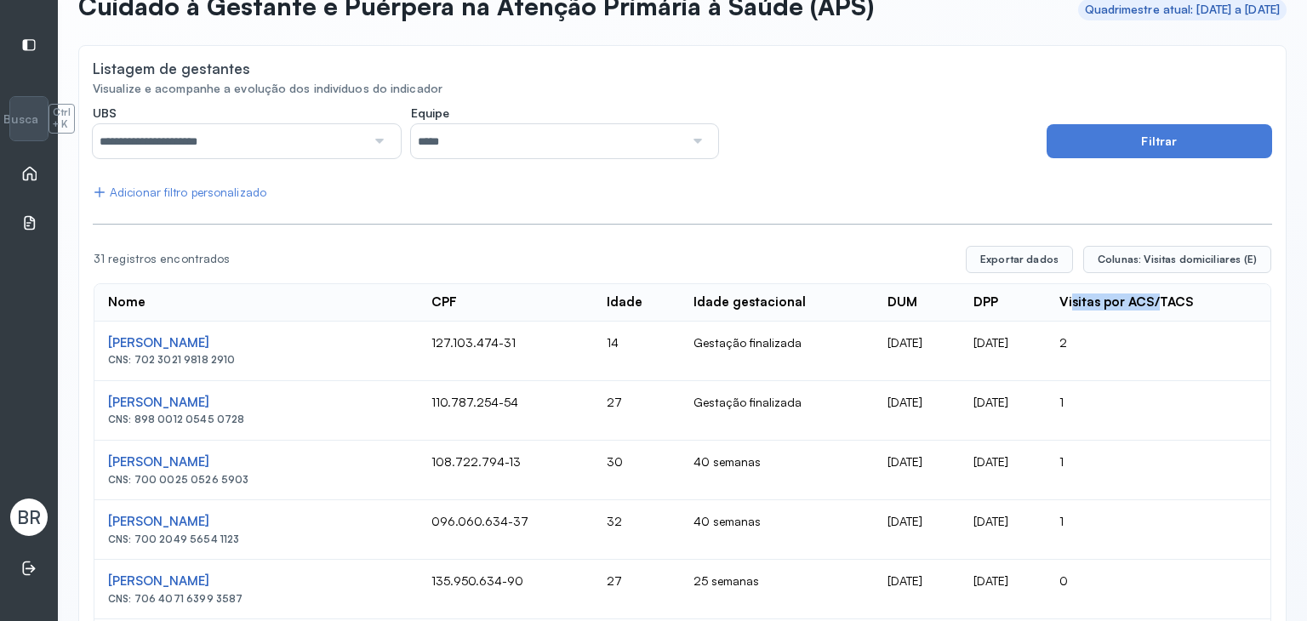
drag, startPoint x: 1086, startPoint y: 301, endPoint x: 1169, endPoint y: 294, distance: 82.9
click at [1169, 295] on div "Visitas por ACS/TACS" at bounding box center [1127, 303] width 134 height 16
click at [1047, 224] on hr at bounding box center [683, 224] width 1180 height 1
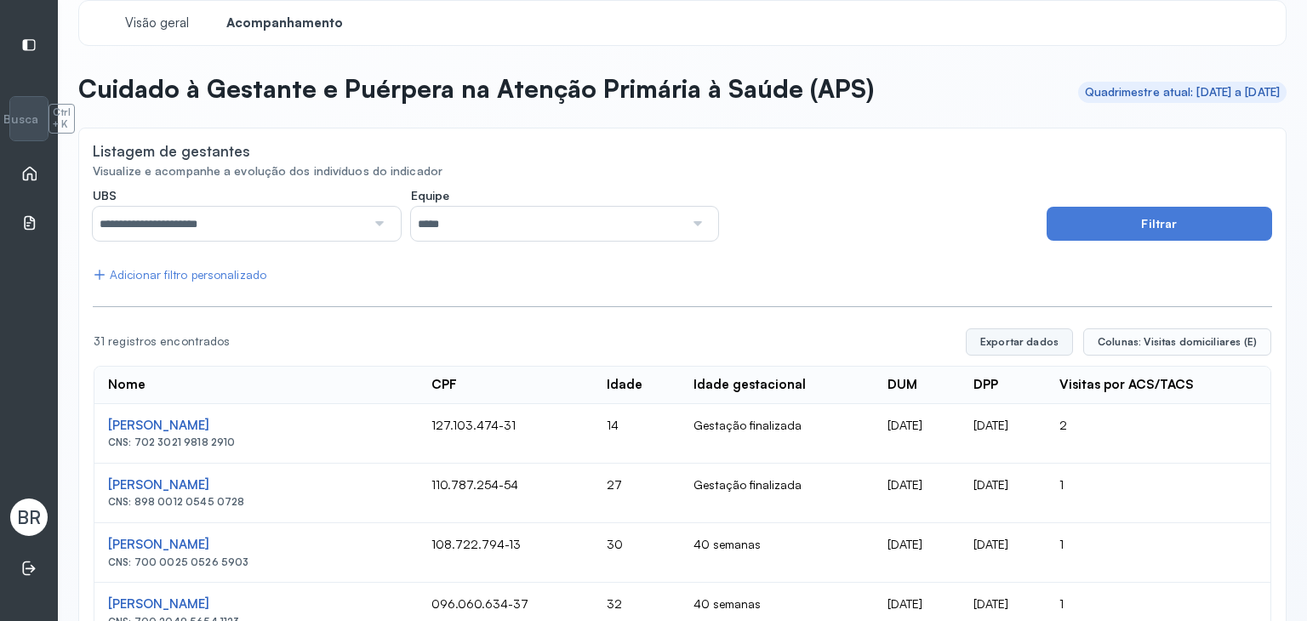
scroll to position [20, 0]
click at [1129, 341] on span "Colunas: Visitas domiciliares (E)" at bounding box center [1177, 343] width 159 height 14
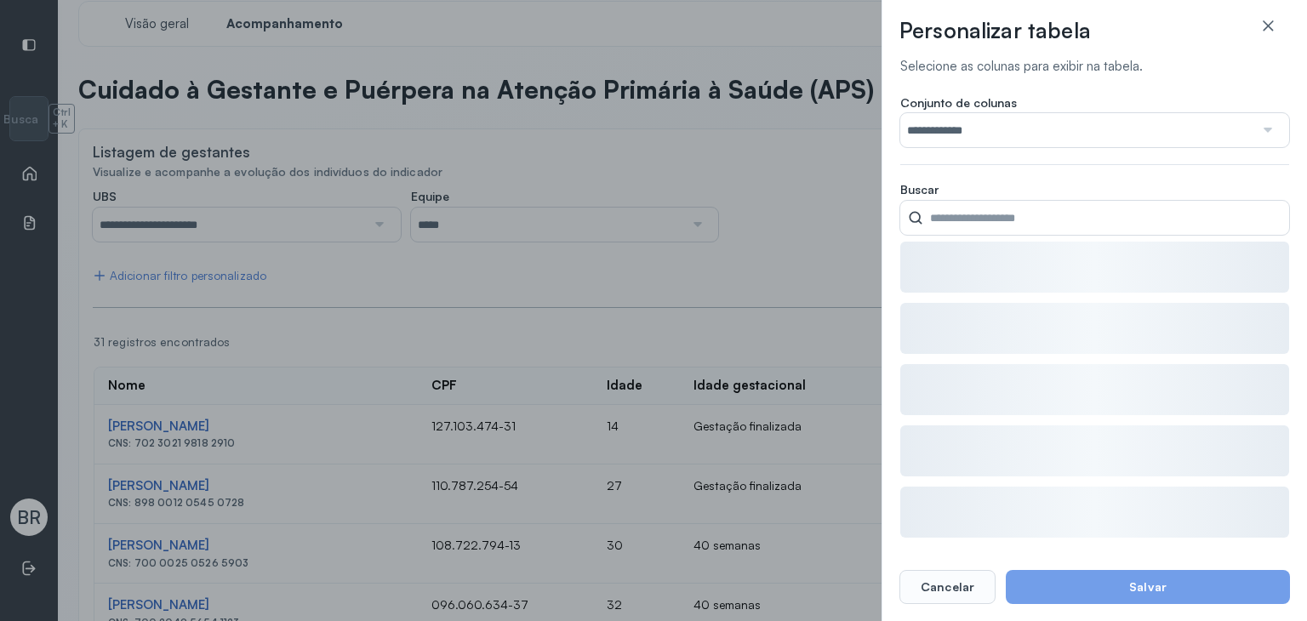
type input "**********"
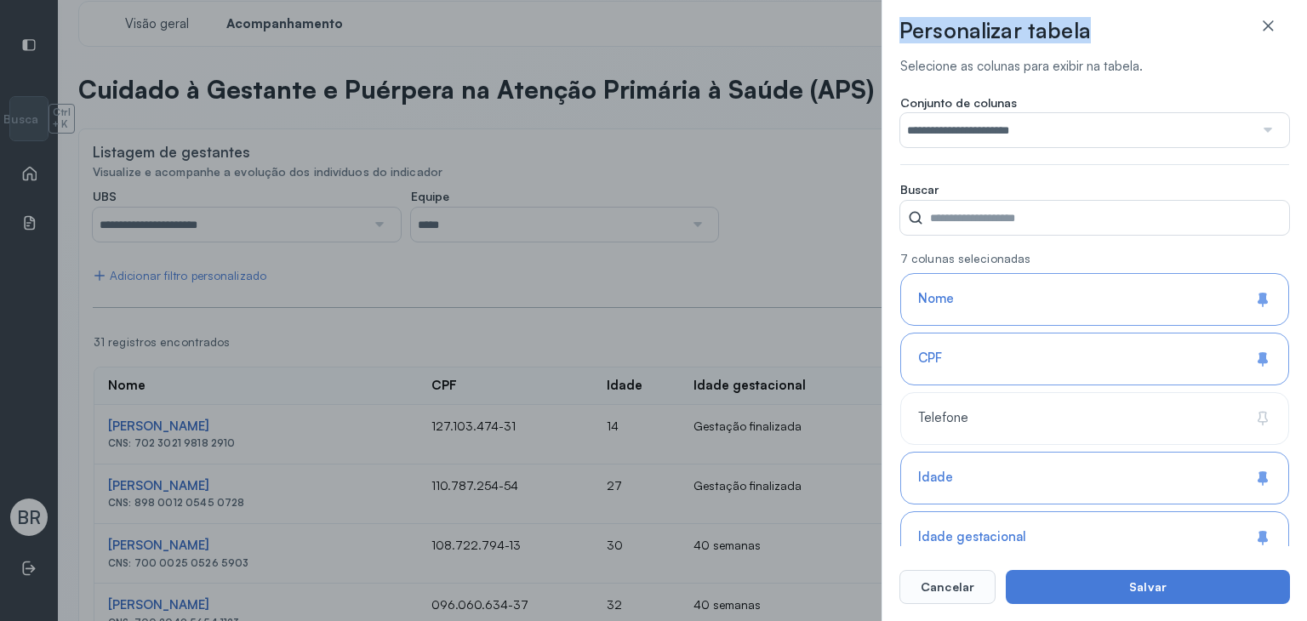
drag, startPoint x: 901, startPoint y: 26, endPoint x: 1122, endPoint y: 35, distance: 221.5
click at [1122, 35] on div "Personalizar tabela" at bounding box center [1095, 37] width 391 height 41
click at [953, 123] on input "**********" at bounding box center [1078, 130] width 354 height 34
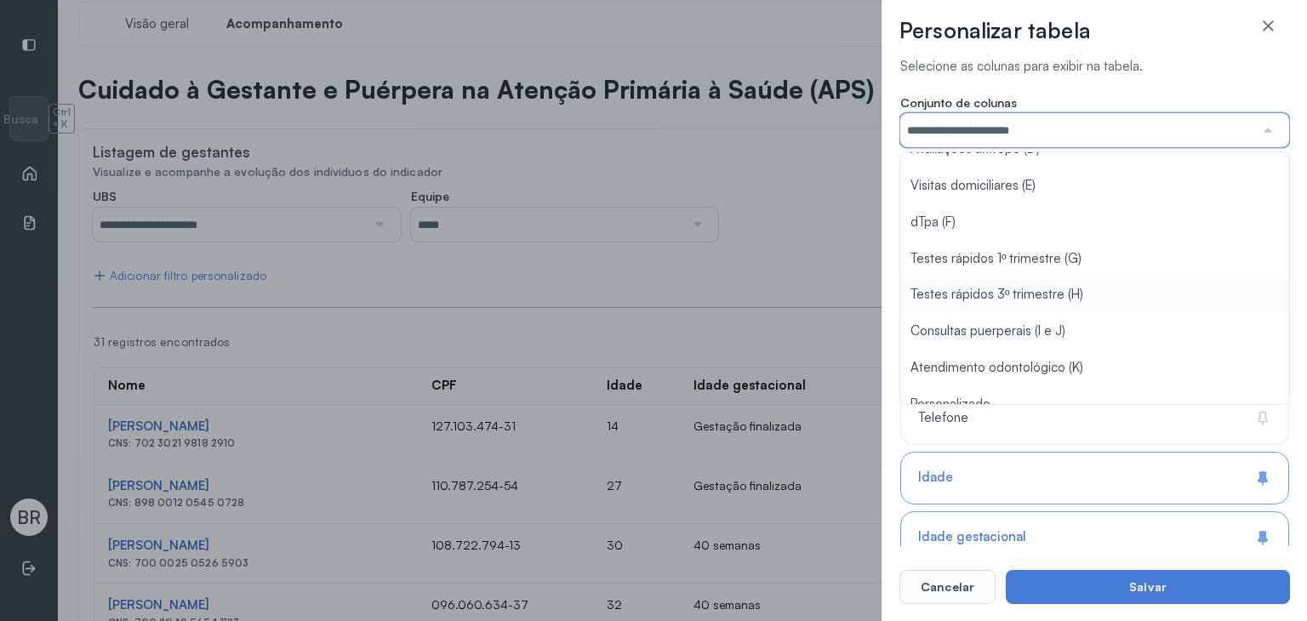
scroll to position [0, 0]
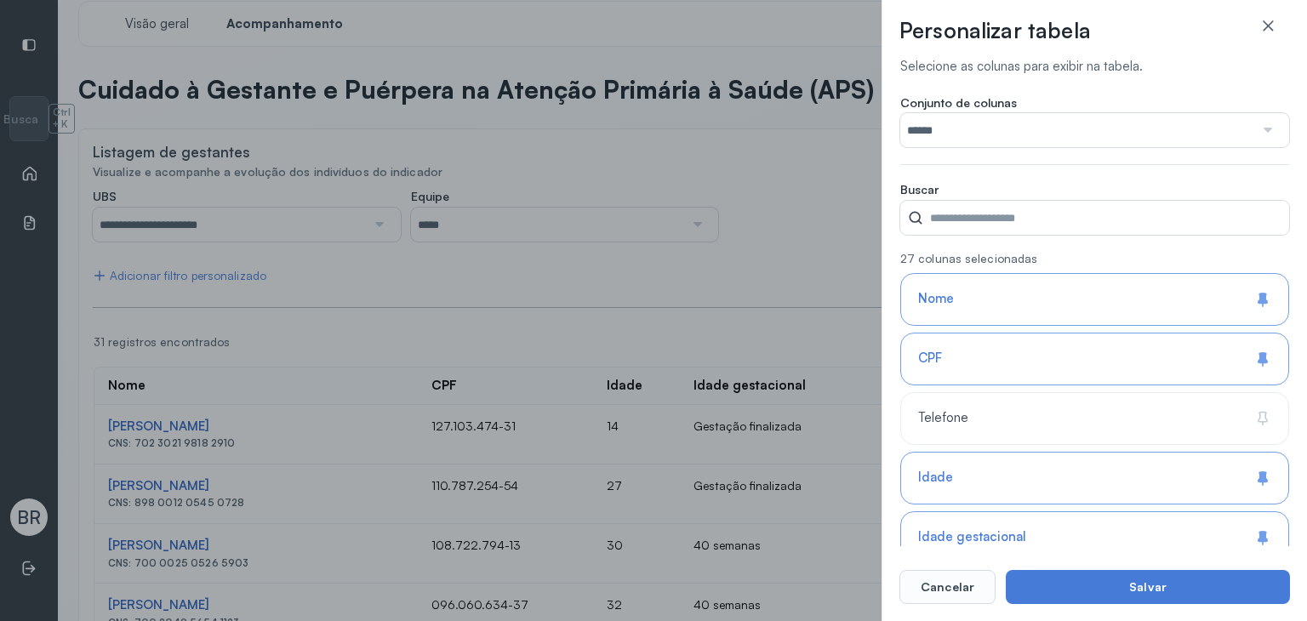
click at [944, 169] on div "Conjunto de colunas ****** Padrão Captação (A) Pré-Natal (B) Pressão arterial (…" at bounding box center [1095, 137] width 389 height 84
click at [1006, 416] on div "Telefone" at bounding box center [1095, 418] width 389 height 53
type input "**********"
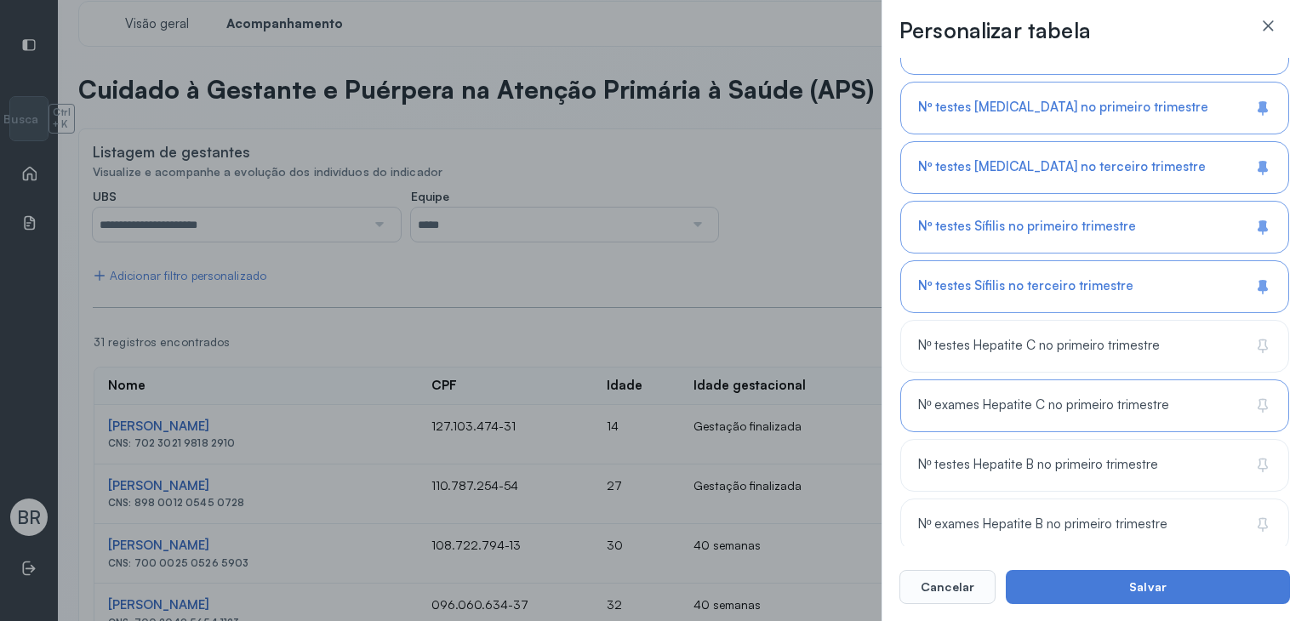
scroll to position [1623, 0]
drag, startPoint x: 998, startPoint y: 329, endPoint x: 1003, endPoint y: 338, distance: 10.7
click at [998, 336] on span "Nº testes Hepatite C no primeiro trimestre" at bounding box center [1039, 344] width 242 height 16
click at [1018, 396] on span "Nº exames Hepatite C no primeiro trimestre" at bounding box center [1043, 404] width 251 height 16
click at [1021, 455] on span "Nº testes Hepatite B no primeiro trimestre" at bounding box center [1038, 463] width 240 height 16
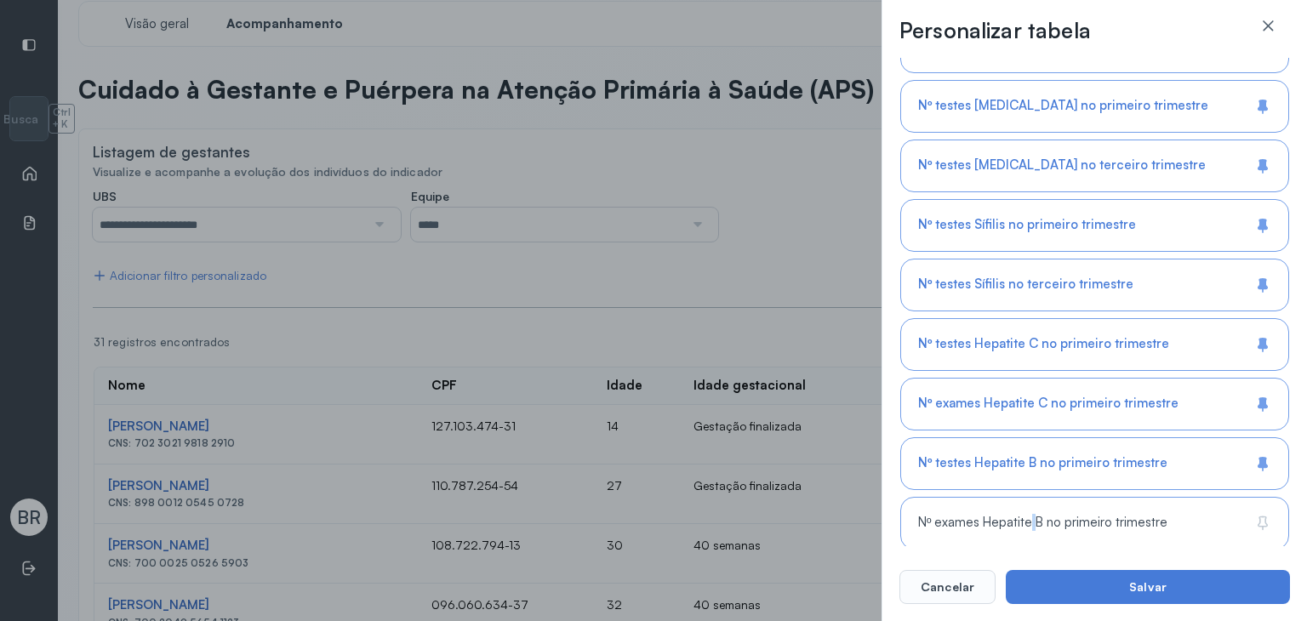
drag, startPoint x: 1029, startPoint y: 507, endPoint x: 1025, endPoint y: 488, distance: 20.0
click at [1031, 515] on span "Nº exames Hepatite B no primeiro trimestre" at bounding box center [1042, 523] width 249 height 16
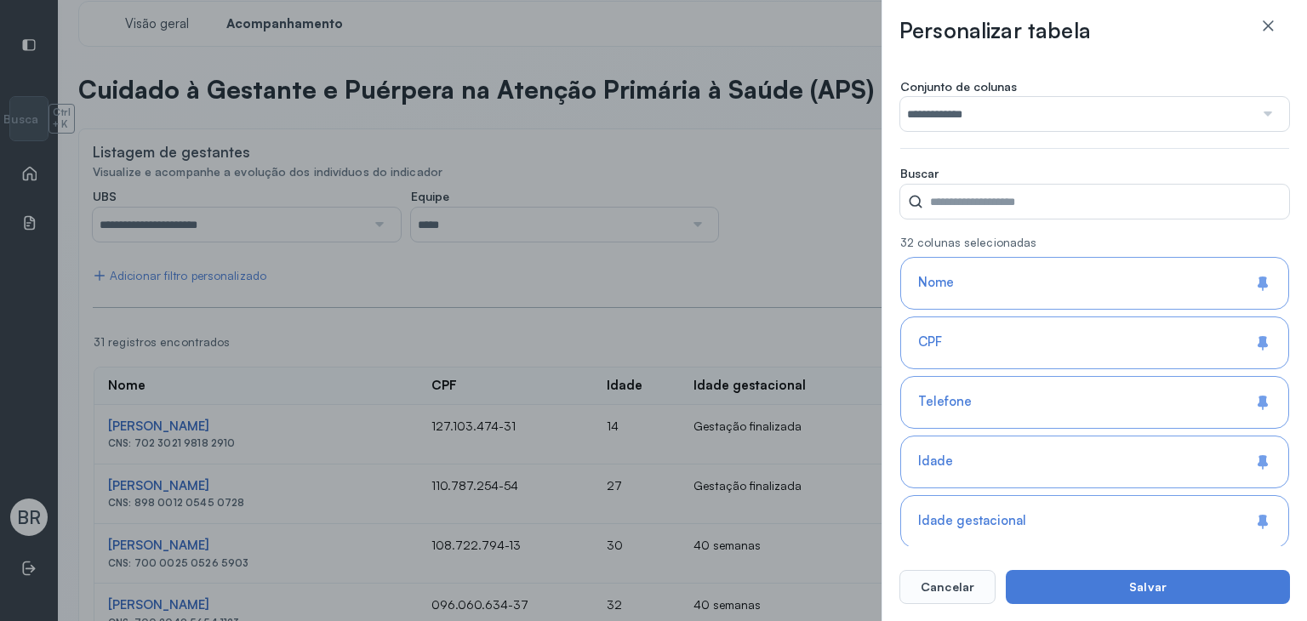
scroll to position [0, 0]
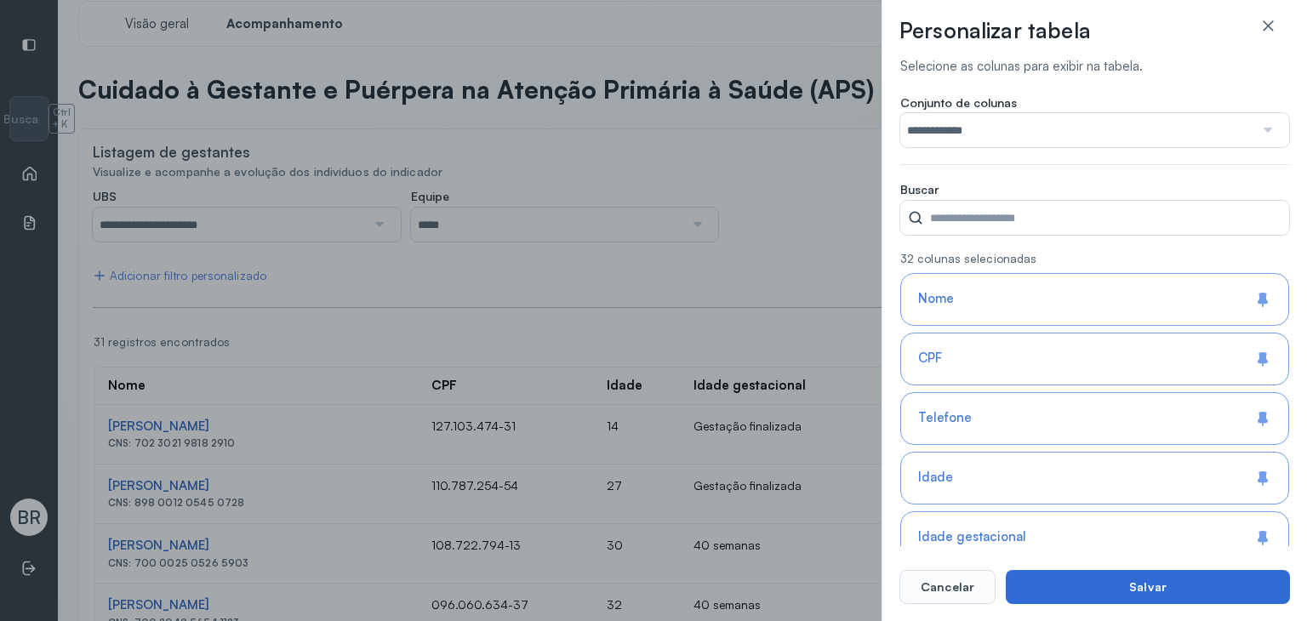
click at [1080, 580] on button "Salvar" at bounding box center [1148, 587] width 284 height 34
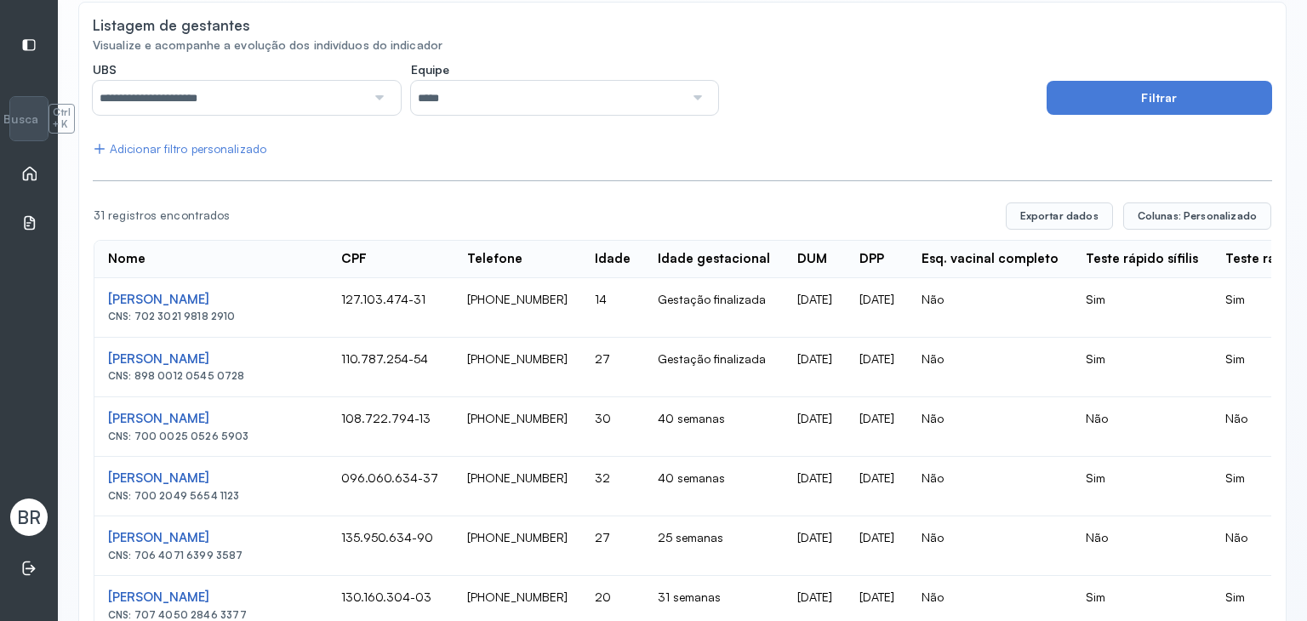
scroll to position [147, 0]
drag, startPoint x: 114, startPoint y: 260, endPoint x: 197, endPoint y: 266, distance: 83.6
click at [197, 266] on th "Nome" at bounding box center [210, 258] width 233 height 37
click at [264, 295] on div "[PERSON_NAME]" at bounding box center [211, 299] width 206 height 16
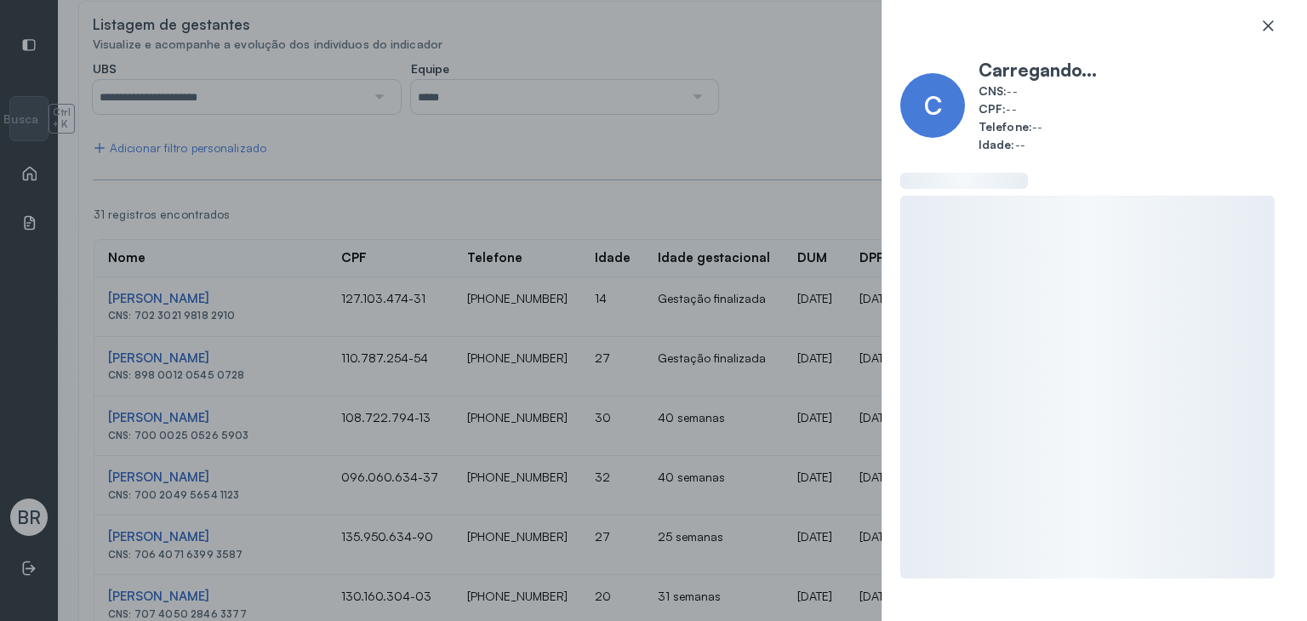
click at [1270, 21] on icon at bounding box center [1268, 25] width 17 height 17
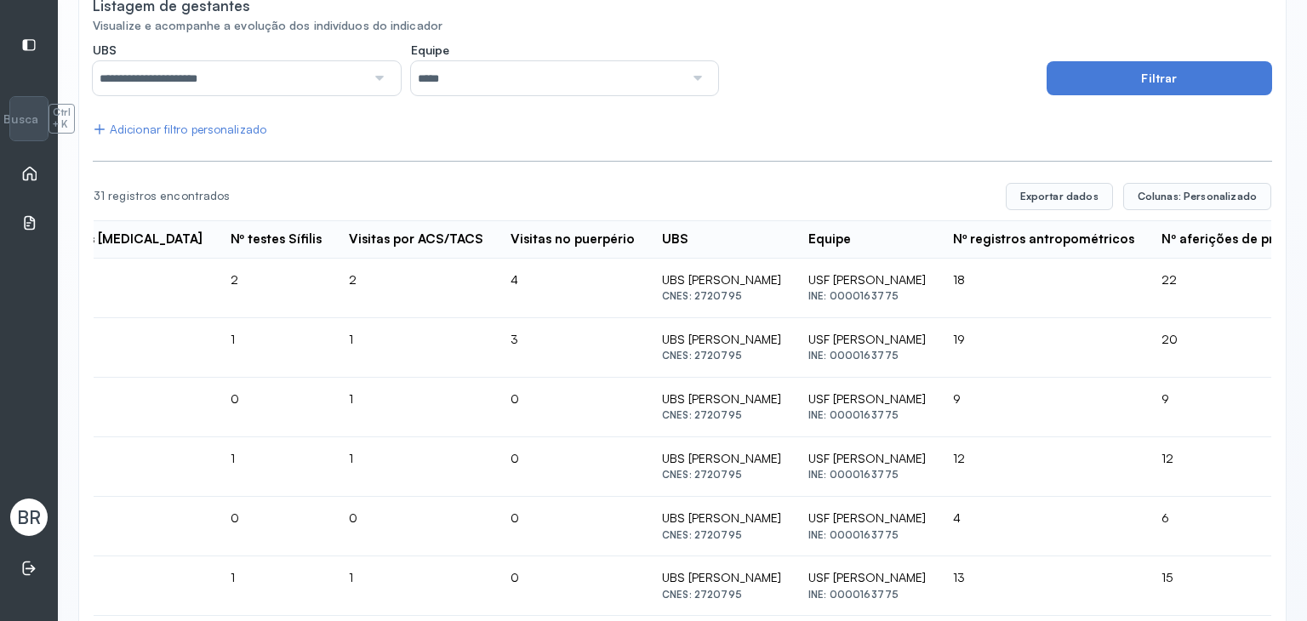
scroll to position [0, 2237]
drag, startPoint x: 540, startPoint y: 291, endPoint x: 491, endPoint y: 256, distance: 59.8
click at [794, 307] on td "USF JOSE GOMES DA SILVA INE: 0000163775" at bounding box center [866, 289] width 145 height 60
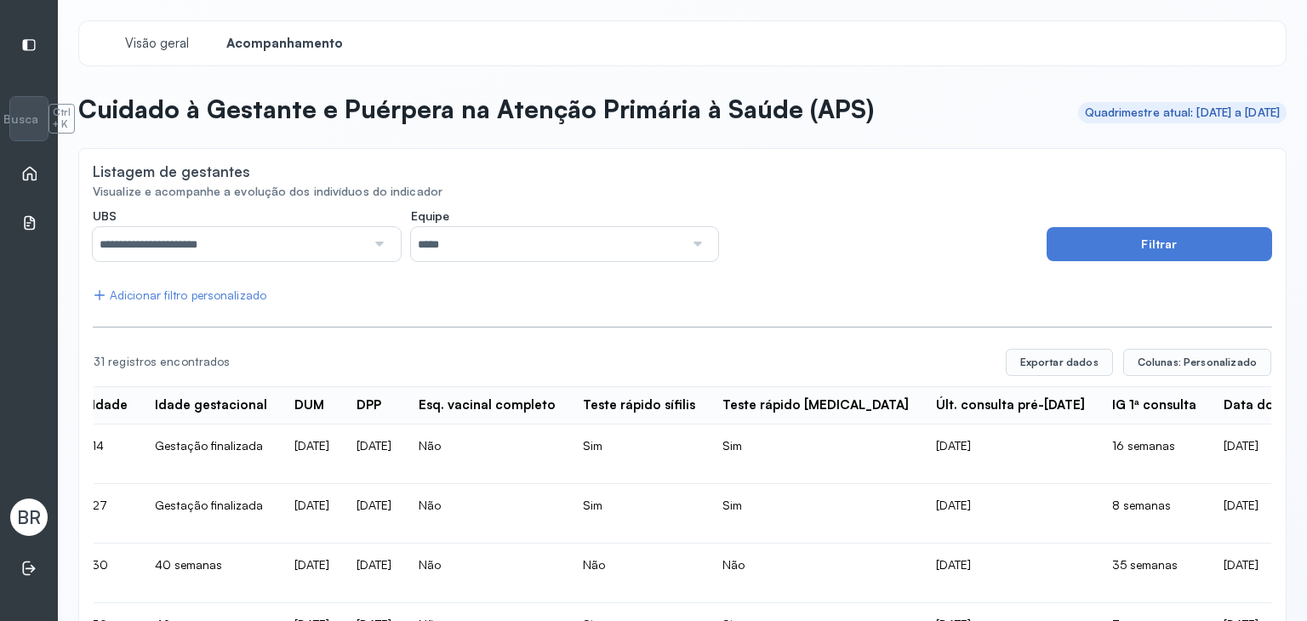
scroll to position [0, 0]
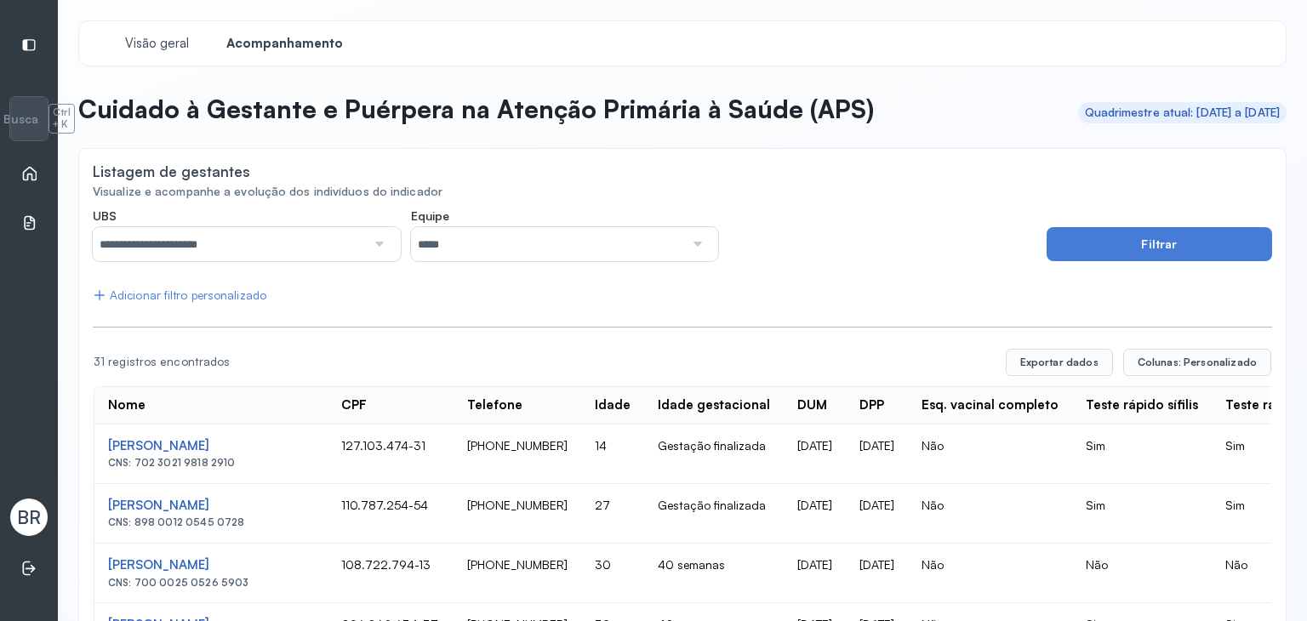
click at [157, 295] on div "Adicionar filtro personalizado" at bounding box center [180, 296] width 174 height 14
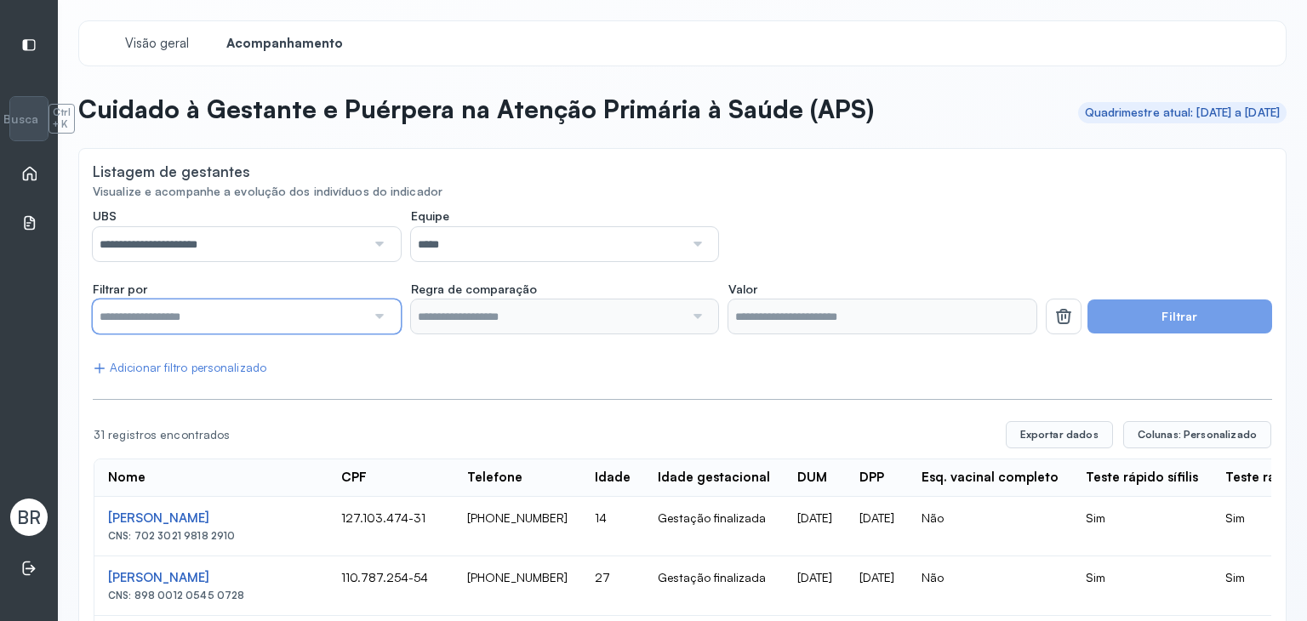
click at [151, 321] on input "text" at bounding box center [229, 317] width 273 height 34
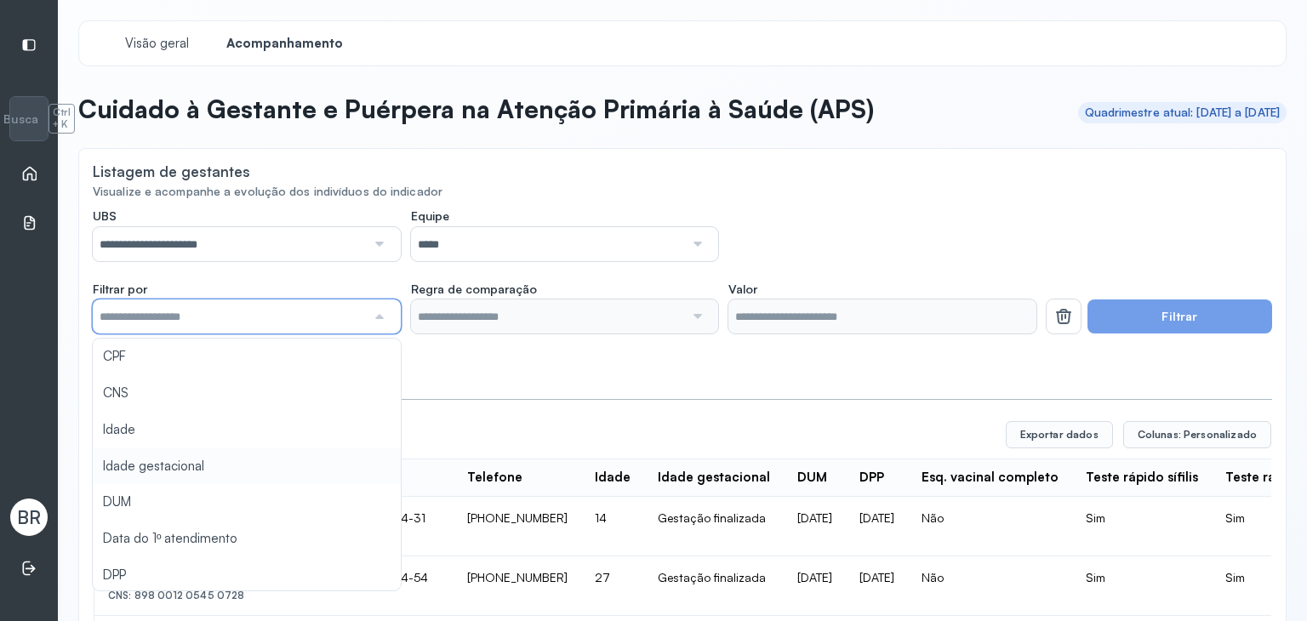
type input "*******"
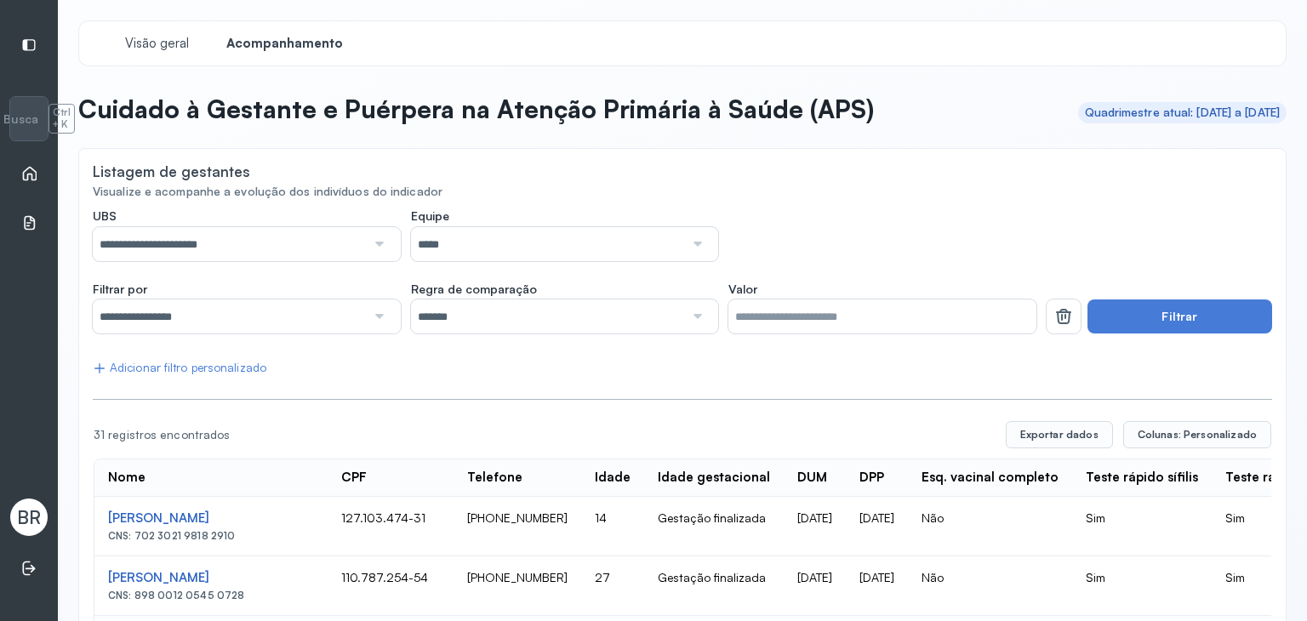
click at [500, 318] on input "*******" at bounding box center [547, 317] width 273 height 34
drag, startPoint x: 780, startPoint y: 316, endPoint x: 722, endPoint y: 309, distance: 58.3
click at [721, 310] on div "**********" at bounding box center [565, 308] width 944 height 53
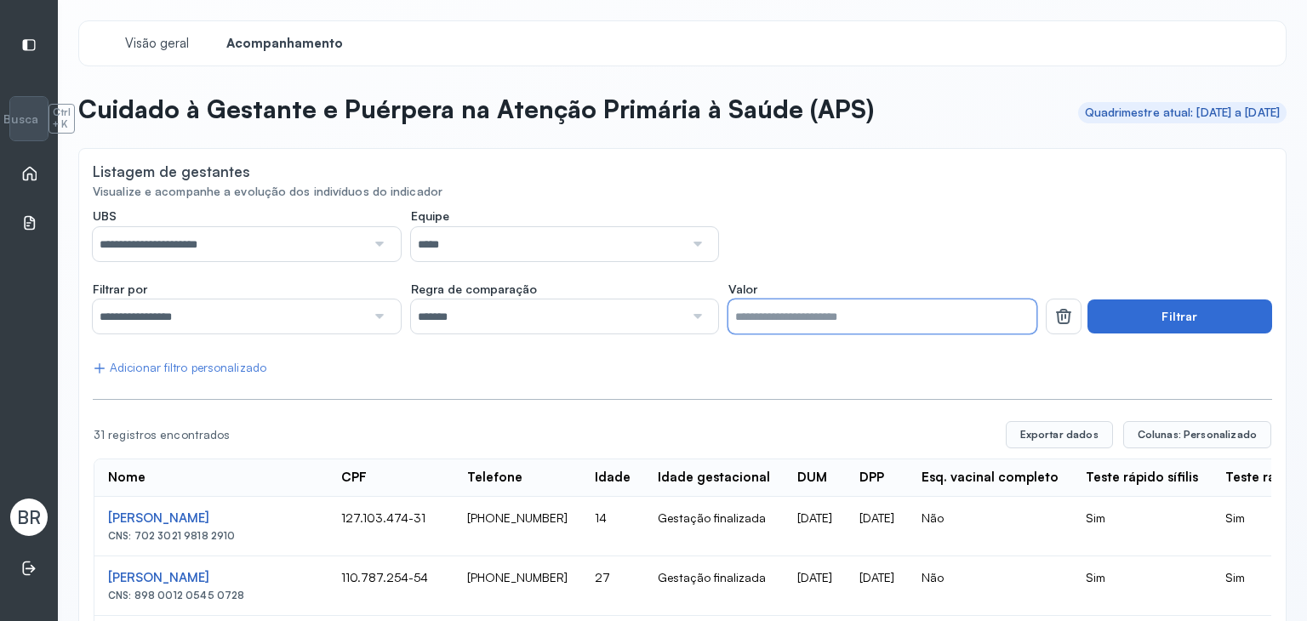
click at [1106, 328] on button "Filtrar" at bounding box center [1180, 317] width 185 height 34
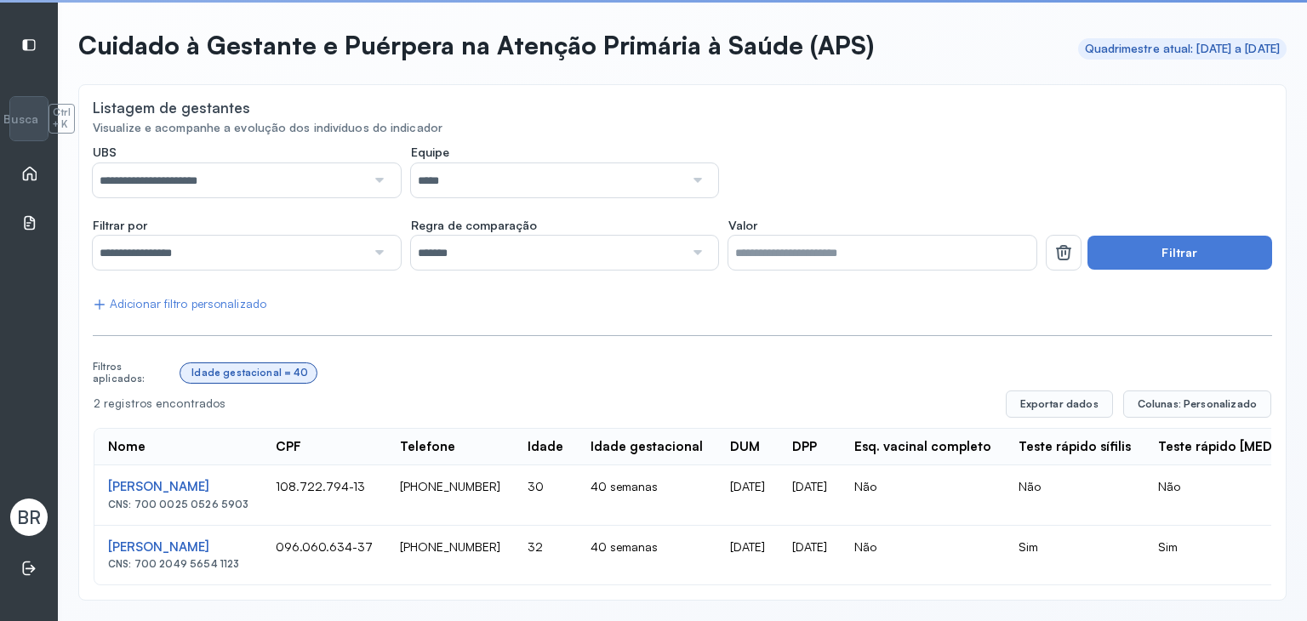
scroll to position [75, 0]
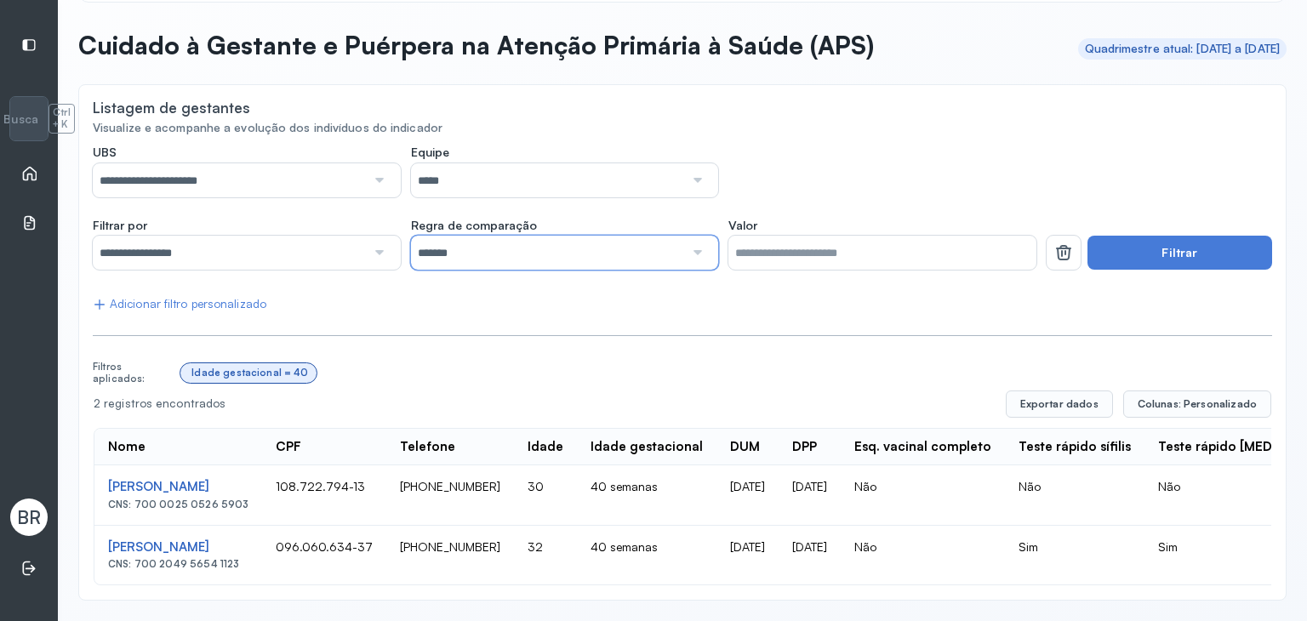
click at [604, 242] on input "*******" at bounding box center [547, 253] width 273 height 34
click at [457, 391] on div "**********" at bounding box center [683, 365] width 1180 height 441
drag, startPoint x: 816, startPoint y: 243, endPoint x: 718, endPoint y: 234, distance: 98.3
click at [718, 234] on div "**********" at bounding box center [565, 244] width 944 height 53
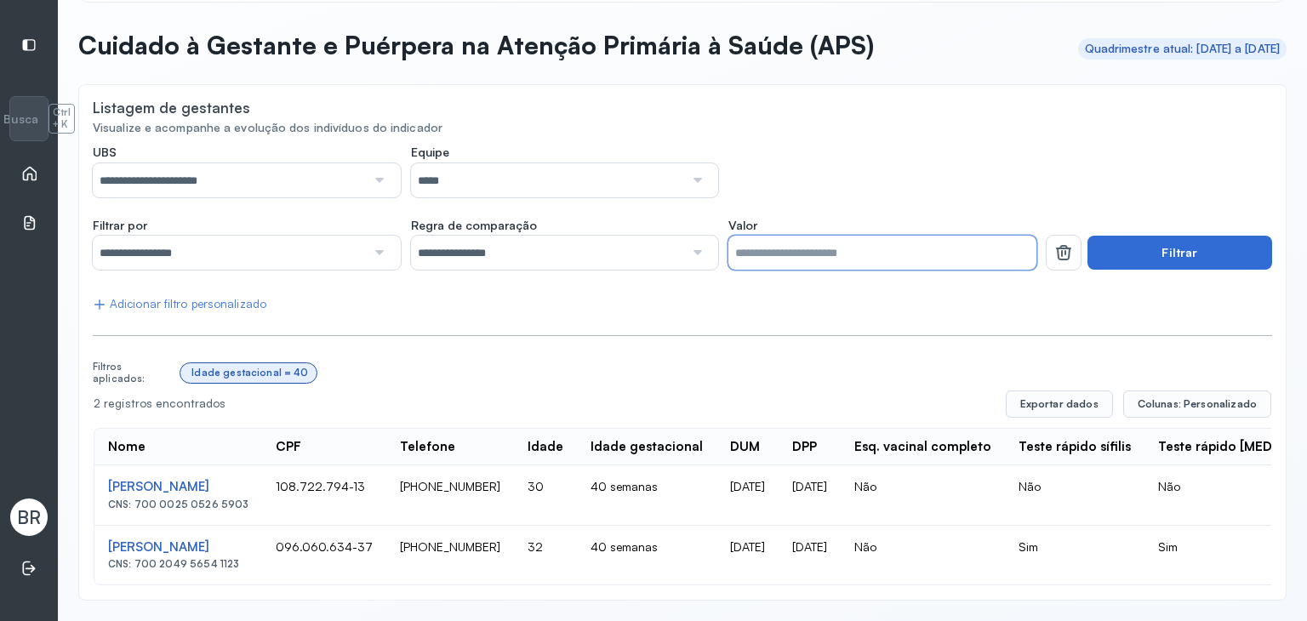
click at [1204, 236] on button "Filtrar" at bounding box center [1180, 253] width 185 height 34
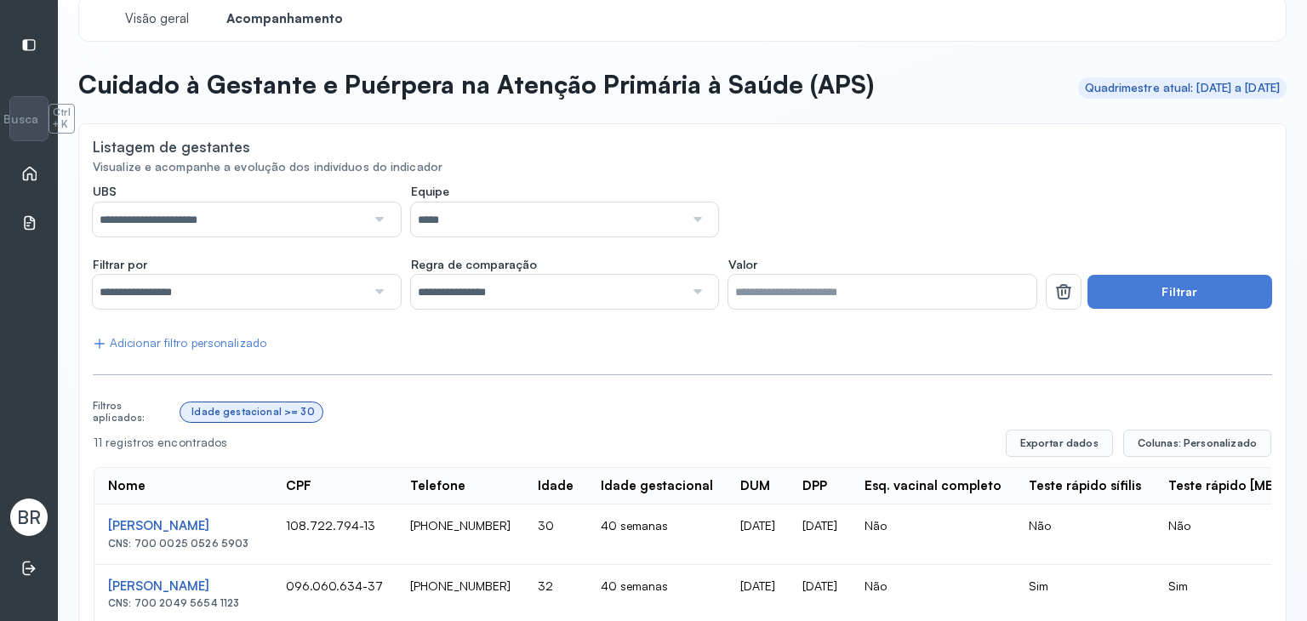
scroll to position [0, 0]
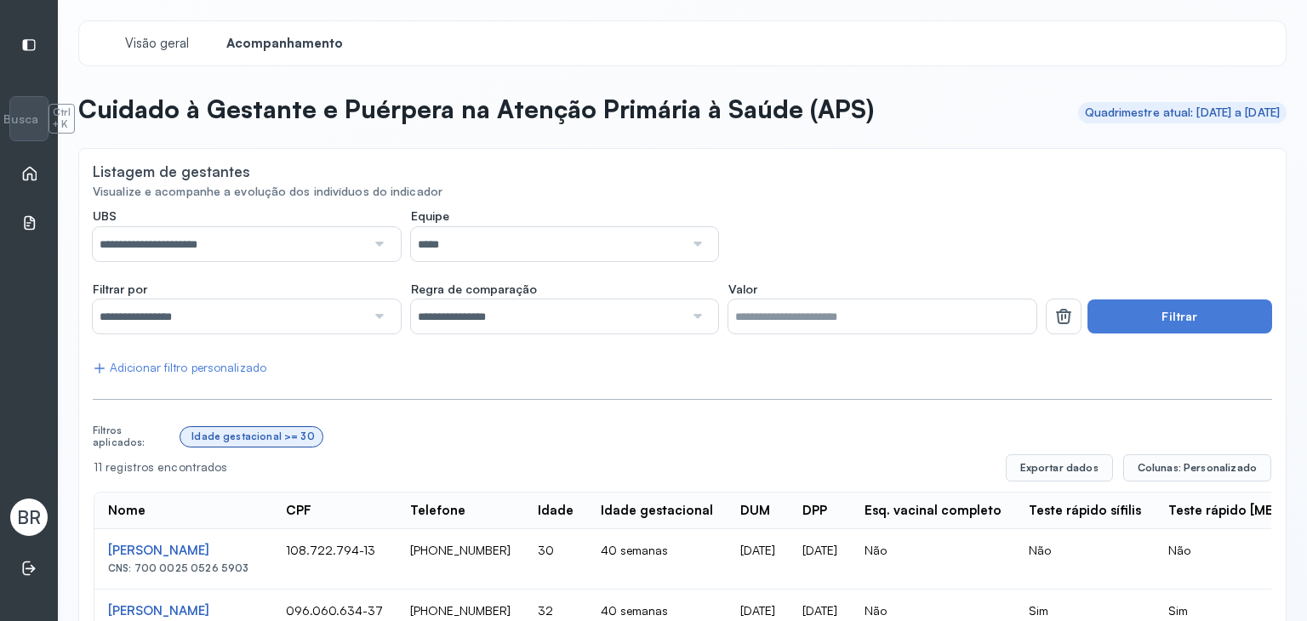
click at [355, 325] on input "**********" at bounding box center [229, 317] width 273 height 34
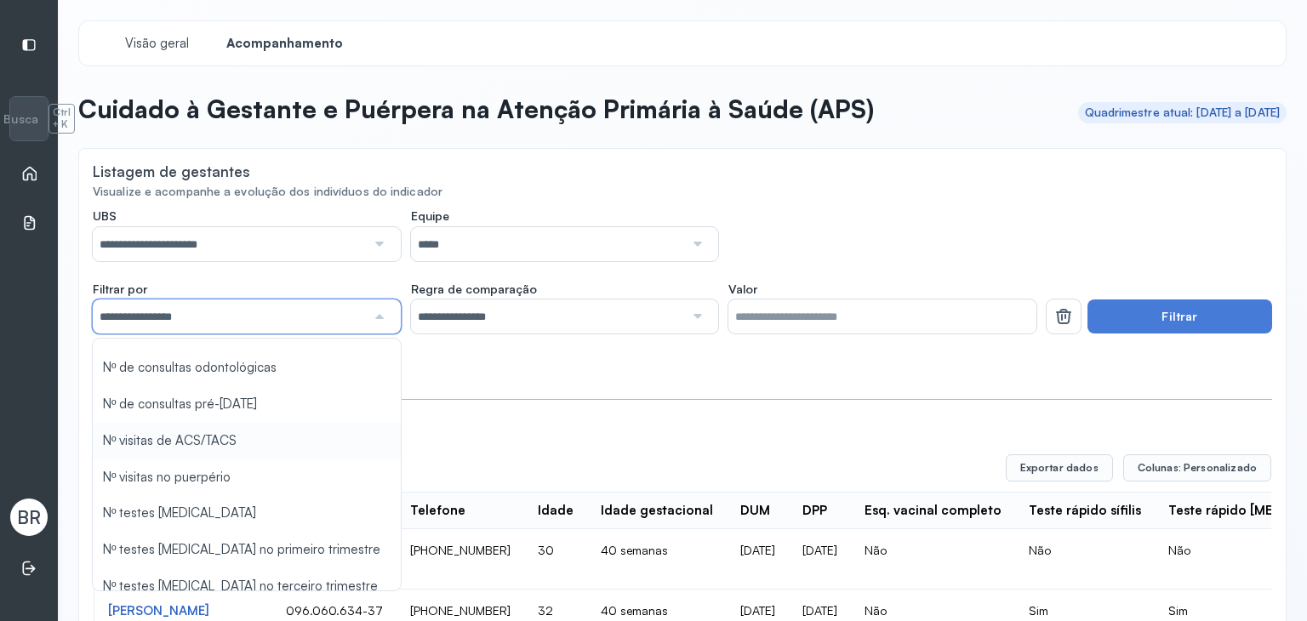
scroll to position [426, 0]
type input "*"
type input "*******"
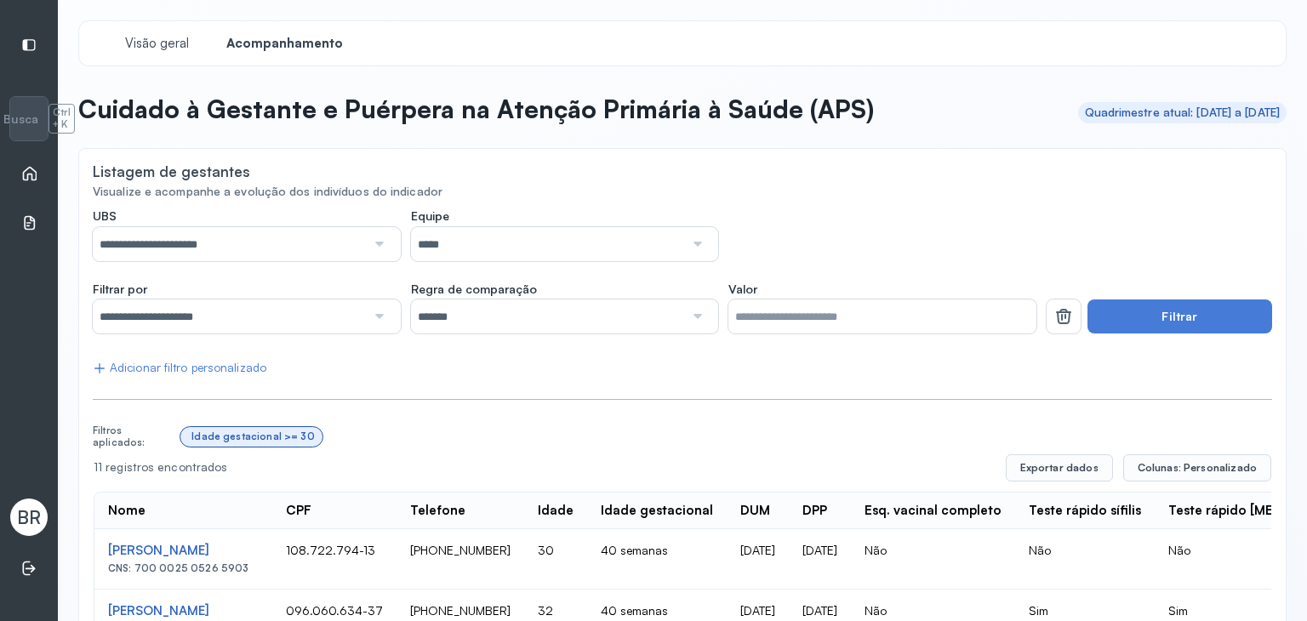
click at [532, 314] on input "*******" at bounding box center [547, 317] width 273 height 34
drag, startPoint x: 757, startPoint y: 324, endPoint x: 661, endPoint y: 303, distance: 98.5
click at [660, 305] on div "**********" at bounding box center [565, 308] width 944 height 53
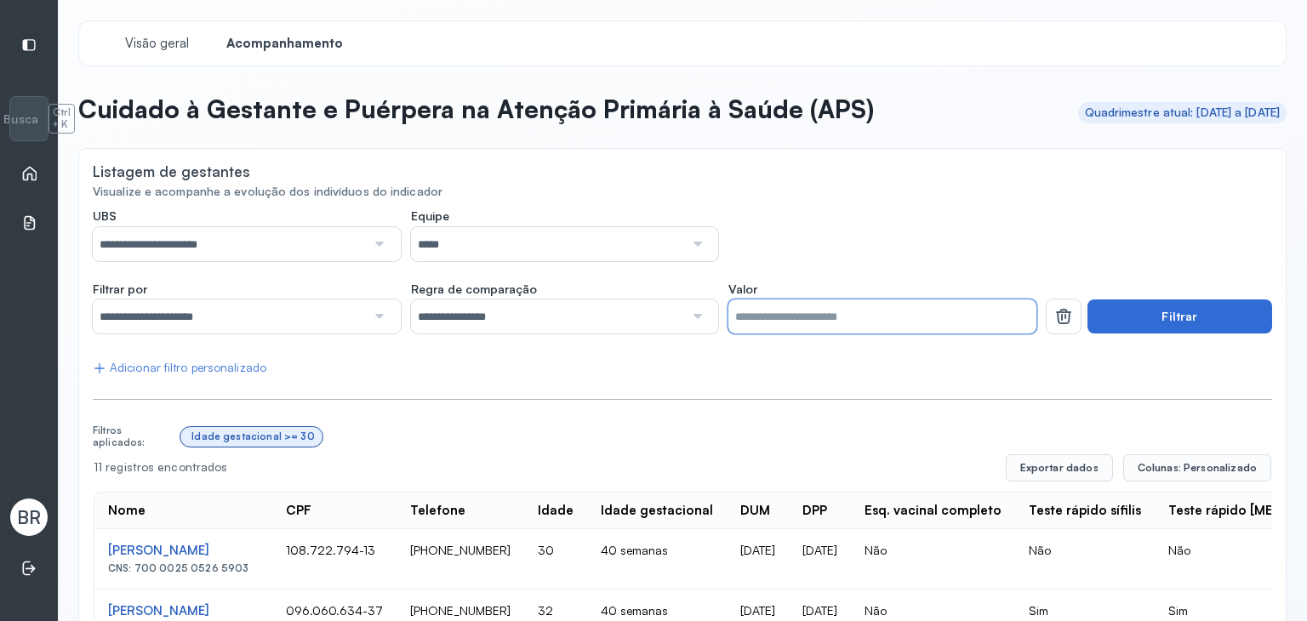
type input "*"
click at [1129, 306] on button "Filtrar" at bounding box center [1180, 317] width 185 height 34
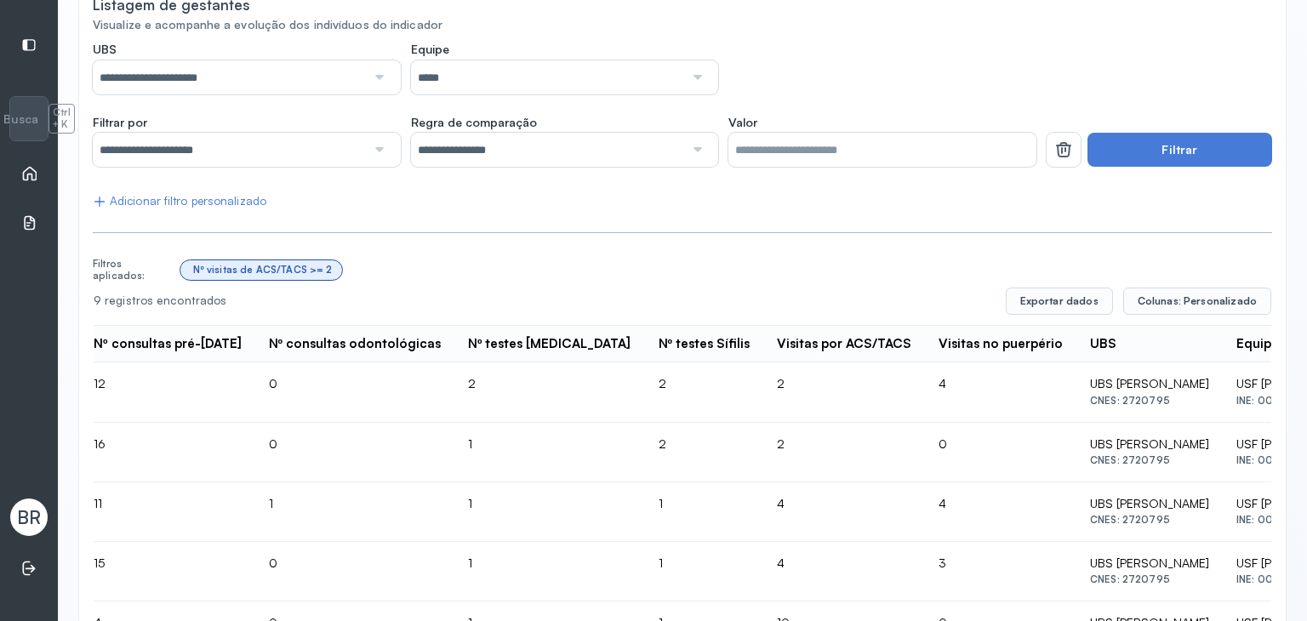
scroll to position [0, 1787]
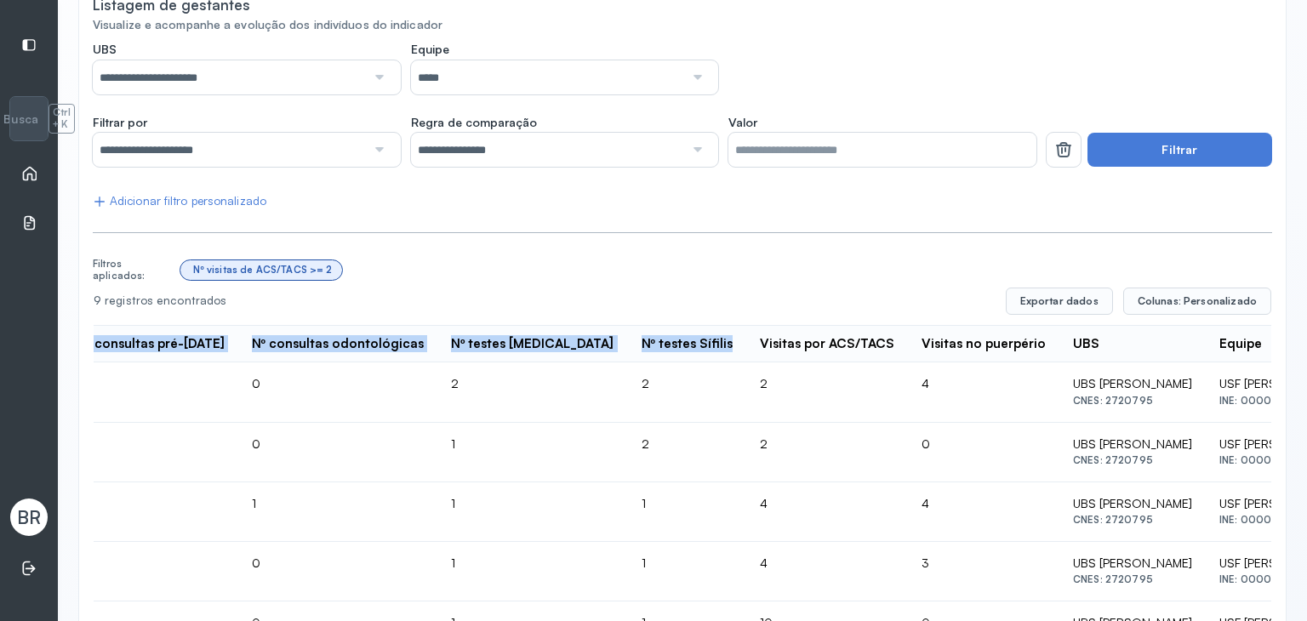
drag, startPoint x: 567, startPoint y: 341, endPoint x: 684, endPoint y: 371, distance: 121.2
click at [684, 323] on div "9 registros encontrados Exportar dados Colunas: Personalizado Nome CPF Telefone…" at bounding box center [683, 594] width 1178 height 613
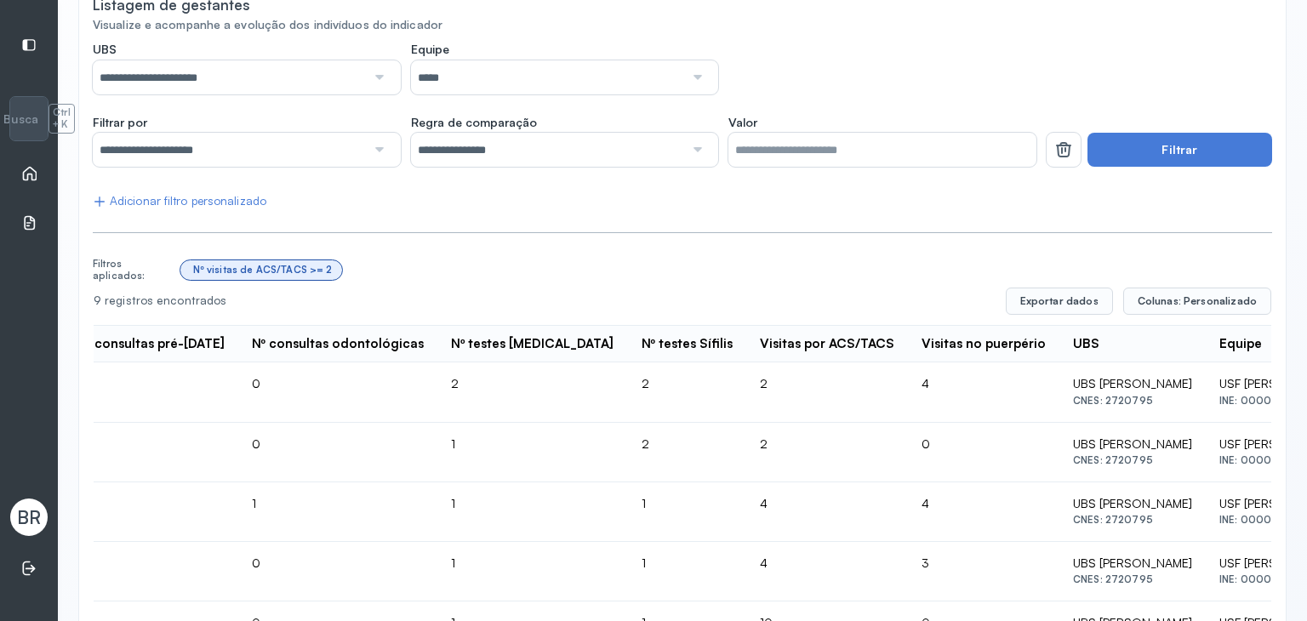
click at [746, 366] on td "2" at bounding box center [827, 393] width 162 height 60
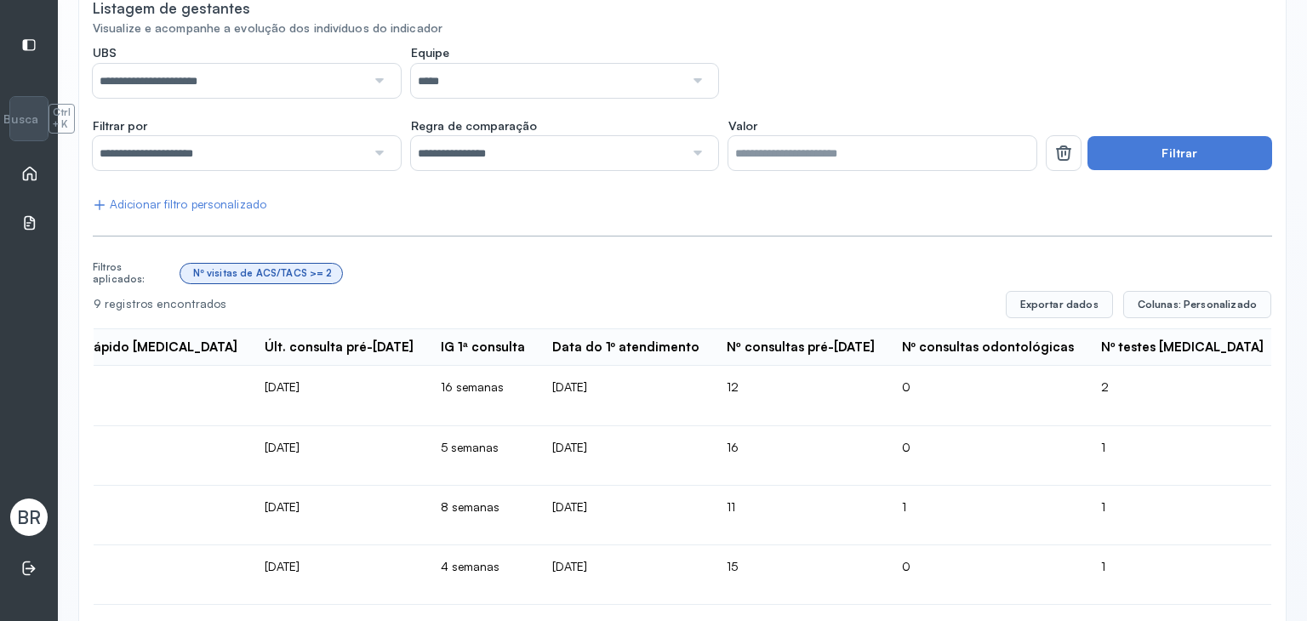
scroll to position [162, 0]
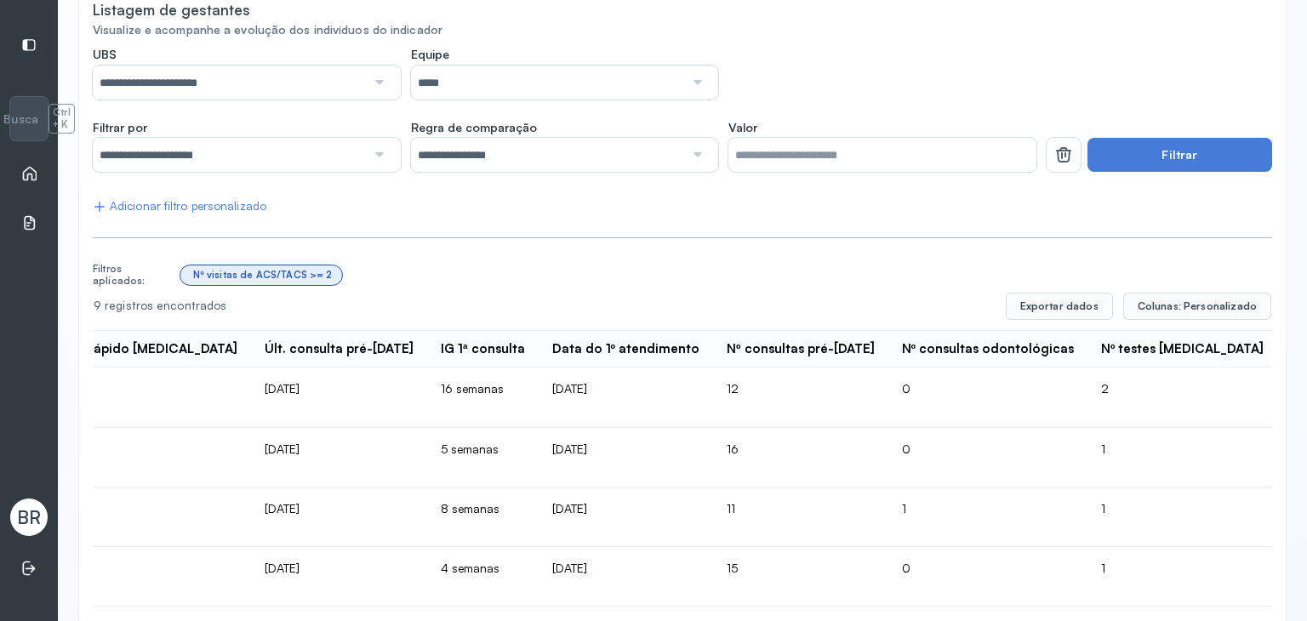
click at [153, 212] on div "Adicionar filtro personalizado" at bounding box center [180, 206] width 174 height 14
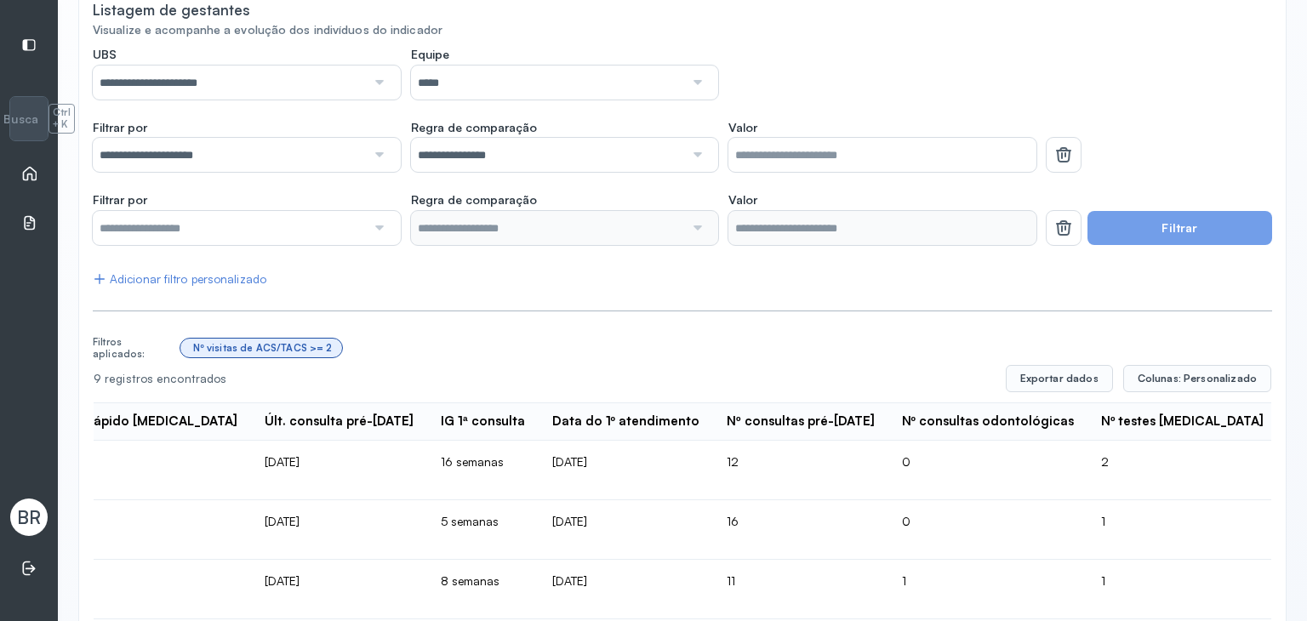
click at [173, 278] on div "Adicionar filtro personalizado" at bounding box center [180, 279] width 174 height 14
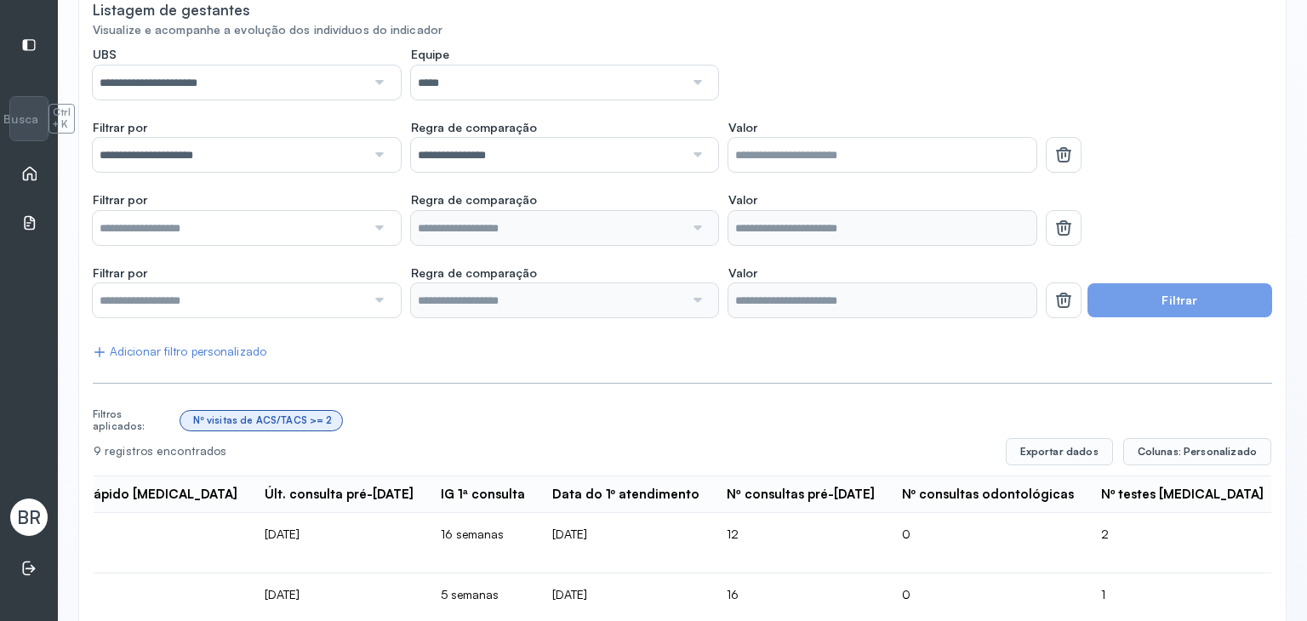
click at [180, 221] on input "text" at bounding box center [229, 228] width 273 height 34
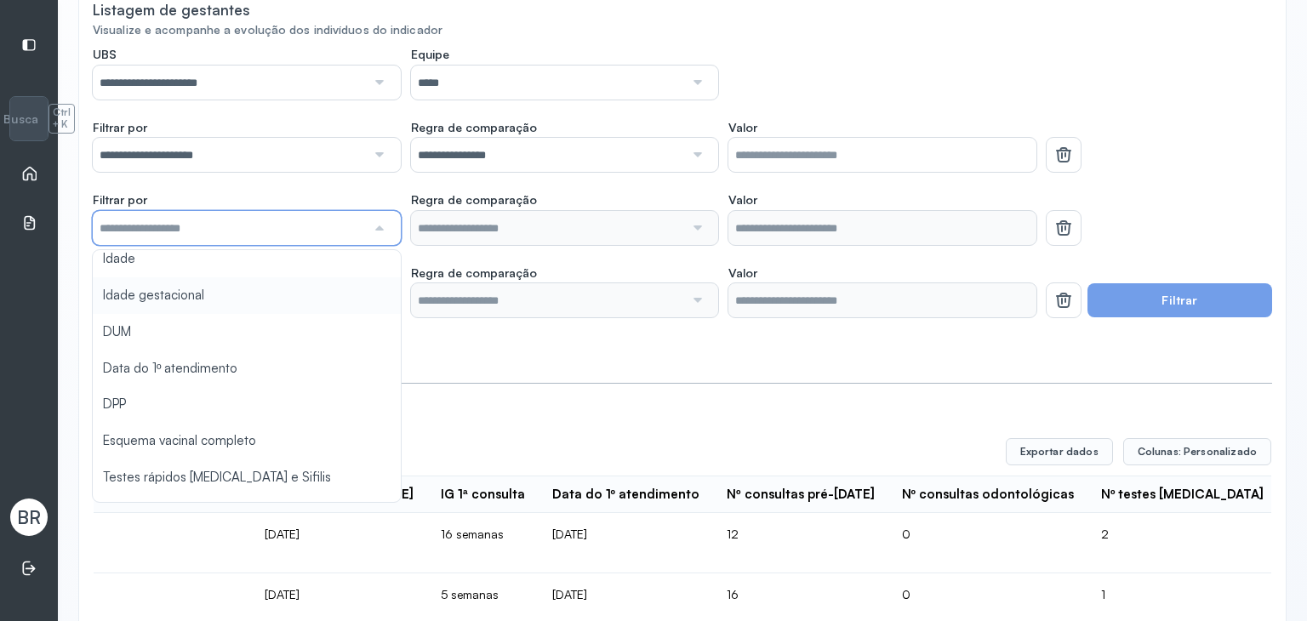
scroll to position [83, 0]
type input "*******"
click at [164, 293] on div "**********" at bounding box center [683, 549] width 1180 height 1004
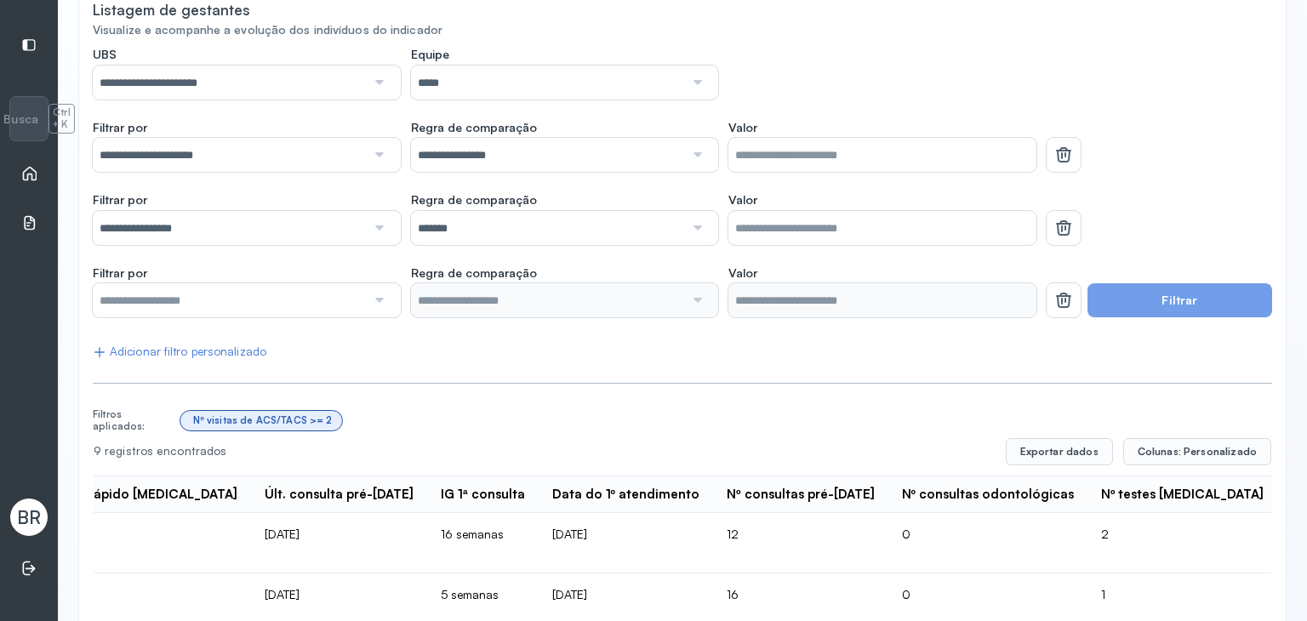
click at [493, 229] on input "*******" at bounding box center [547, 228] width 273 height 34
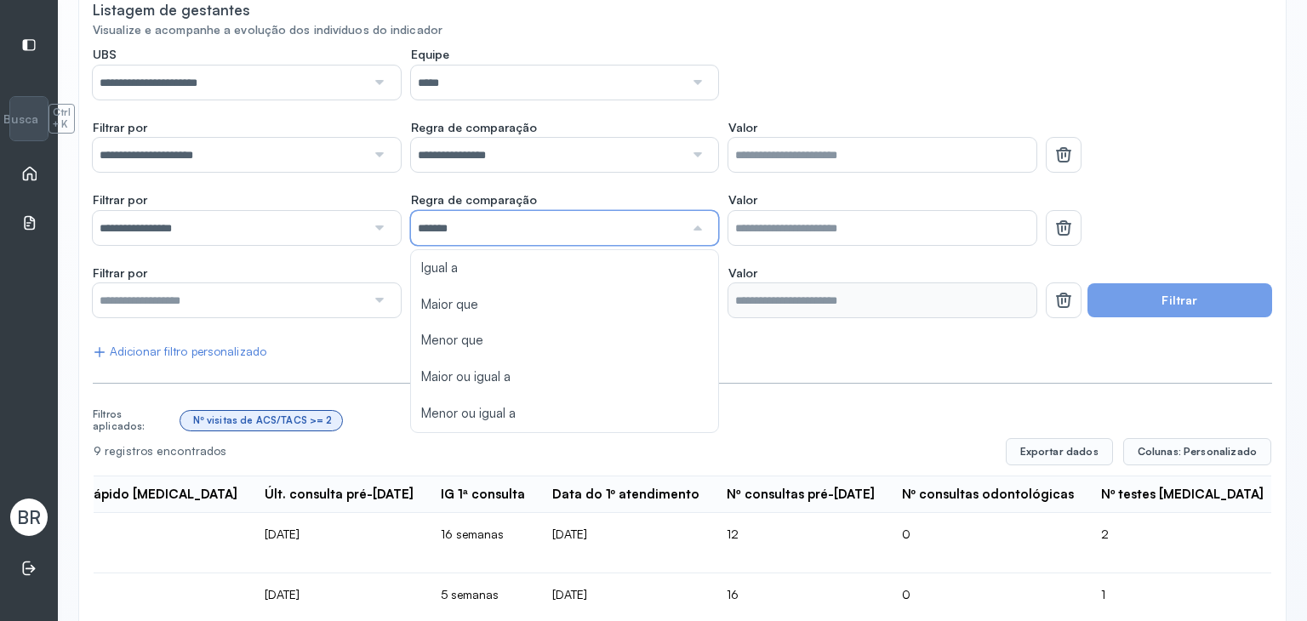
click at [236, 235] on input "**********" at bounding box center [229, 228] width 273 height 34
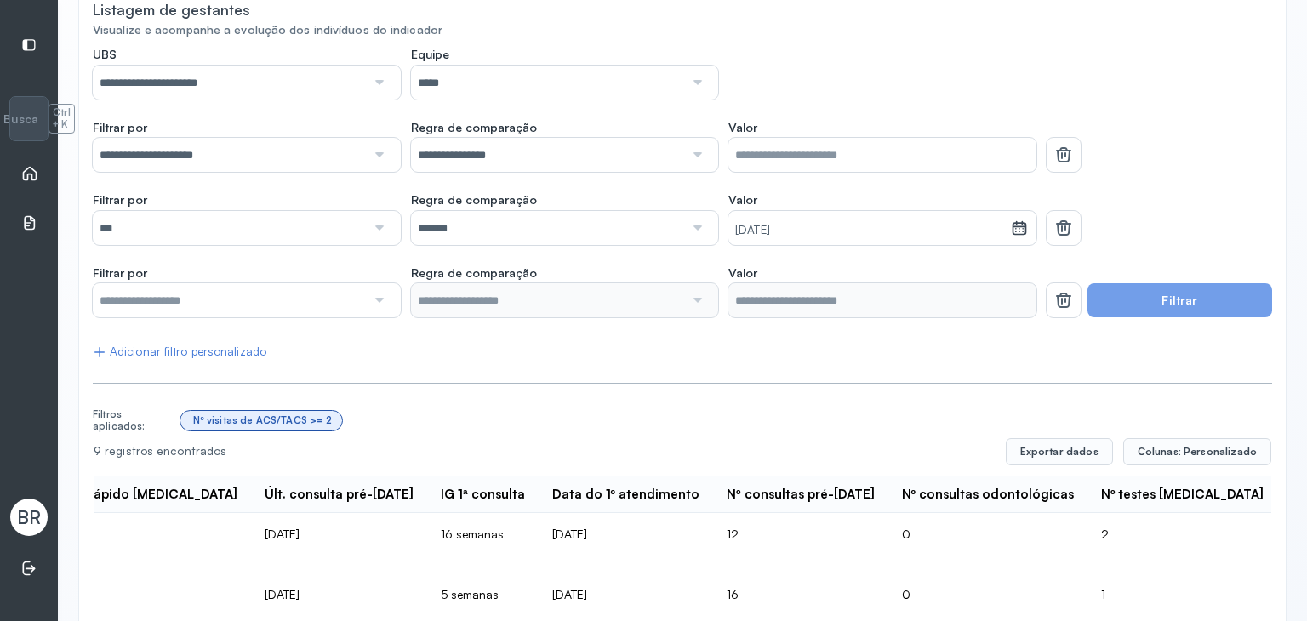
click at [281, 403] on div "**********" at bounding box center [683, 549] width 1180 height 1004
click at [562, 233] on input "*******" at bounding box center [547, 228] width 273 height 34
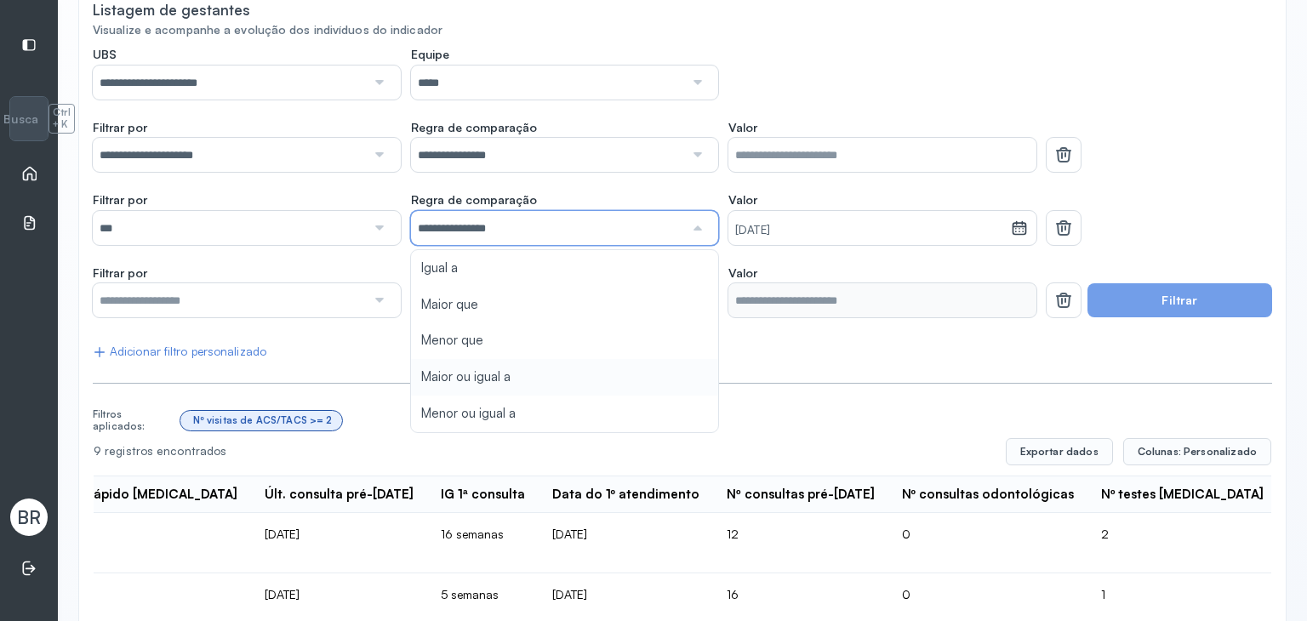
click at [506, 383] on div "**********" at bounding box center [683, 549] width 1180 height 1004
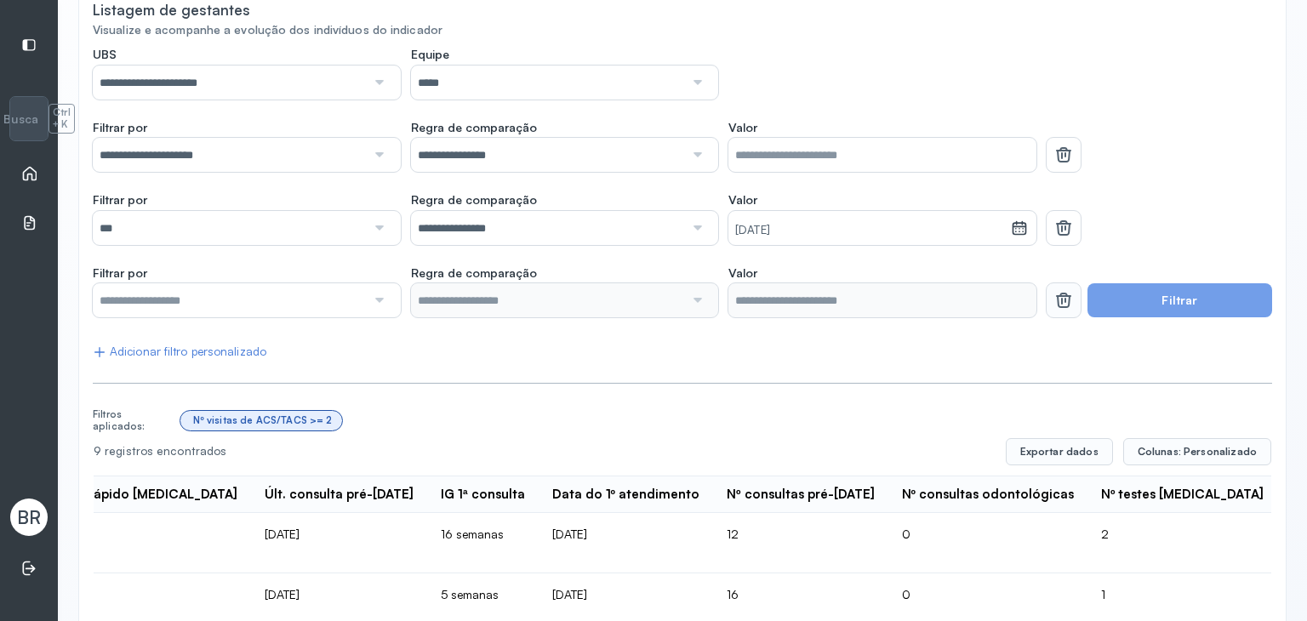
click at [1057, 302] on icon at bounding box center [1064, 301] width 14 height 13
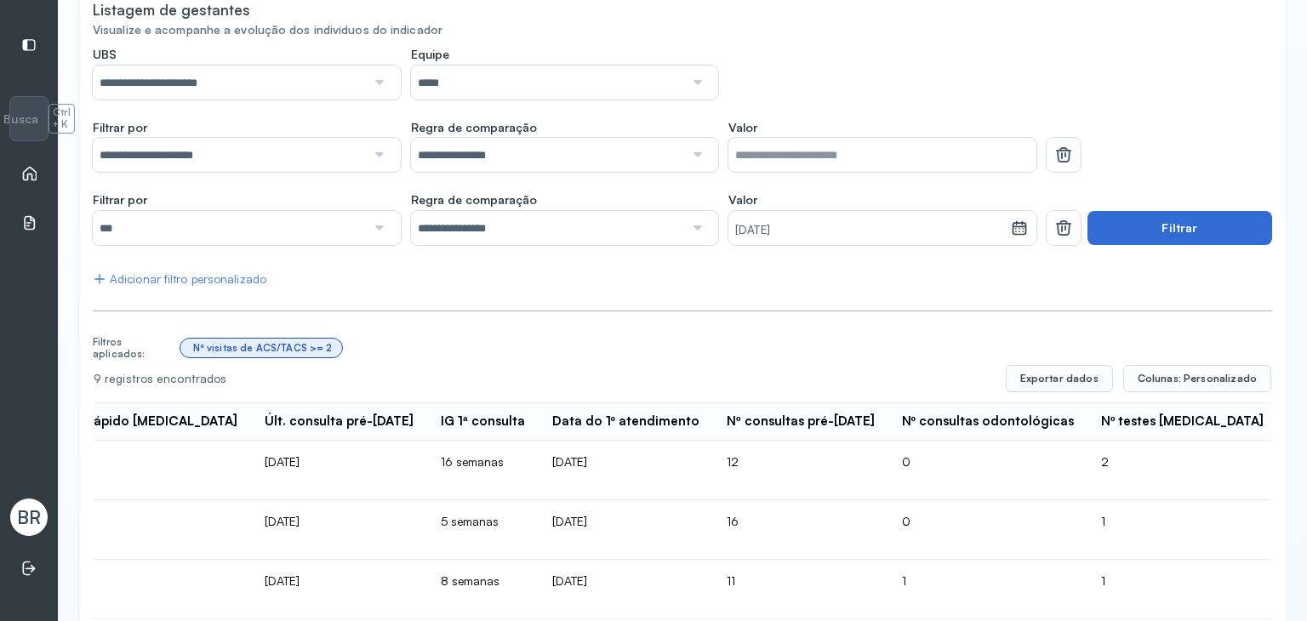
click at [1191, 237] on button "Filtrar" at bounding box center [1180, 228] width 185 height 34
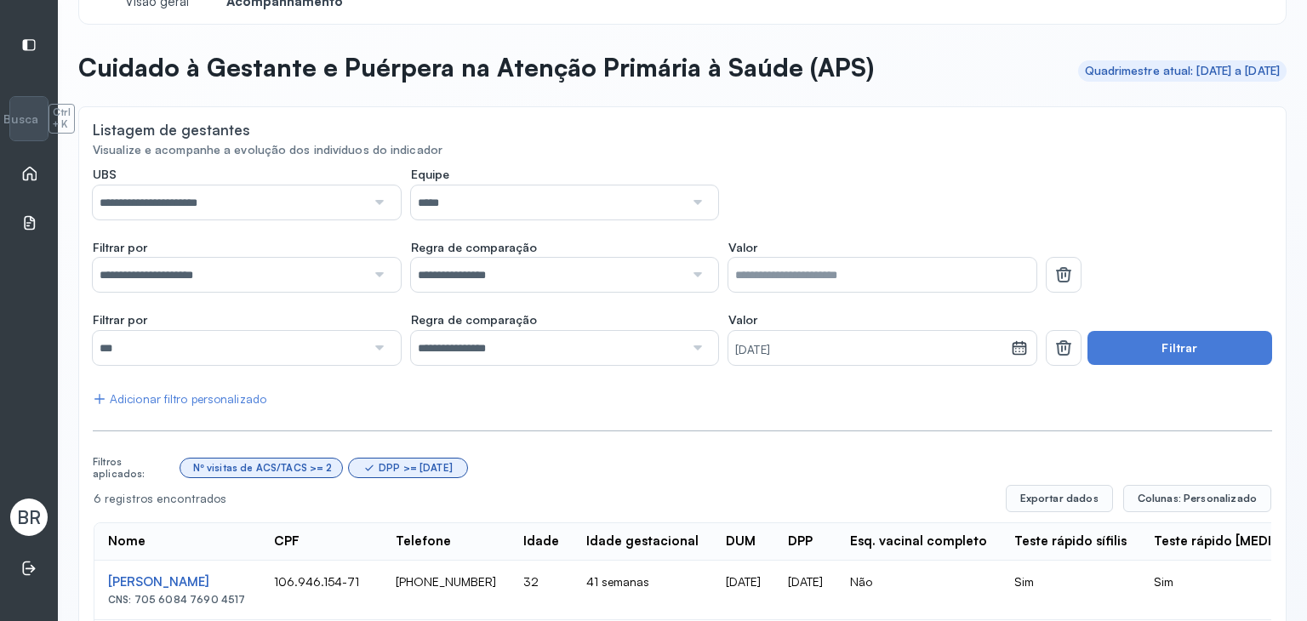
scroll to position [0, 0]
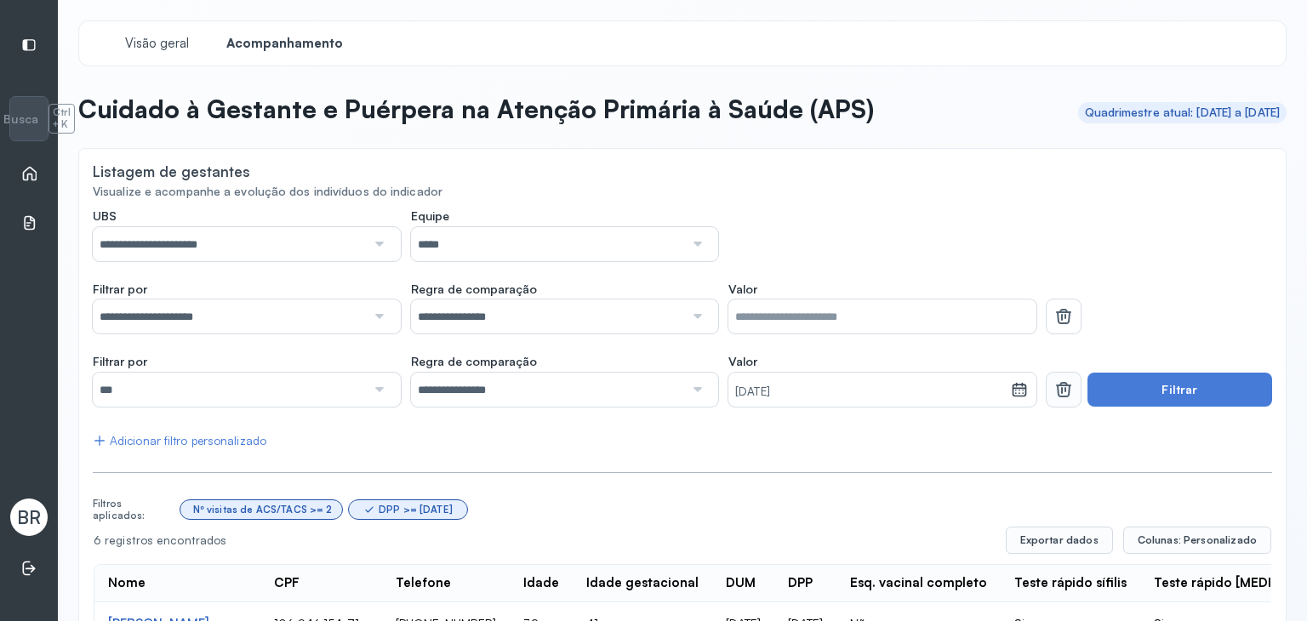
click at [1056, 387] on icon at bounding box center [1063, 389] width 15 height 9
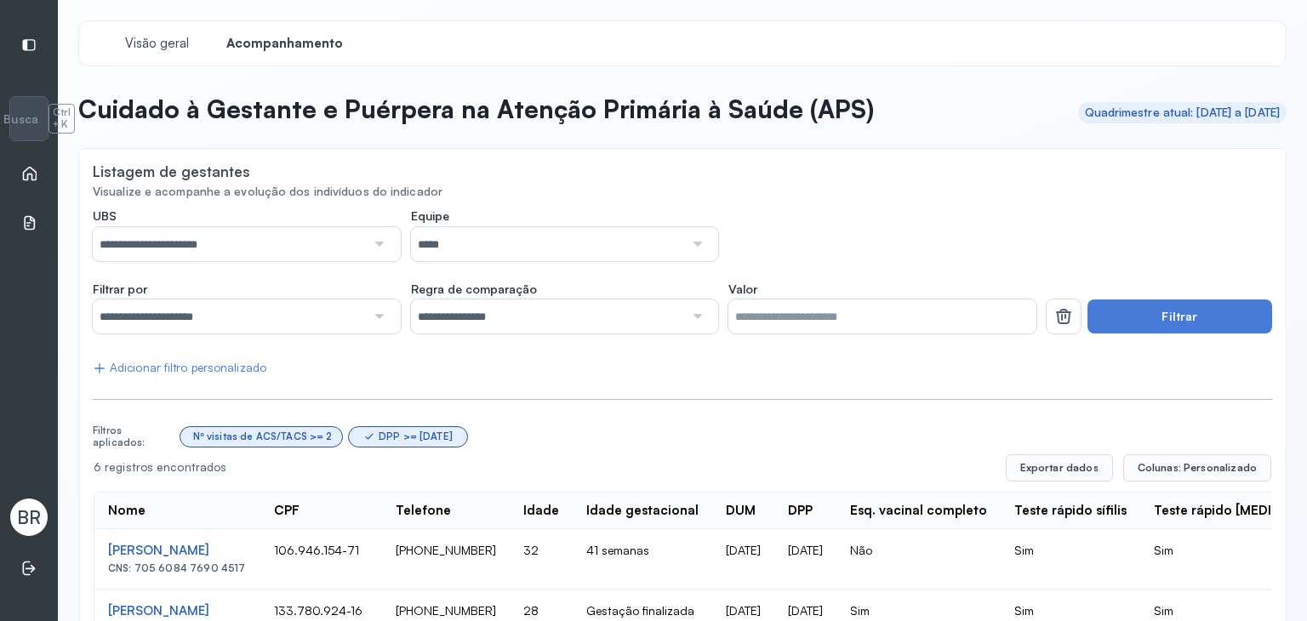
click at [1054, 306] on icon at bounding box center [1064, 316] width 20 height 20
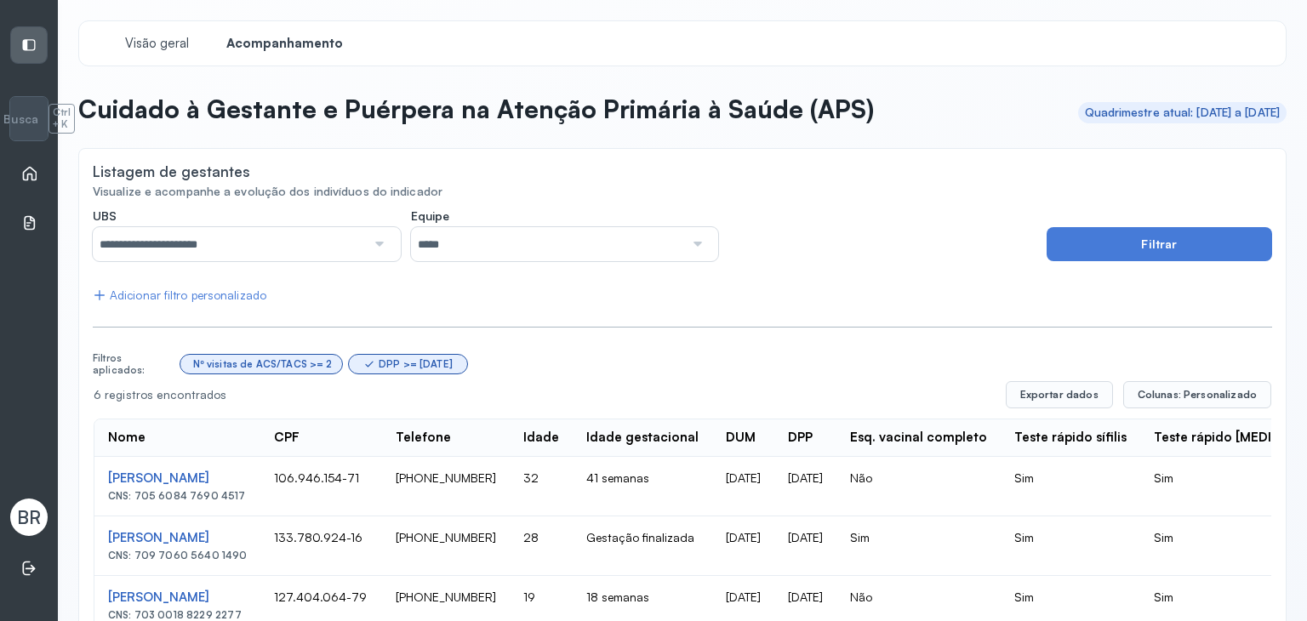
click at [37, 41] on div at bounding box center [29, 45] width 36 height 36
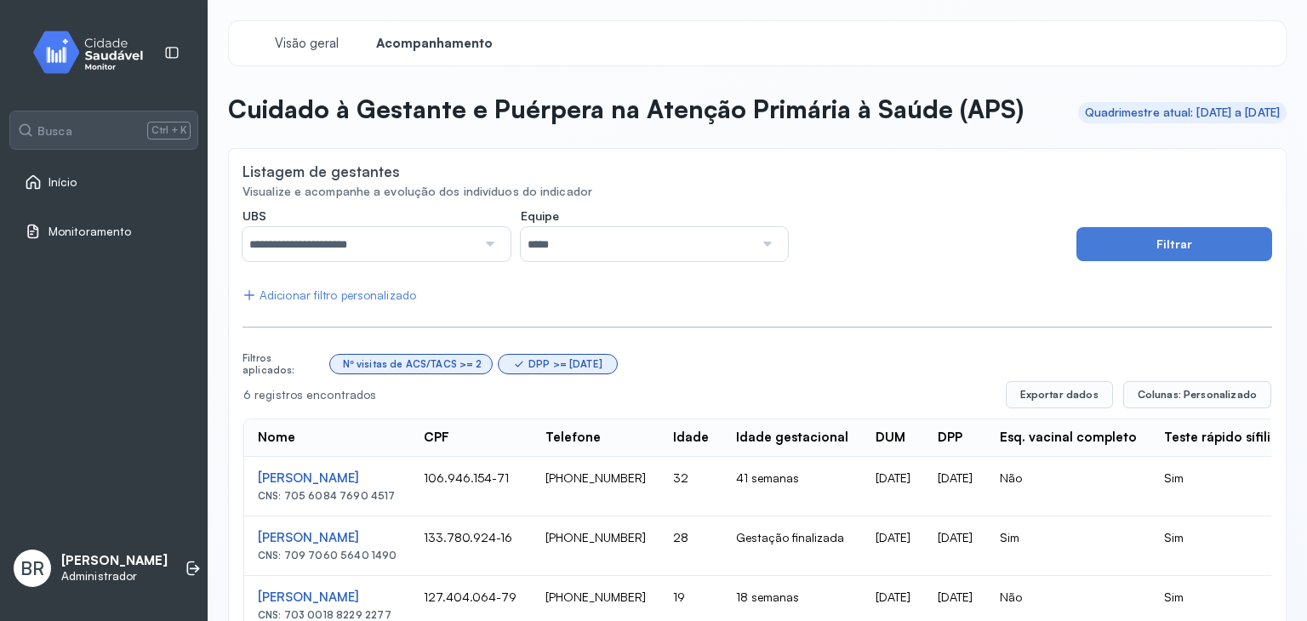
click at [178, 62] on div at bounding box center [172, 53] width 36 height 36
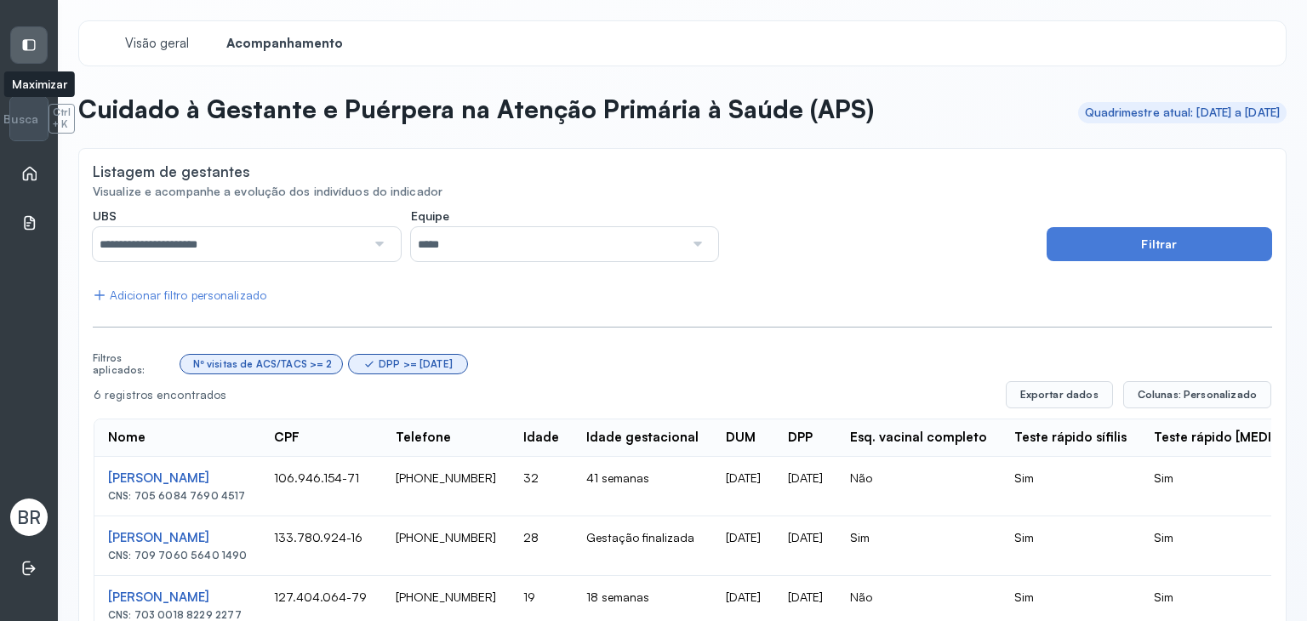
click at [31, 42] on icon at bounding box center [28, 44] width 15 height 15
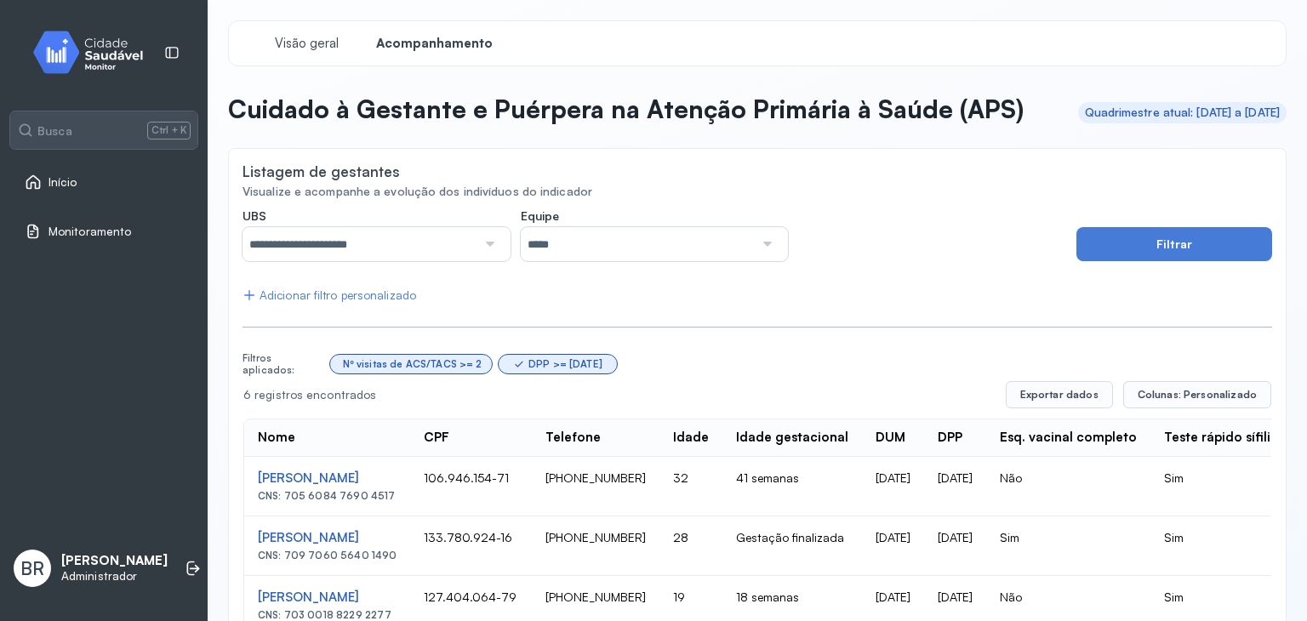
click at [60, 180] on span "Início" at bounding box center [63, 182] width 29 height 14
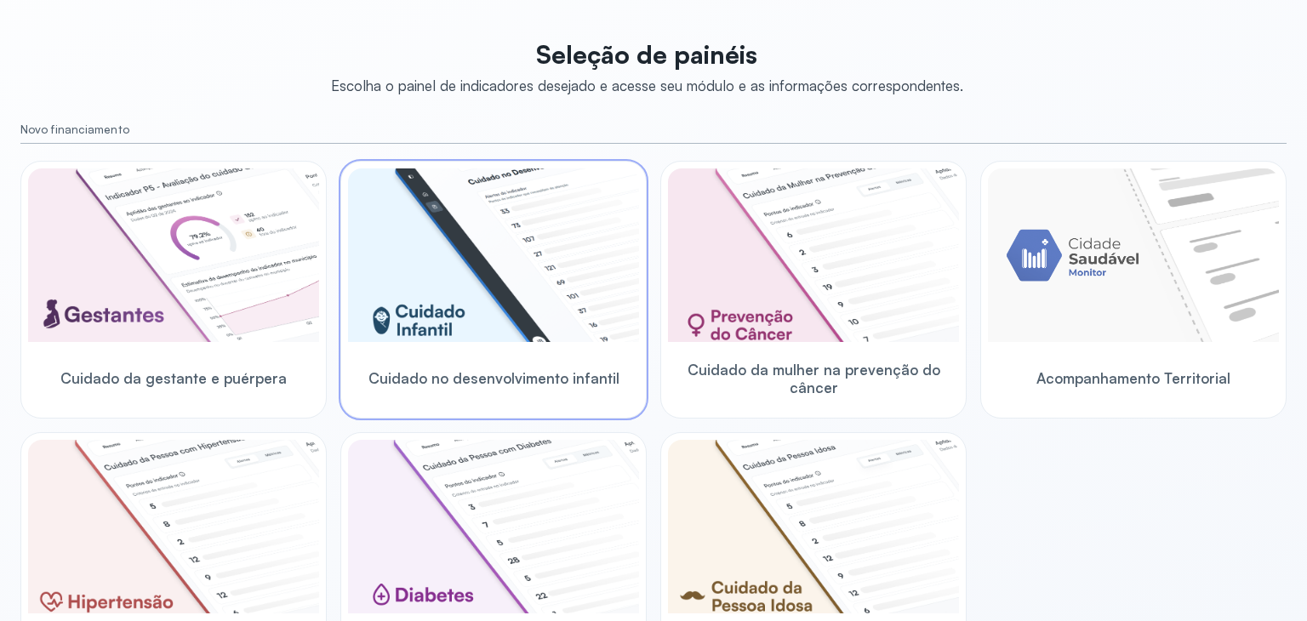
scroll to position [84, 0]
click at [493, 324] on img at bounding box center [493, 255] width 291 height 174
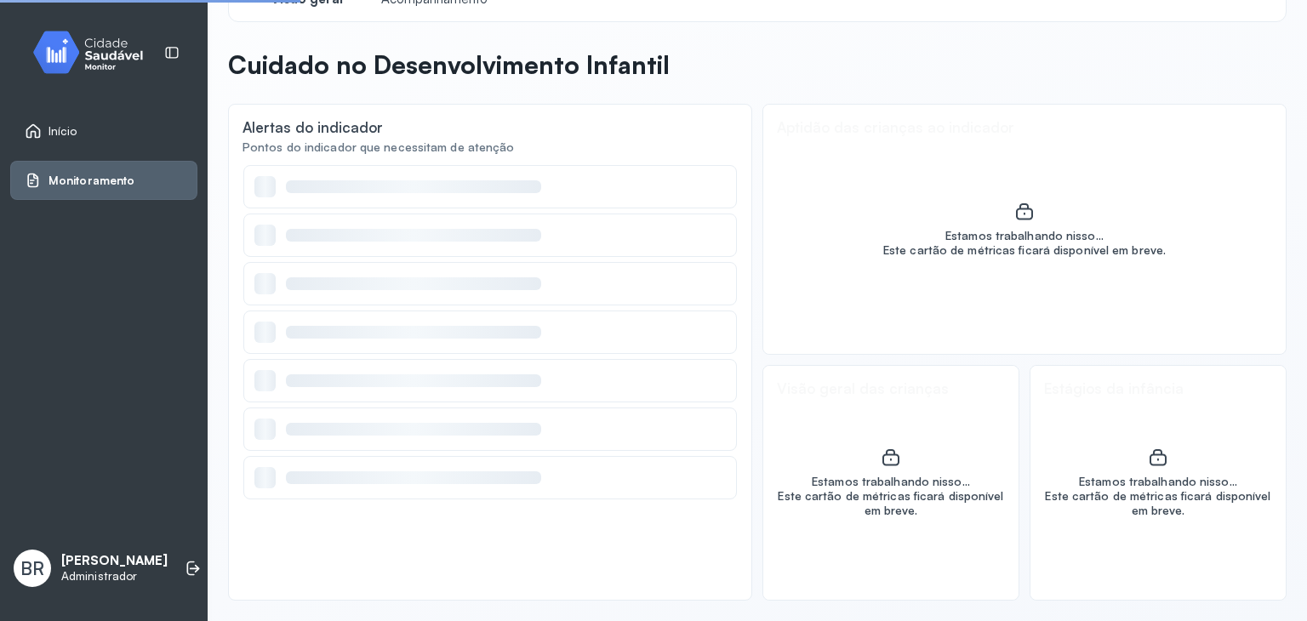
scroll to position [44, 0]
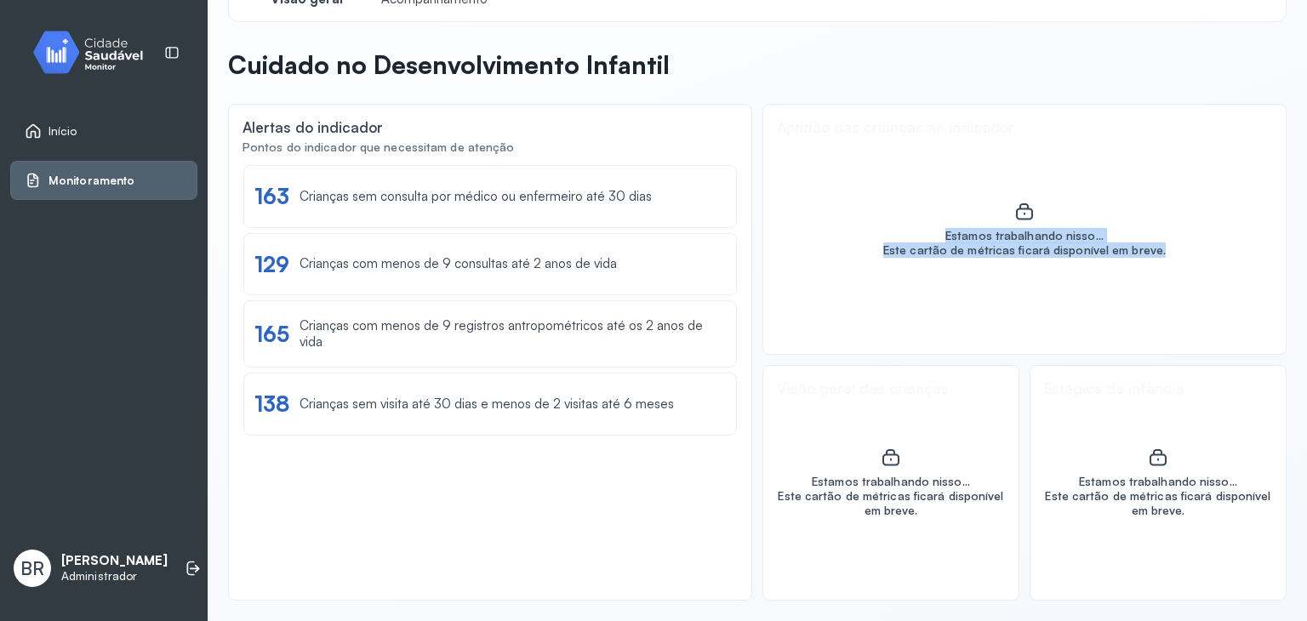
drag, startPoint x: 930, startPoint y: 235, endPoint x: 1178, endPoint y: 261, distance: 249.9
click at [1179, 261] on div "Estamos trabalhando nisso... Este cartão de métricas ficará disponível em breve." at bounding box center [1025, 229] width 523 height 249
drag, startPoint x: 897, startPoint y: 250, endPoint x: 918, endPoint y: 236, distance: 25.0
click at [897, 249] on div "Este cartão de métricas ficará disponível em breve." at bounding box center [1025, 250] width 283 height 14
click at [905, 237] on div "Estamos trabalhando nisso..." at bounding box center [1025, 236] width 283 height 14
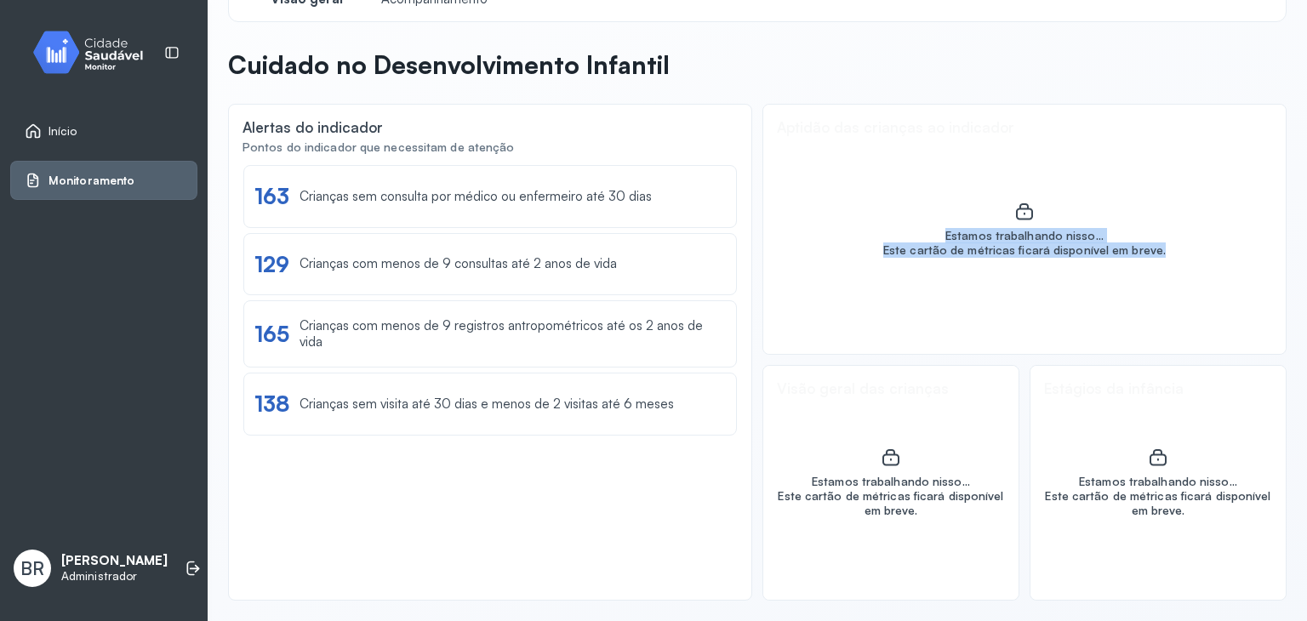
click at [865, 229] on div "Estamos trabalhando nisso... Este cartão de métricas ficará disponível em breve." at bounding box center [1025, 229] width 523 height 249
drag, startPoint x: 931, startPoint y: 229, endPoint x: 1123, endPoint y: 243, distance: 192.0
click at [1123, 243] on div "Estamos trabalhando nisso... Este cartão de métricas ficará disponível em breve." at bounding box center [1025, 243] width 283 height 29
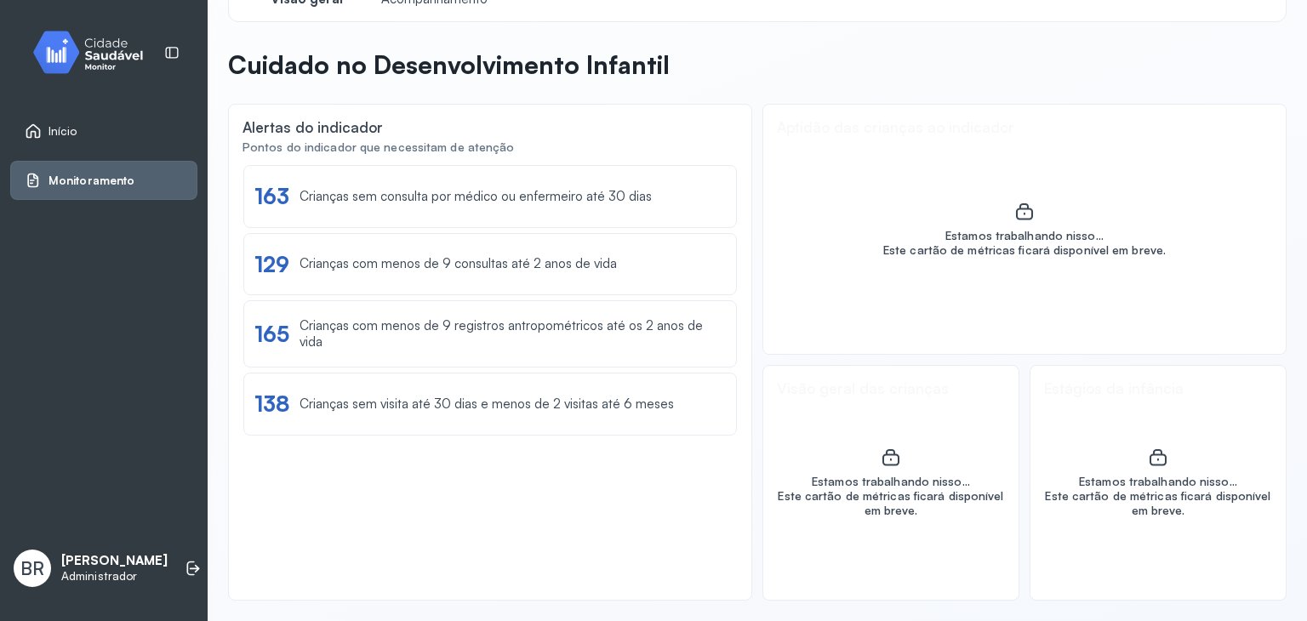
click at [1137, 250] on div "Este cartão de métricas ficará disponível em breve." at bounding box center [1025, 250] width 283 height 14
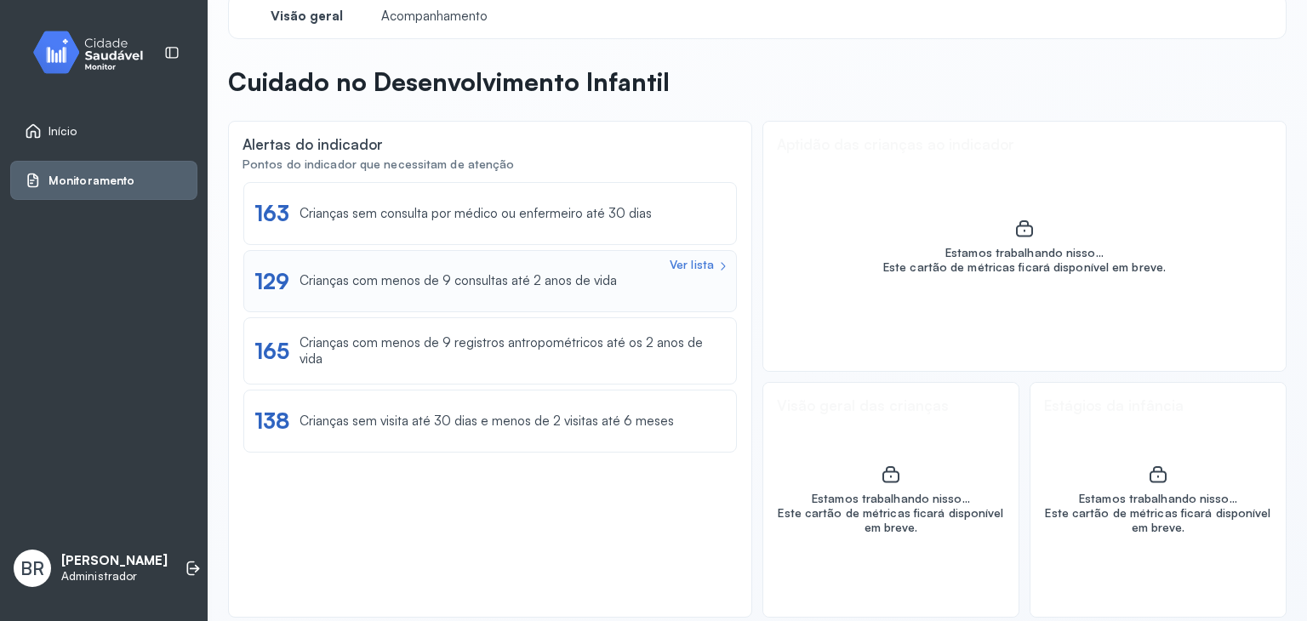
scroll to position [0, 0]
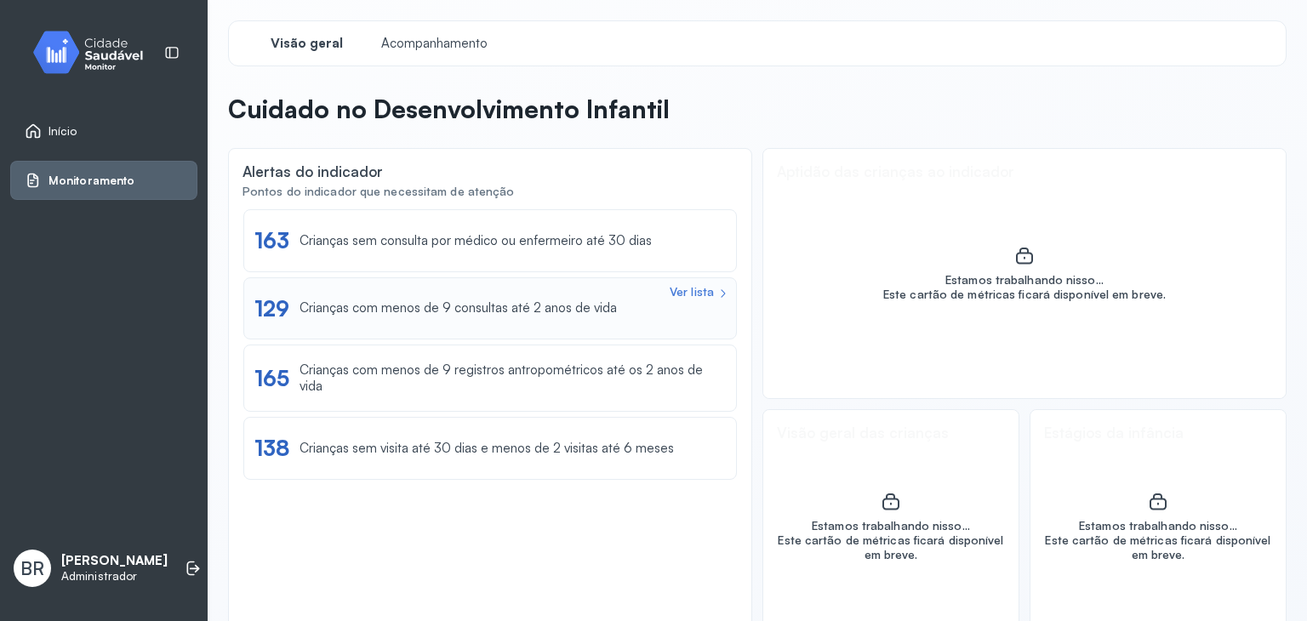
click at [344, 311] on div "Crianças com menos de 9 consultas até 2 anos de vida" at bounding box center [458, 308] width 317 height 16
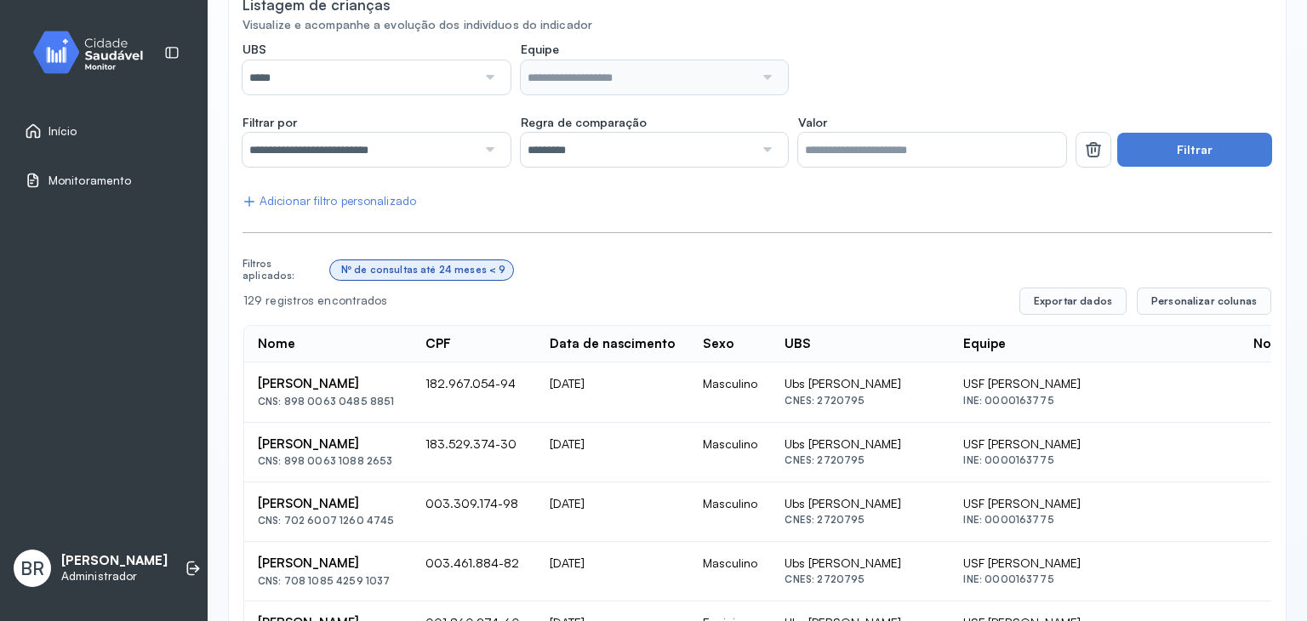
scroll to position [89, 0]
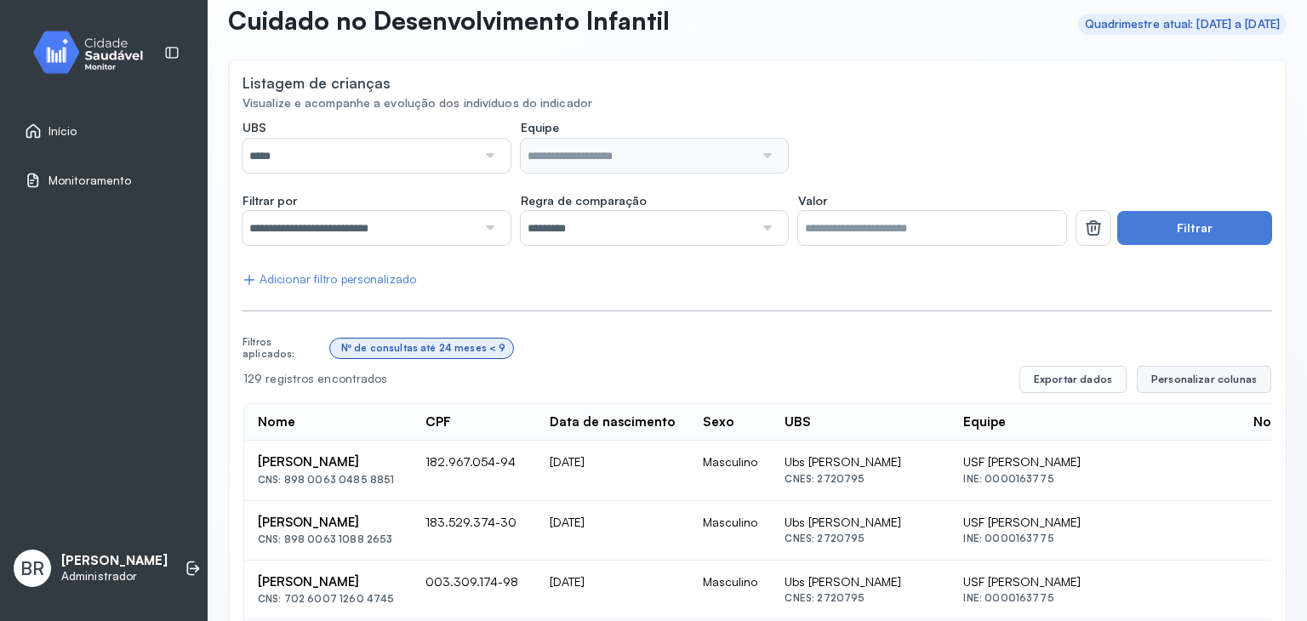
click at [1181, 377] on span "Personalizar colunas" at bounding box center [1205, 380] width 106 height 14
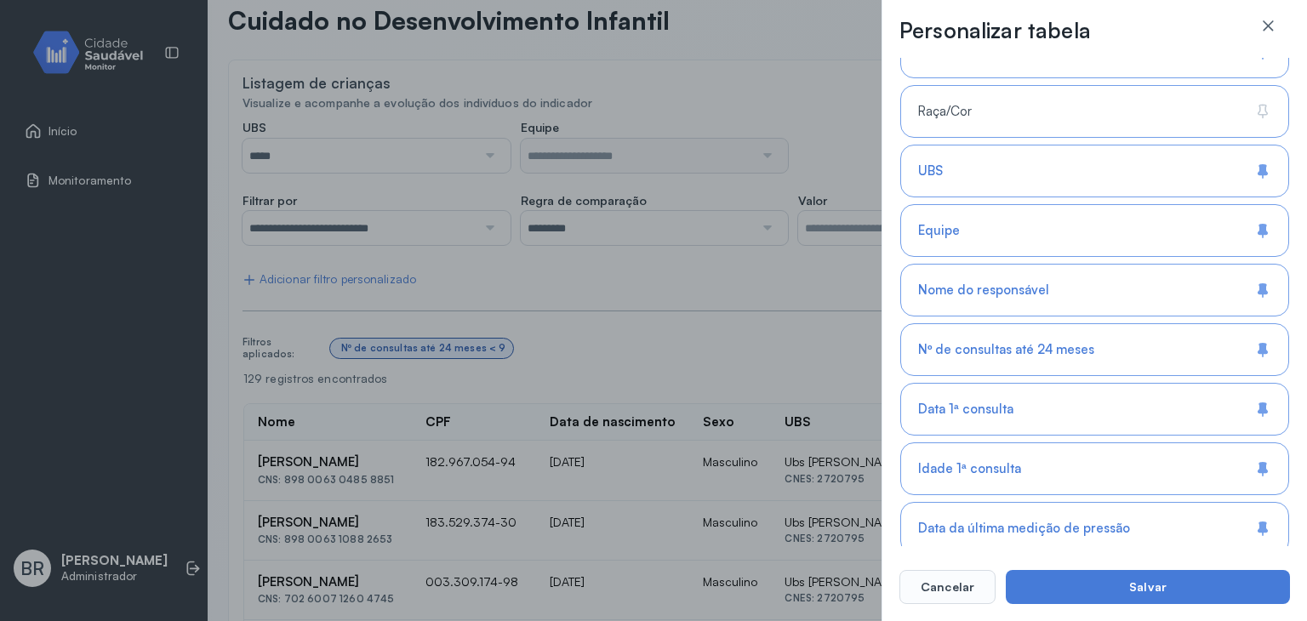
click at [983, 116] on div "Raça/Cor" at bounding box center [1095, 111] width 389 height 53
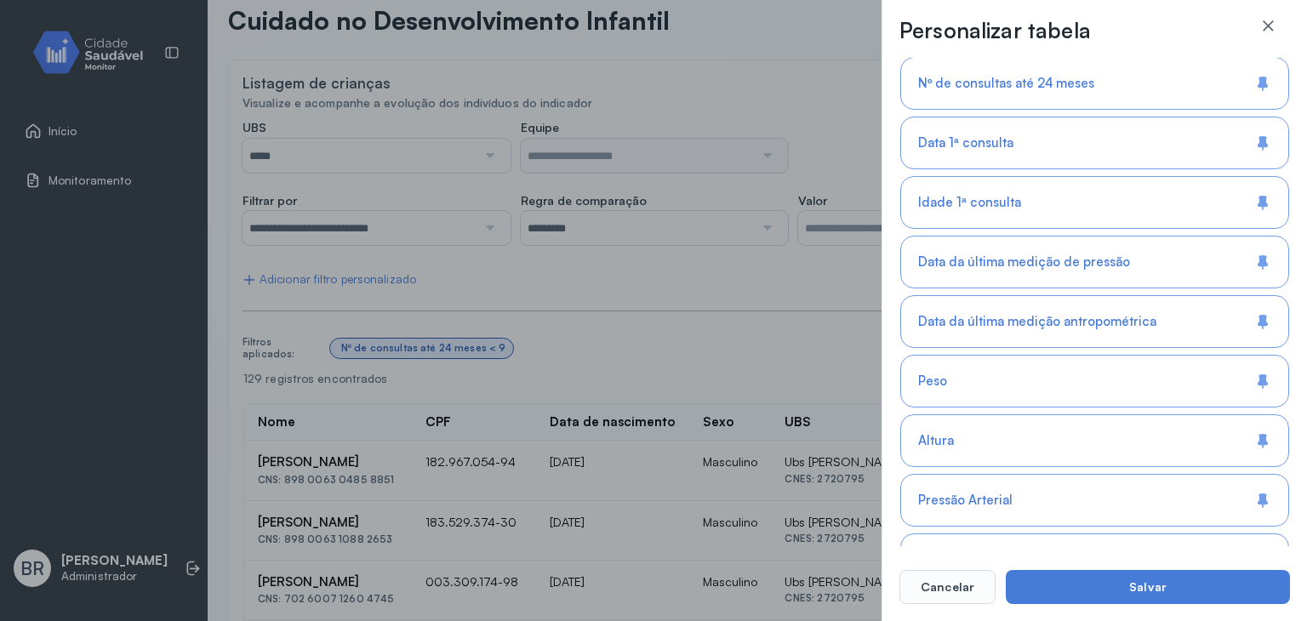
scroll to position [604, 0]
click at [950, 592] on button "Cancelar" at bounding box center [948, 587] width 96 height 34
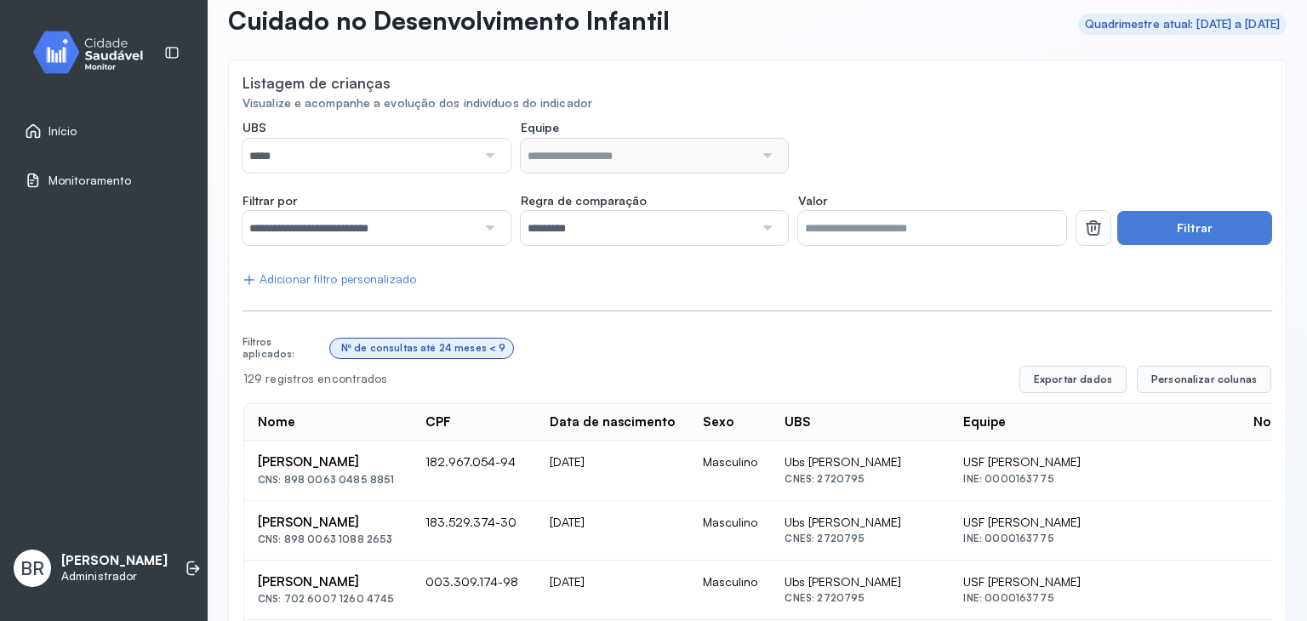
click at [262, 272] on div "Adicionar filtro personalizado" at bounding box center [330, 279] width 174 height 14
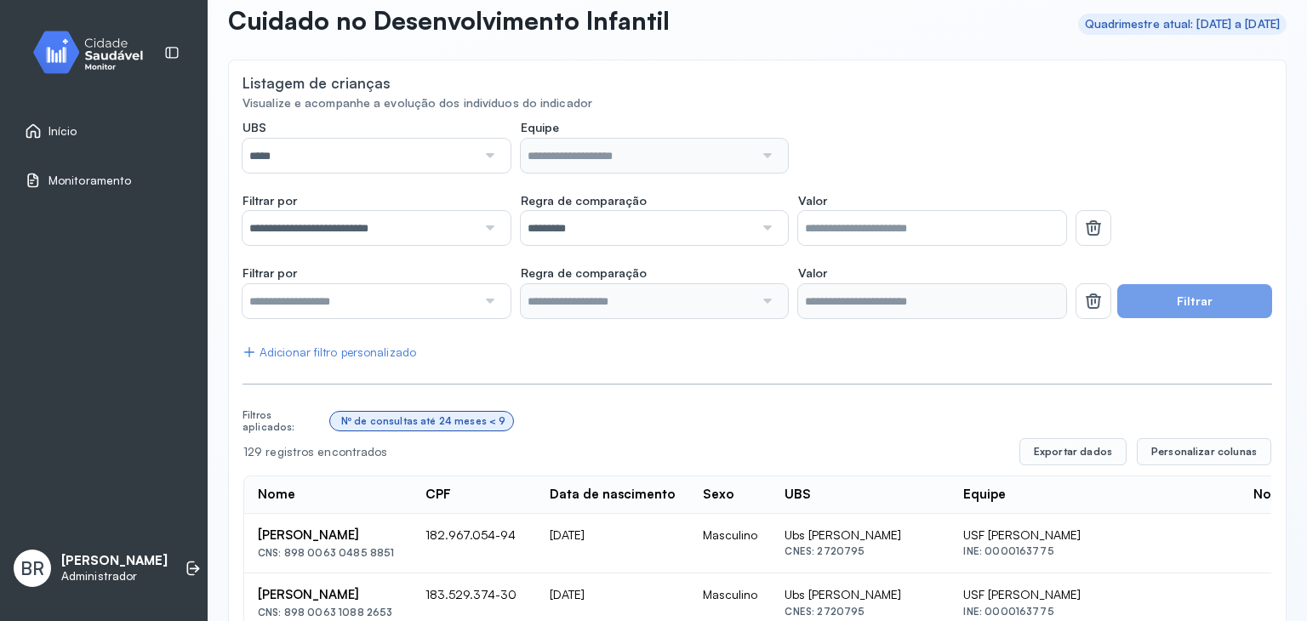
click at [453, 294] on input "text" at bounding box center [360, 301] width 234 height 34
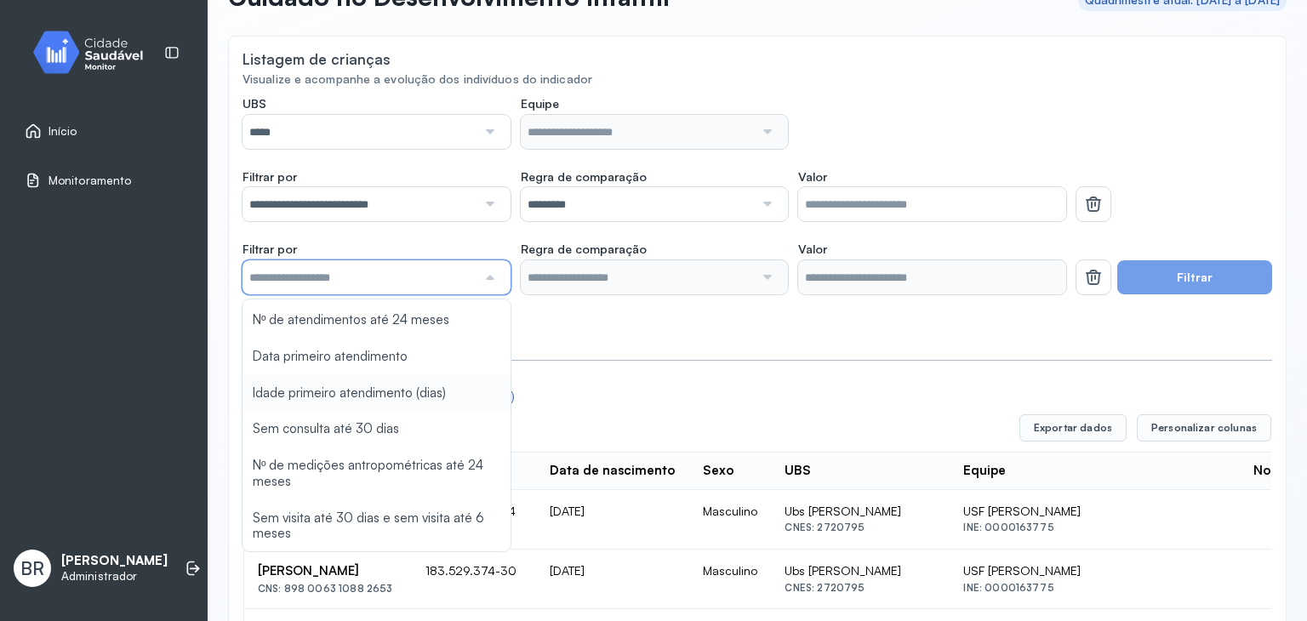
scroll to position [112, 0]
click at [65, 136] on span "Início" at bounding box center [63, 131] width 29 height 14
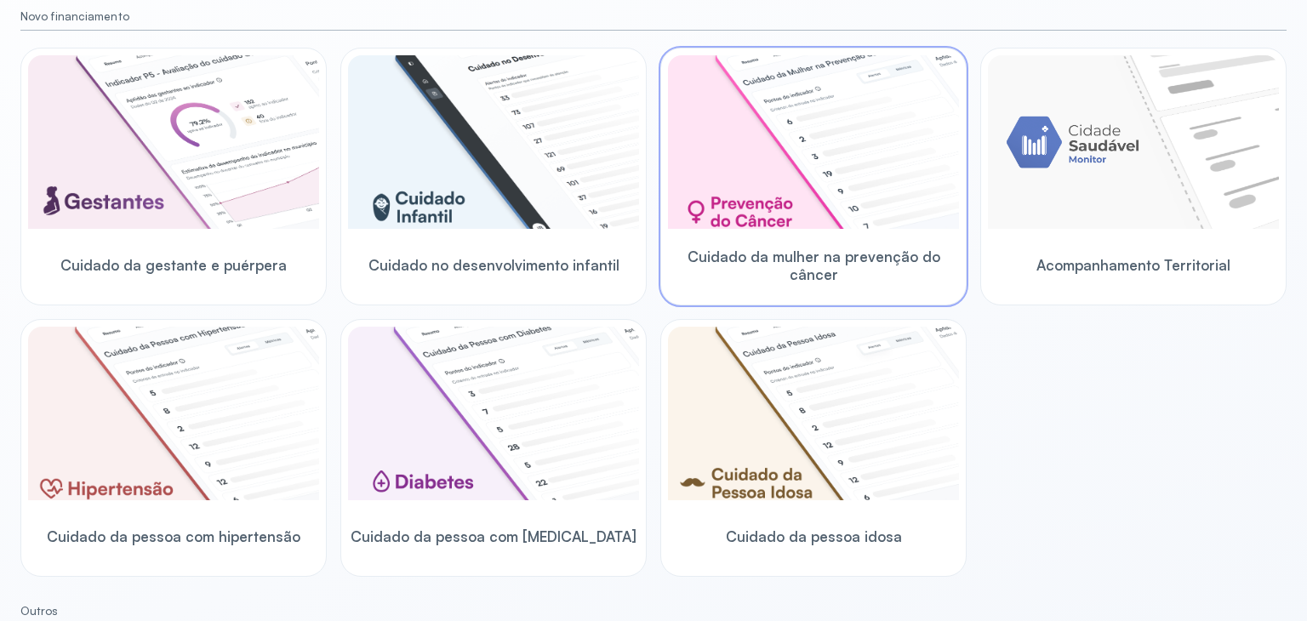
scroll to position [197, 0]
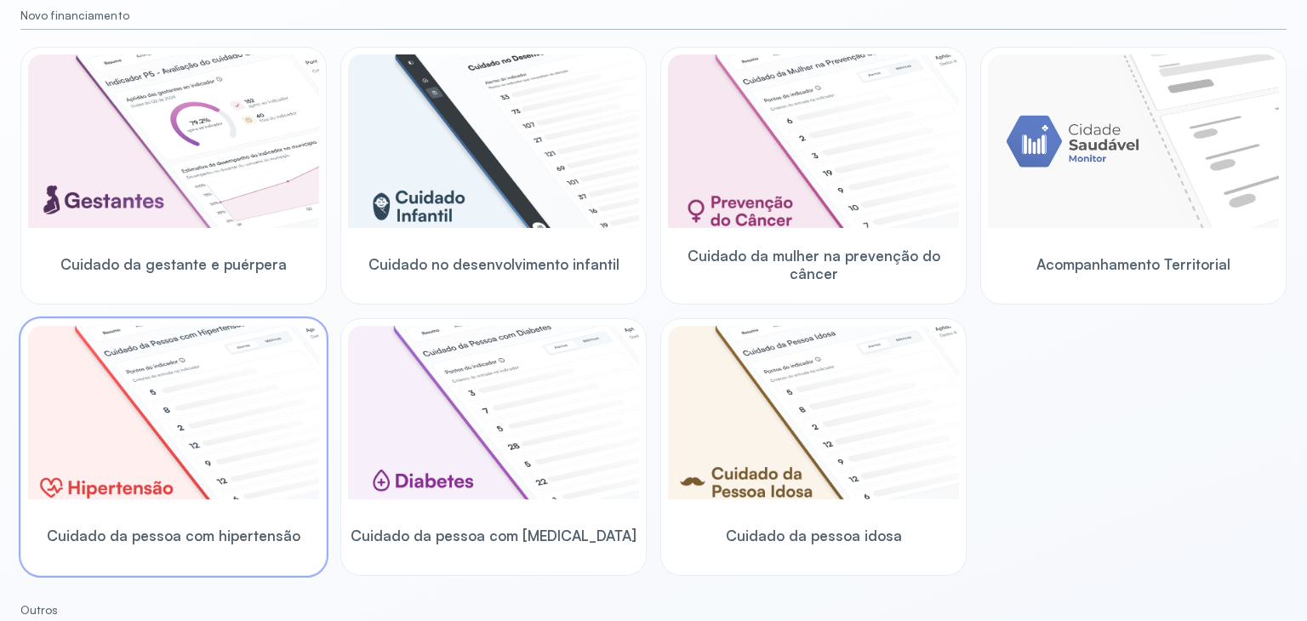
click at [156, 482] on img at bounding box center [173, 413] width 291 height 174
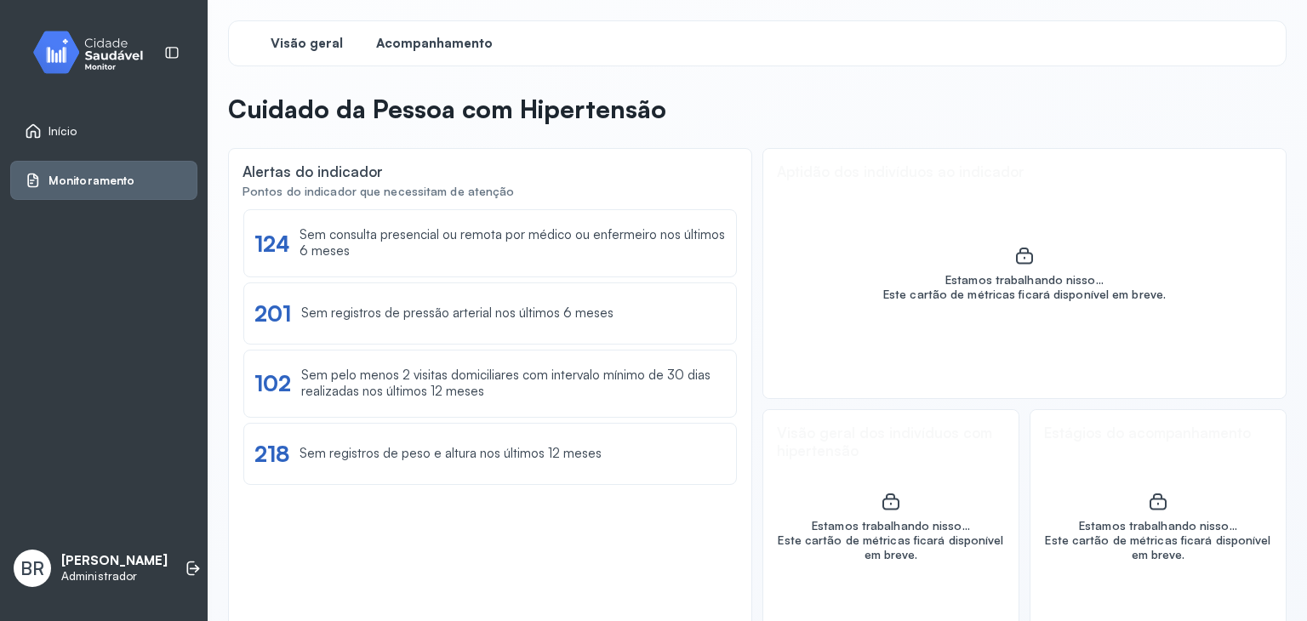
click at [422, 38] on span "Acompanhamento" at bounding box center [434, 44] width 117 height 16
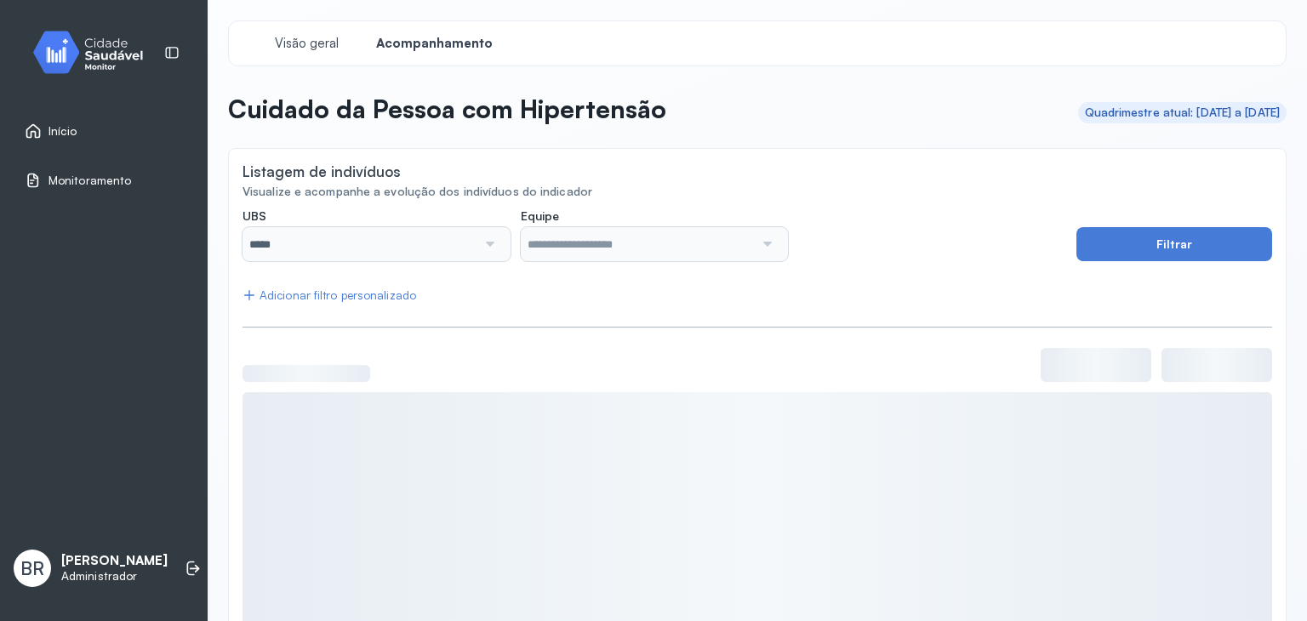
click at [143, 127] on link "Início" at bounding box center [104, 131] width 158 height 17
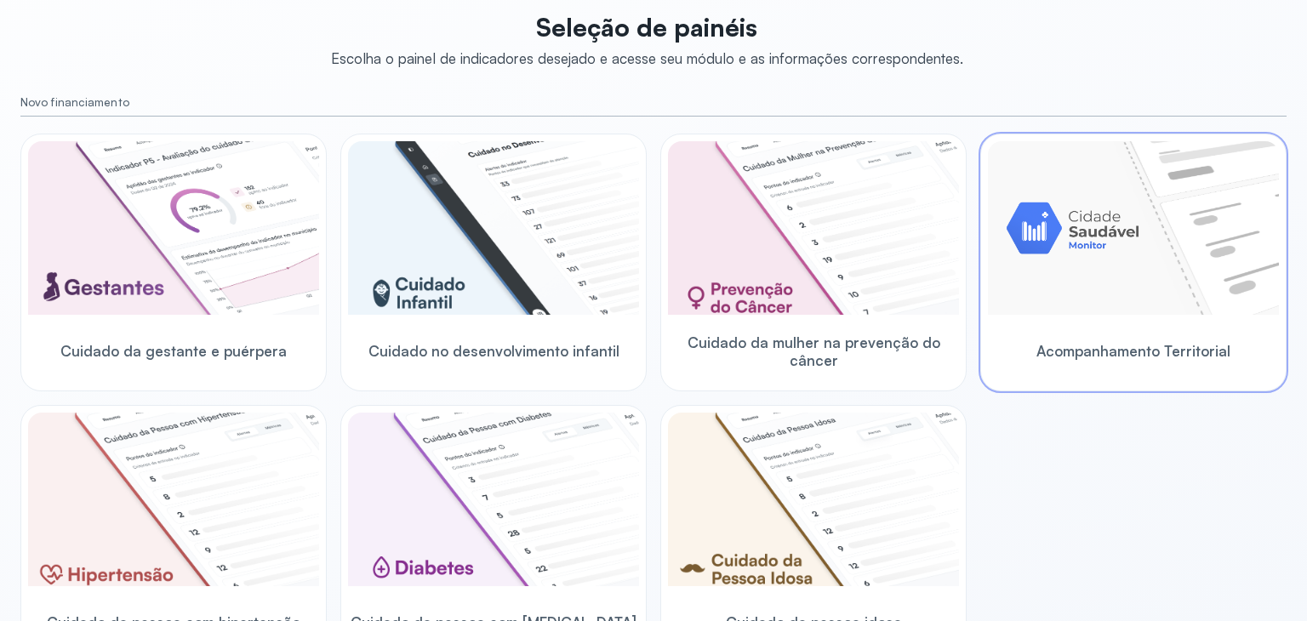
click at [1061, 297] on img at bounding box center [1133, 228] width 291 height 174
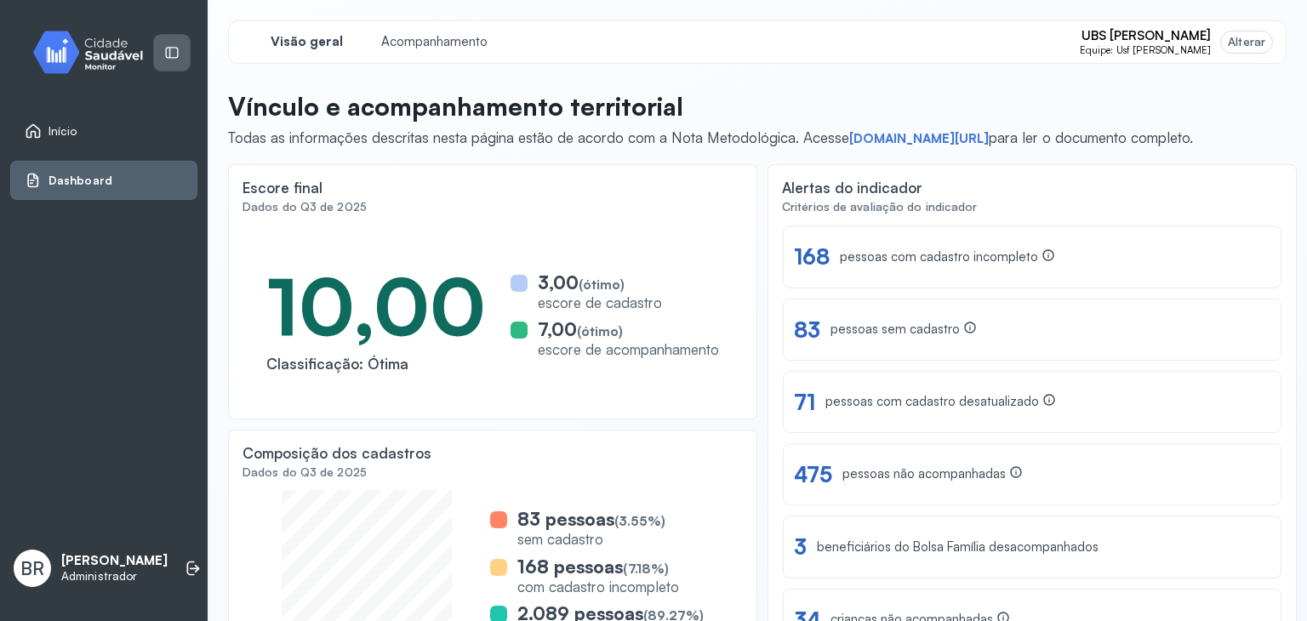
click at [169, 42] on div at bounding box center [172, 53] width 36 height 36
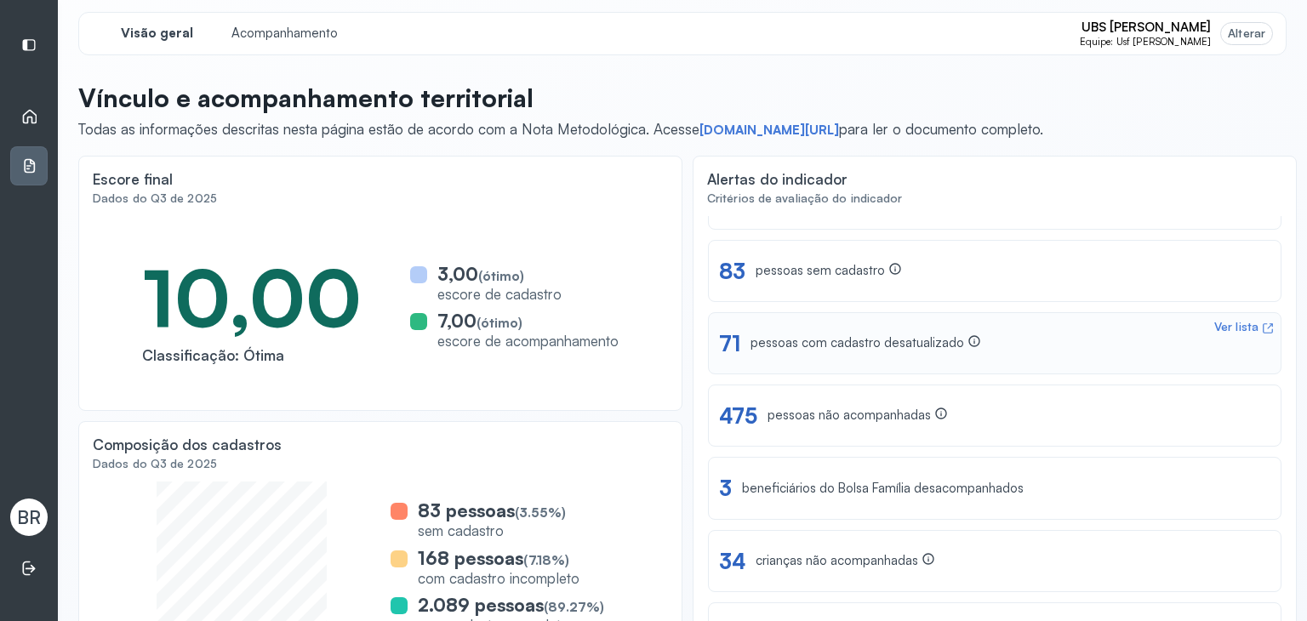
scroll to position [9, 0]
click at [837, 346] on div "pessoas com cadastro desatualizado" at bounding box center [866, 343] width 231 height 18
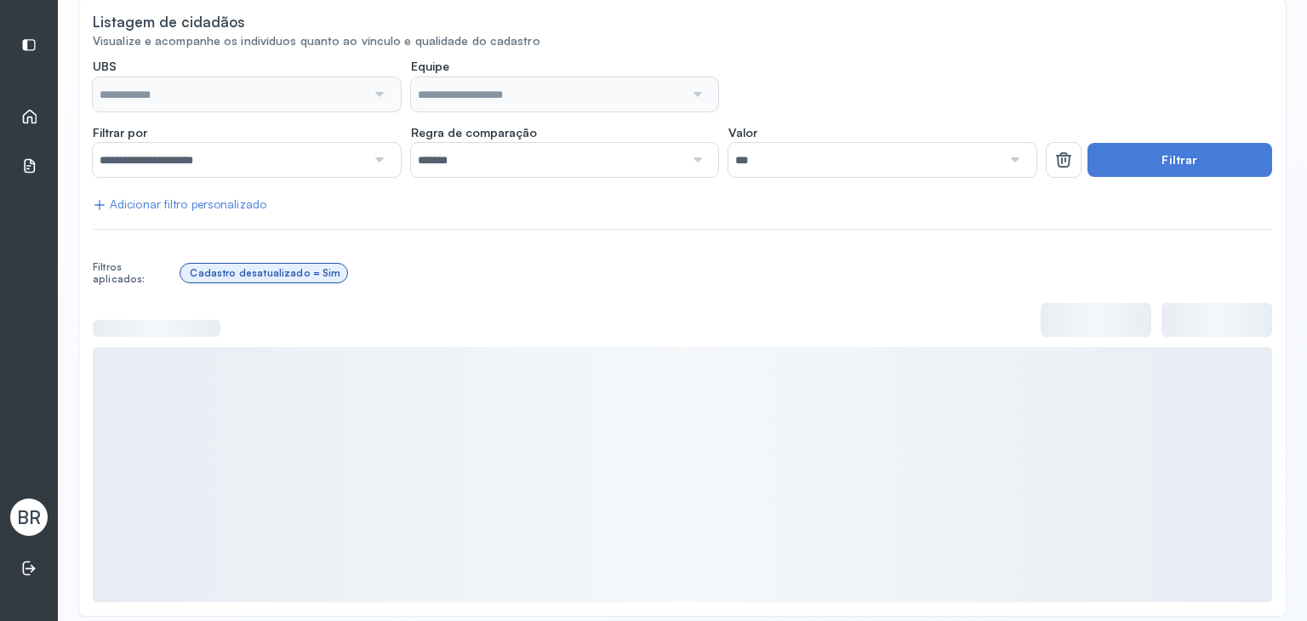
scroll to position [184, 0]
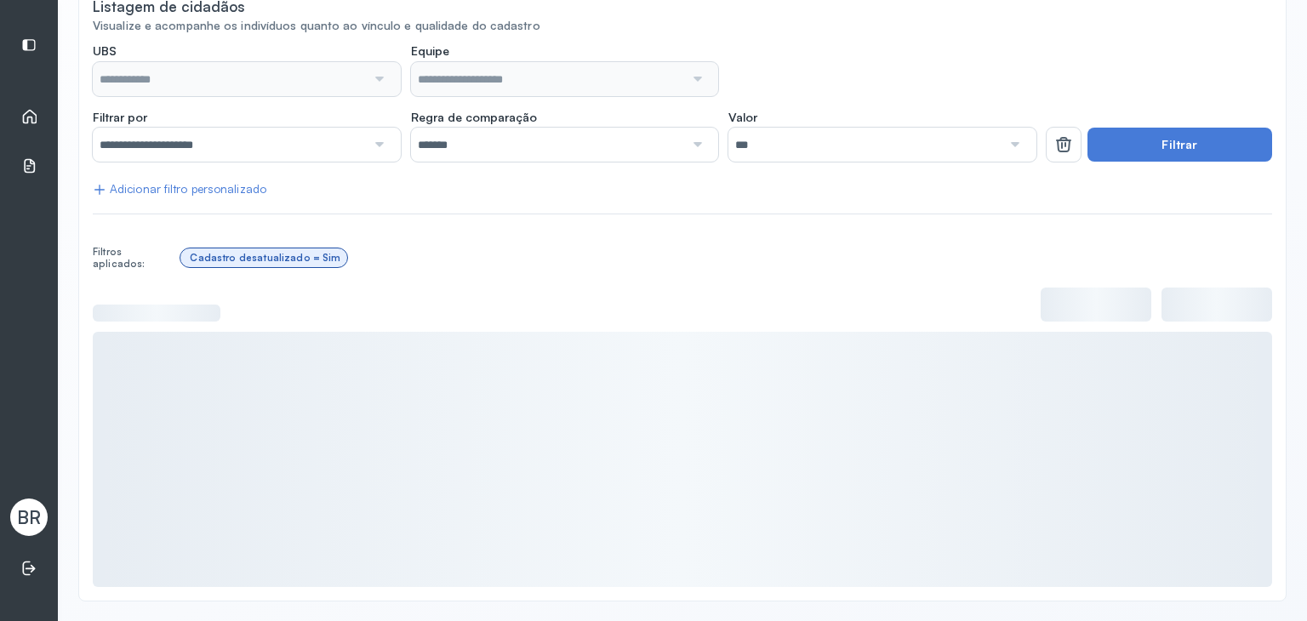
type input "**********"
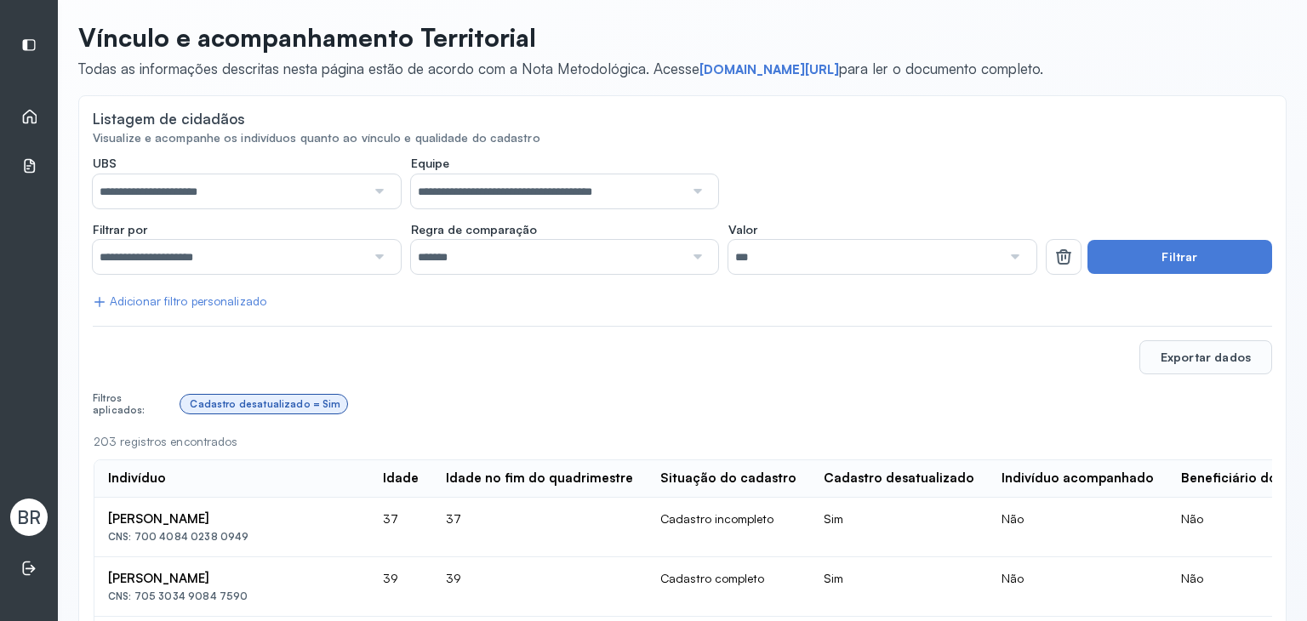
scroll to position [0, 0]
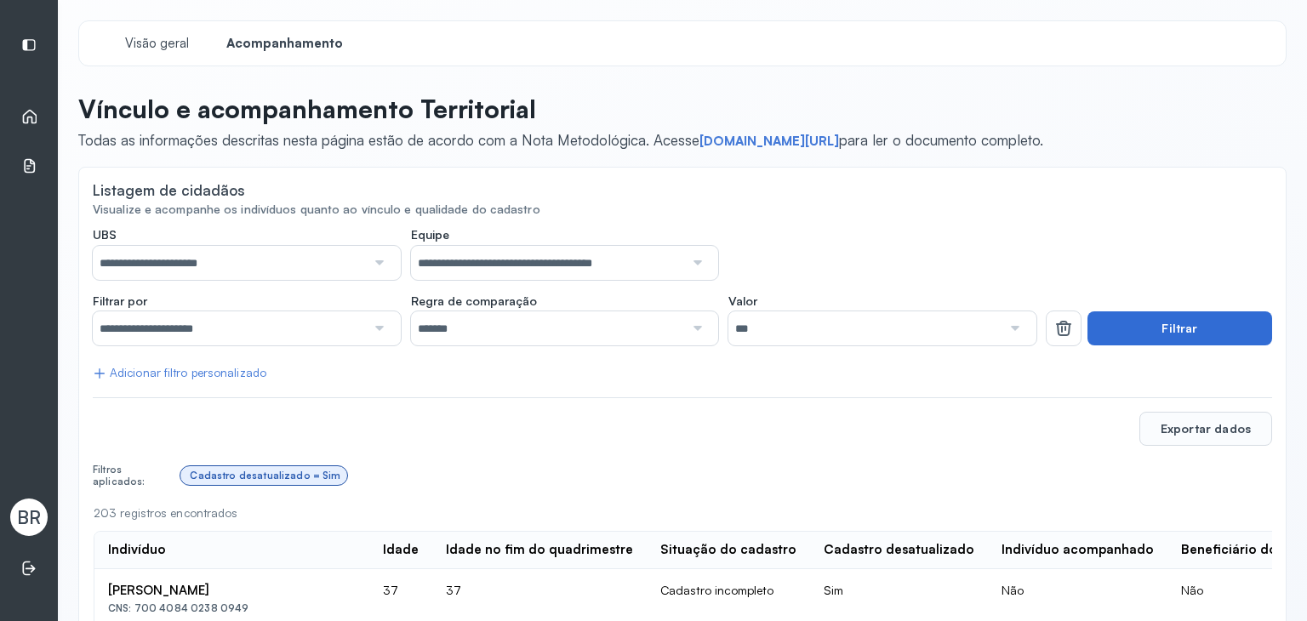
click at [1123, 317] on button "Filtrar" at bounding box center [1180, 329] width 185 height 34
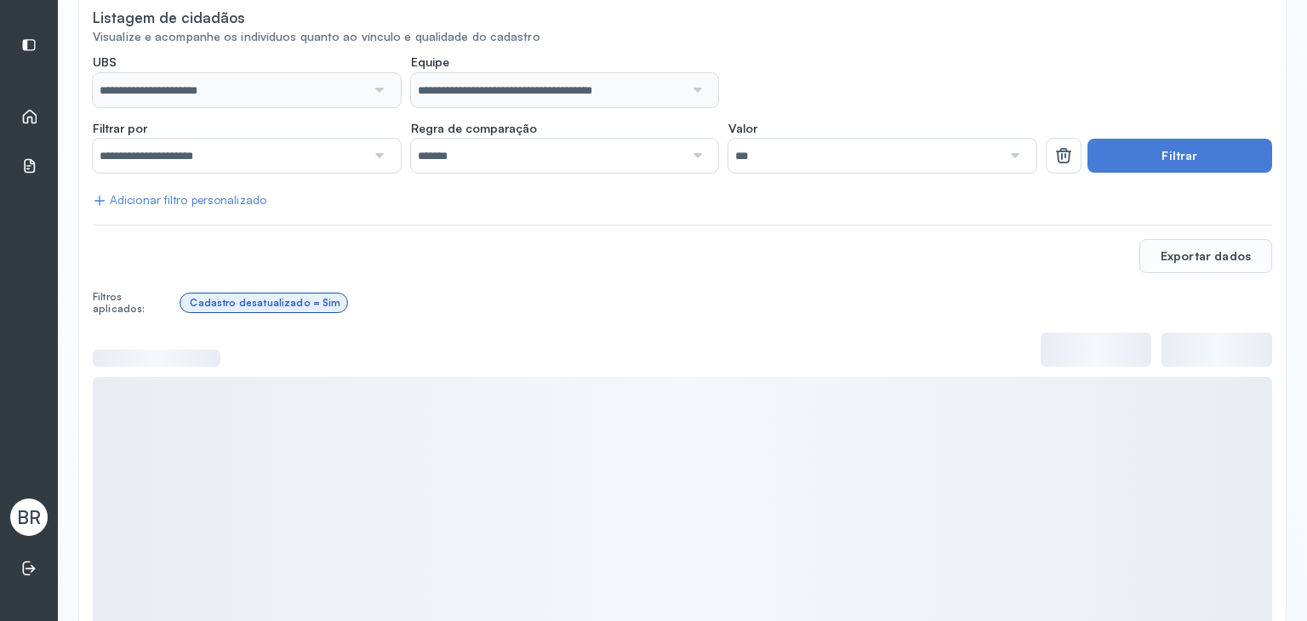
scroll to position [218, 0]
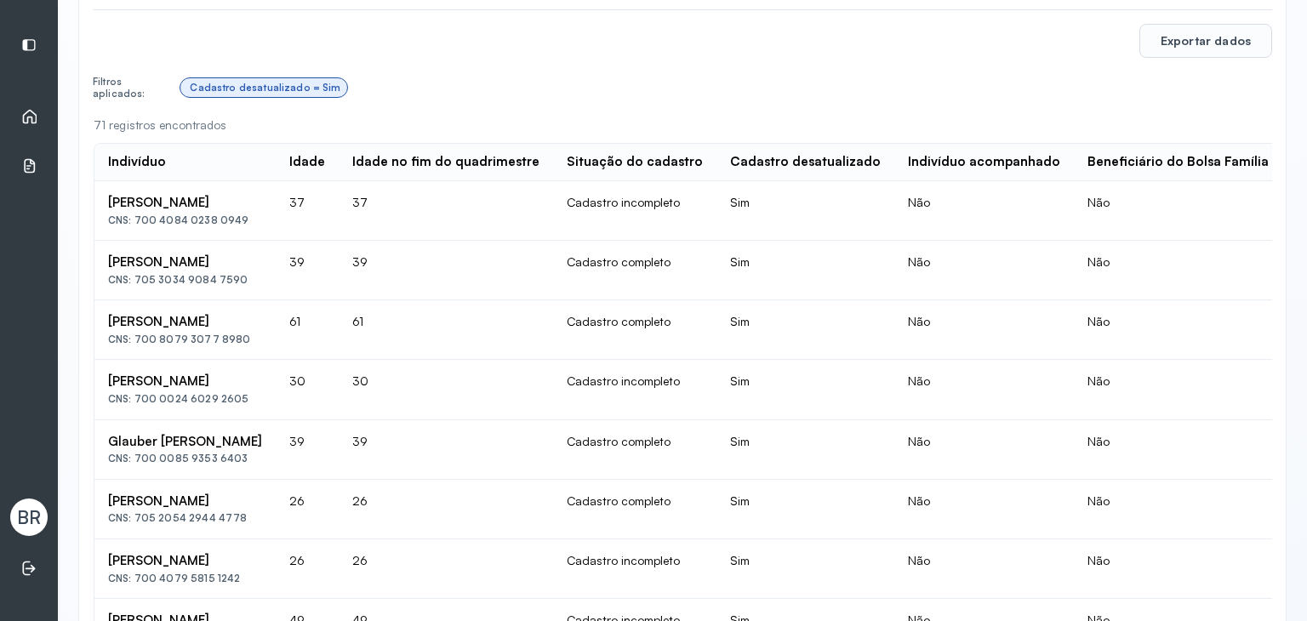
drag, startPoint x: 100, startPoint y: 200, endPoint x: 231, endPoint y: 194, distance: 130.4
click at [231, 194] on td "[PERSON_NAME] CNS: 700 4084 0238 0949" at bounding box center [184, 211] width 181 height 60
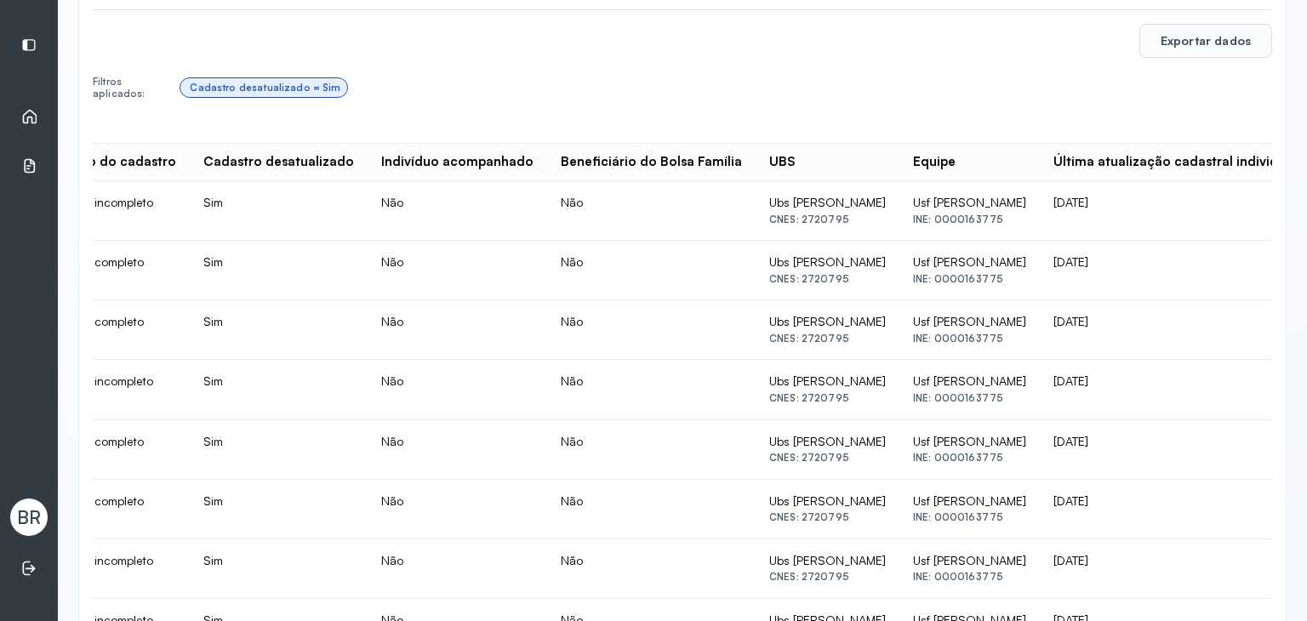
scroll to position [0, 1153]
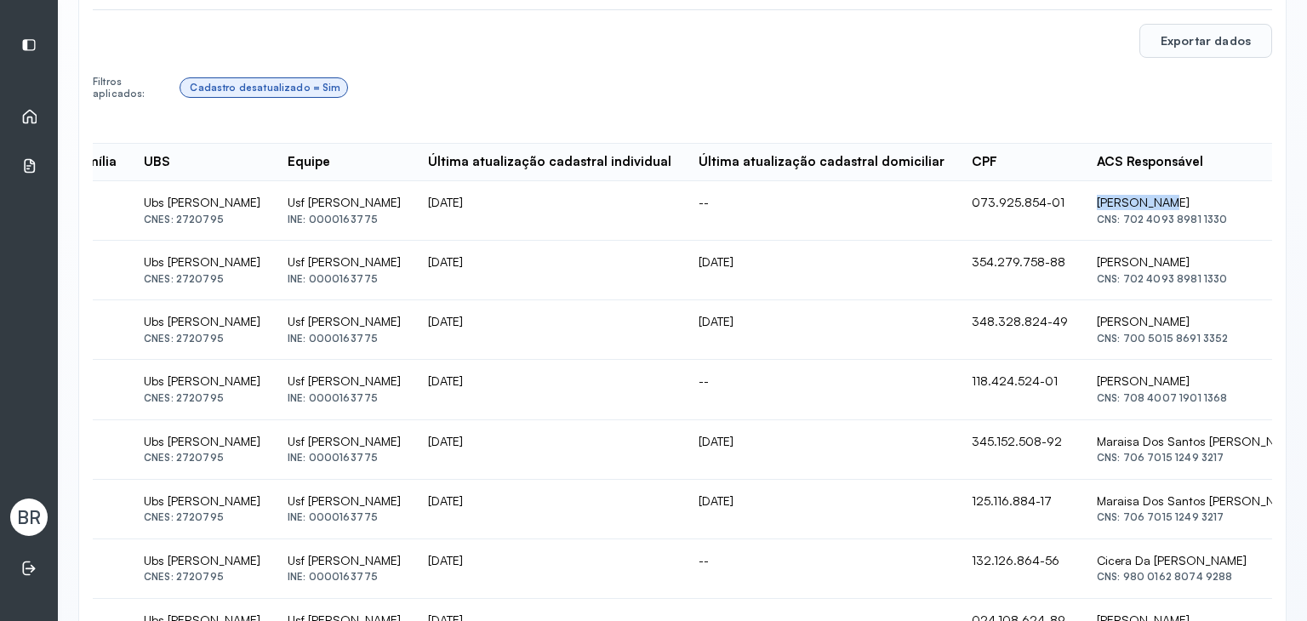
drag, startPoint x: 1079, startPoint y: 196, endPoint x: 1134, endPoint y: 195, distance: 54.5
click at [1134, 195] on div "[PERSON_NAME]" at bounding box center [1199, 202] width 205 height 15
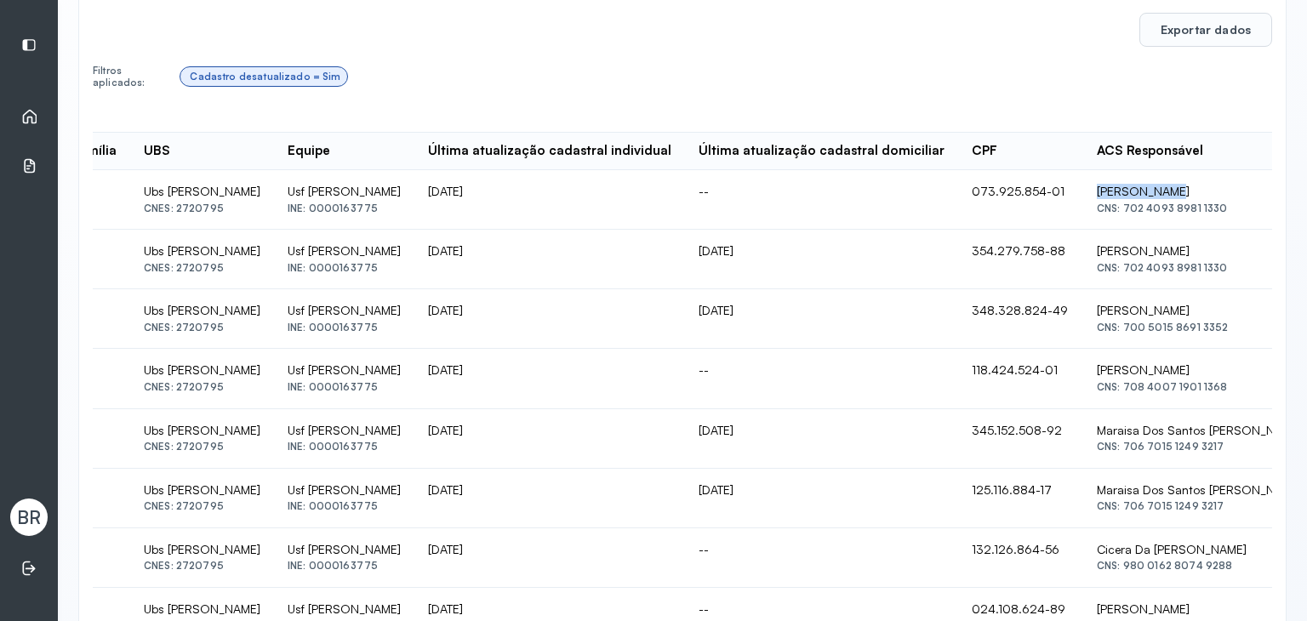
scroll to position [400, 0]
click at [1168, 19] on button "Exportar dados" at bounding box center [1206, 29] width 133 height 34
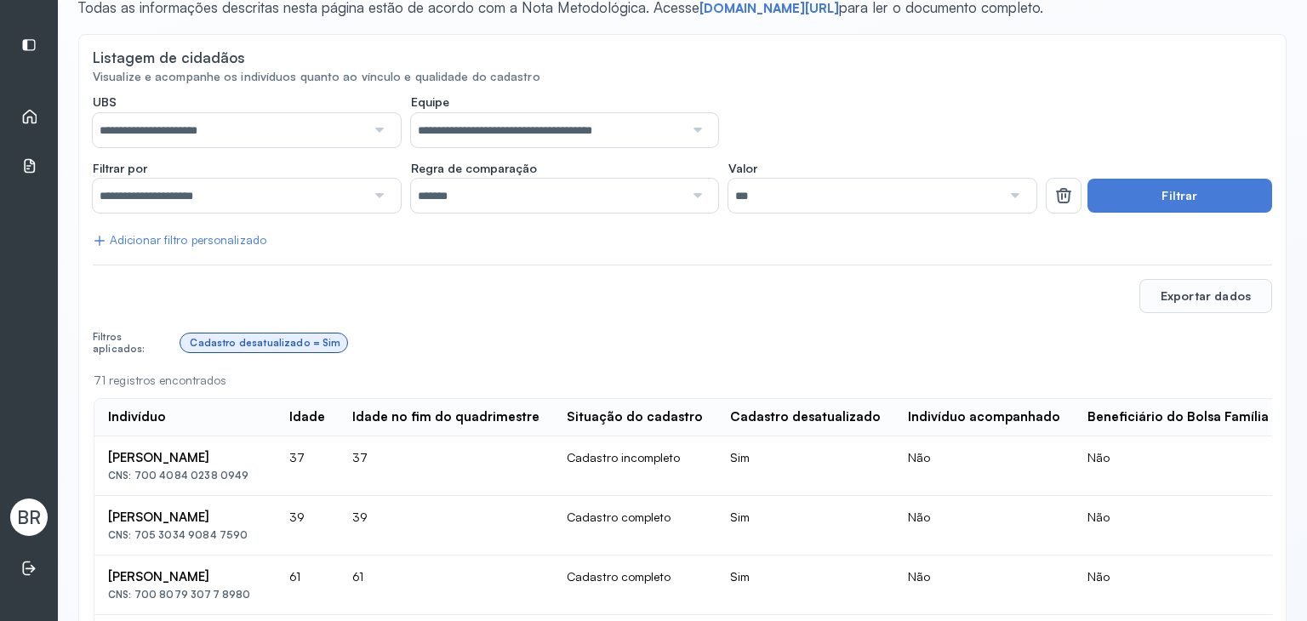
scroll to position [133, 0]
drag, startPoint x: 243, startPoint y: 471, endPoint x: 134, endPoint y: 468, distance: 109.0
click at [134, 470] on div "CNS: 700 4084 0238 0949" at bounding box center [185, 476] width 154 height 12
copy div "700 4084 0238 0949"
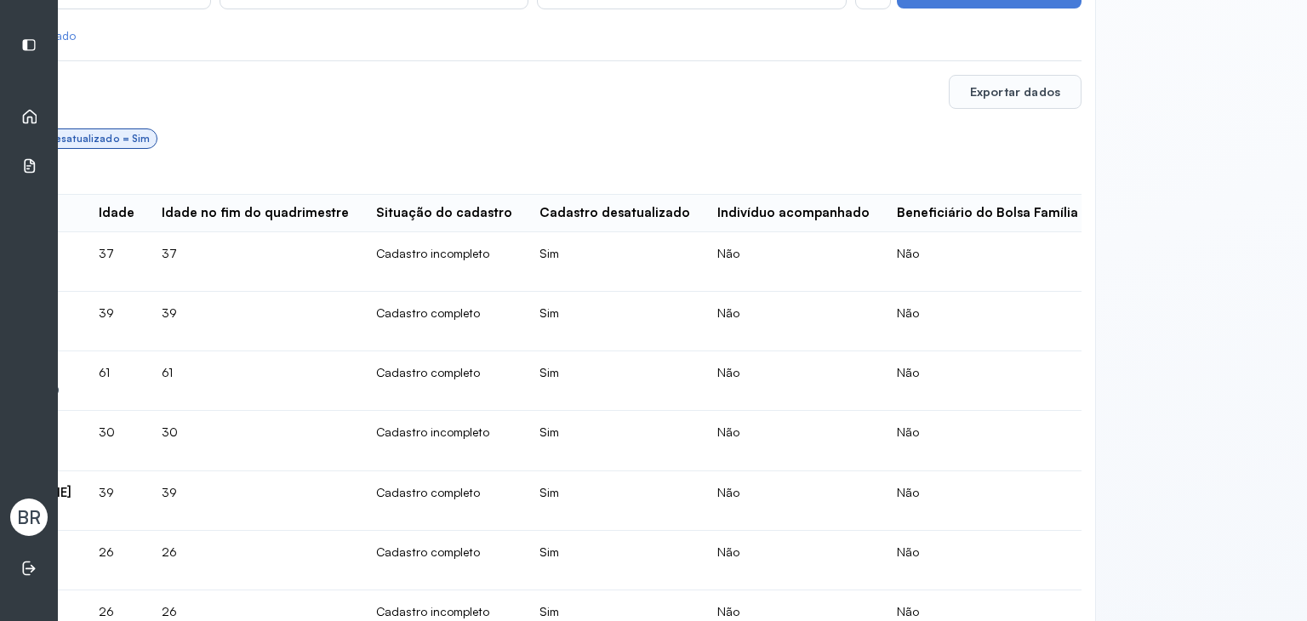
scroll to position [337, 0]
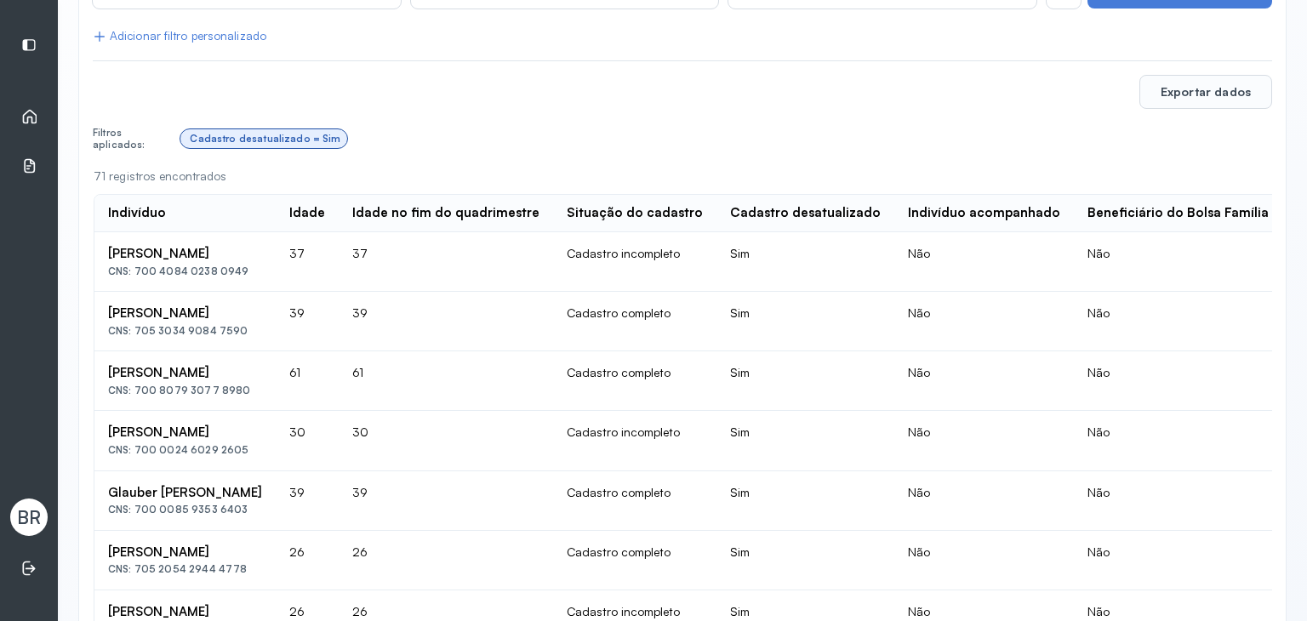
click at [574, 379] on td "Cadastro completo" at bounding box center [634, 382] width 163 height 60
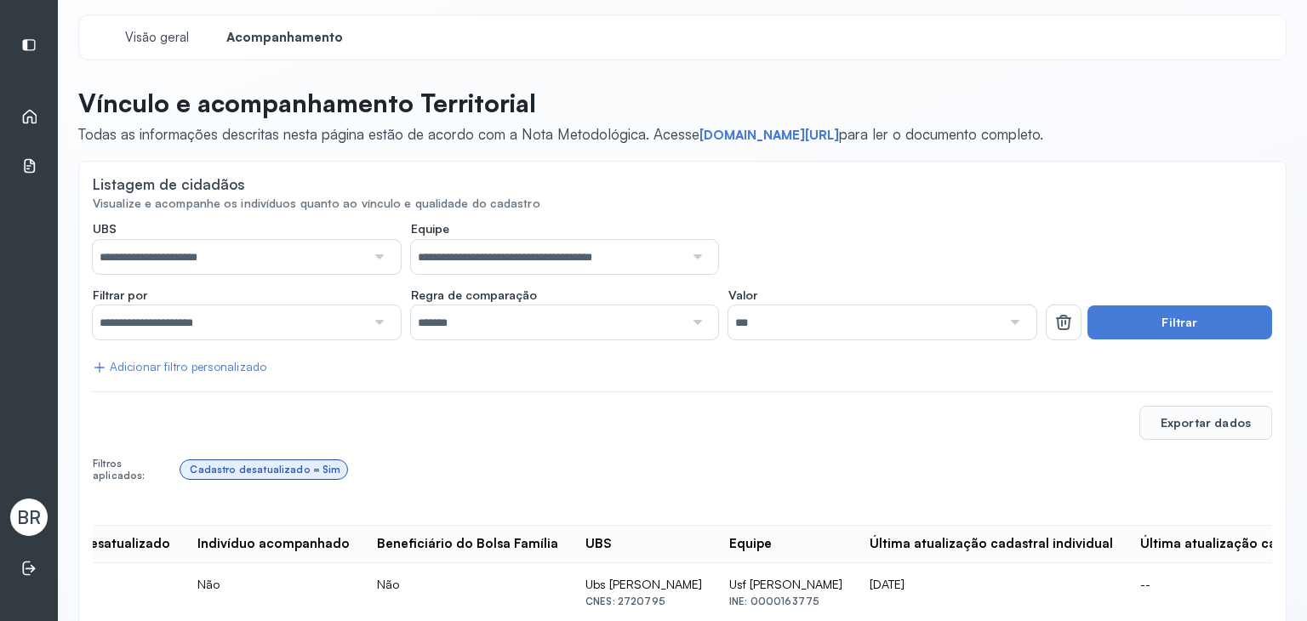
scroll to position [0, 0]
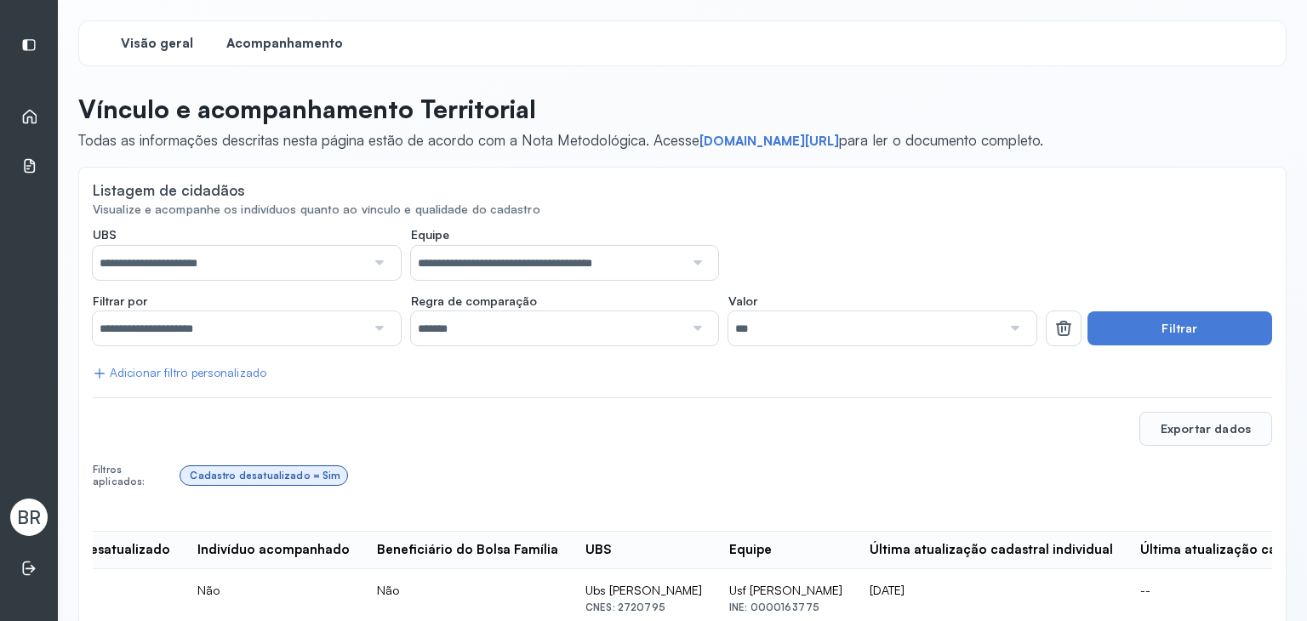
click at [140, 42] on span "Visão geral" at bounding box center [157, 44] width 72 height 16
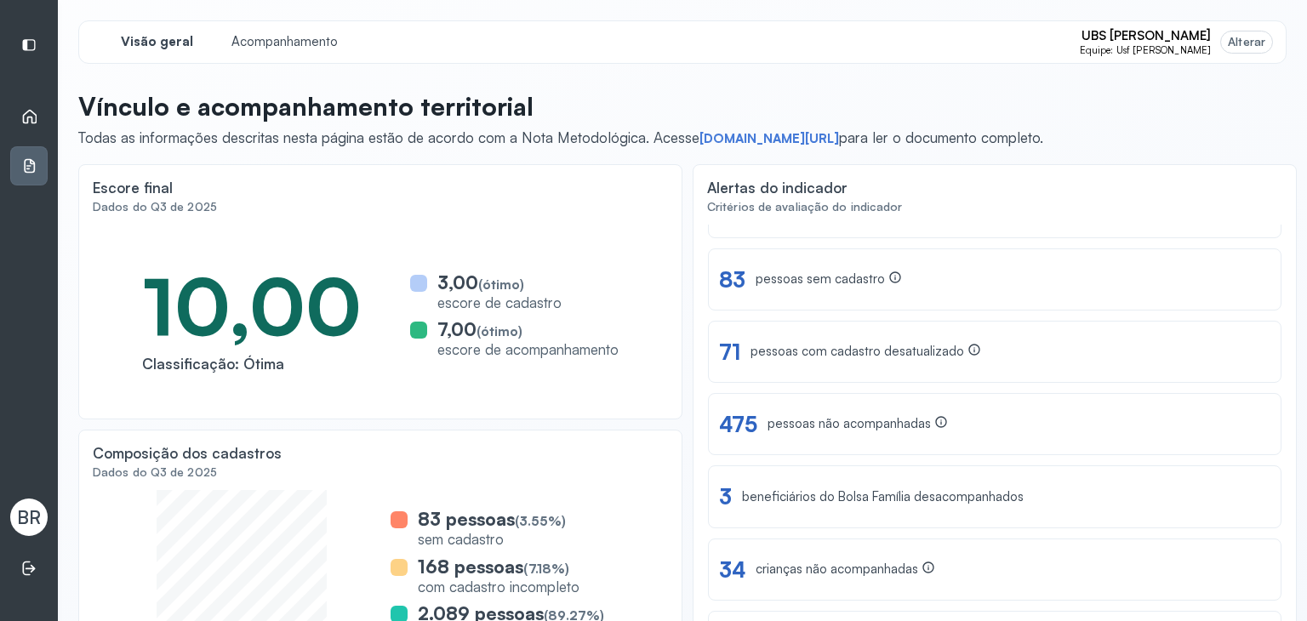
click at [31, 112] on icon at bounding box center [29, 116] width 17 height 17
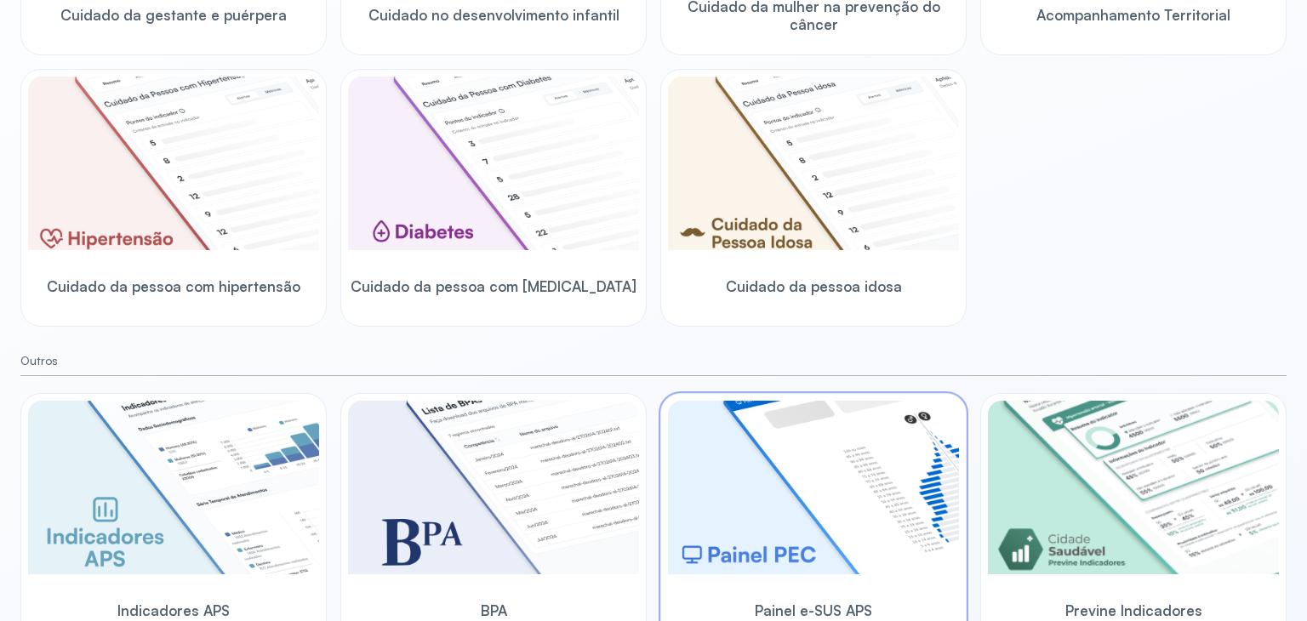
scroll to position [477, 0]
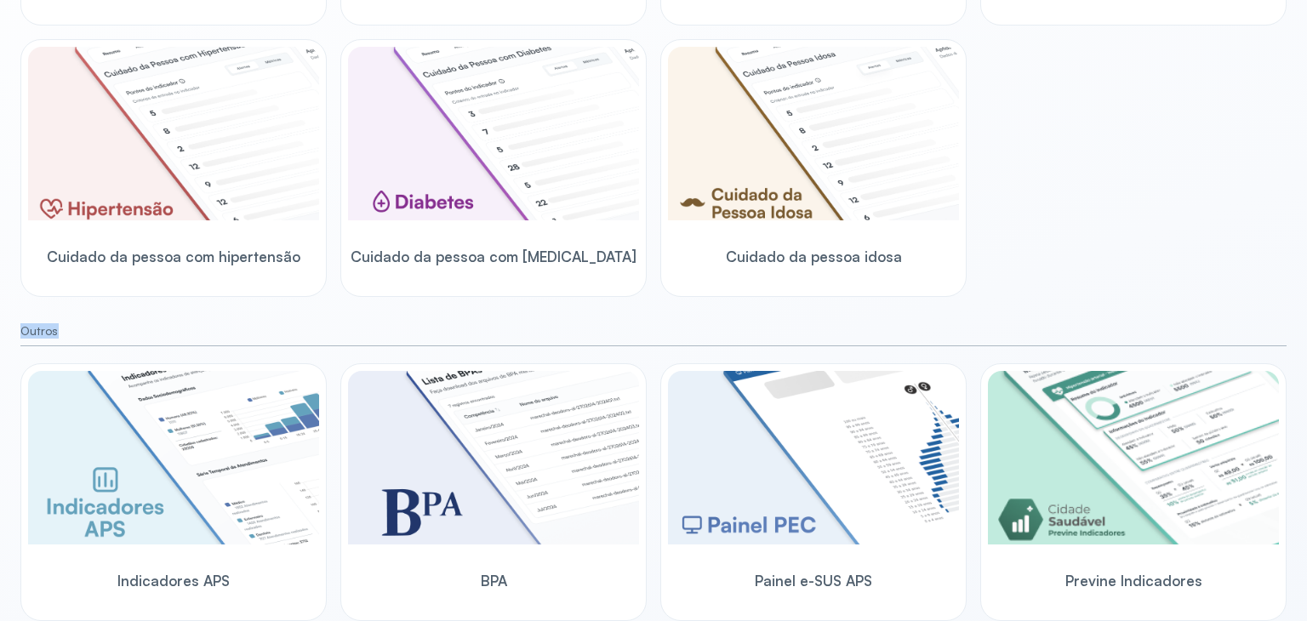
drag, startPoint x: 23, startPoint y: 332, endPoint x: 60, endPoint y: 324, distance: 37.4
click at [60, 324] on small "Outros" at bounding box center [653, 331] width 1267 height 14
click at [211, 310] on div "Seleção de painéis Escolha o painel de indicadores desejado e acesse seu módulo…" at bounding box center [653, 129] width 1267 height 986
click at [3, 318] on div "Coqueiro Seco/AL BR [PERSON_NAME] Administrador Seleção de painéis Escolha o pa…" at bounding box center [653, 310] width 1307 height 621
click at [14, 330] on div "Coqueiro Seco/AL BR [PERSON_NAME] Administrador Seleção de painéis Escolha o pa…" at bounding box center [653, 310] width 1307 height 621
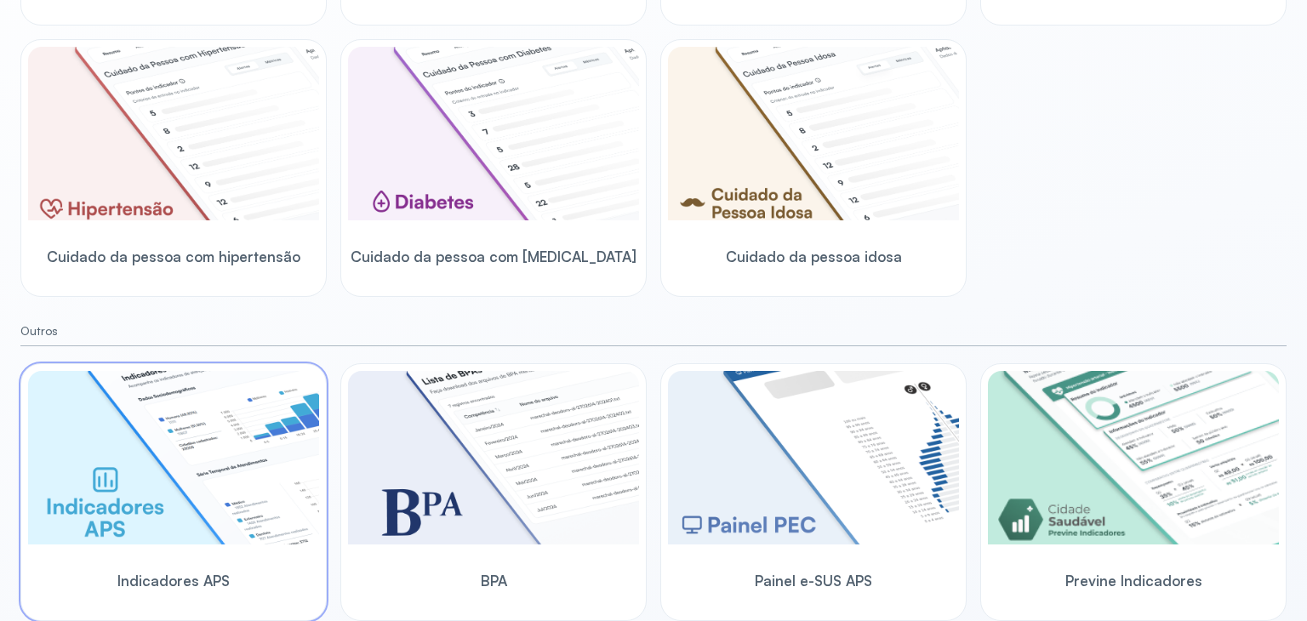
click at [206, 506] on img at bounding box center [173, 458] width 291 height 174
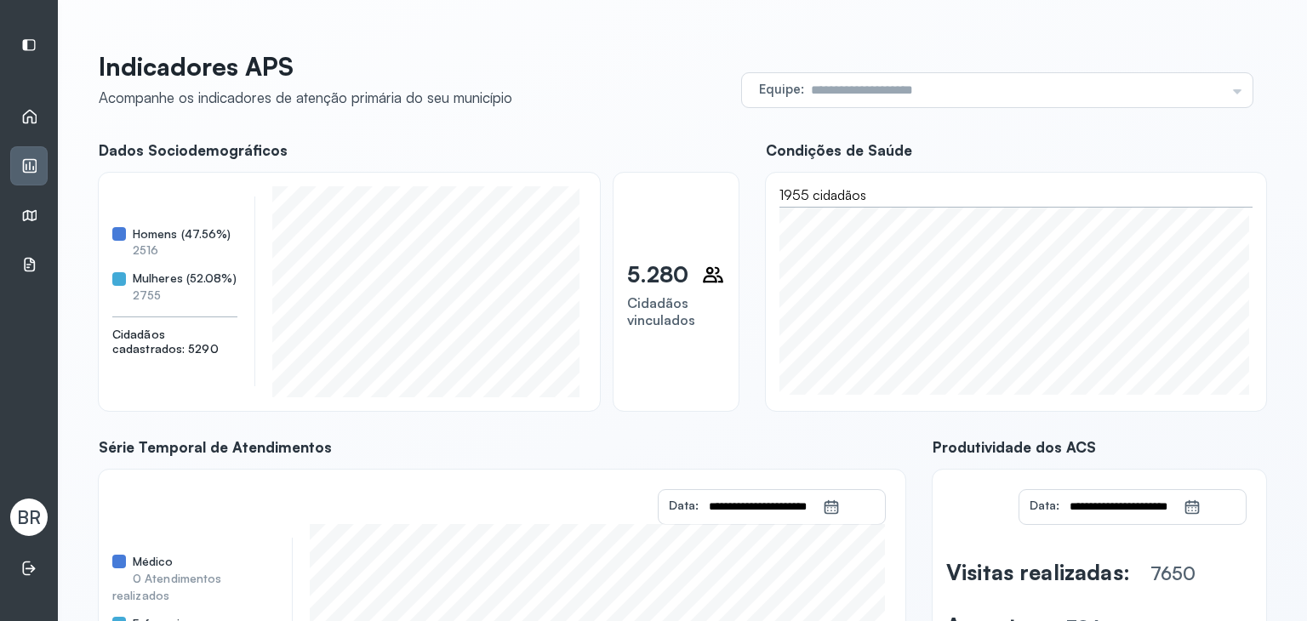
drag, startPoint x: 98, startPoint y: 152, endPoint x: 300, endPoint y: 126, distance: 203.5
click at [300, 126] on div "**********" at bounding box center [682, 425] width 1209 height 810
click at [309, 152] on span "Dados Sociodemográficos" at bounding box center [419, 150] width 640 height 18
drag, startPoint x: 167, startPoint y: 249, endPoint x: 129, endPoint y: 224, distance: 45.3
click at [129, 224] on div "Homens (47.56%) 2516 Mulheres (52.08%) 2755 Cidadãos cadastrados: 5290" at bounding box center [349, 292] width 501 height 238
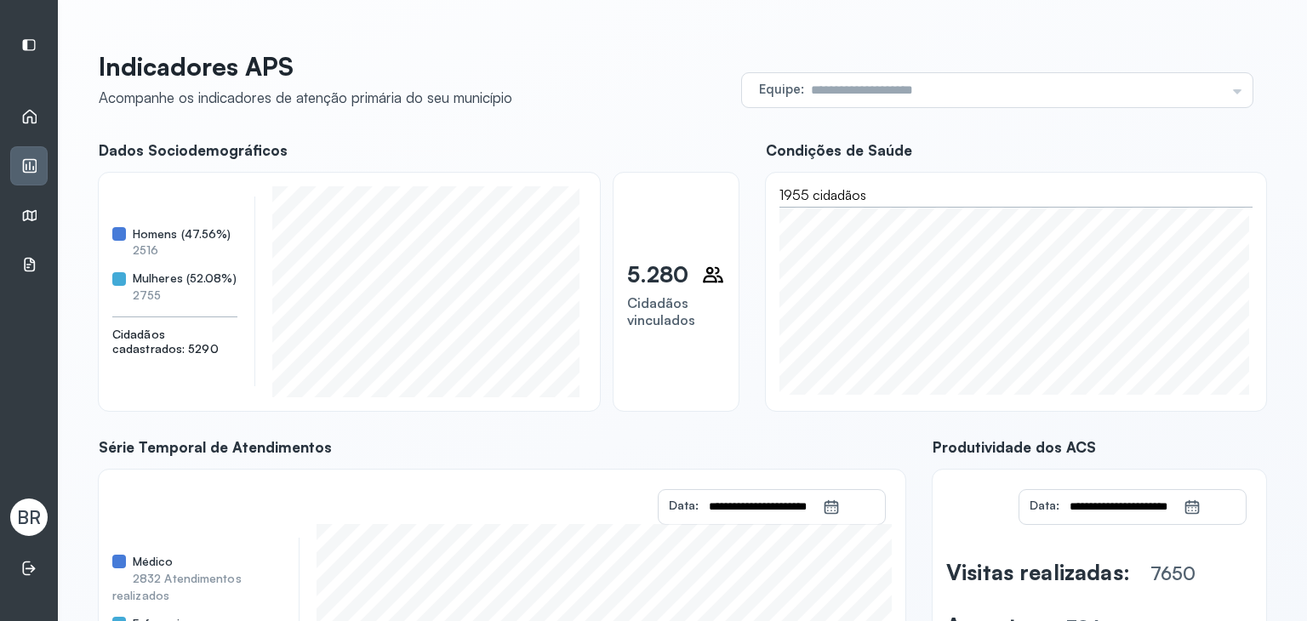
click at [167, 297] on div "Mulheres (52.08%) 2755" at bounding box center [174, 287] width 125 height 31
drag, startPoint x: 174, startPoint y: 300, endPoint x: 138, endPoint y: 263, distance: 51.2
click at [138, 263] on div "Homens (47.56%) 2516 Mulheres (52.08%) 2755" at bounding box center [174, 265] width 125 height 77
drag, startPoint x: 758, startPoint y: 151, endPoint x: 930, endPoint y: 127, distance: 173.6
click at [914, 140] on div "**********" at bounding box center [683, 430] width 1168 height 759
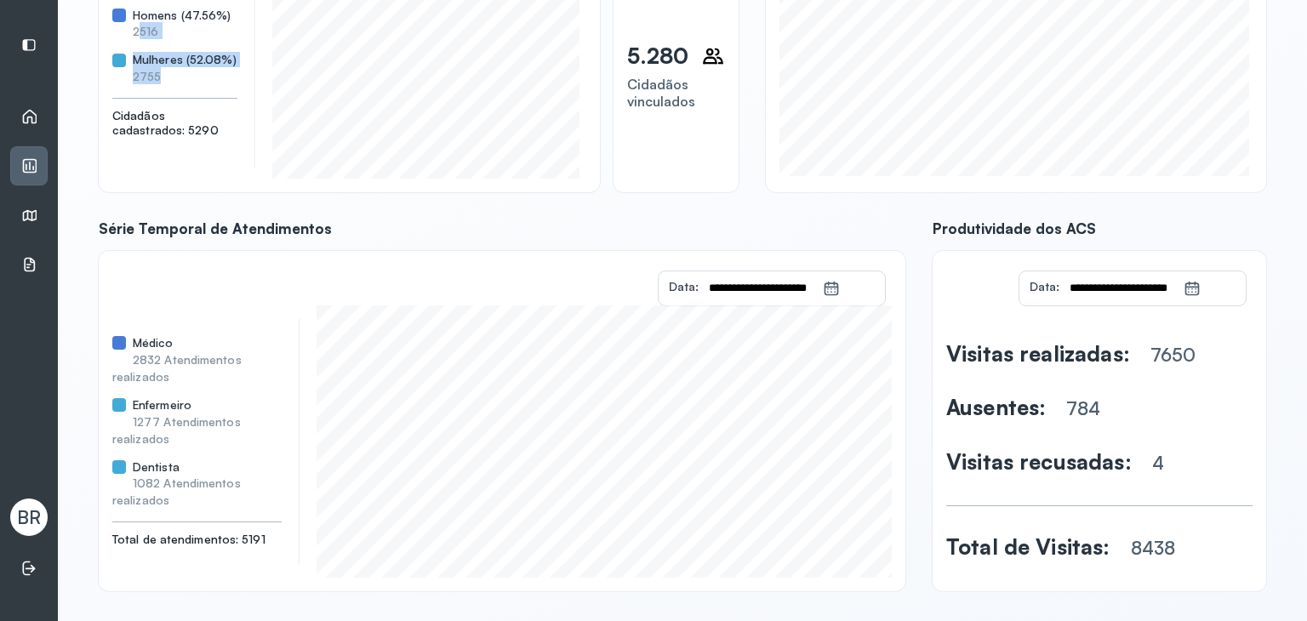
scroll to position [230, 0]
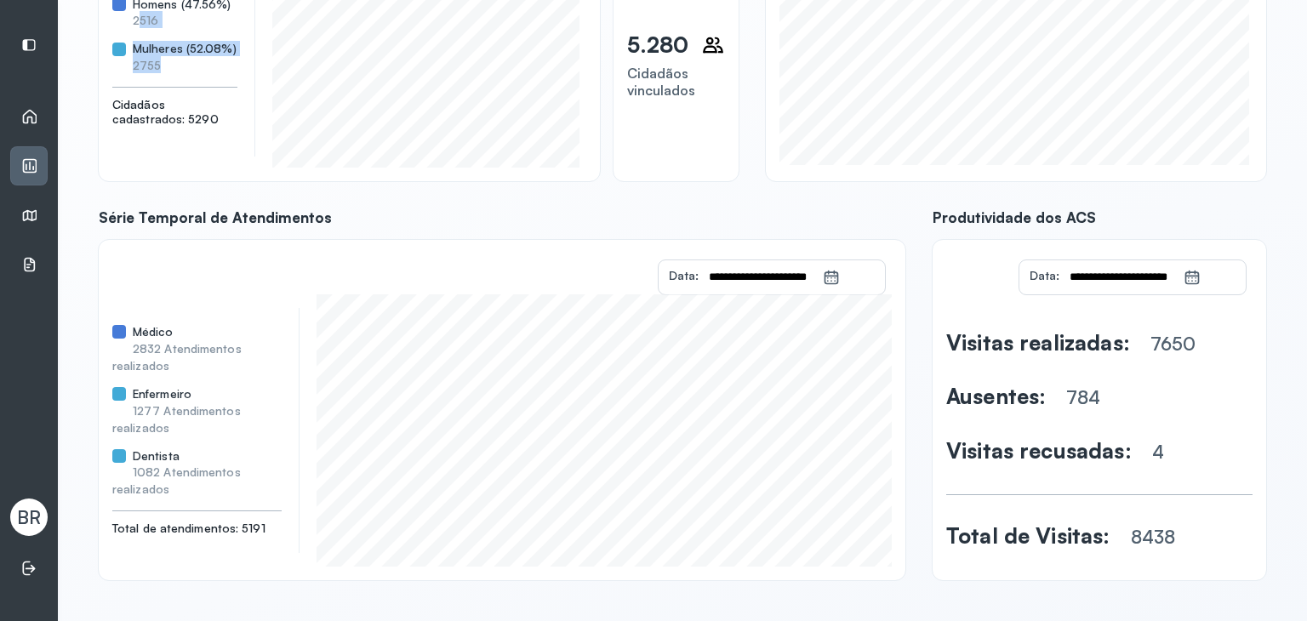
drag, startPoint x: 103, startPoint y: 214, endPoint x: 348, endPoint y: 215, distance: 245.1
click at [347, 216] on span "Série Temporal de Atendimentos" at bounding box center [502, 218] width 807 height 18
click at [371, 212] on span "Série Temporal de Atendimentos" at bounding box center [502, 218] width 807 height 18
drag, startPoint x: 134, startPoint y: 409, endPoint x: 170, endPoint y: 411, distance: 35.8
click at [170, 410] on span "1277 Atendimentos realizados" at bounding box center [176, 418] width 129 height 31
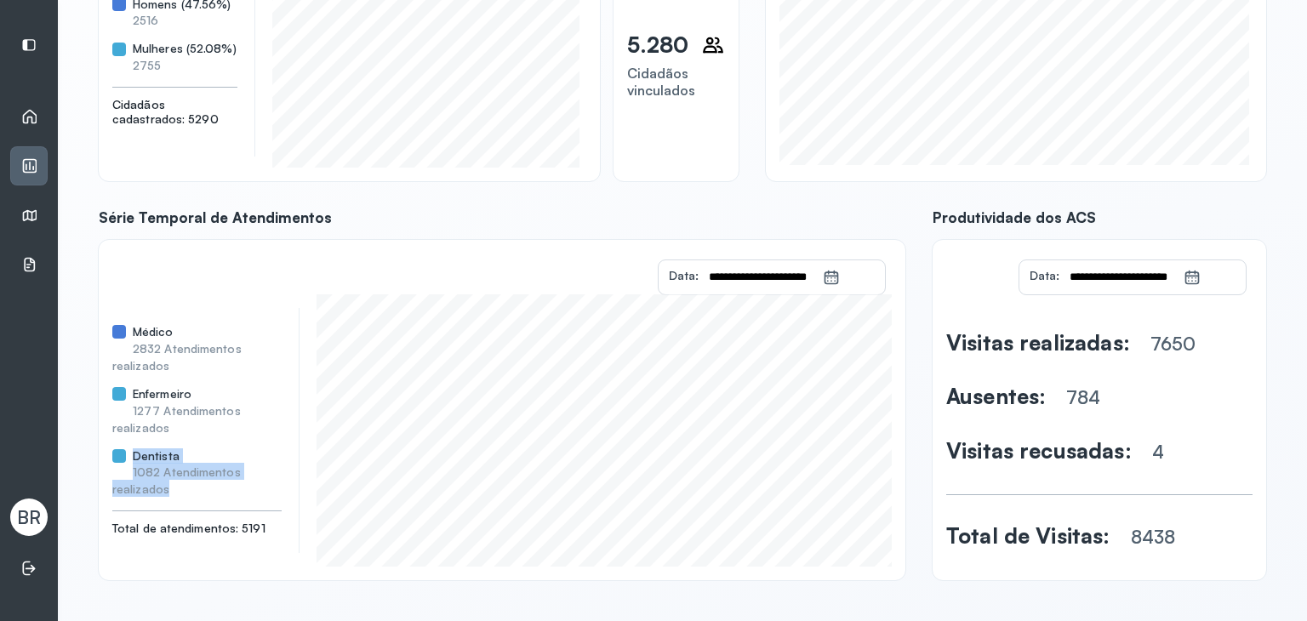
drag, startPoint x: 158, startPoint y: 483, endPoint x: 129, endPoint y: 455, distance: 40.9
click at [129, 455] on div "Dentista 1082 Atendimentos realizados" at bounding box center [196, 473] width 169 height 49
click at [732, 272] on input "**********" at bounding box center [761, 277] width 124 height 34
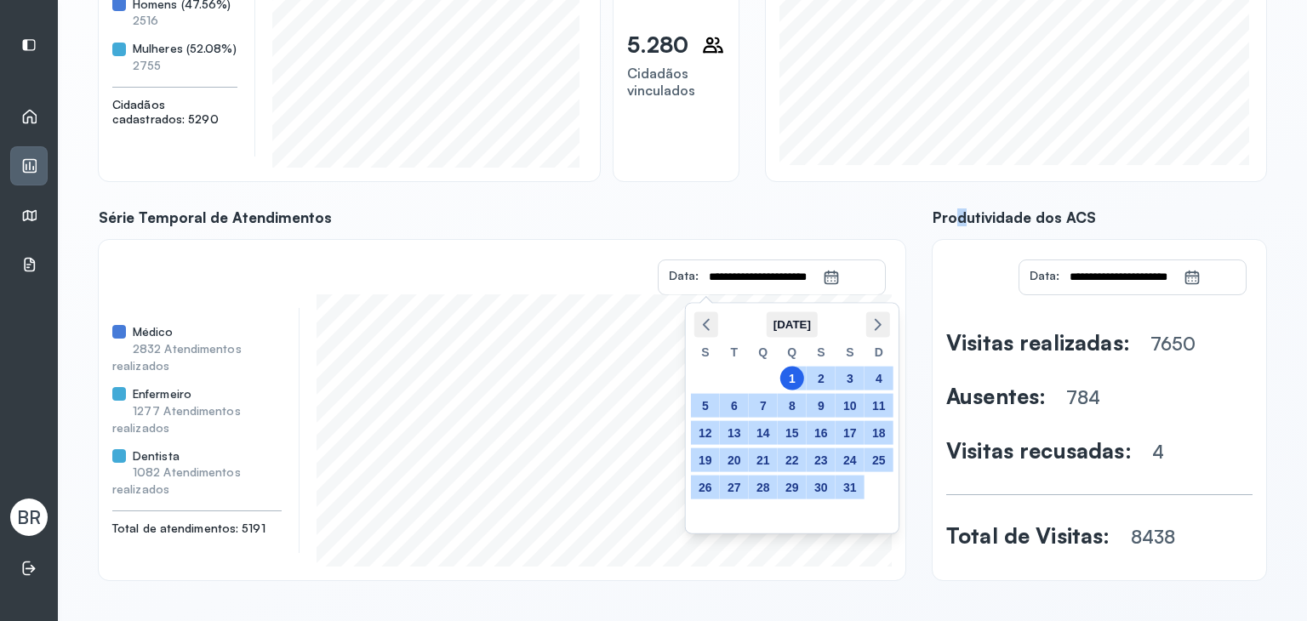
click at [934, 203] on div "**********" at bounding box center [683, 246] width 1168 height 670
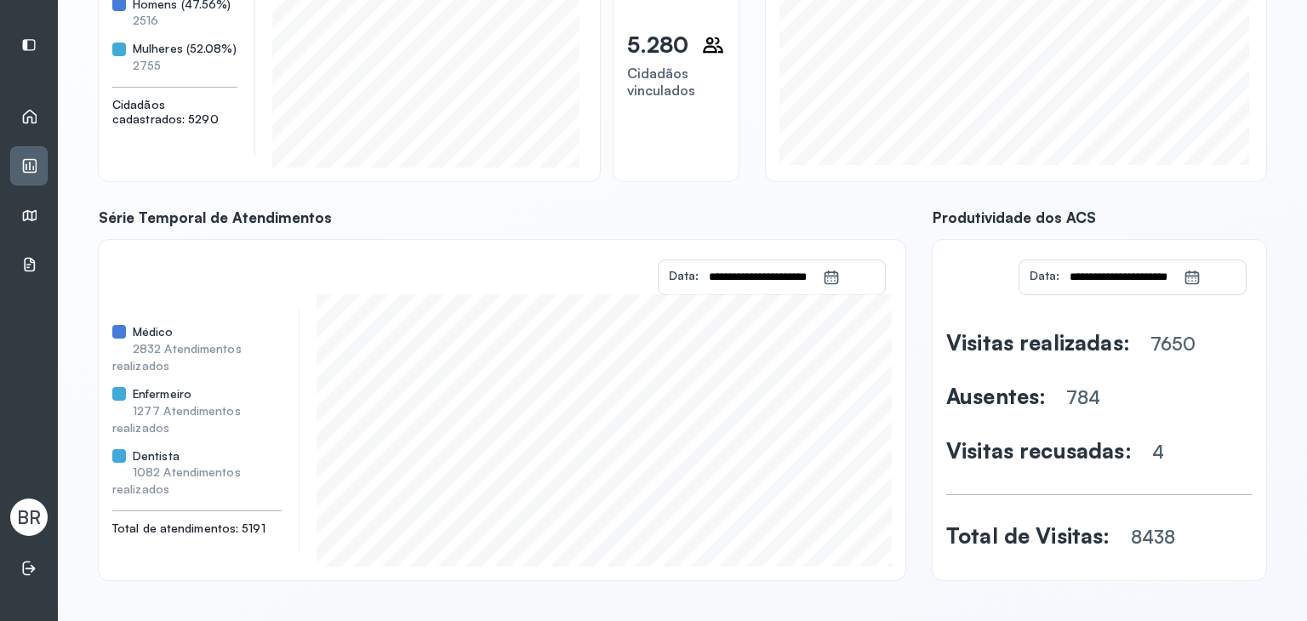
click at [878, 180] on div "**********" at bounding box center [683, 246] width 1168 height 670
drag, startPoint x: 1178, startPoint y: 550, endPoint x: 991, endPoint y: 466, distance: 205.0
click at [1003, 523] on div "Visitas realizadas: 7650 Ausentes: 784 Visitas recusadas: 4 Total de Visitas: 8…" at bounding box center [1100, 439] width 306 height 255
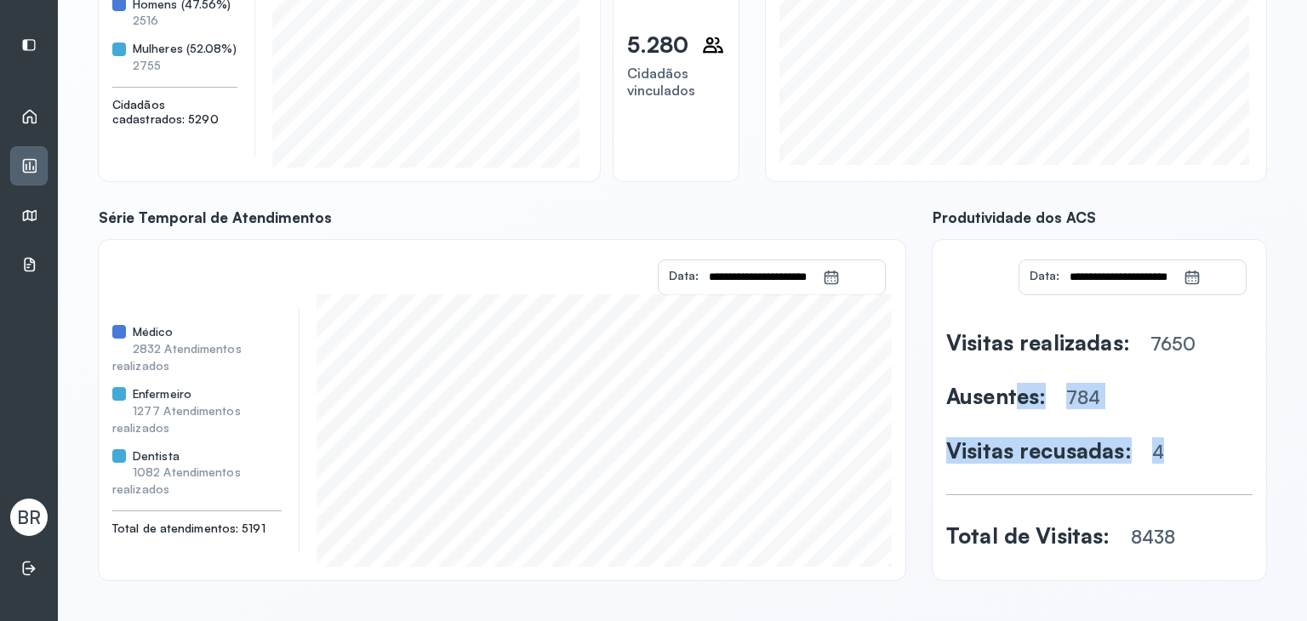
drag, startPoint x: 1175, startPoint y: 443, endPoint x: 1001, endPoint y: 392, distance: 181.0
click at [1001, 392] on div "Visitas realizadas: 7650 Ausentes: 784 Visitas recusadas: 4 Total de Visitas: 8…" at bounding box center [1100, 439] width 306 height 170
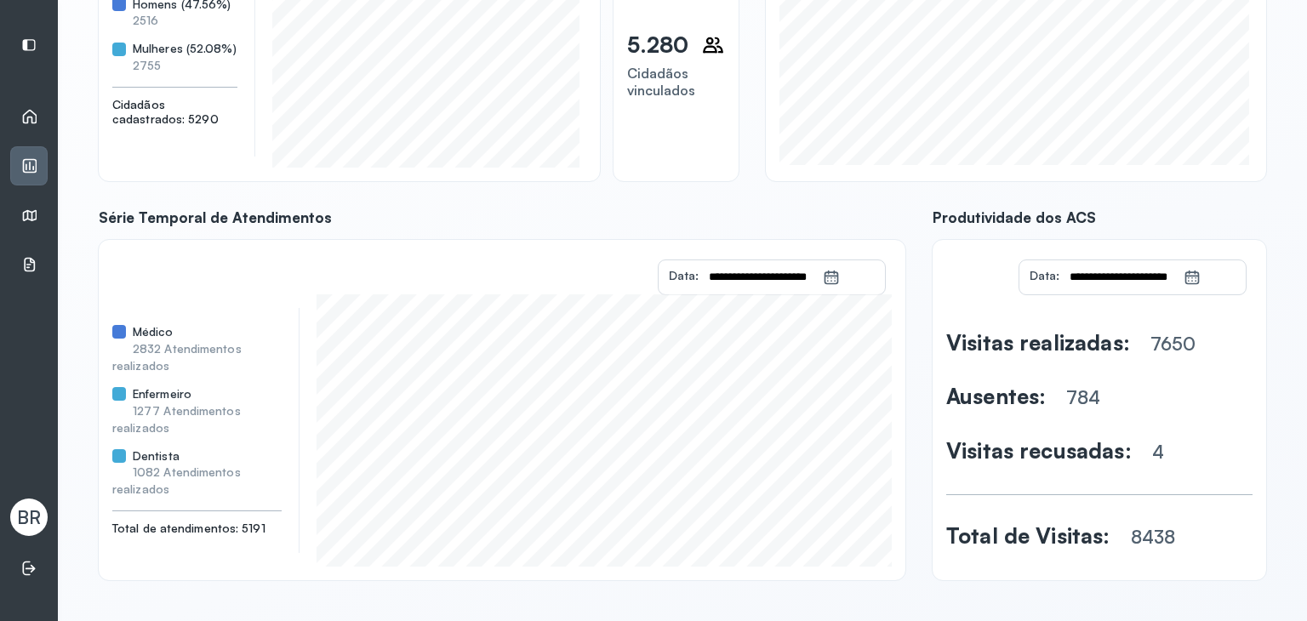
click at [972, 340] on span "Visitas realizadas:" at bounding box center [1039, 342] width 184 height 26
click at [37, 35] on div at bounding box center [29, 45] width 36 height 36
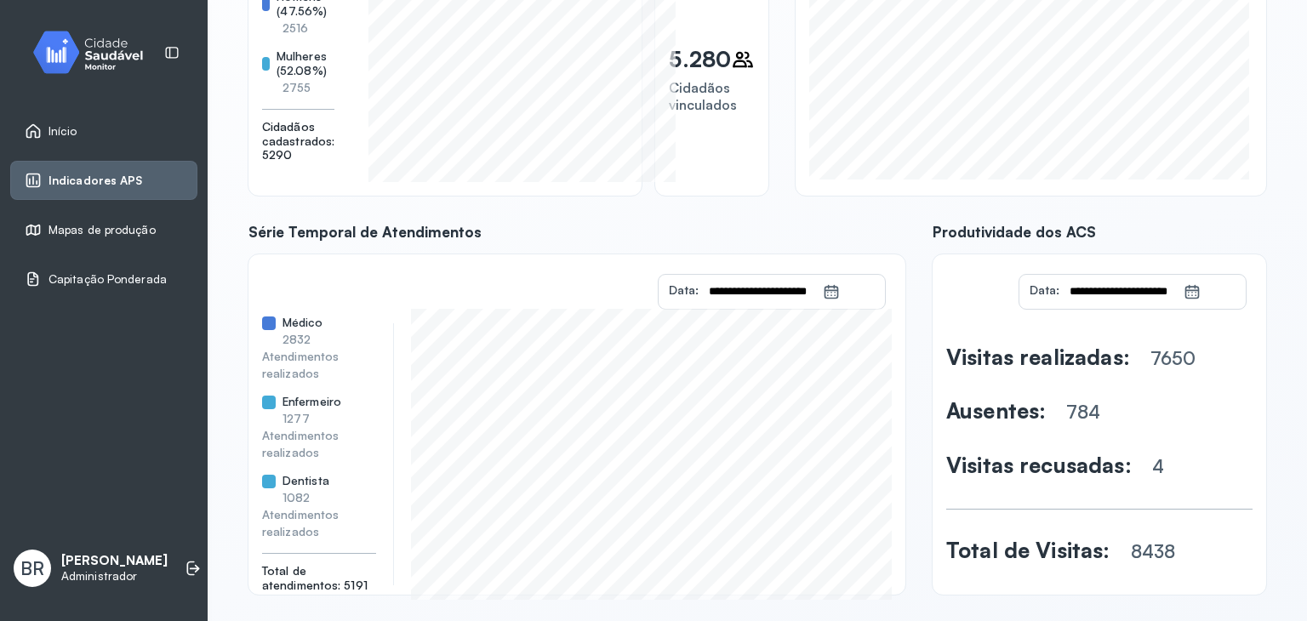
click at [96, 224] on span "Mapas de produção" at bounding box center [102, 230] width 107 height 14
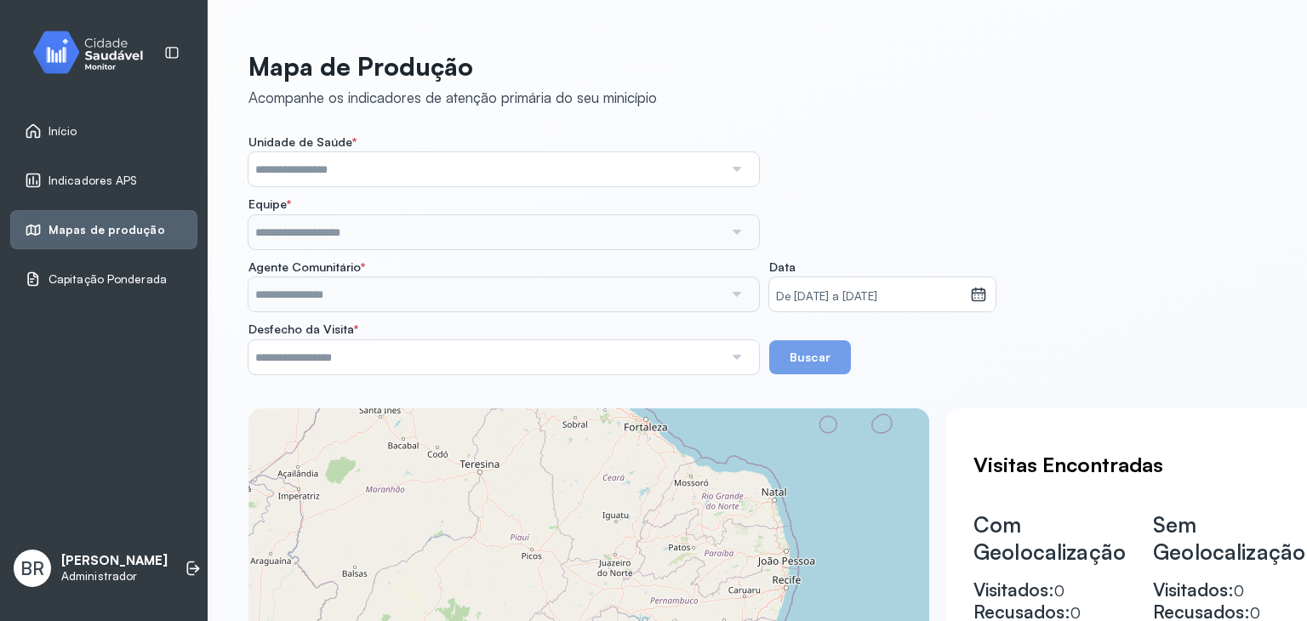
click at [84, 283] on span "Capitação Ponderada" at bounding box center [108, 279] width 118 height 14
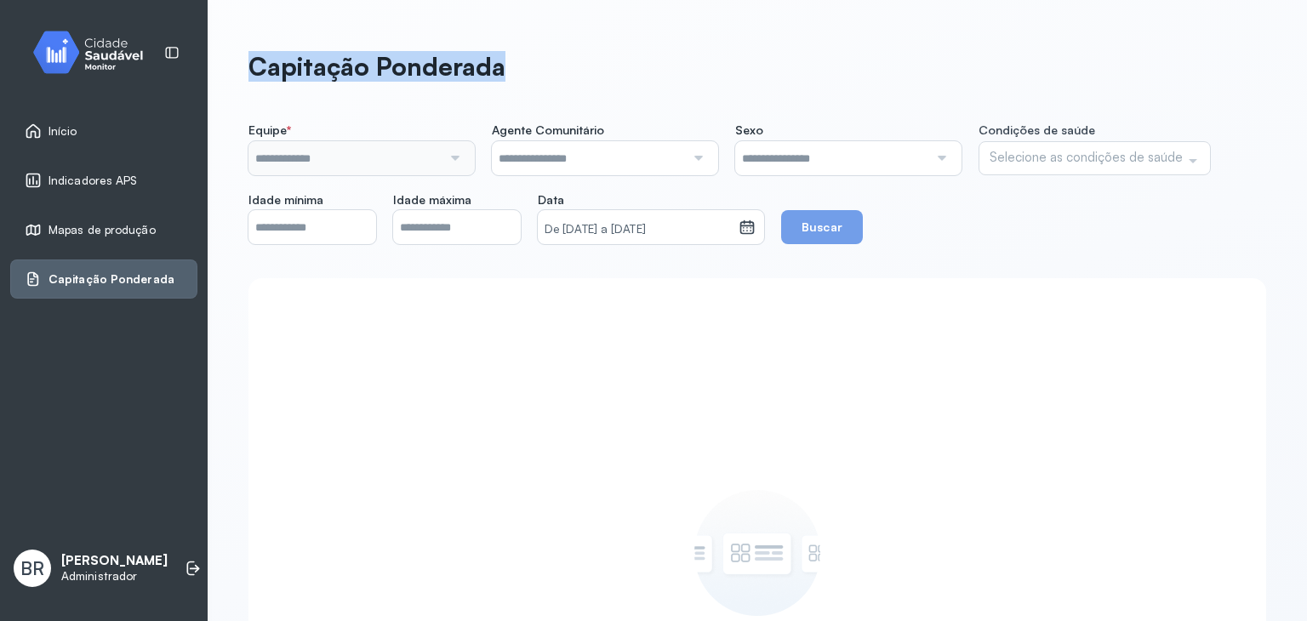
drag, startPoint x: 253, startPoint y: 67, endPoint x: 536, endPoint y: 77, distance: 283.6
click at [536, 77] on header "Capitação Ponderada" at bounding box center [758, 69] width 1018 height 37
click at [146, 134] on link "Início" at bounding box center [104, 131] width 158 height 17
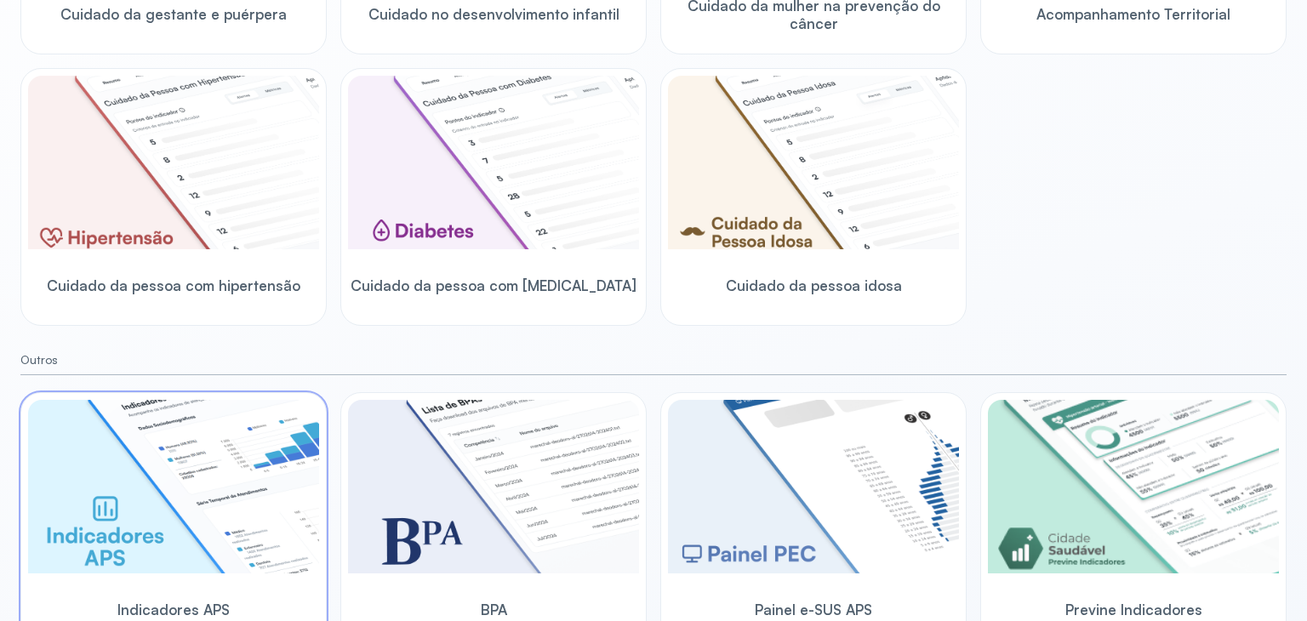
scroll to position [477, 0]
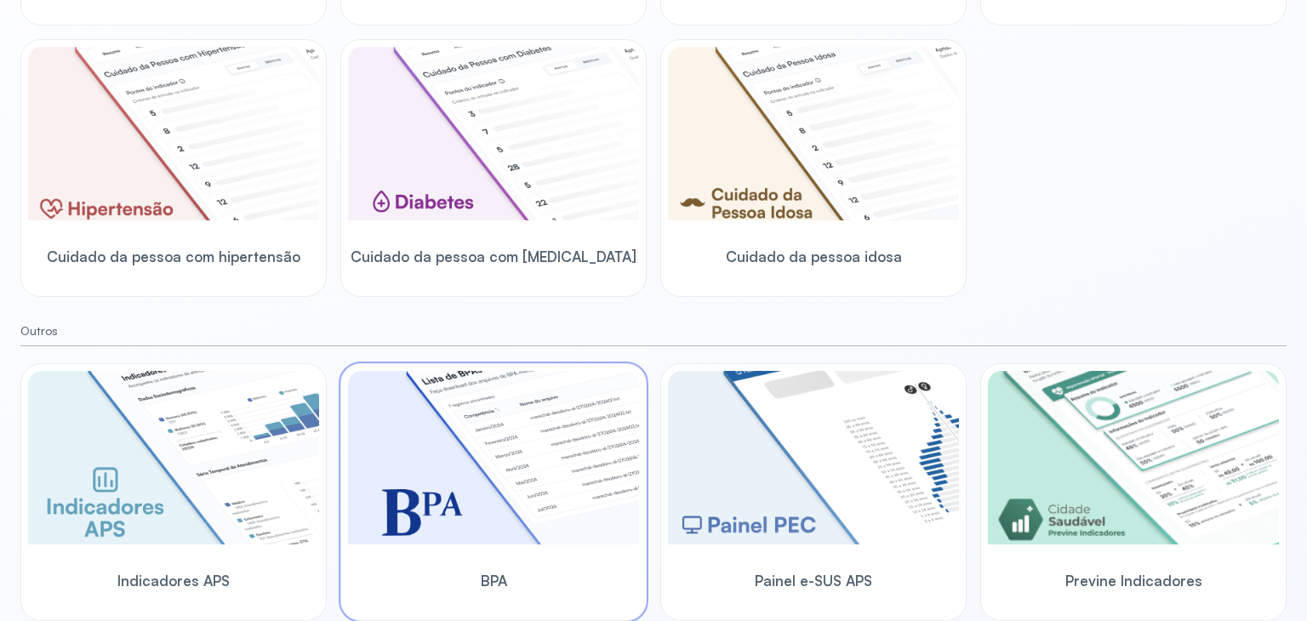
click at [492, 475] on img at bounding box center [493, 458] width 291 height 174
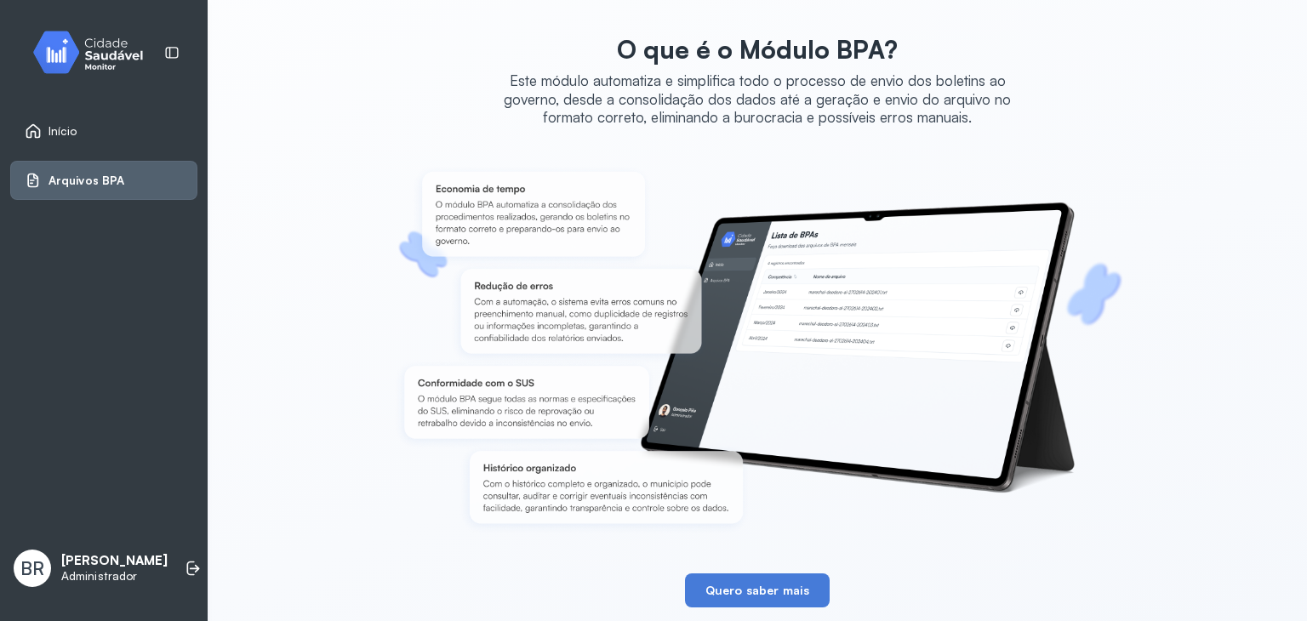
click at [77, 127] on link "Início" at bounding box center [104, 131] width 158 height 17
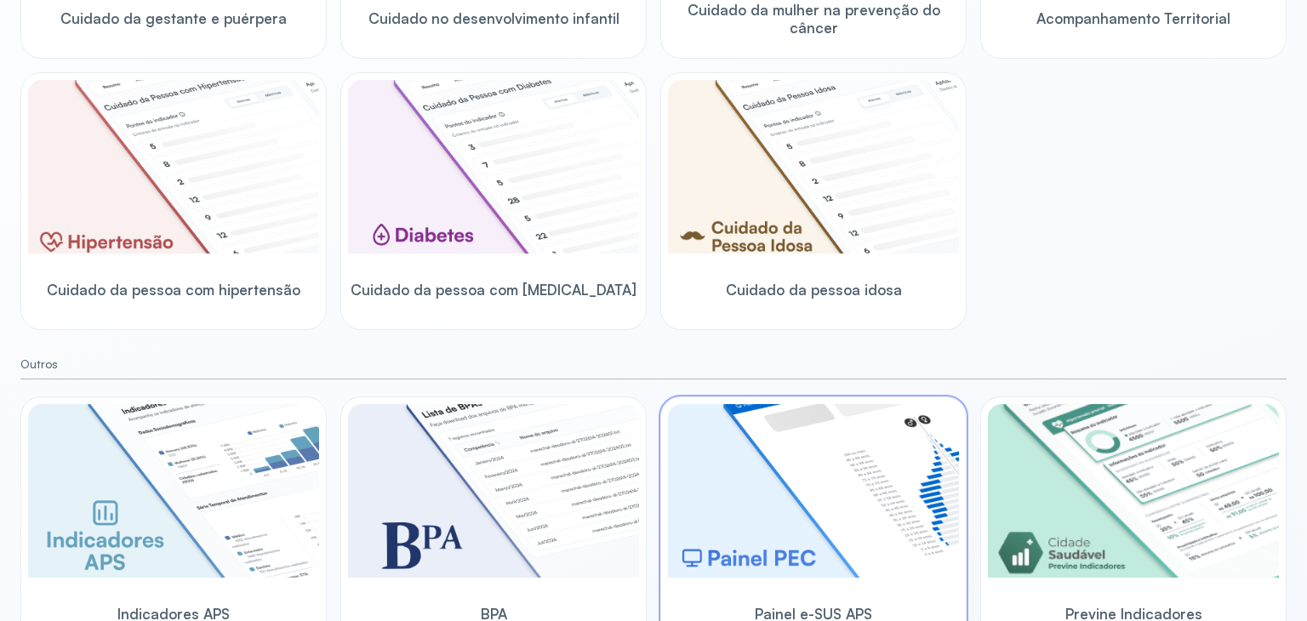
scroll to position [477, 0]
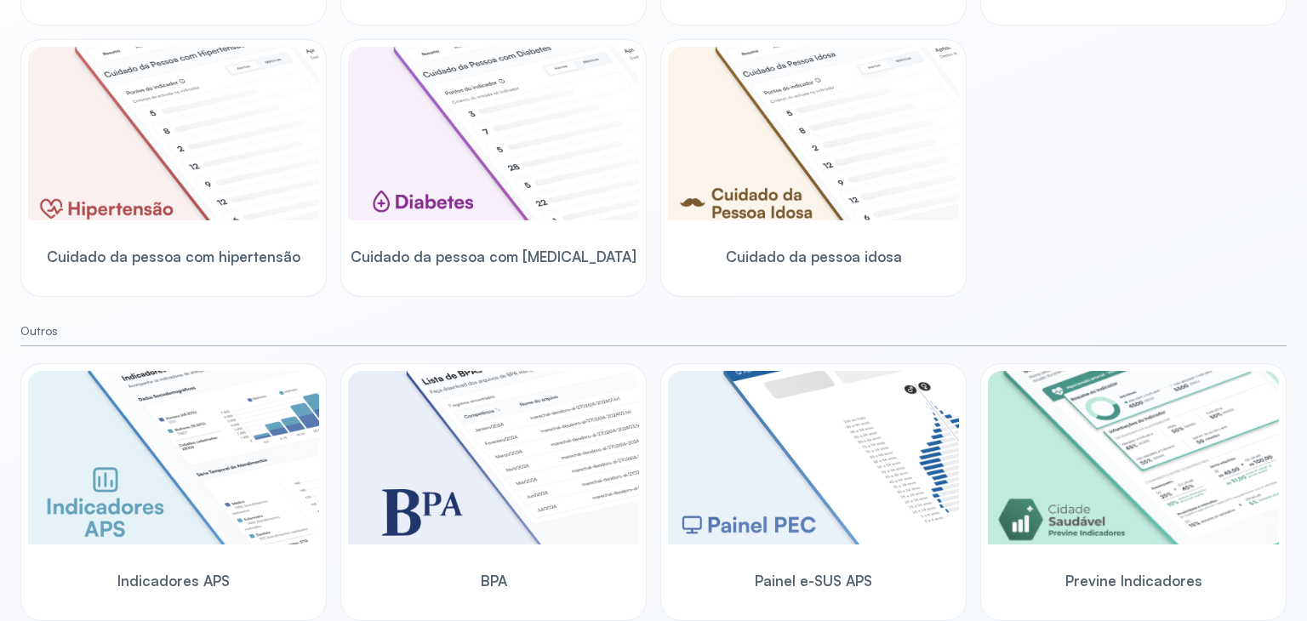
click at [443, 476] on img at bounding box center [493, 458] width 291 height 174
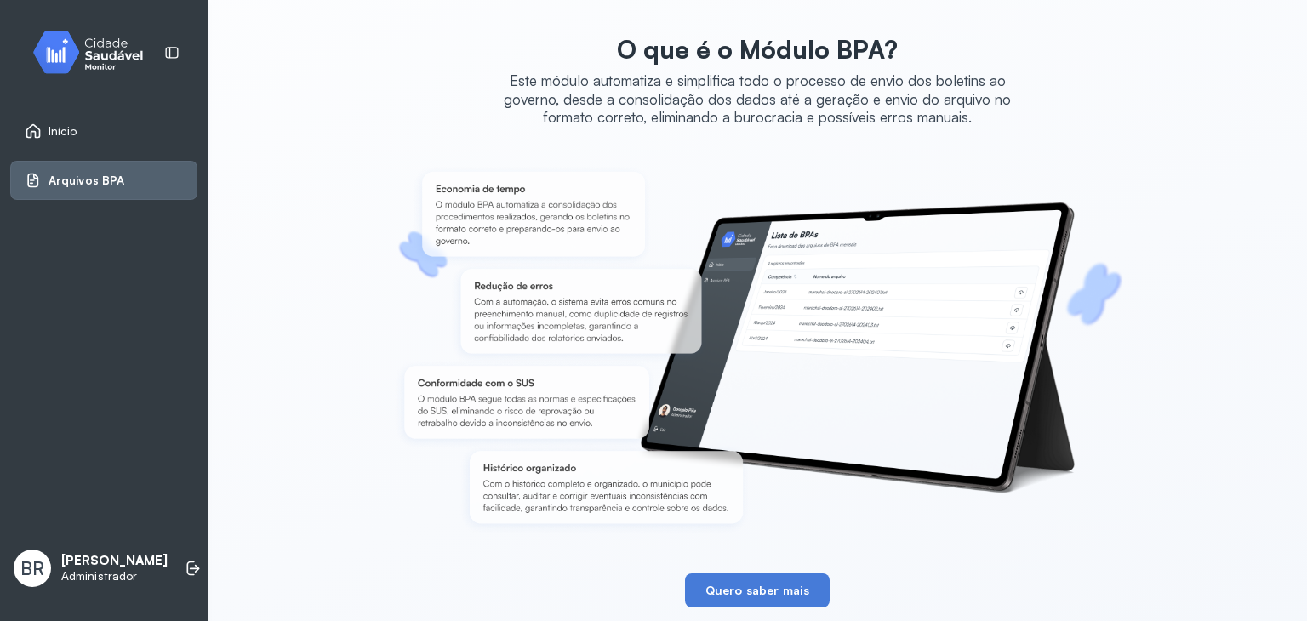
scroll to position [7, 0]
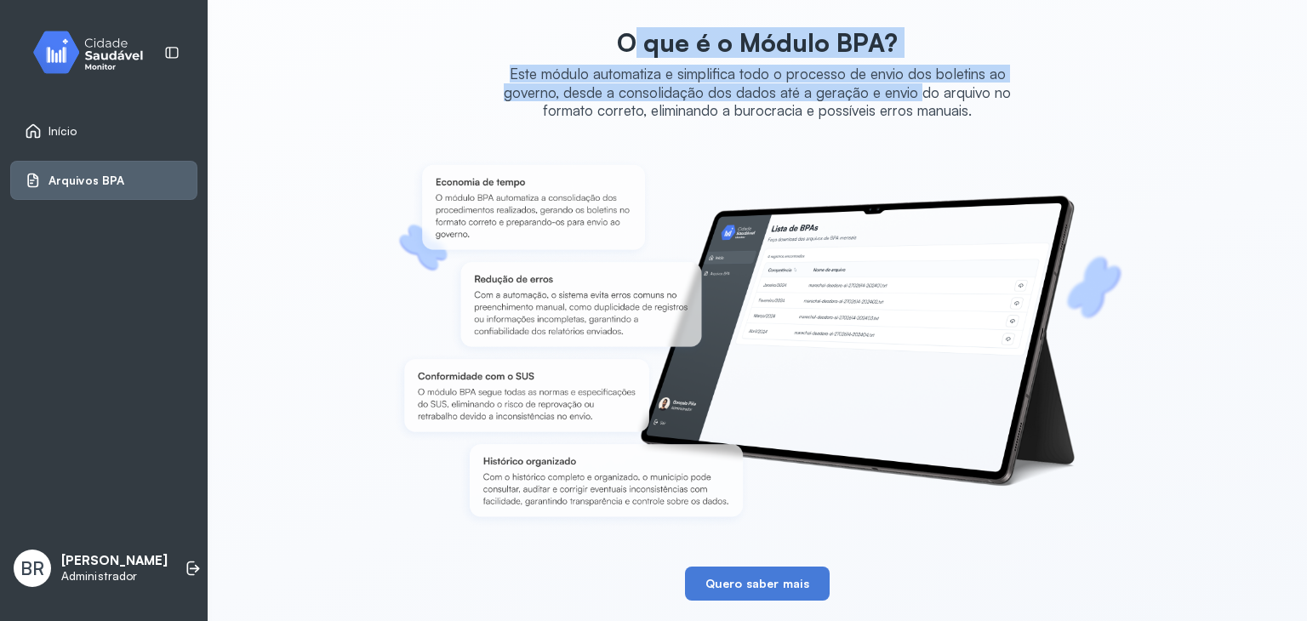
drag, startPoint x: 617, startPoint y: 46, endPoint x: 915, endPoint y: 83, distance: 300.3
click at [912, 83] on div "O que é o Módulo BPA? Este módulo automatiza e simplifica todo o processo de en…" at bounding box center [757, 73] width 511 height 92
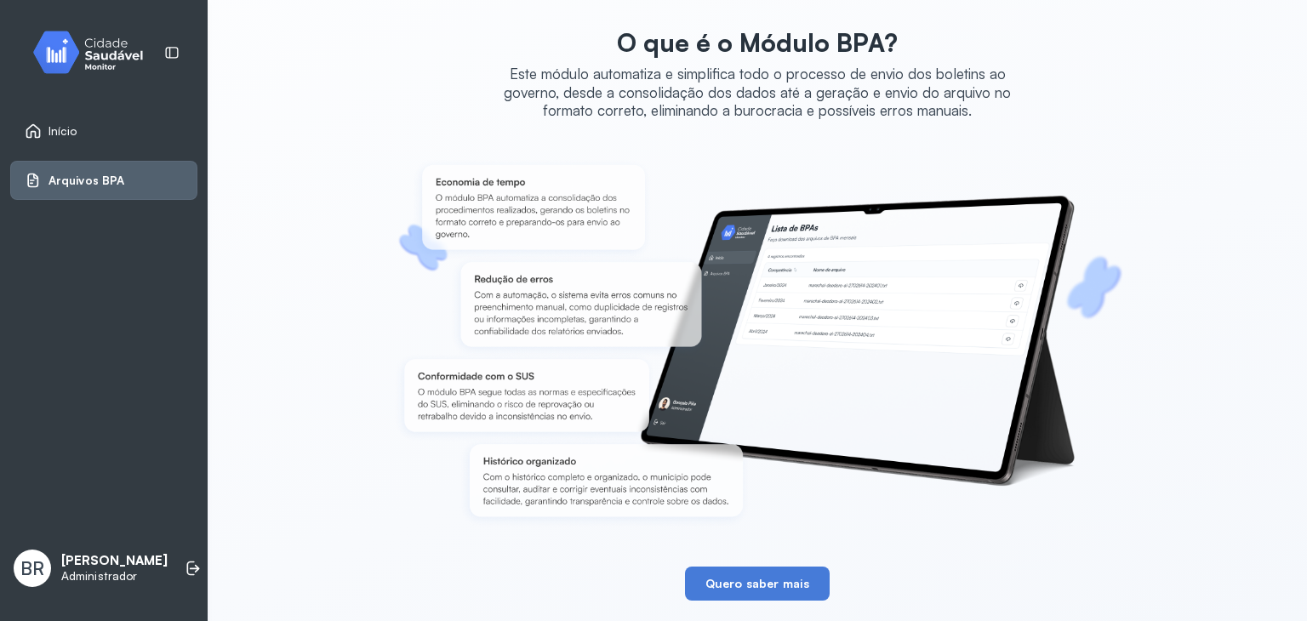
click at [953, 109] on div "Este módulo automatiza e simplifica todo o processo de envio dos boletins ao go…" at bounding box center [757, 92] width 511 height 54
drag, startPoint x: 965, startPoint y: 110, endPoint x: 615, endPoint y: 36, distance: 358.4
click at [615, 36] on div "O que é o Módulo BPA? Este módulo automatiza e simplifica todo o processo de en…" at bounding box center [757, 73] width 511 height 92
click at [581, 49] on div "O que é o Módulo BPA? Este módulo automatiza e simplifica todo o processo de en…" at bounding box center [757, 73] width 511 height 92
click at [556, 72] on div "Este módulo automatiza e simplifica todo o processo de envio dos boletins ao go…" at bounding box center [757, 92] width 511 height 54
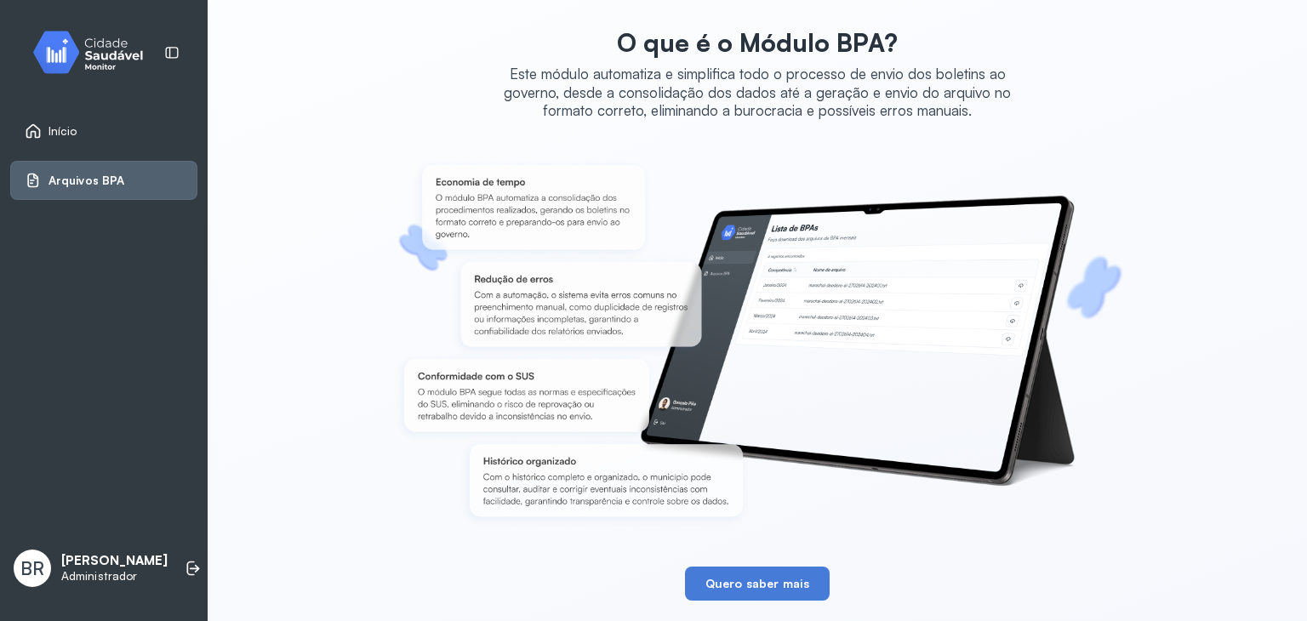
click at [66, 130] on span "Início" at bounding box center [63, 131] width 29 height 14
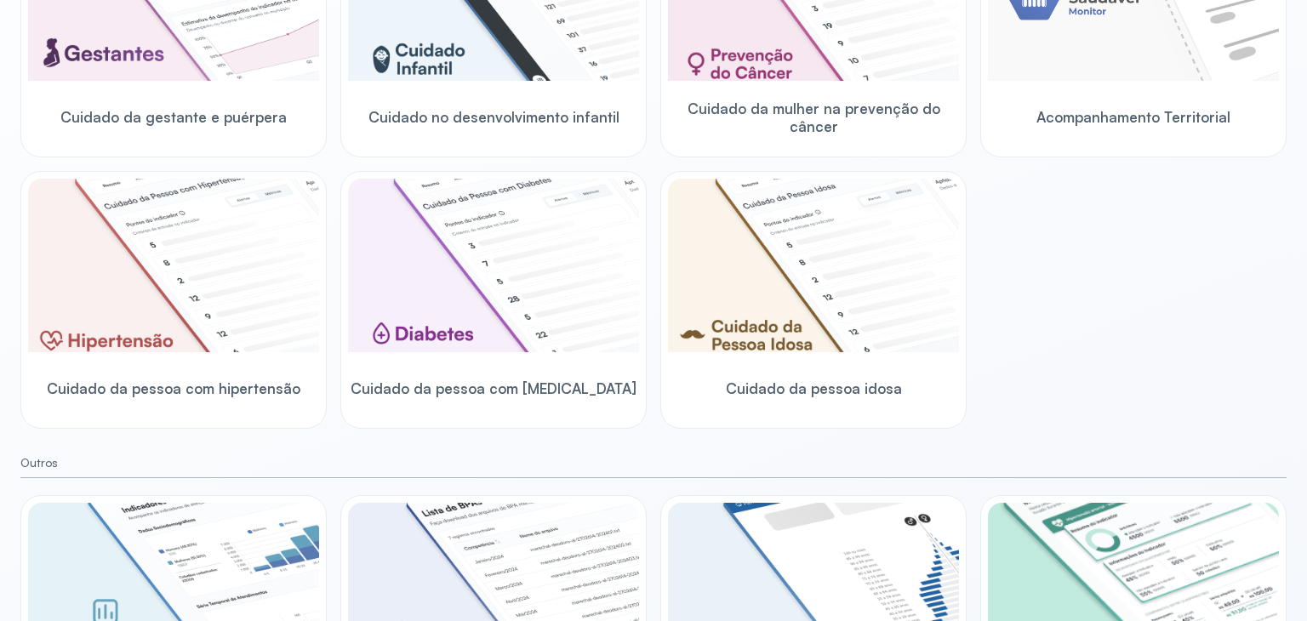
scroll to position [477, 0]
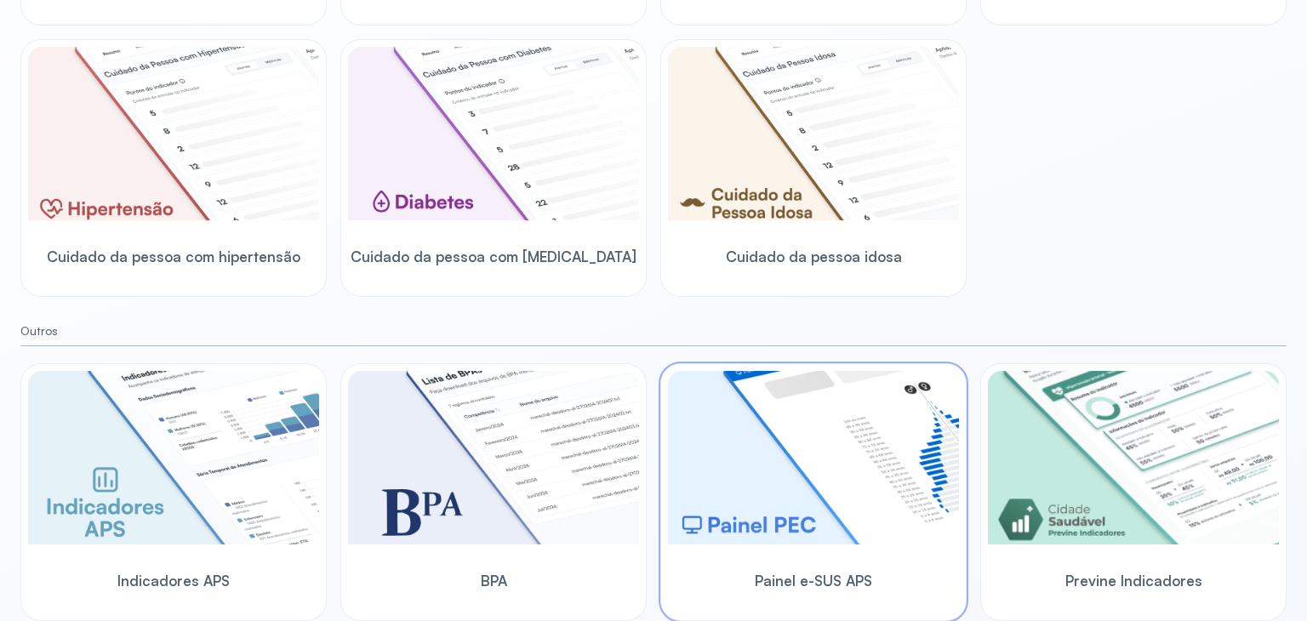
click at [832, 446] on img at bounding box center [813, 458] width 291 height 174
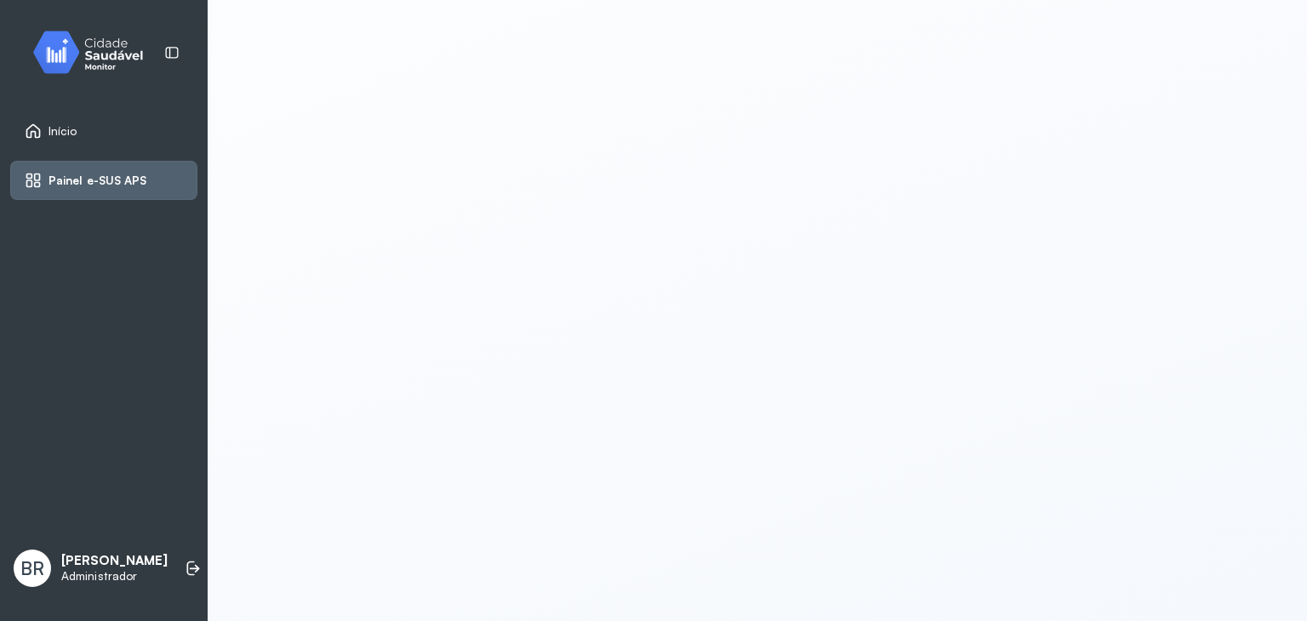
click at [152, 124] on link "Início" at bounding box center [104, 131] width 158 height 17
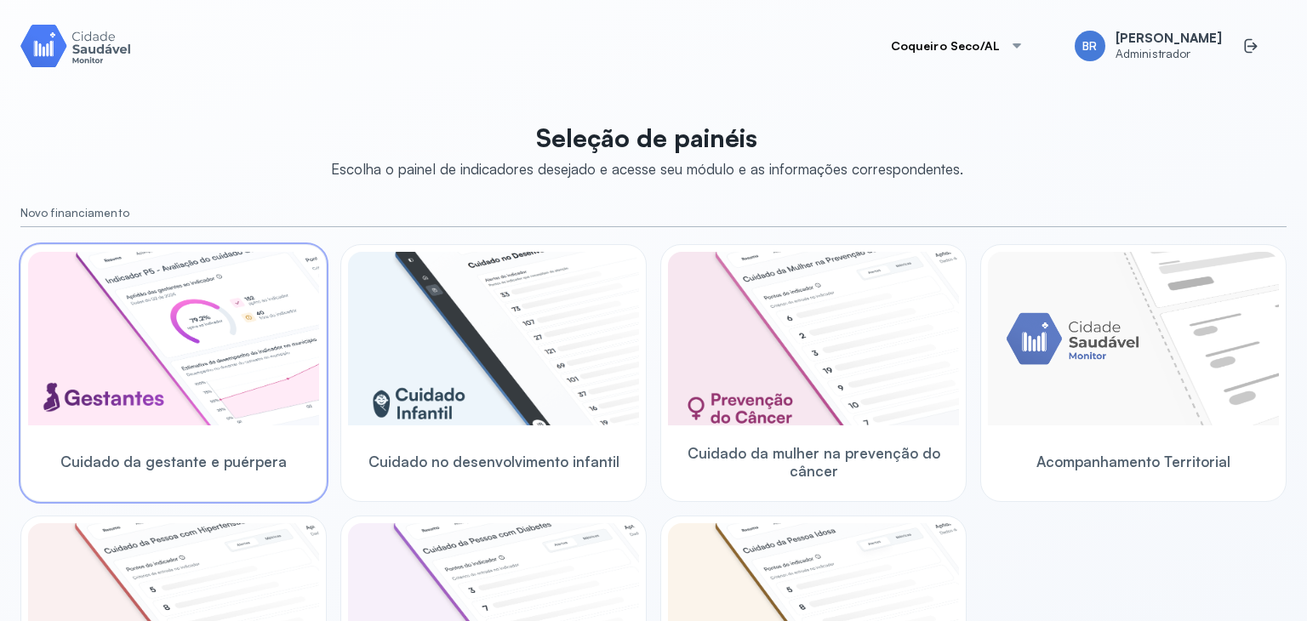
click at [90, 375] on img at bounding box center [173, 339] width 291 height 174
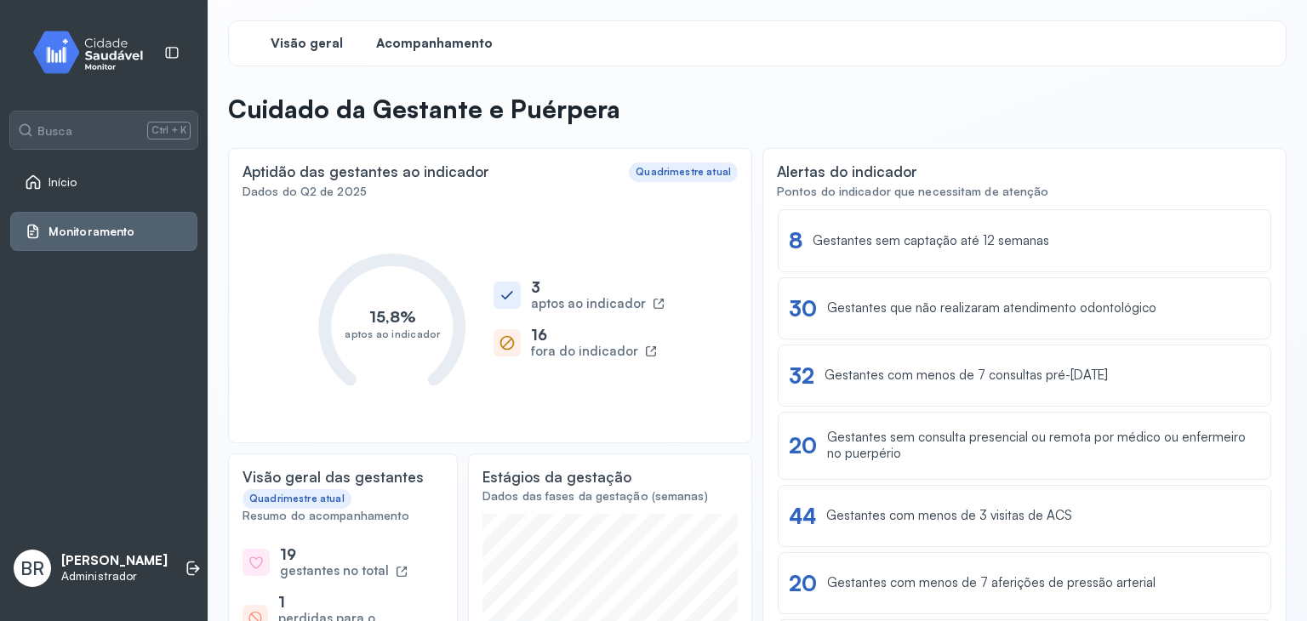
click at [395, 36] on span "Acompanhamento" at bounding box center [434, 44] width 117 height 16
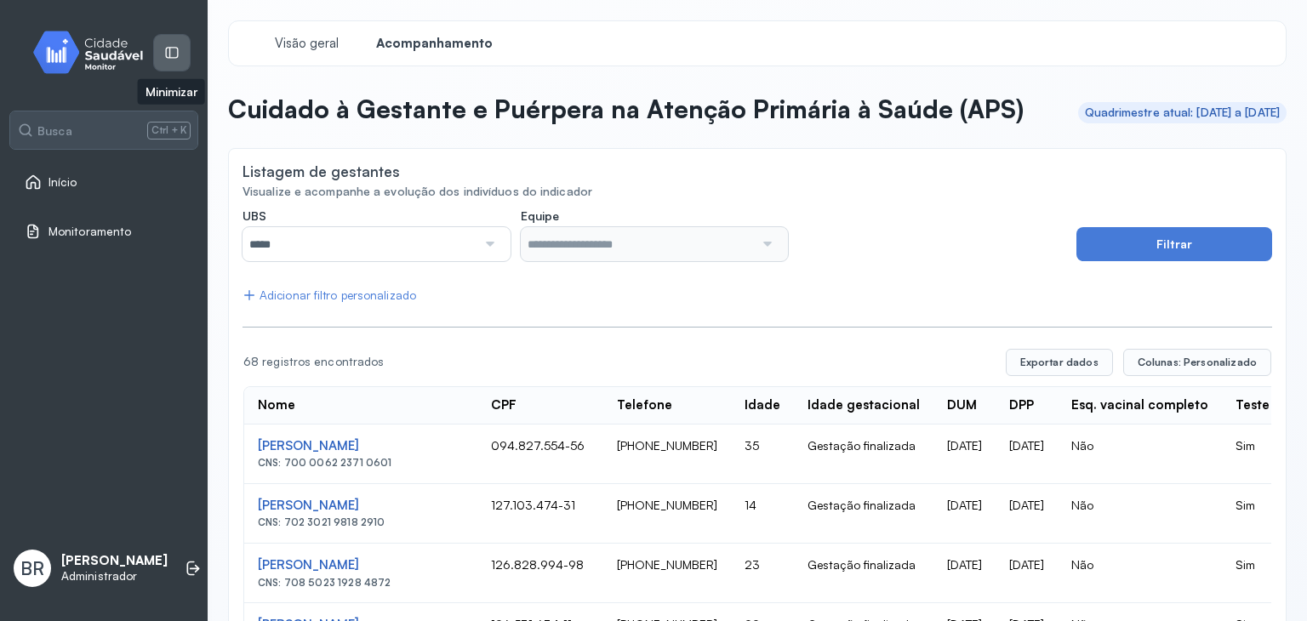
click at [180, 49] on div at bounding box center [172, 53] width 36 height 36
